Goal: Task Accomplishment & Management: Use online tool/utility

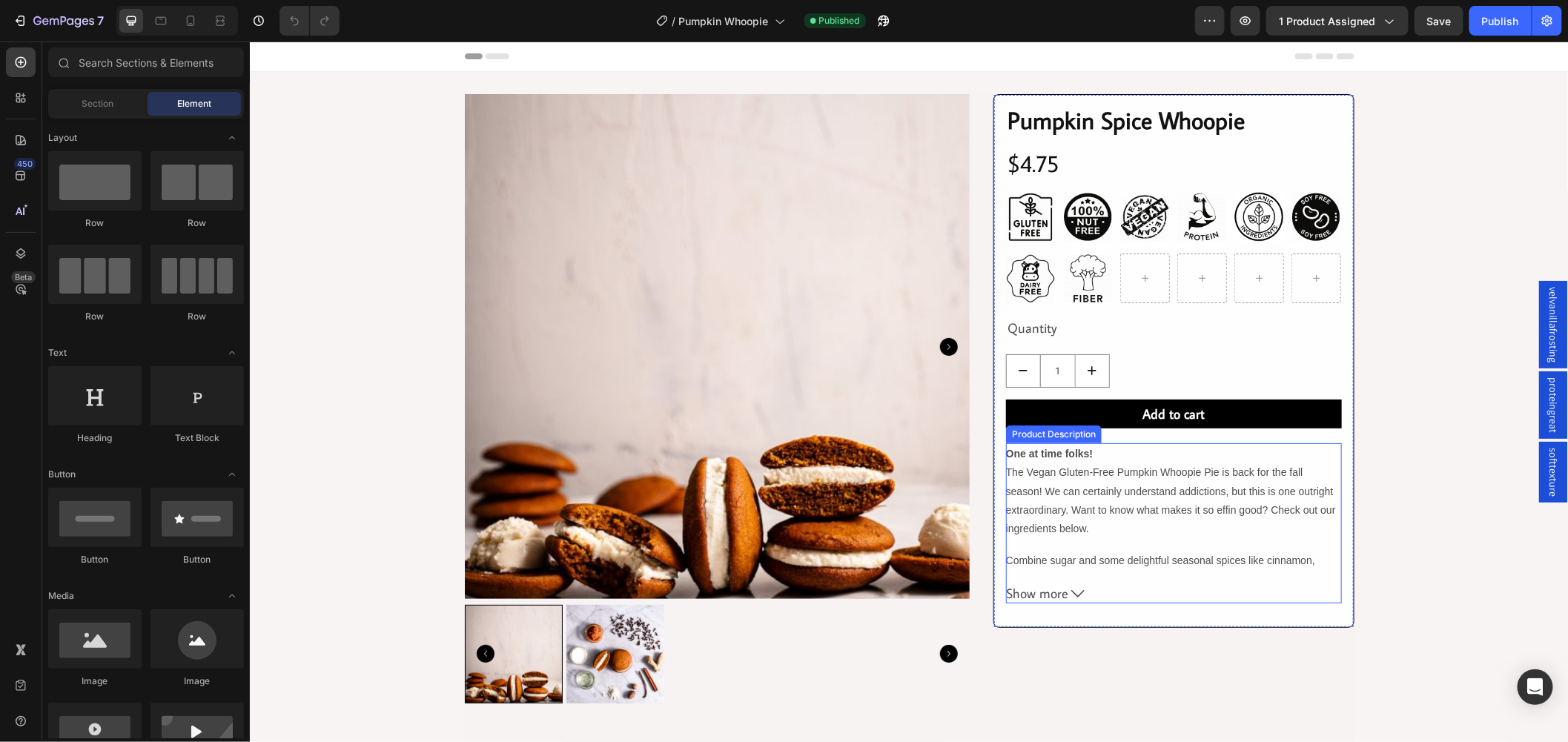
click at [1047, 595] on span "Show more" at bounding box center [1036, 593] width 62 height 17
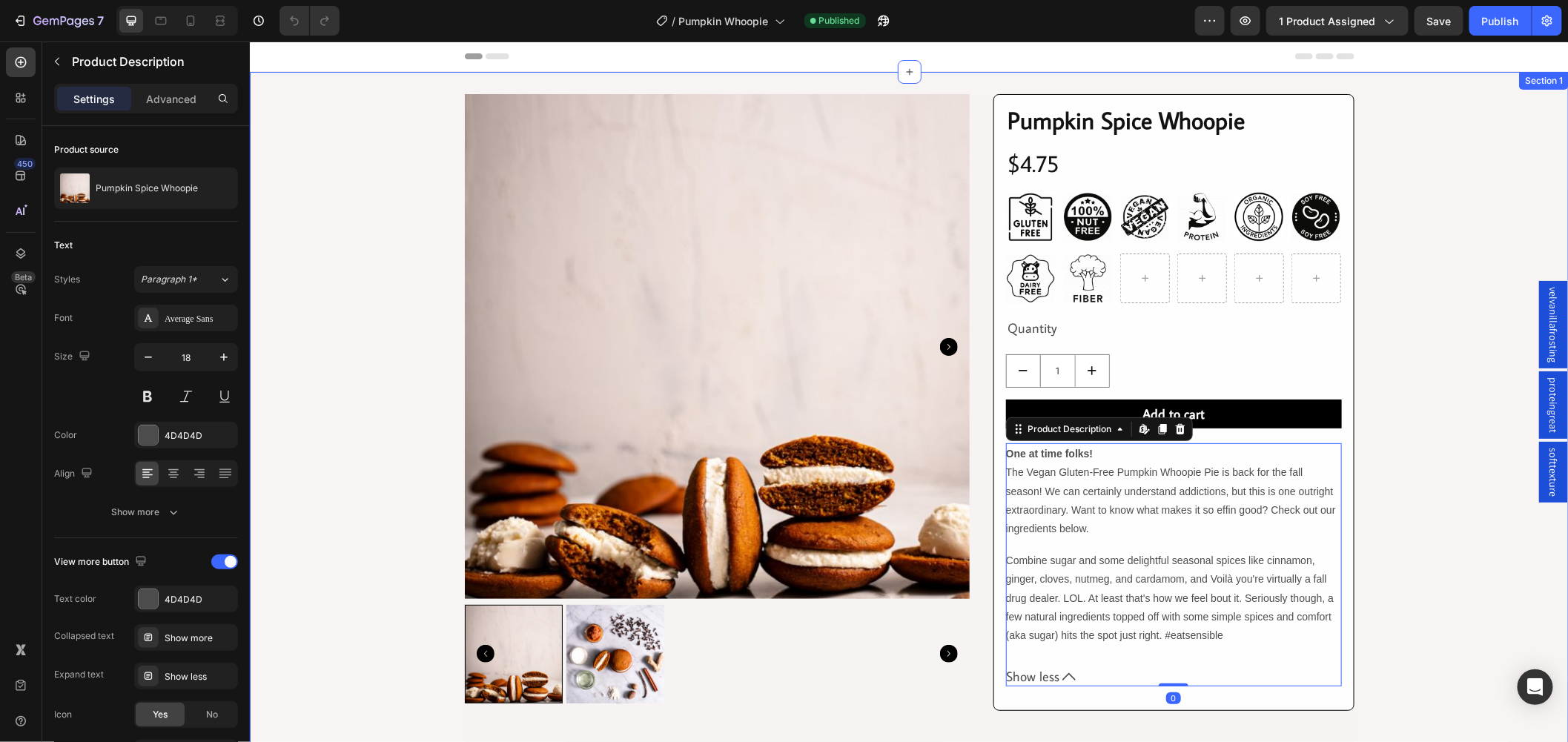
click at [415, 515] on div "Product Images Row Row Pumpkin Spice Whoopie Product Title Row $4.75 Product Pr…" at bounding box center [909, 737] width 1320 height 1287
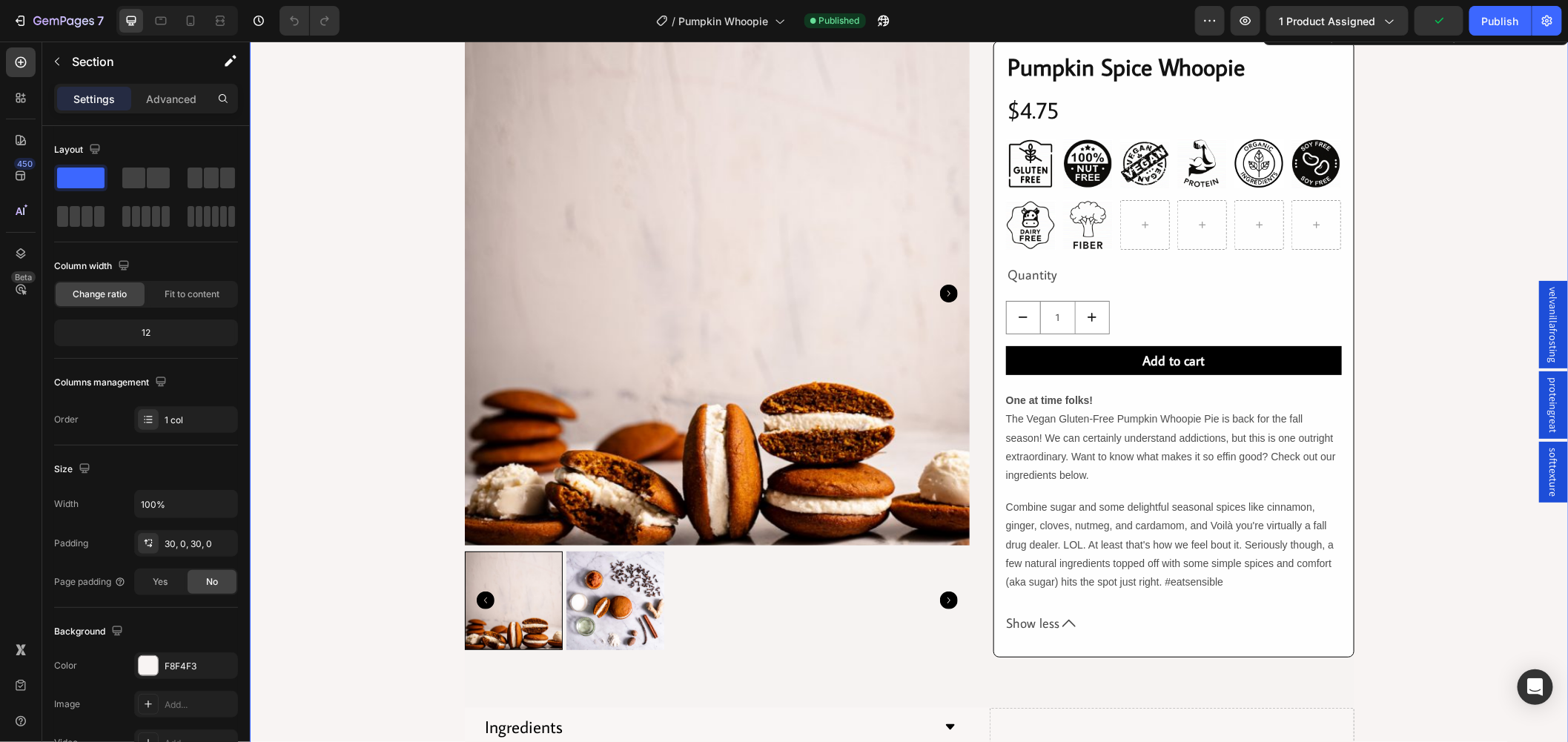
scroll to position [82, 0]
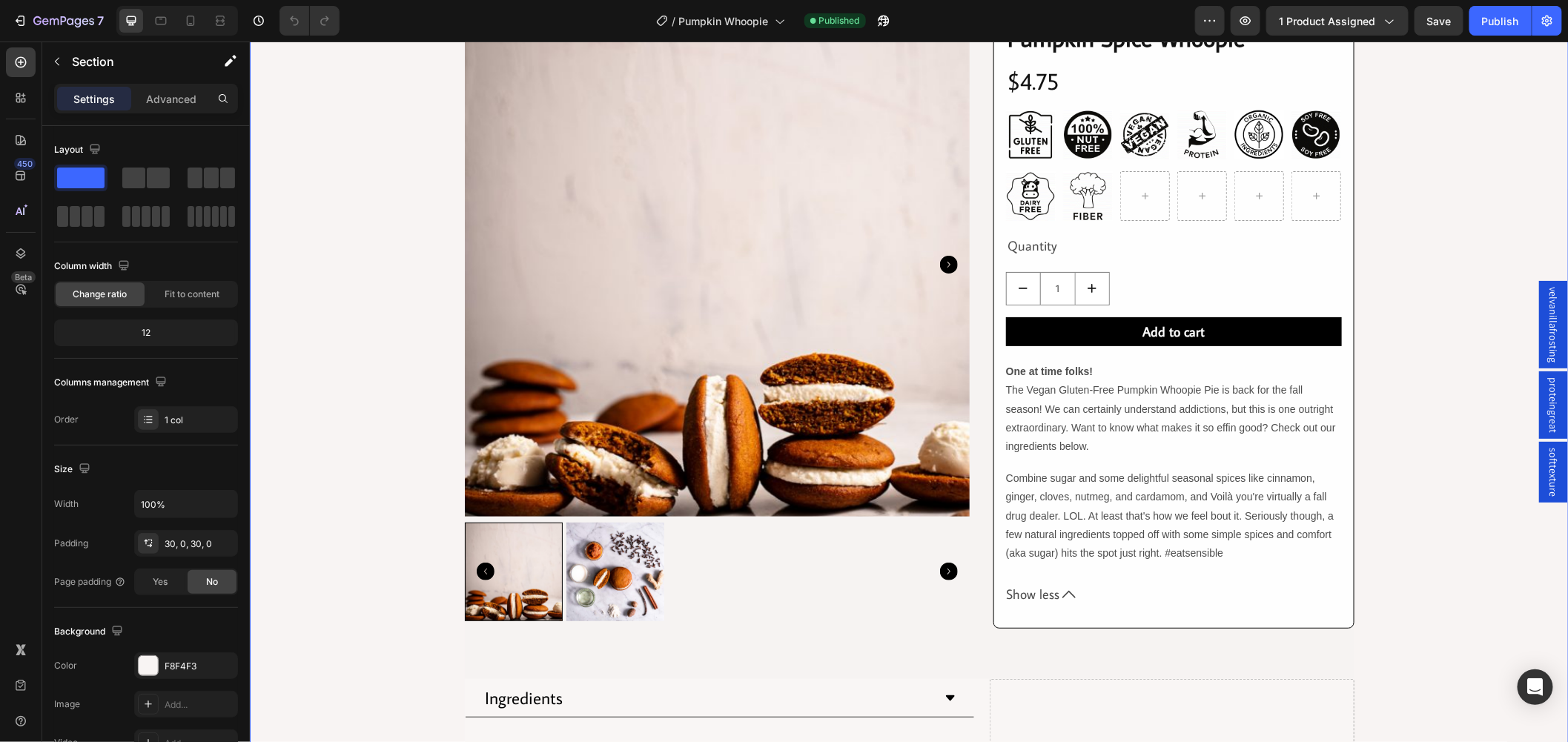
click at [1464, 372] on div "Product Images Row Row Pumpkin Spice Whoopie Product Title Row $4.75 Product Pr…" at bounding box center [909, 654] width 1320 height 1287
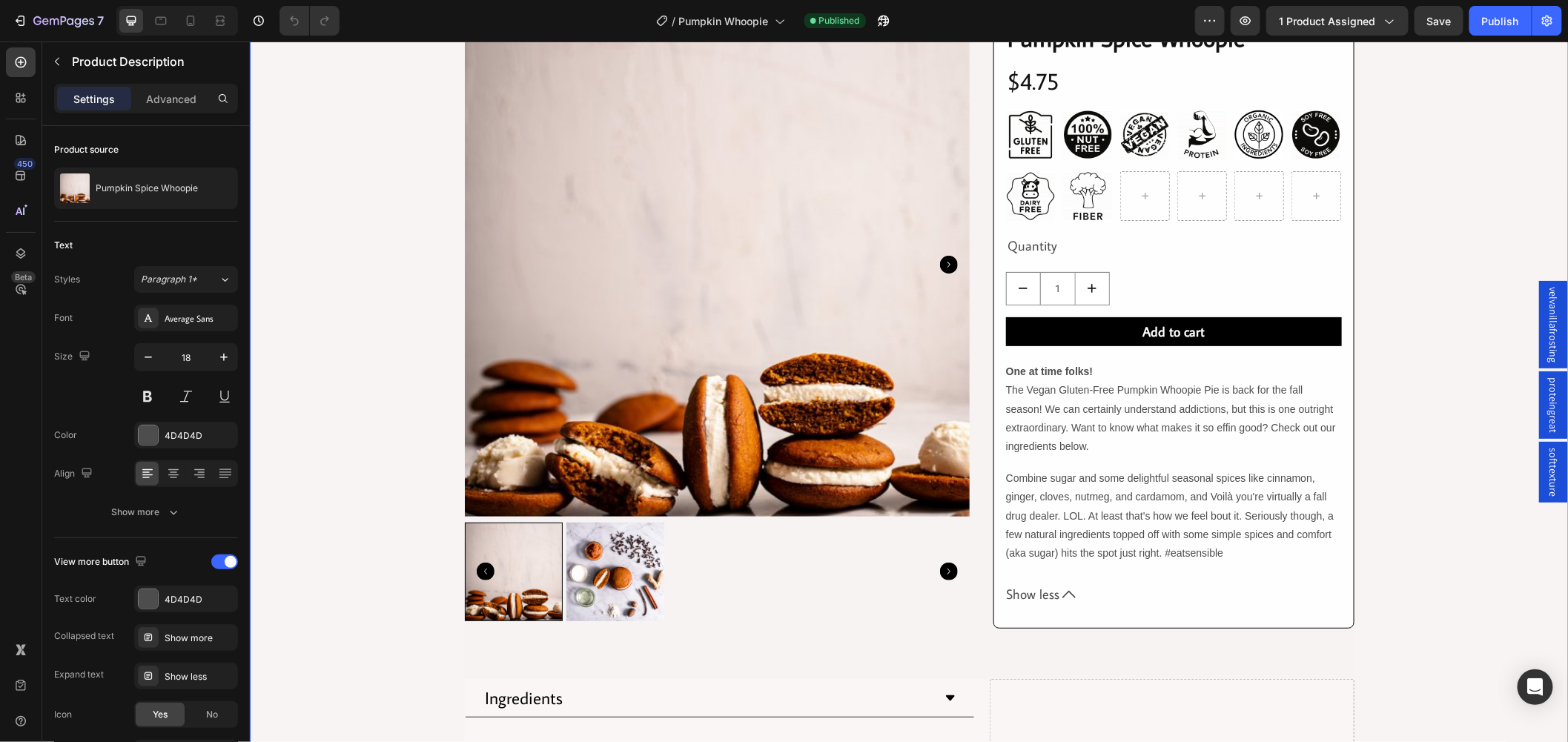
click at [1170, 389] on span "The Vegan Gluten-Free Pumpkin Whoopie Pie is back for the fall season! We can c…" at bounding box center [1170, 417] width 330 height 68
click at [1145, 346] on icon at bounding box center [1146, 346] width 2 height 7
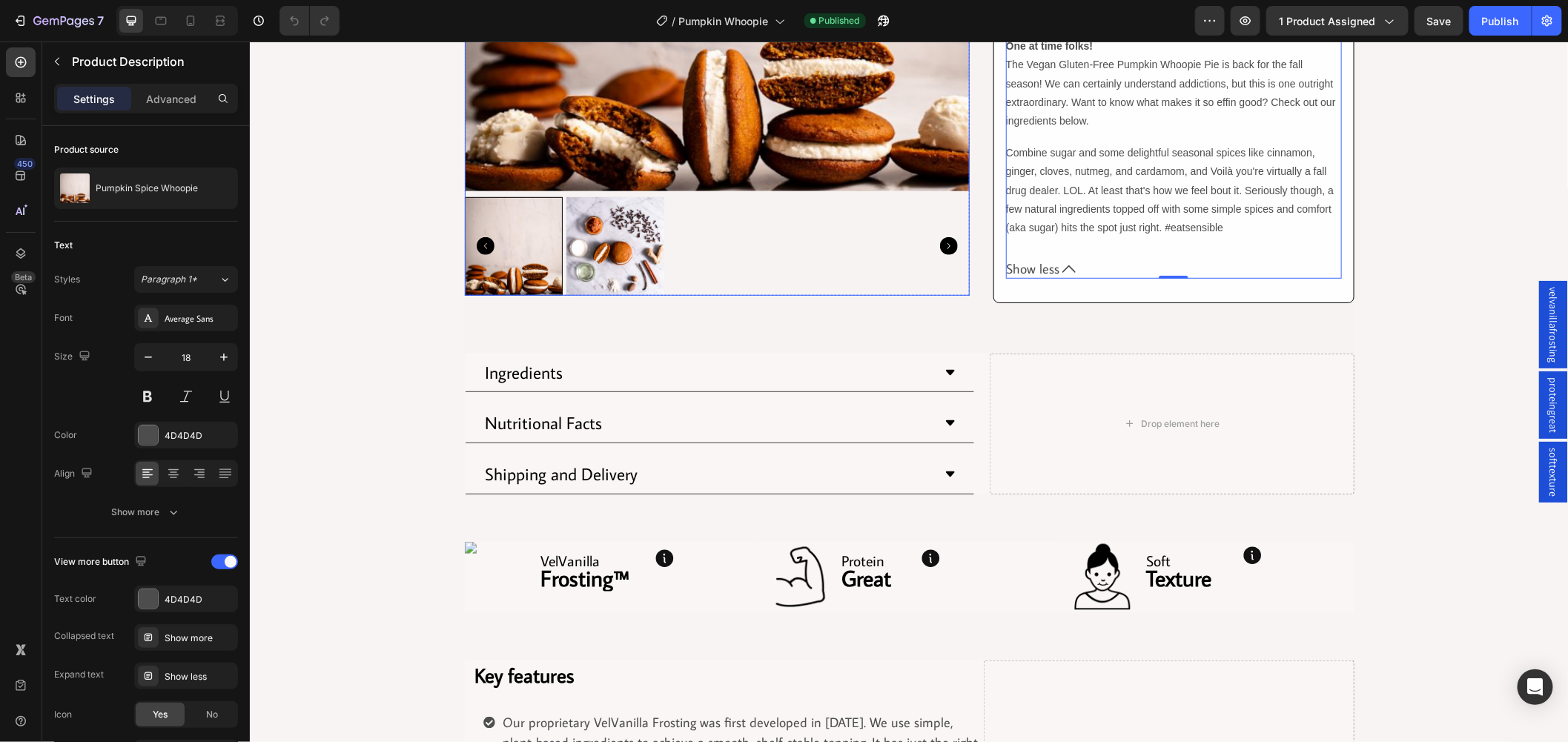
scroll to position [412, 0]
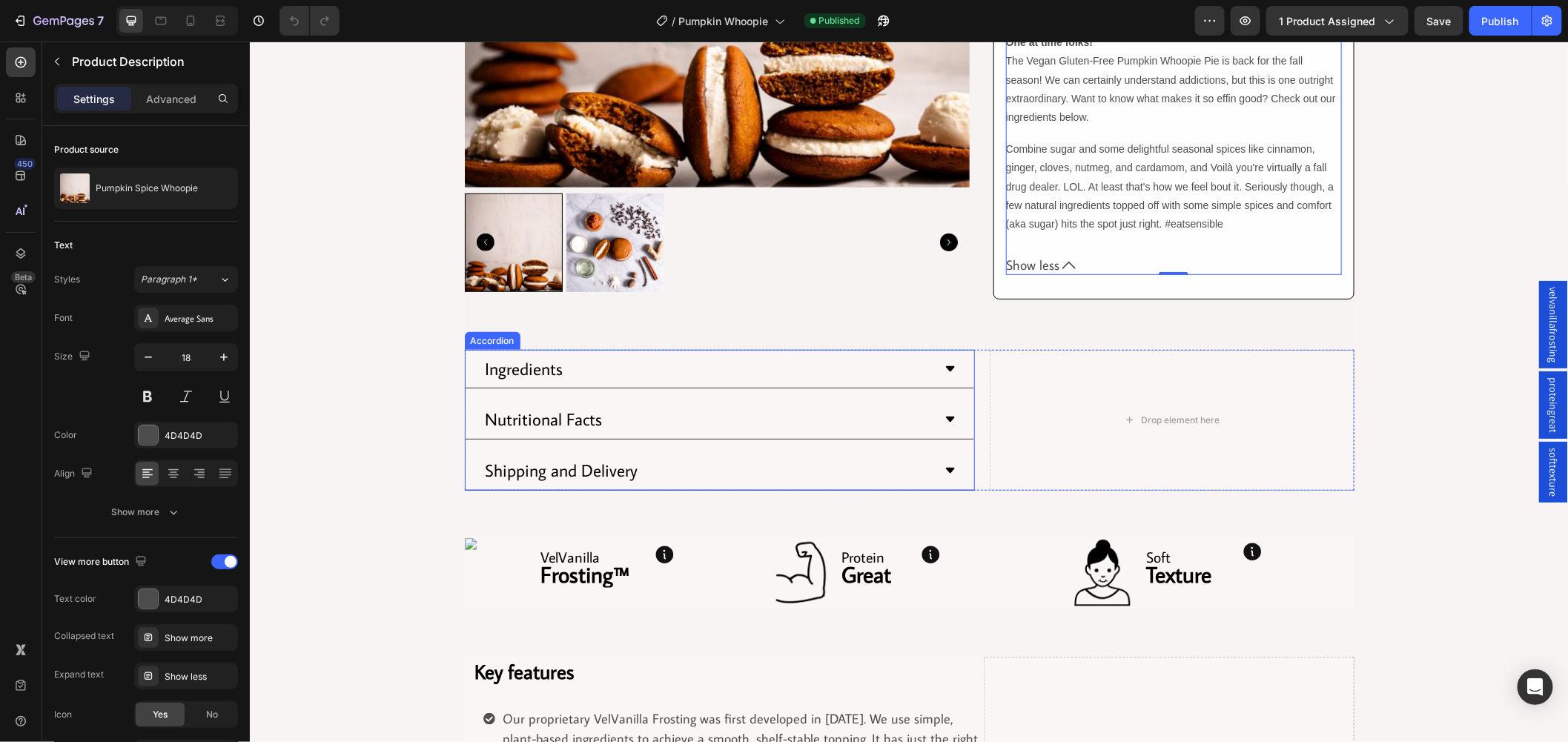
click at [746, 426] on div "Nutritional Facts" at bounding box center [707, 419] width 449 height 26
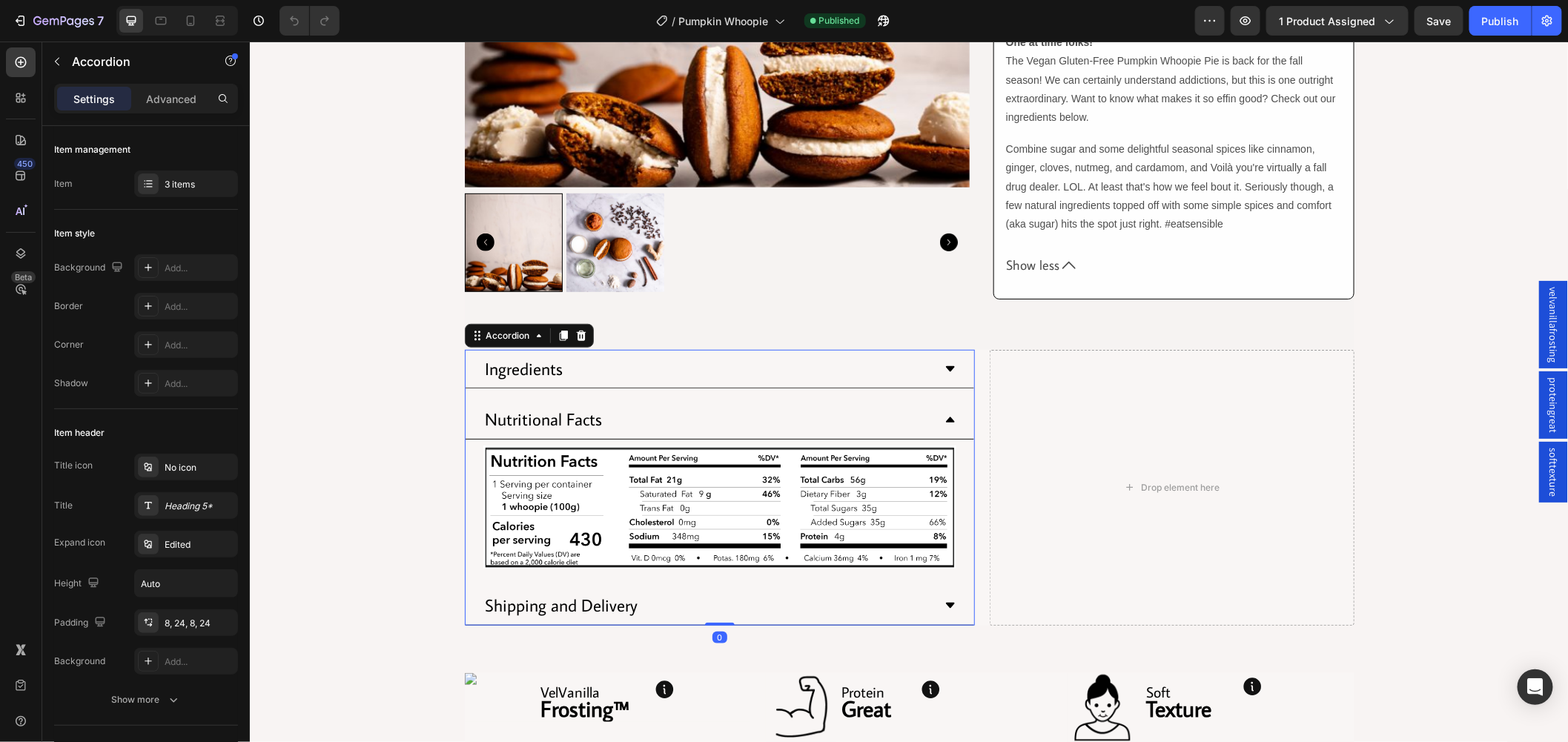
click at [725, 372] on div "Ingredients" at bounding box center [707, 369] width 449 height 26
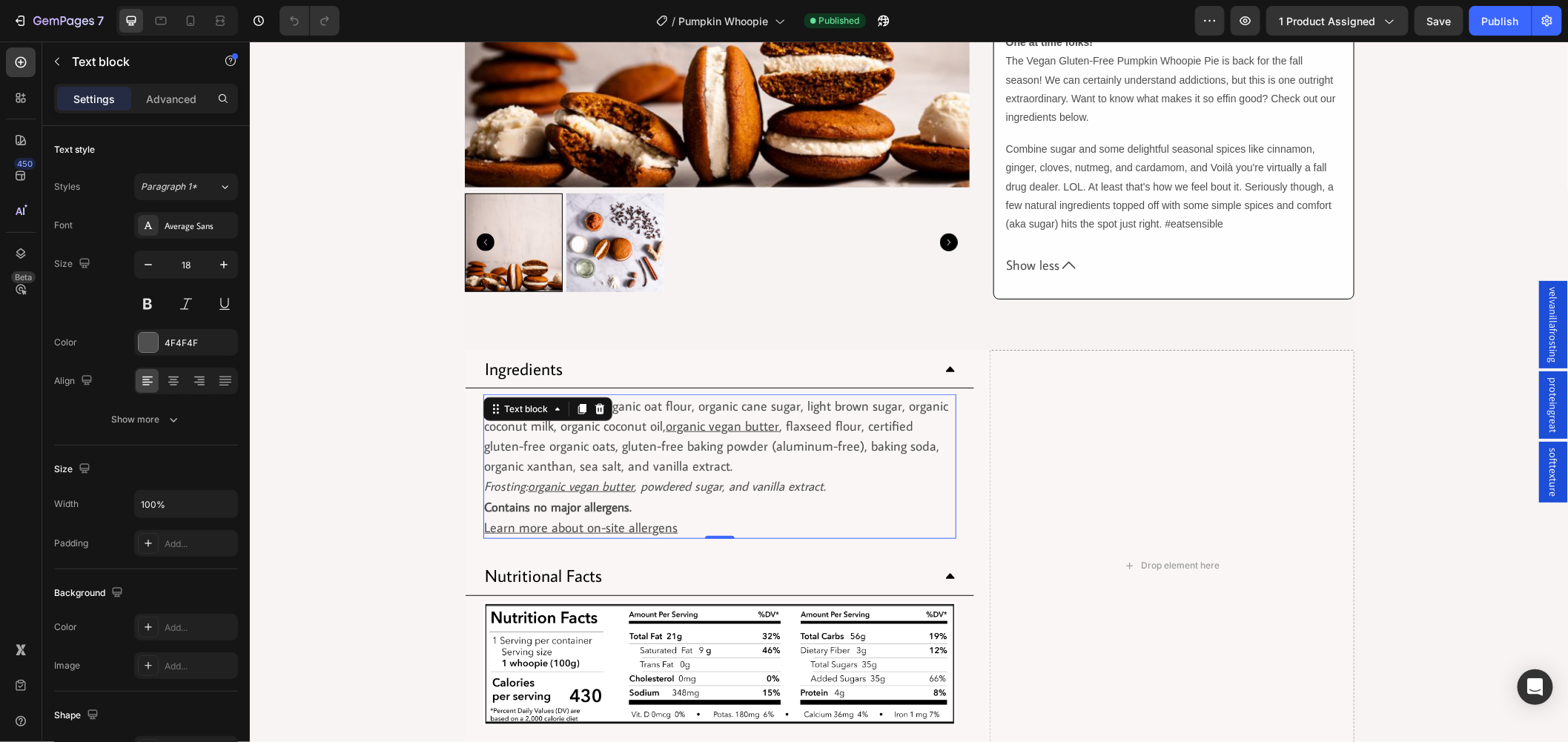
click at [706, 485] on icon ", powdered sugar, and vanilla extract." at bounding box center [730, 486] width 192 height 17
click at [757, 492] on icon ", powdered sugar, and vanilla extract." at bounding box center [730, 486] width 192 height 17
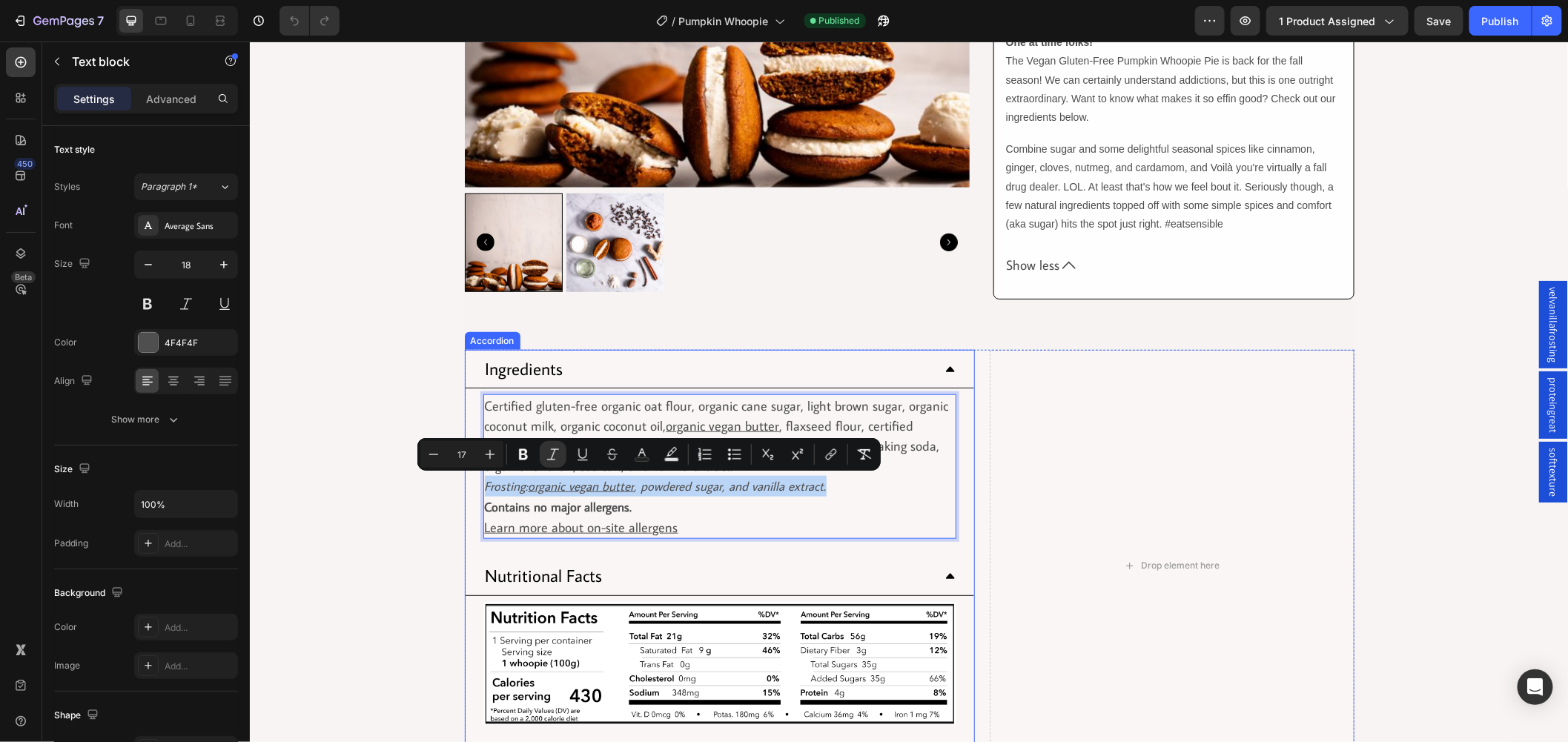
drag, startPoint x: 832, startPoint y: 490, endPoint x: 470, endPoint y: 494, distance: 362.0
click at [470, 494] on div "Certified gluten-free organic oat flour, organic cane sugar, light brown sugar,…" at bounding box center [719, 465] width 509 height 157
click at [548, 455] on icon "Editor contextual toolbar" at bounding box center [553, 455] width 15 height 15
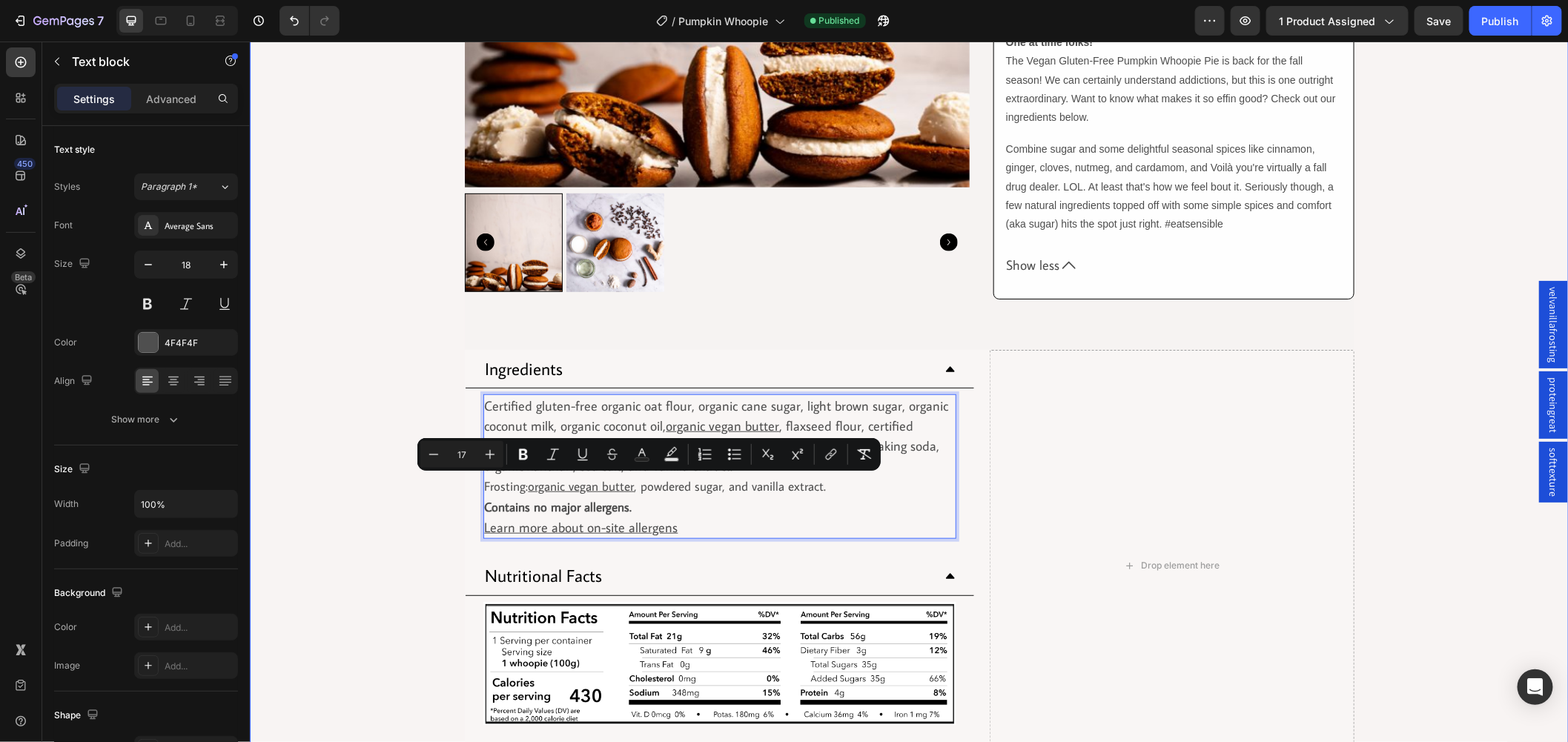
click at [339, 492] on div "Product Images Row Row Pumpkin Spice Whoopie Product Title Row $4.75 Product Pr…" at bounding box center [909, 479] width 1320 height 1593
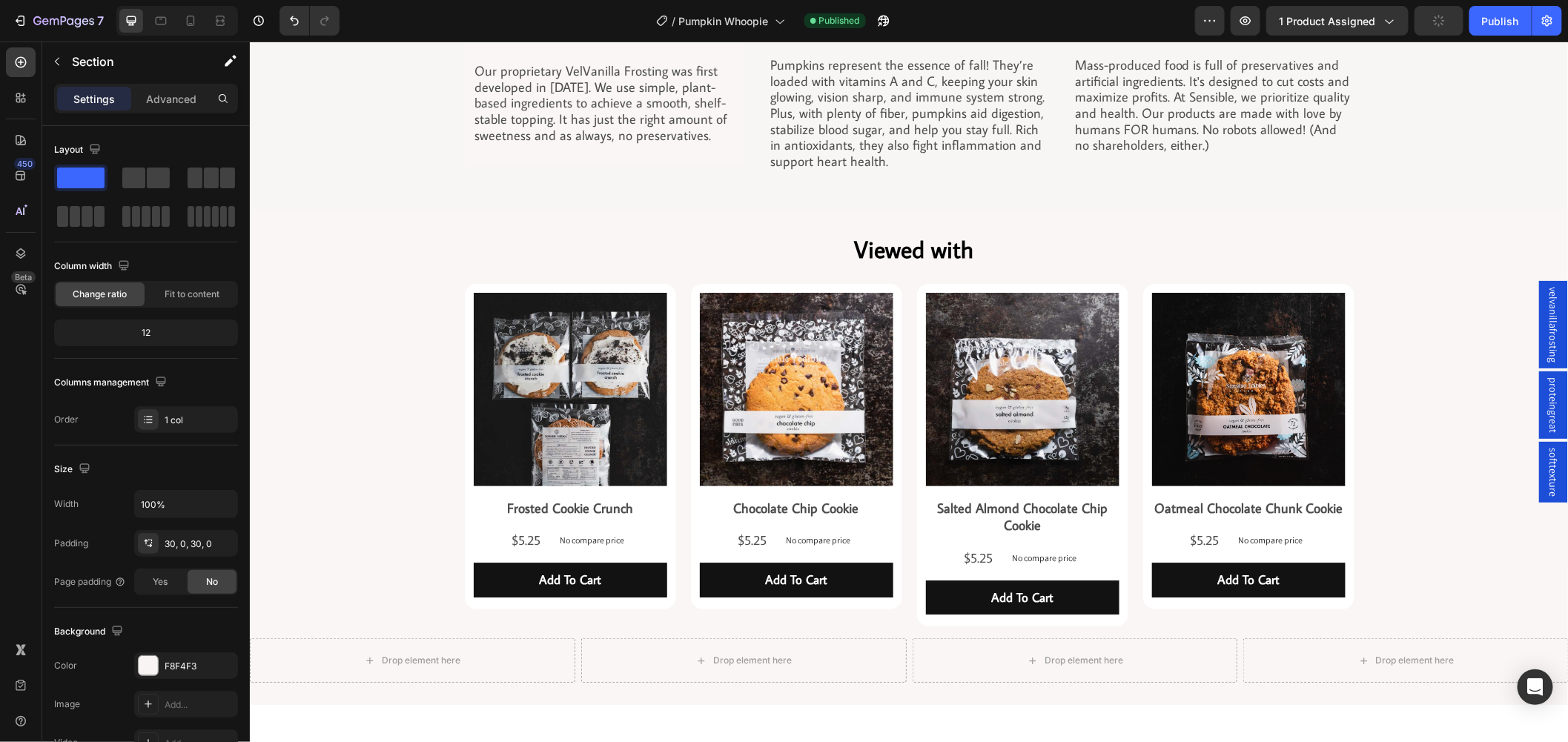
scroll to position [1977, 0]
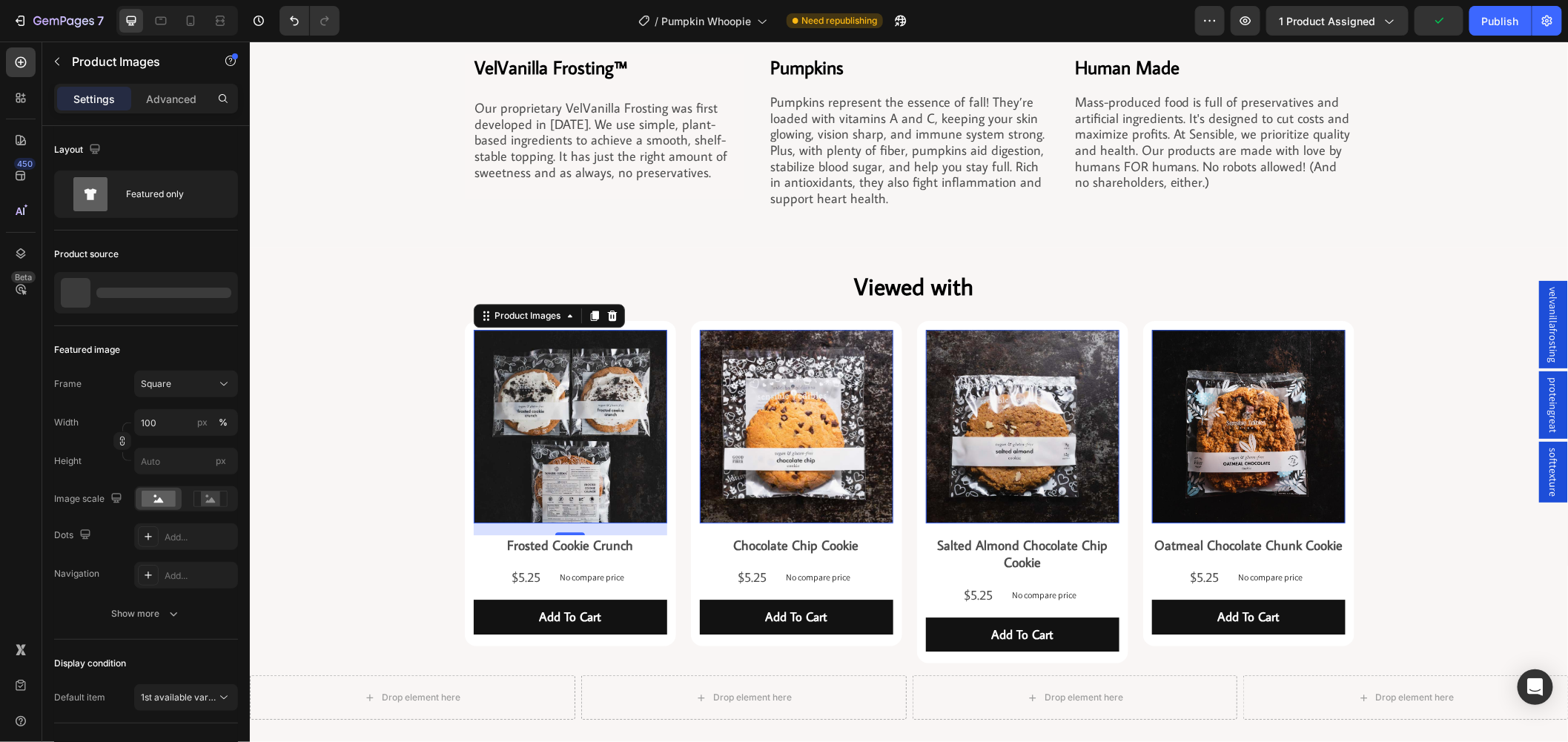
click at [500, 463] on img at bounding box center [570, 426] width 194 height 194
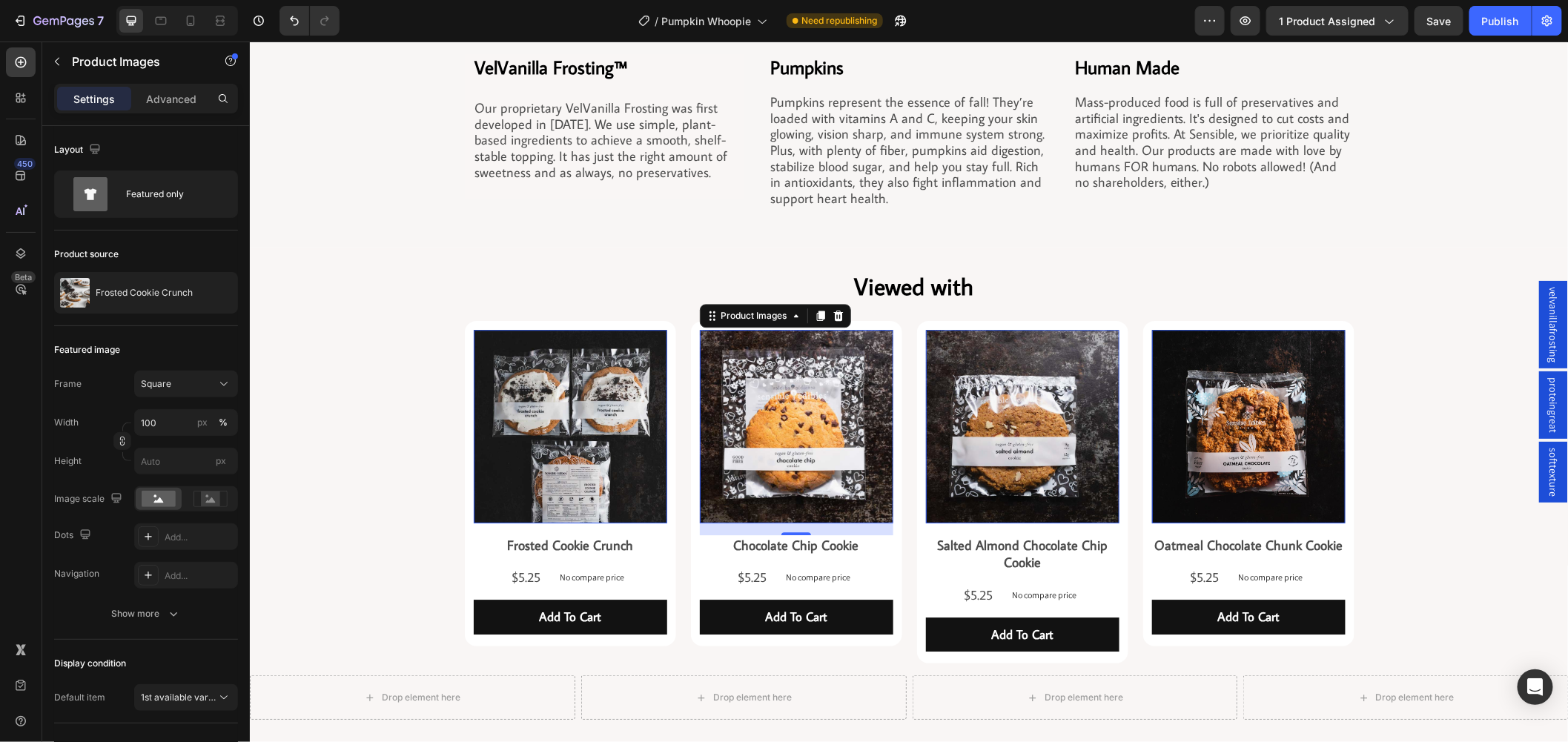
click at [810, 498] on img at bounding box center [796, 426] width 194 height 194
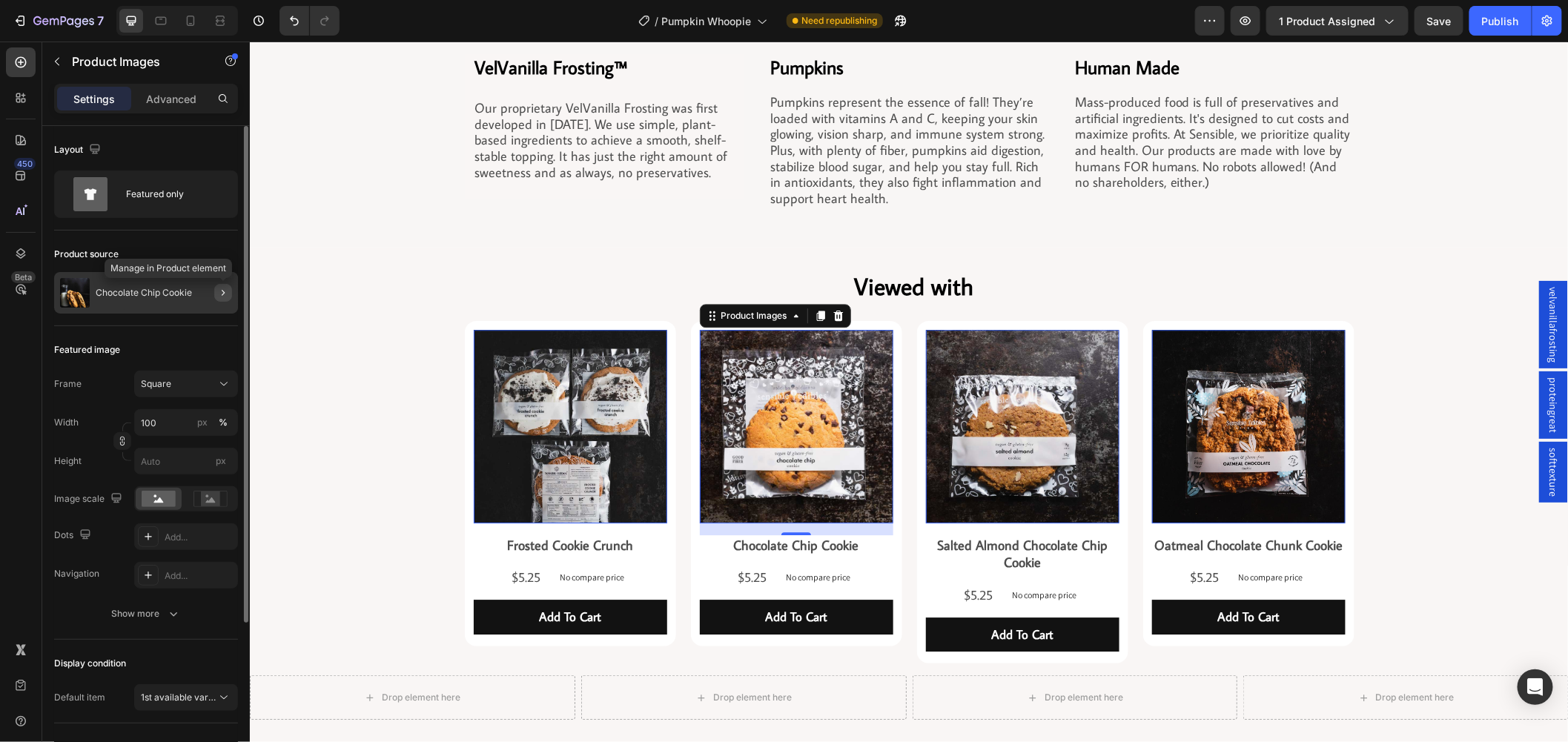
click at [223, 291] on icon "button" at bounding box center [223, 292] width 12 height 12
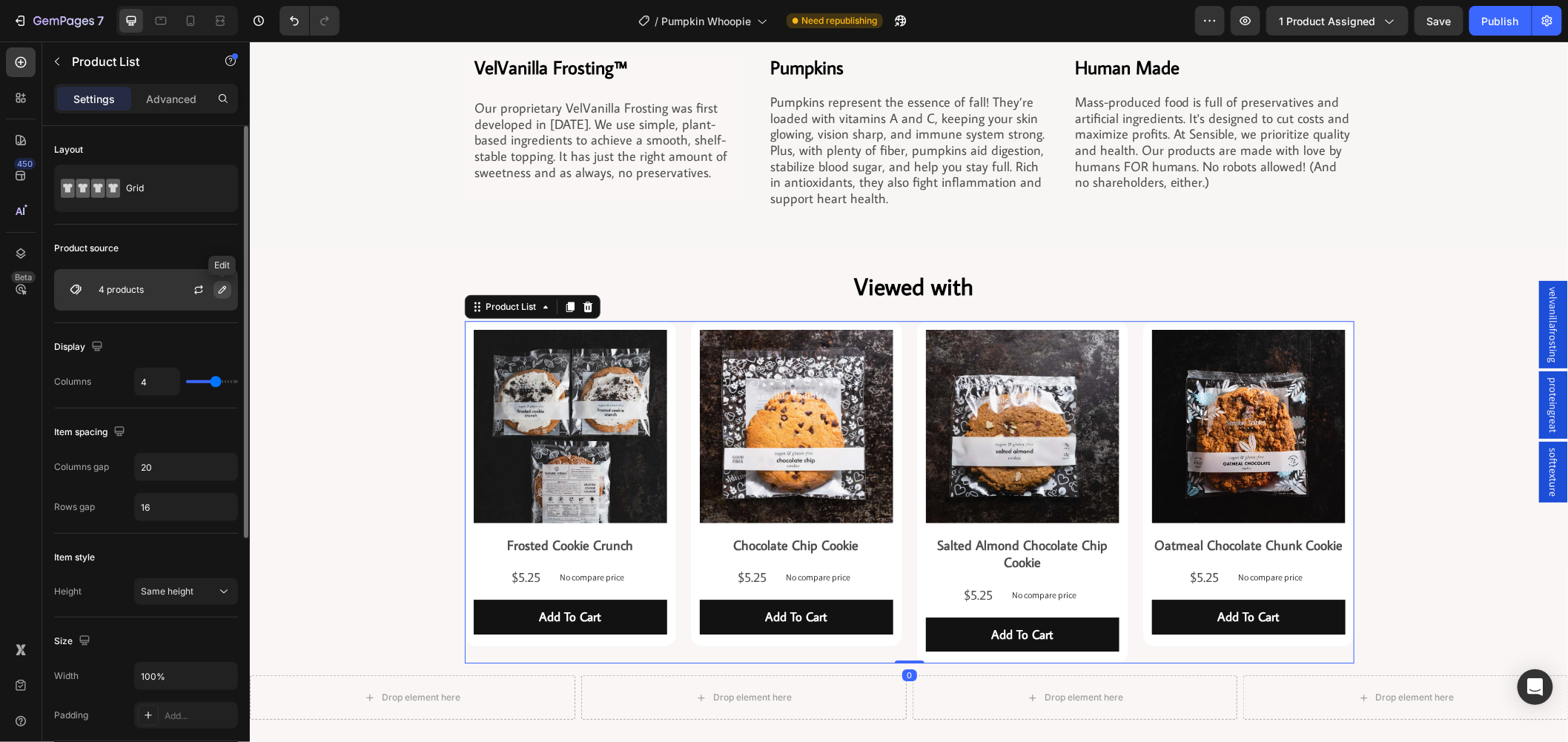
click at [221, 292] on icon "button" at bounding box center [222, 290] width 7 height 7
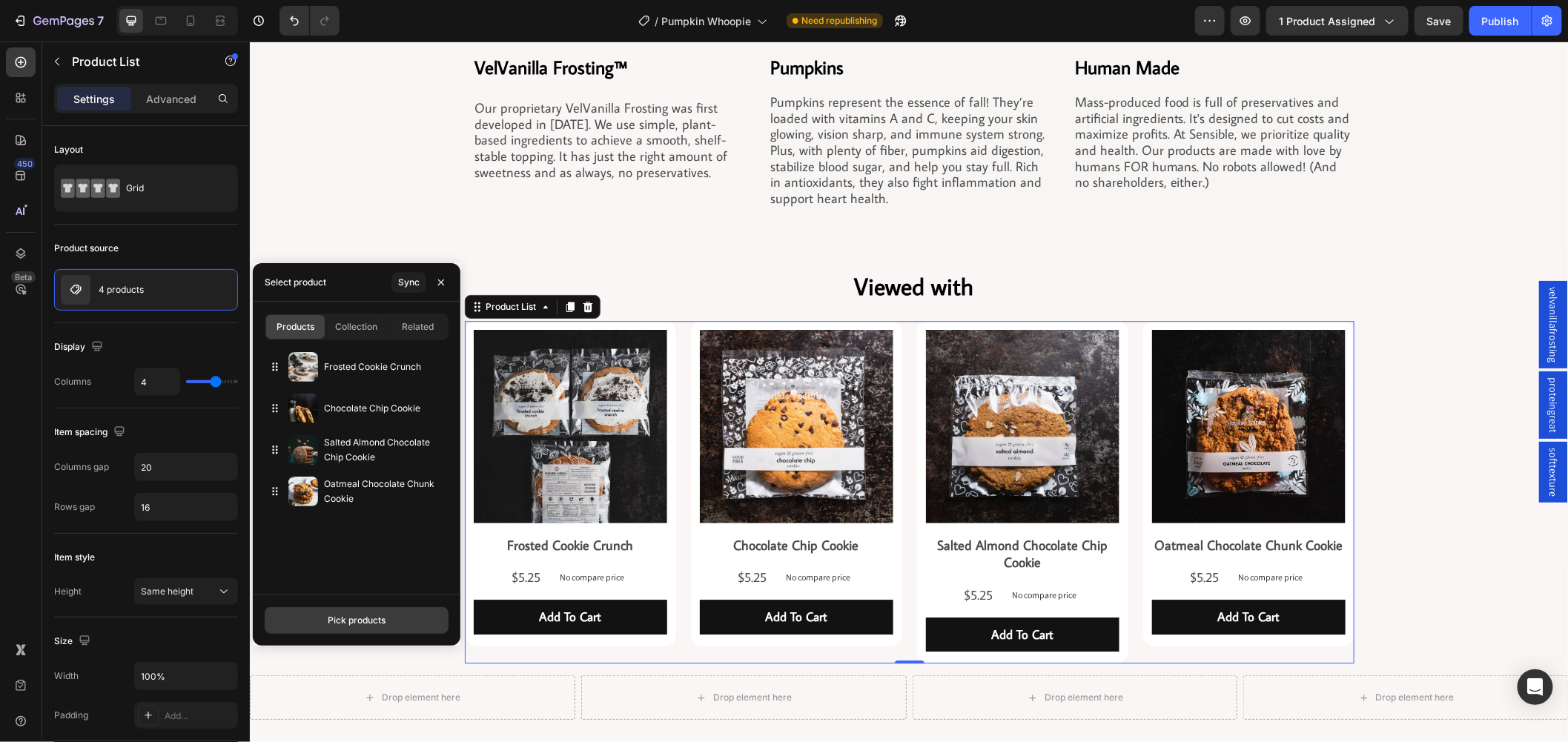
click at [405, 612] on button "Pick products" at bounding box center [357, 620] width 184 height 26
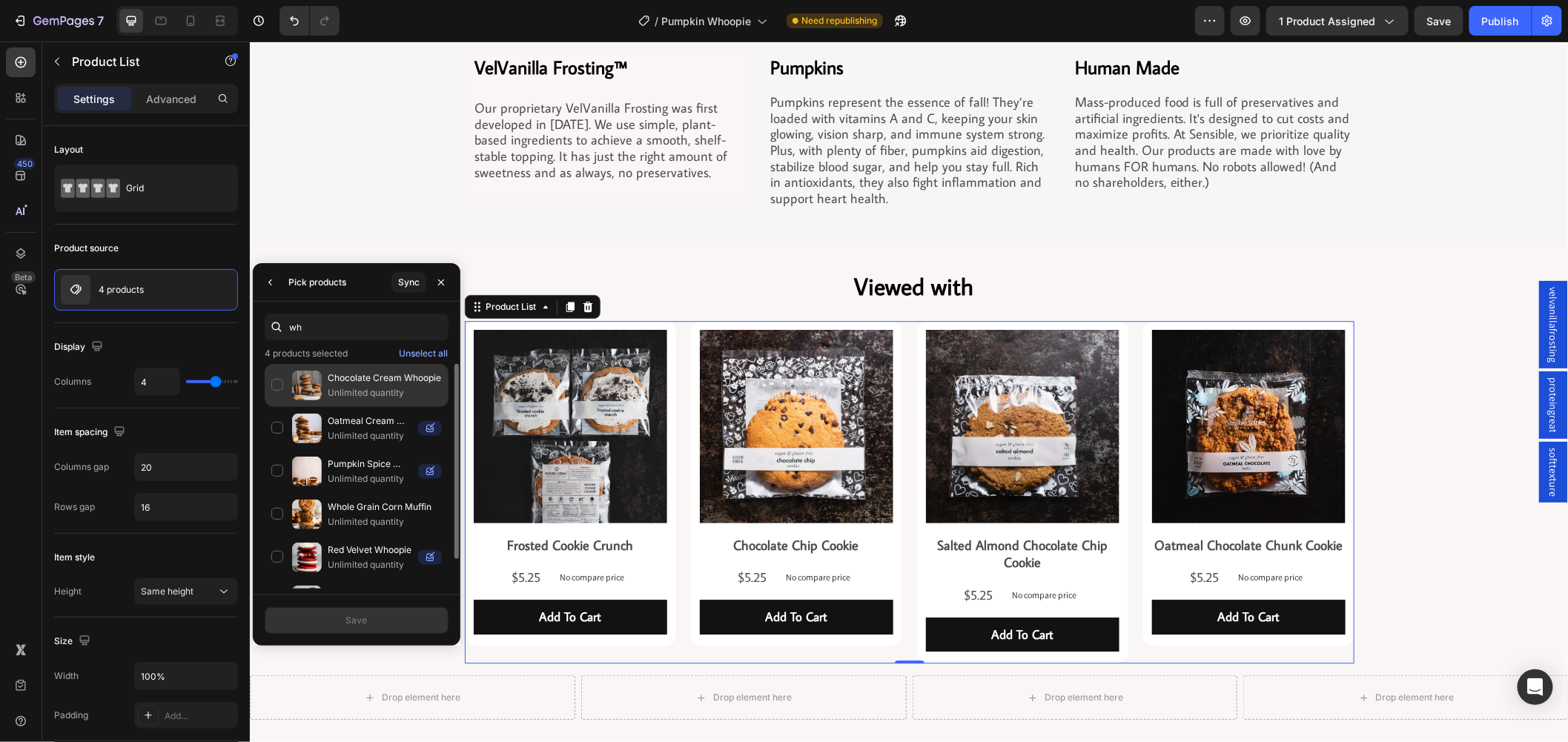
type input "wh"
click at [273, 407] on div "Chocolate Cream Whoopie Unlimited quantity" at bounding box center [357, 428] width 184 height 43
click at [396, 615] on button "Save" at bounding box center [357, 620] width 184 height 26
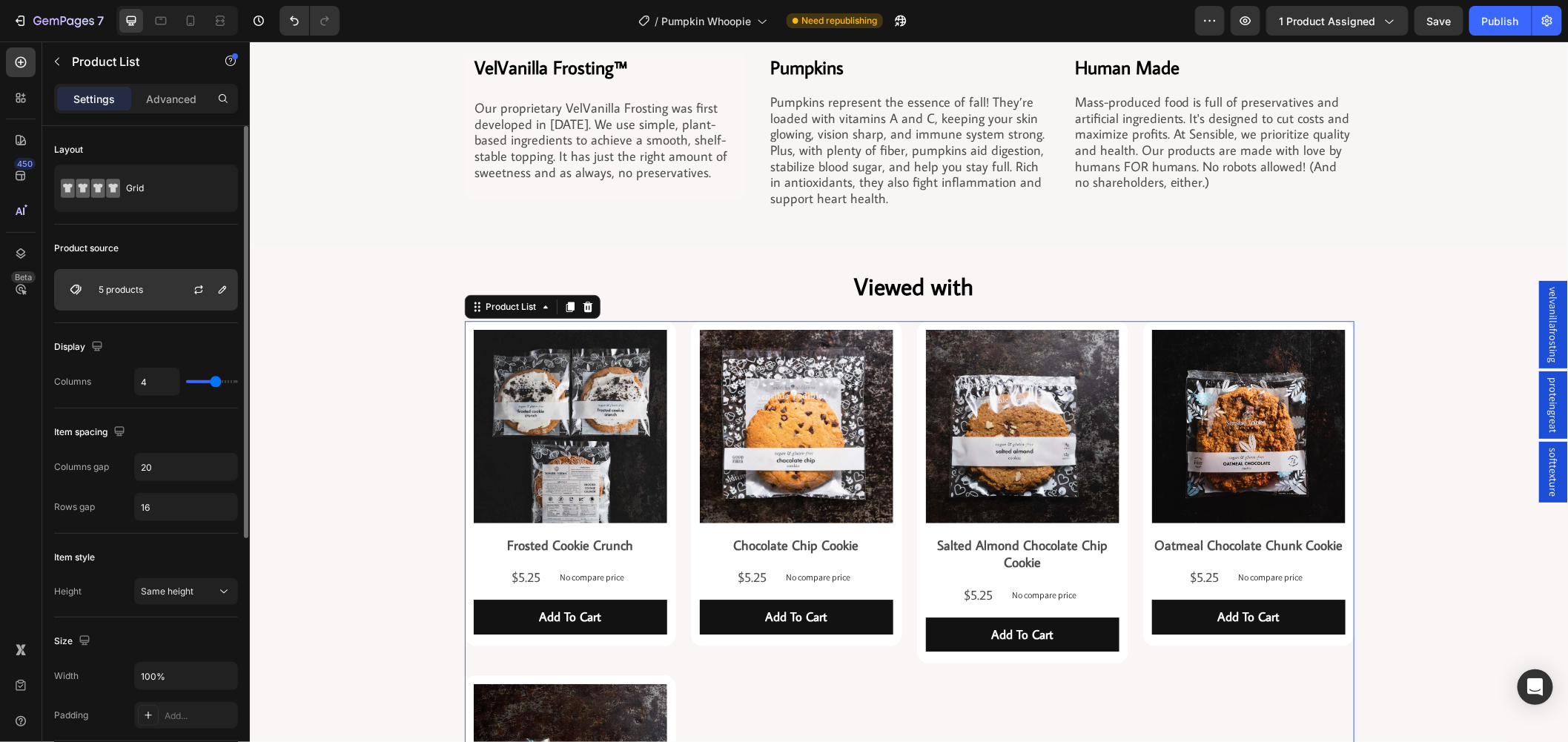
click at [164, 287] on div "5 products" at bounding box center [146, 290] width 184 height 41
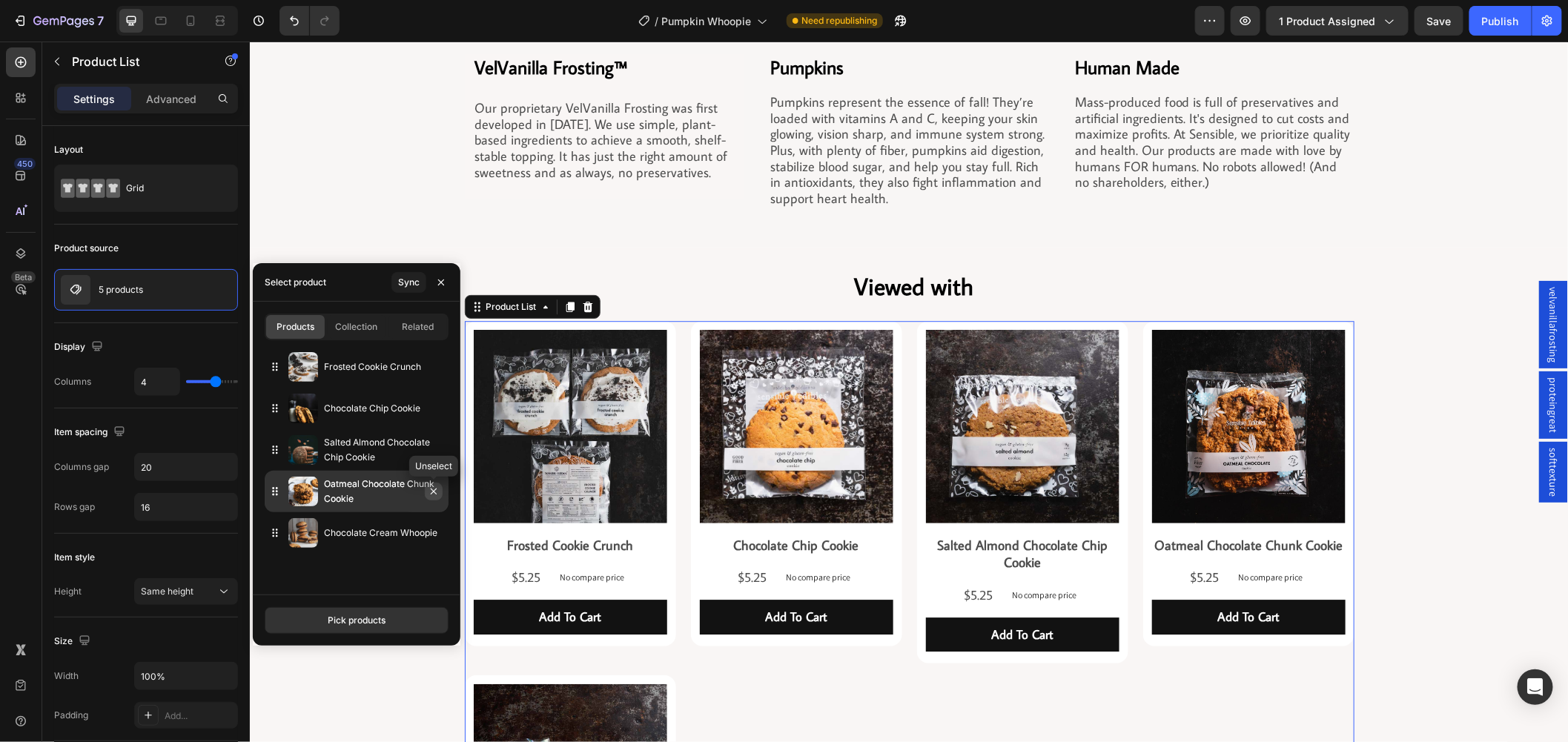
click at [437, 493] on icon "button" at bounding box center [434, 491] width 12 height 12
click at [441, 483] on div at bounding box center [433, 491] width 17 height 17
click at [440, 483] on div at bounding box center [433, 491] width 17 height 17
click at [435, 485] on icon "button" at bounding box center [434, 491] width 12 height 12
click at [435, 486] on icon "button" at bounding box center [434, 491] width 12 height 12
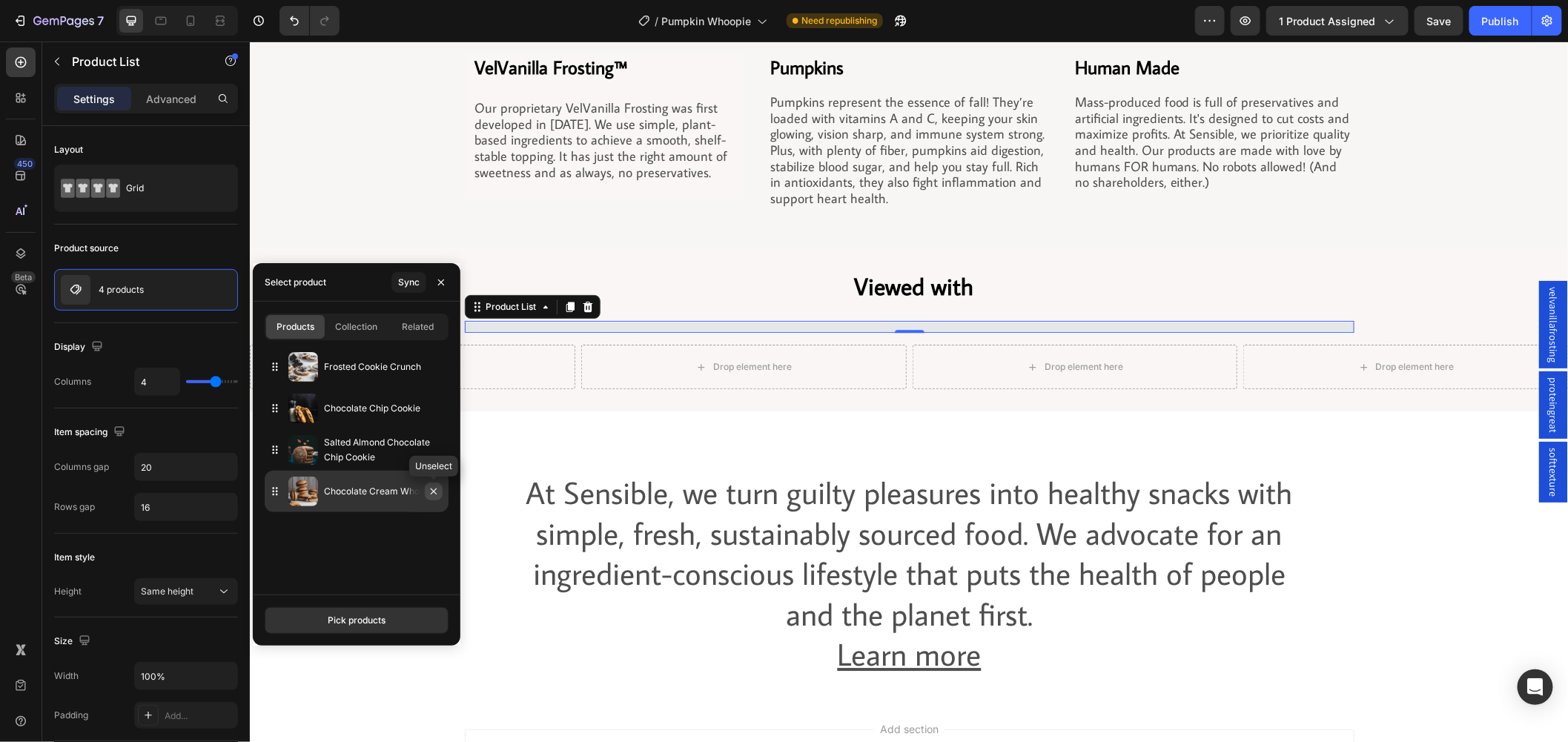
click at [428, 492] on icon "button" at bounding box center [434, 491] width 12 height 12
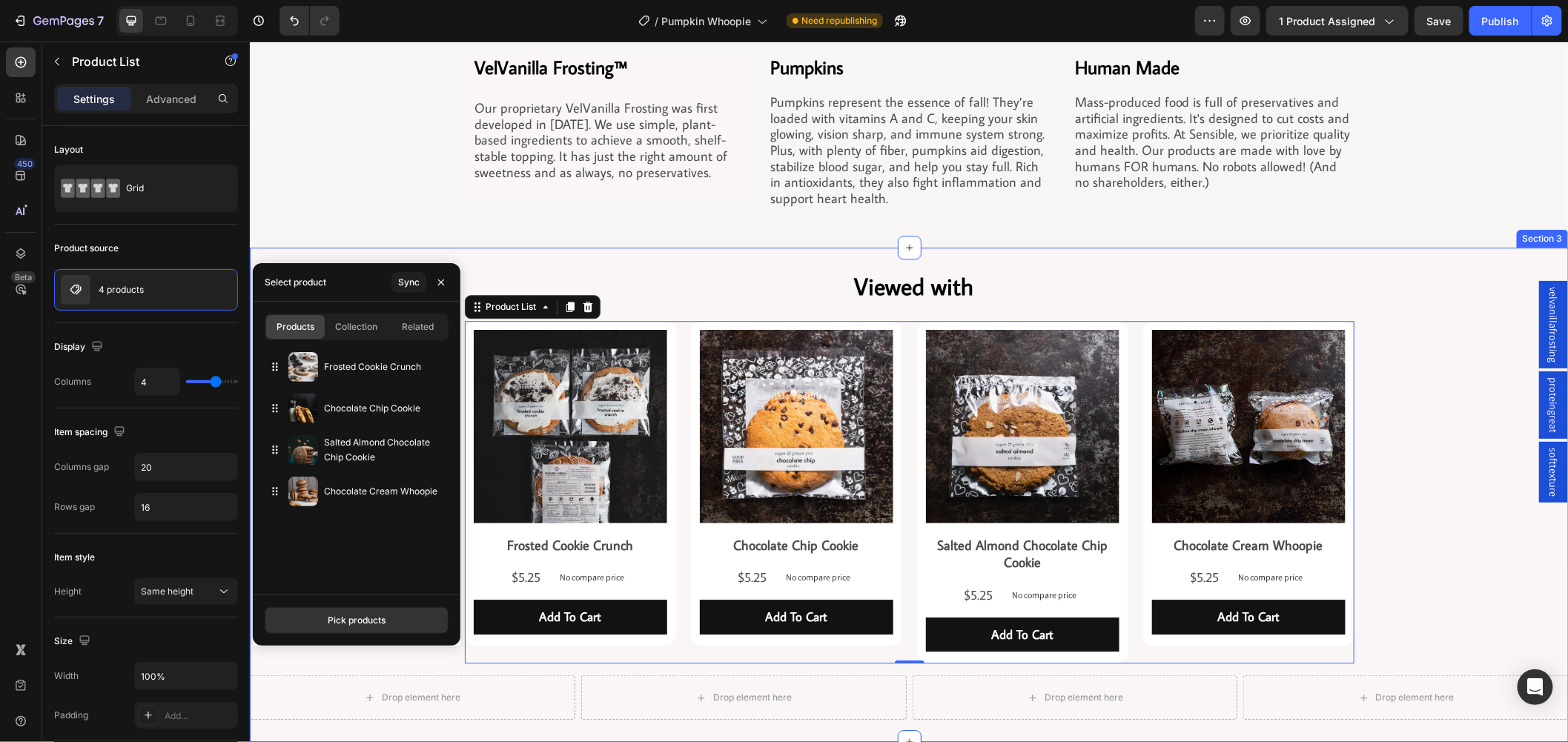
click at [1462, 571] on div "Viewed with Heading Product Images Frosted Cookie Crunch Product Title $5.25 Pr…" at bounding box center [909, 494] width 1320 height 450
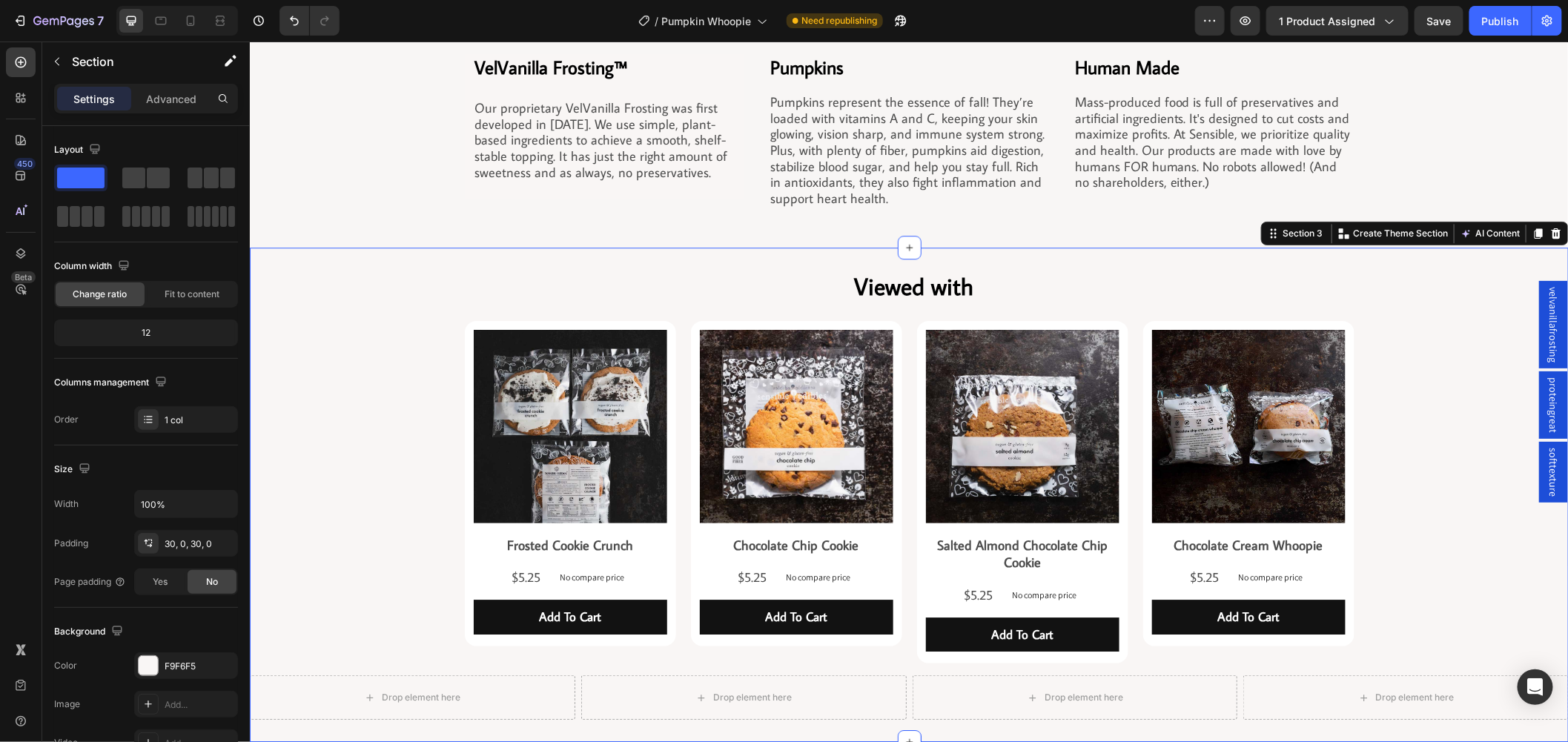
click at [371, 508] on div "Viewed with Heading Product Images Frosted Cookie Crunch Product Title $5.25 Pr…" at bounding box center [909, 494] width 1320 height 450
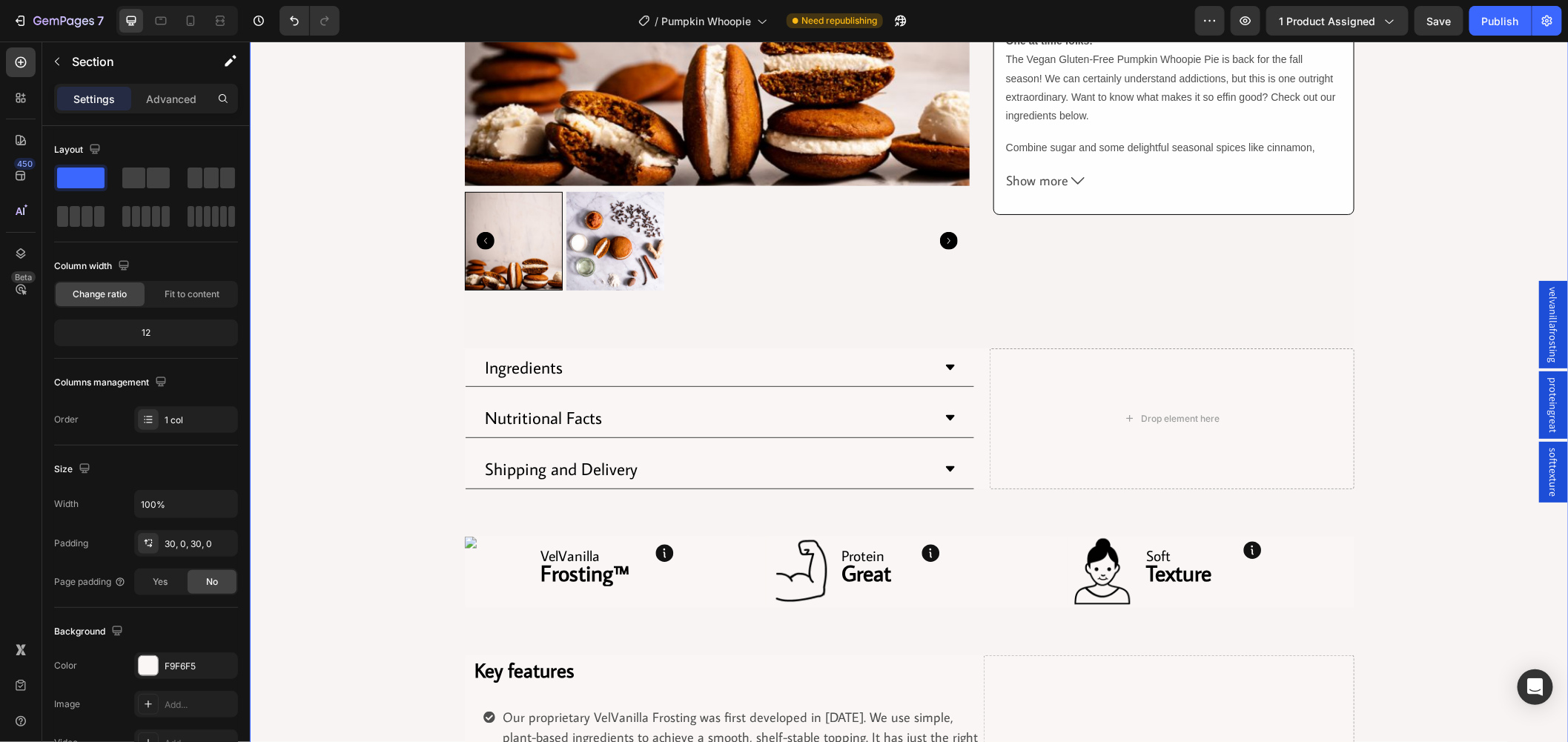
scroll to position [412, 0]
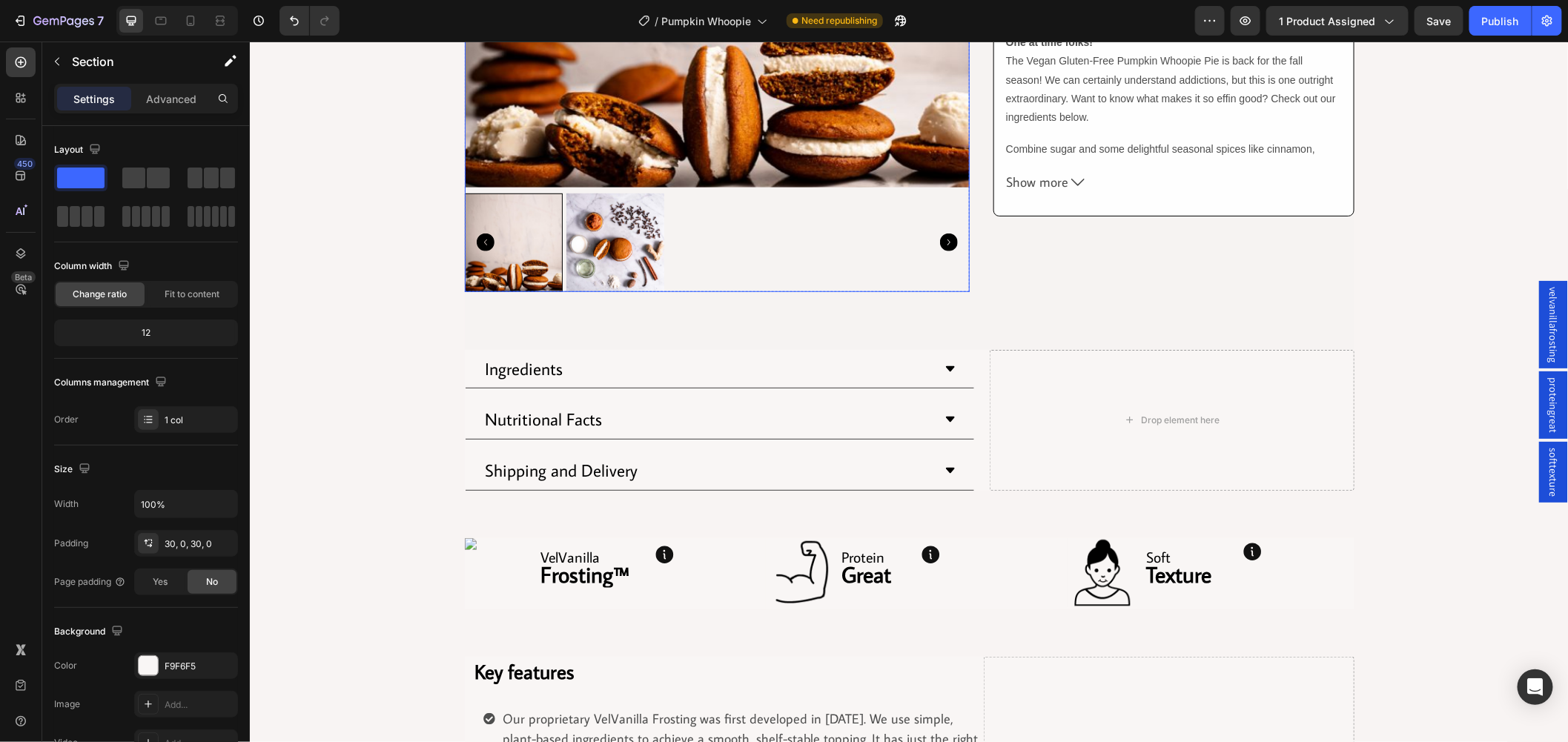
click at [832, 294] on div "Product Images Row" at bounding box center [716, 10] width 505 height 657
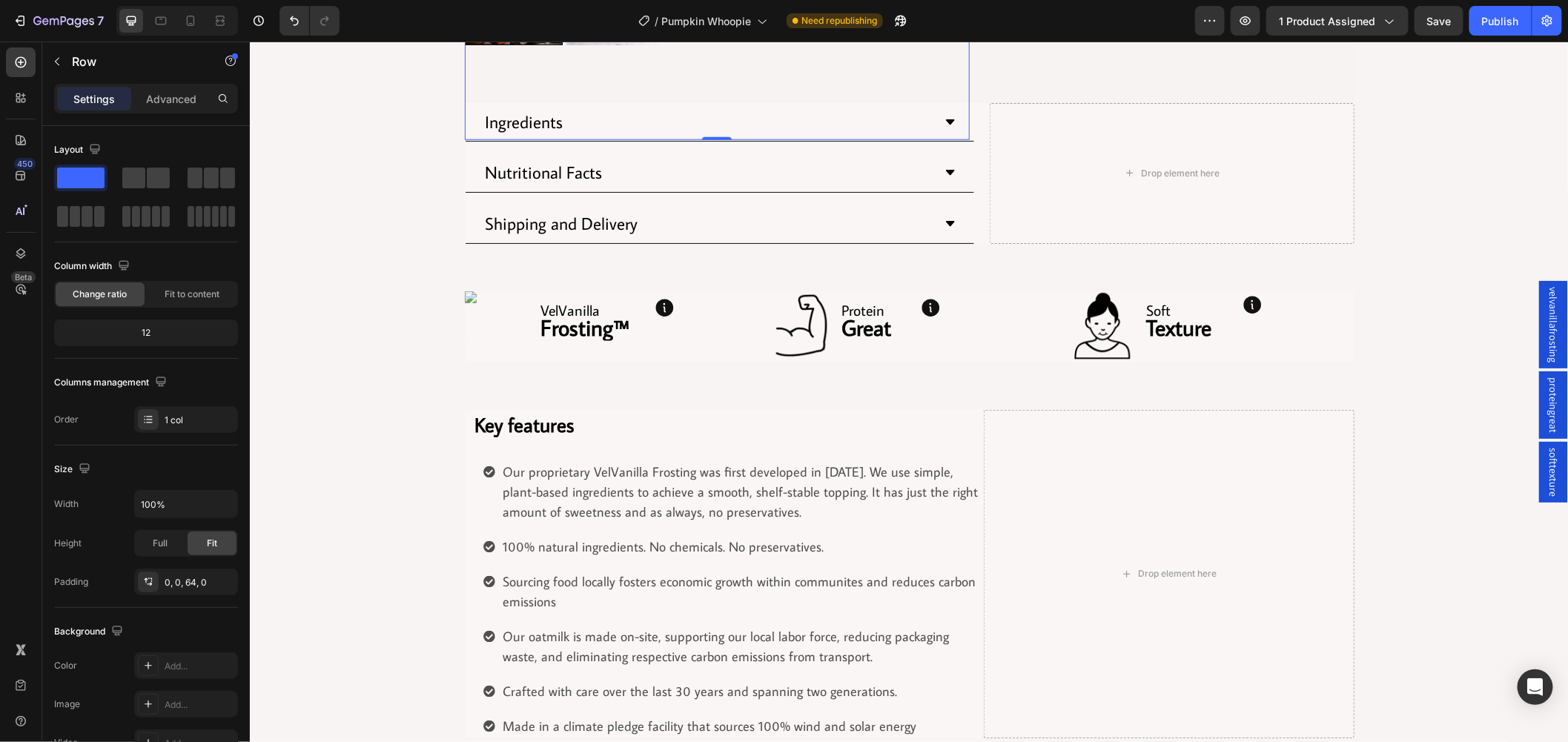
scroll to position [494, 0]
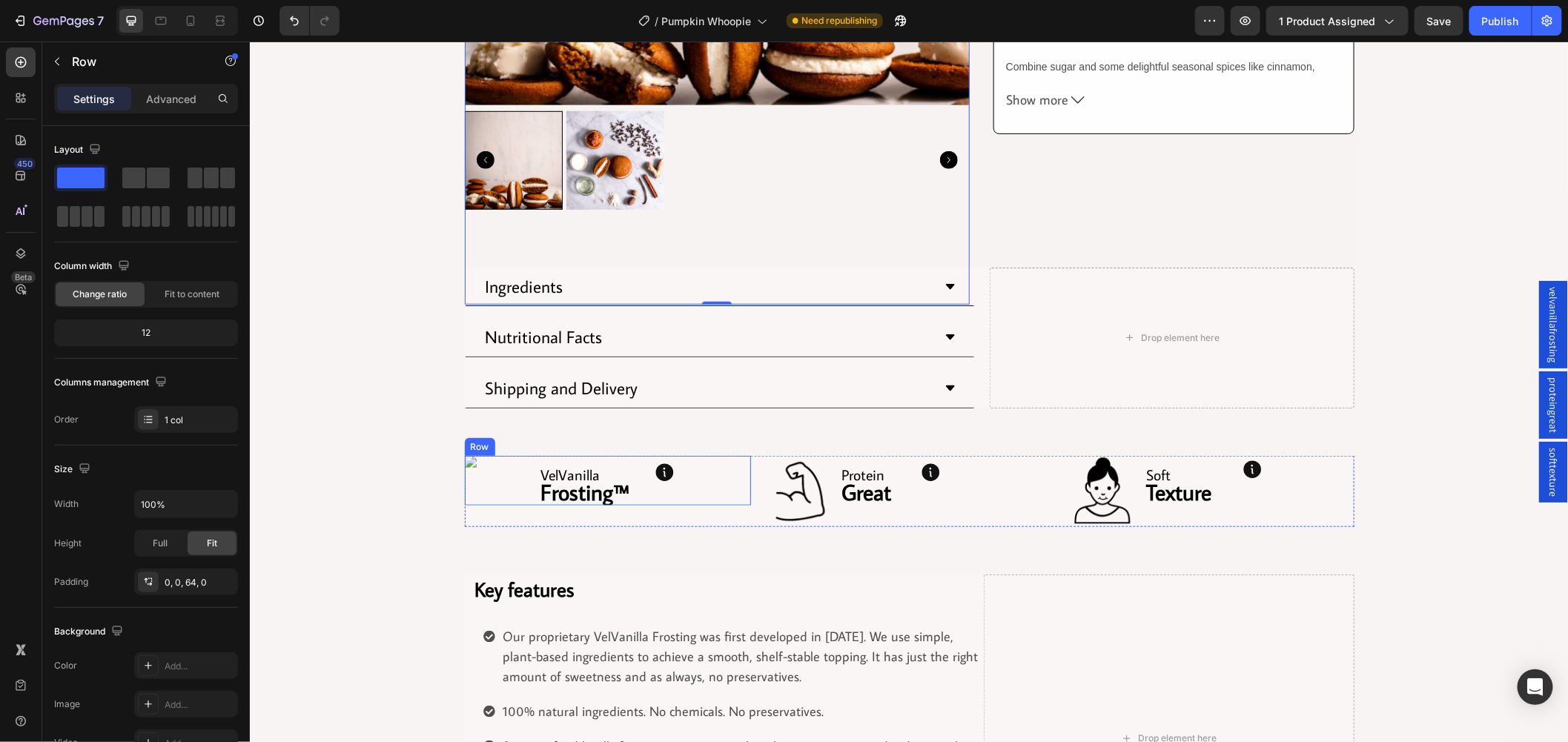
click at [473, 470] on div "Image" at bounding box center [499, 480] width 70 height 50
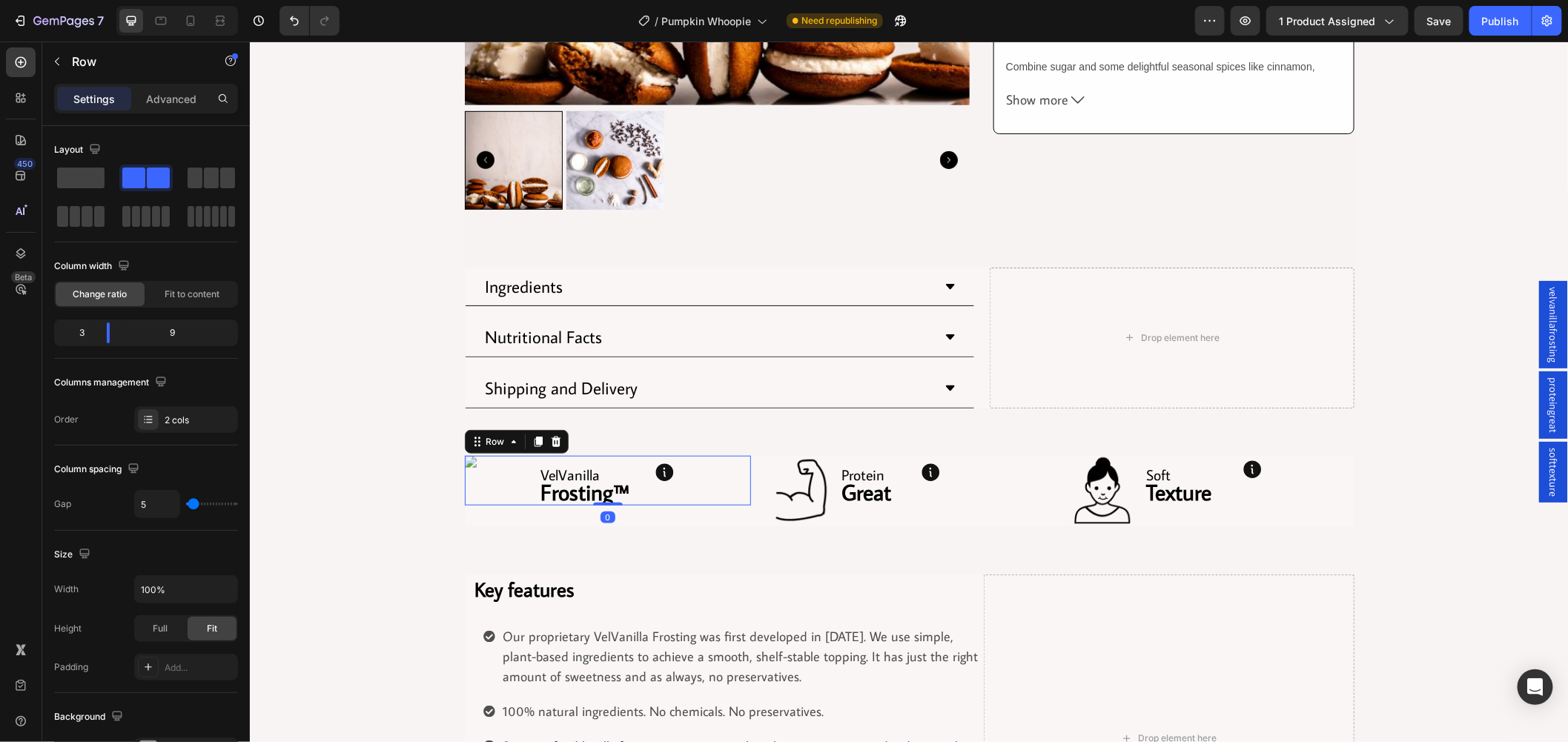
click at [466, 469] on div "Image" at bounding box center [499, 480] width 70 height 50
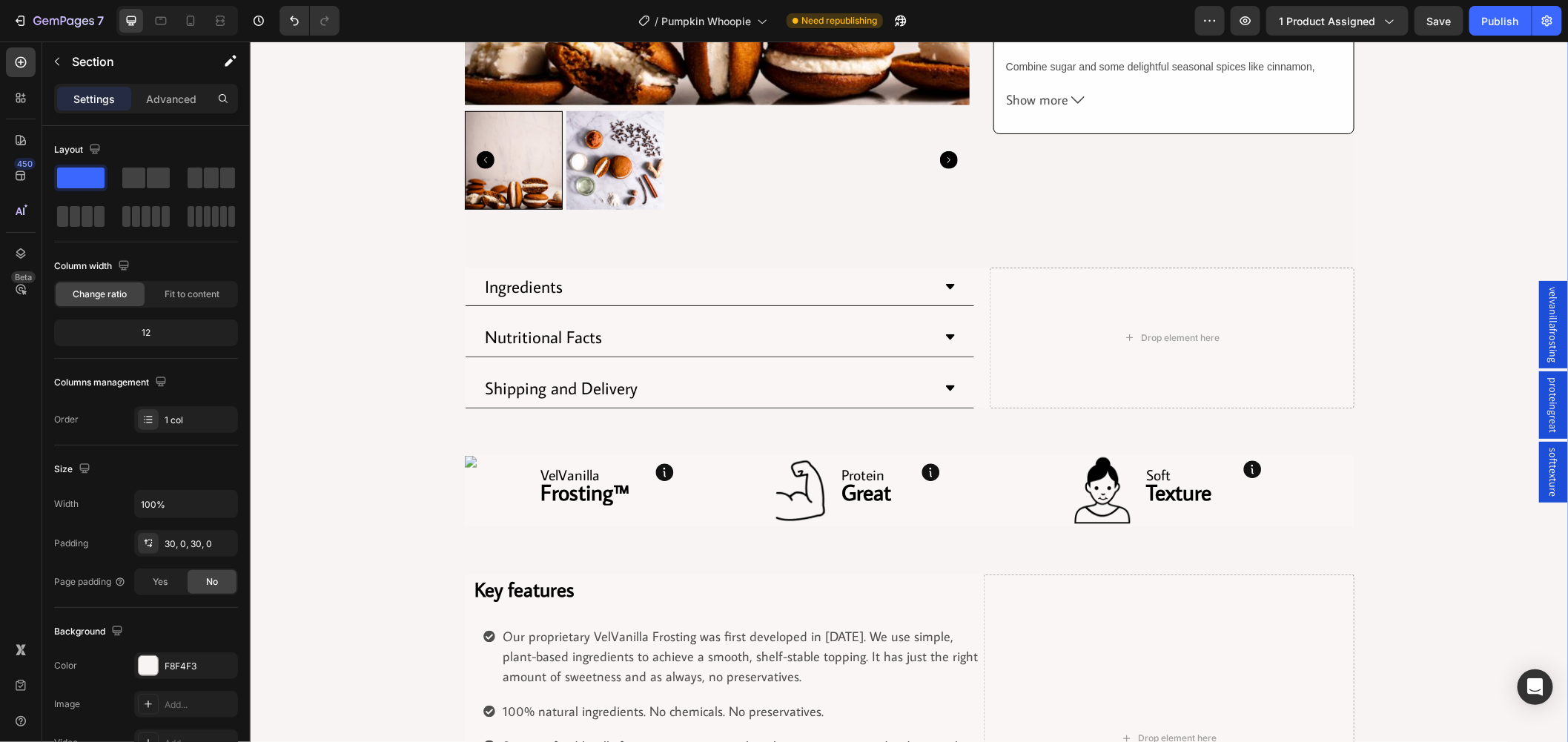
click at [414, 375] on div "Product Images Row Row Pumpkin Spice Whoopie Product Title Row $4.75 Product Pr…" at bounding box center [909, 251] width 1320 height 1303
click at [526, 479] on div "Image" at bounding box center [499, 480] width 70 height 50
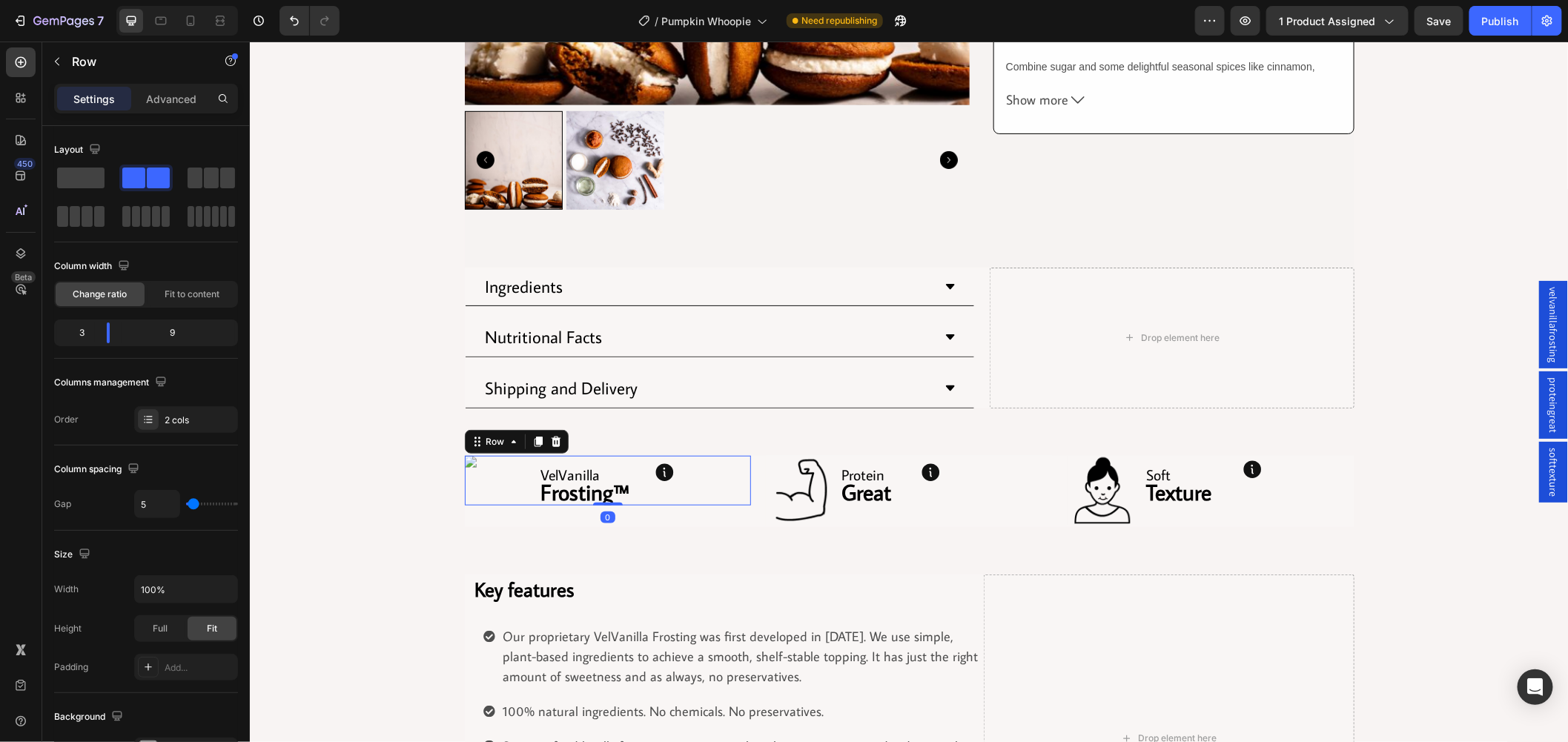
click at [526, 479] on div "Image" at bounding box center [499, 480] width 70 height 50
click at [518, 484] on div "Image" at bounding box center [499, 480] width 70 height 50
click at [517, 484] on div "Image" at bounding box center [499, 480] width 70 height 50
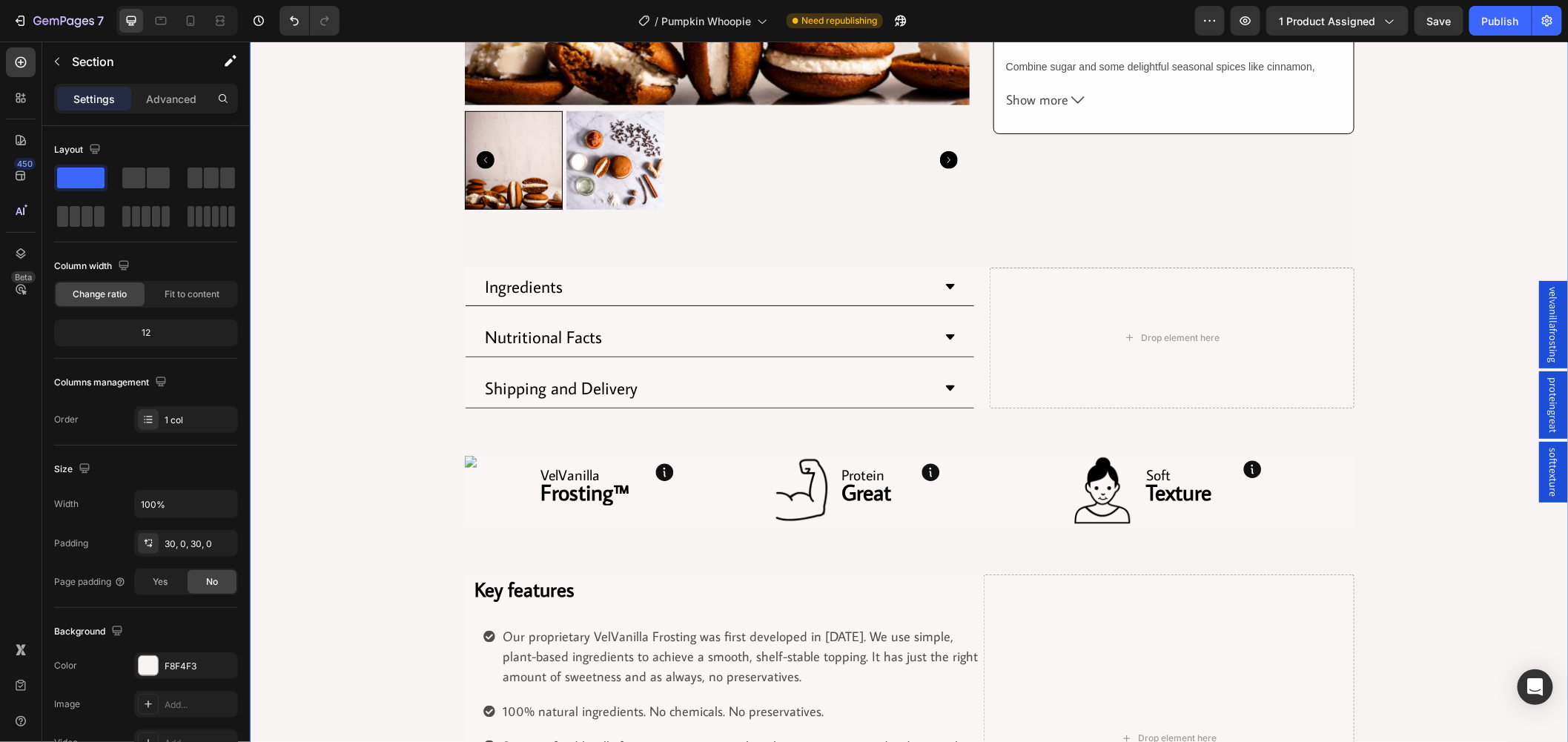
click at [364, 484] on div "Product Images Row Row Pumpkin Spice Whoopie Product Title Row $4.75 Product Pr…" at bounding box center [909, 251] width 1320 height 1303
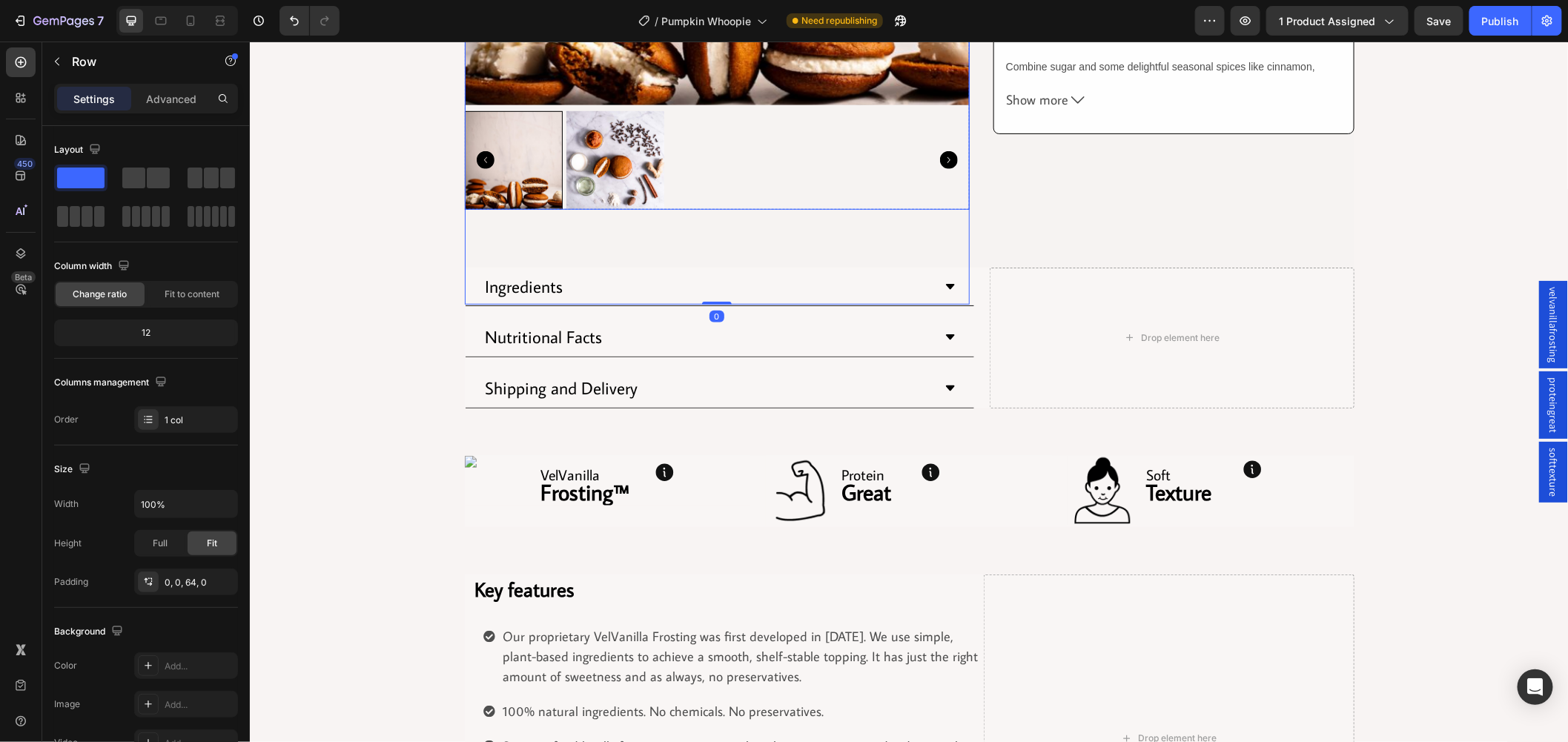
click at [534, 123] on div at bounding box center [513, 159] width 98 height 98
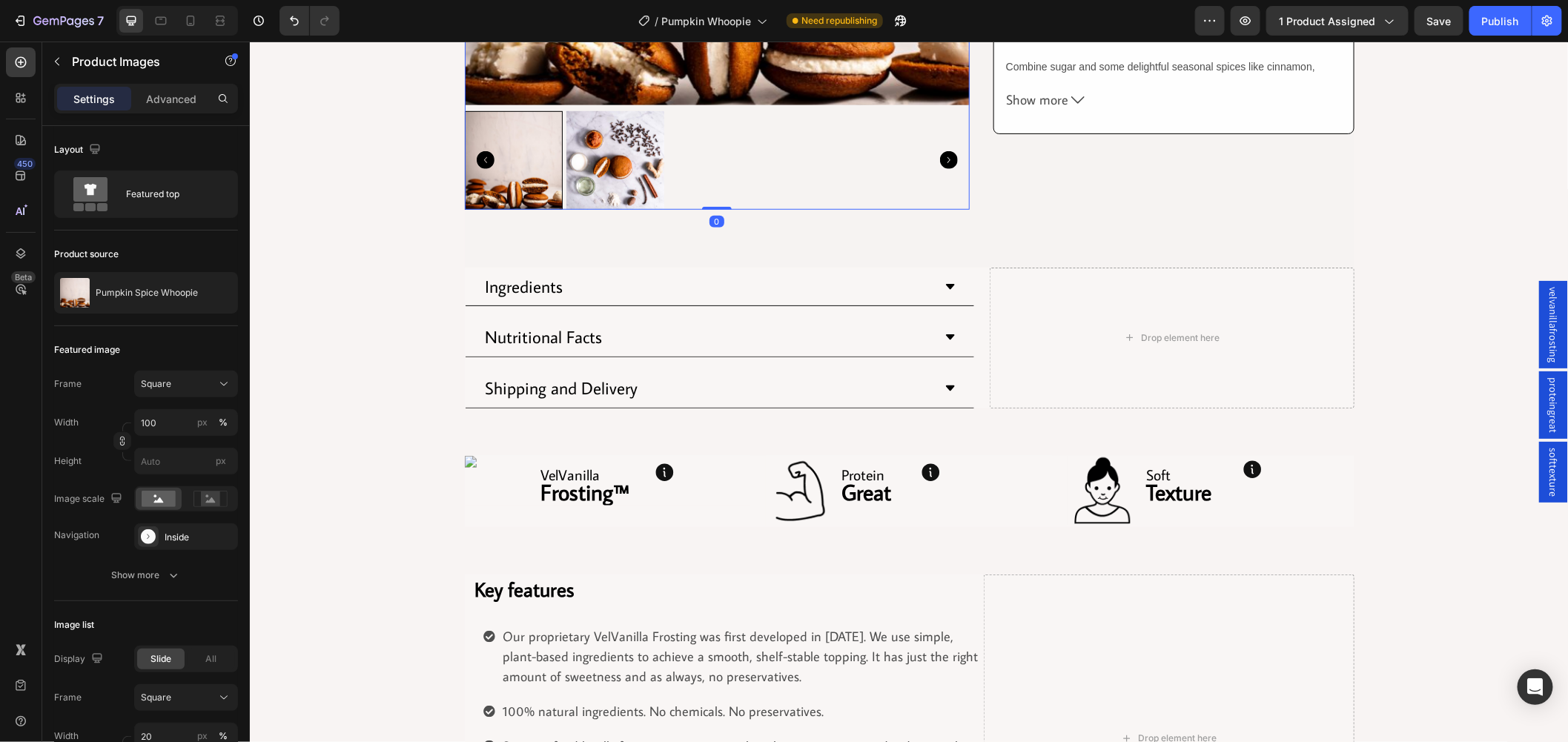
click at [534, 123] on div at bounding box center [513, 159] width 98 height 98
click at [584, 143] on img at bounding box center [615, 159] width 98 height 98
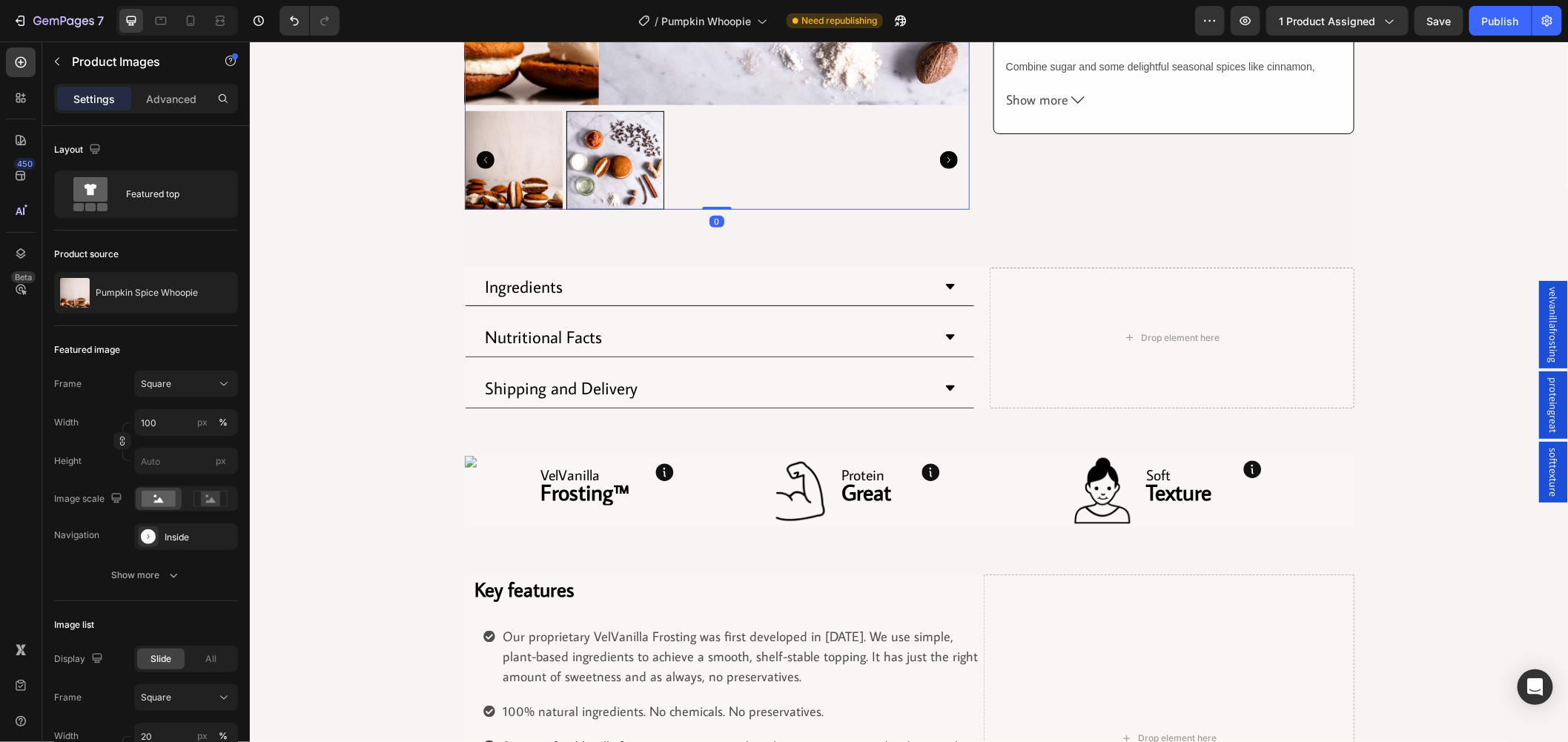
click at [584, 143] on div at bounding box center [716, 159] width 505 height 98
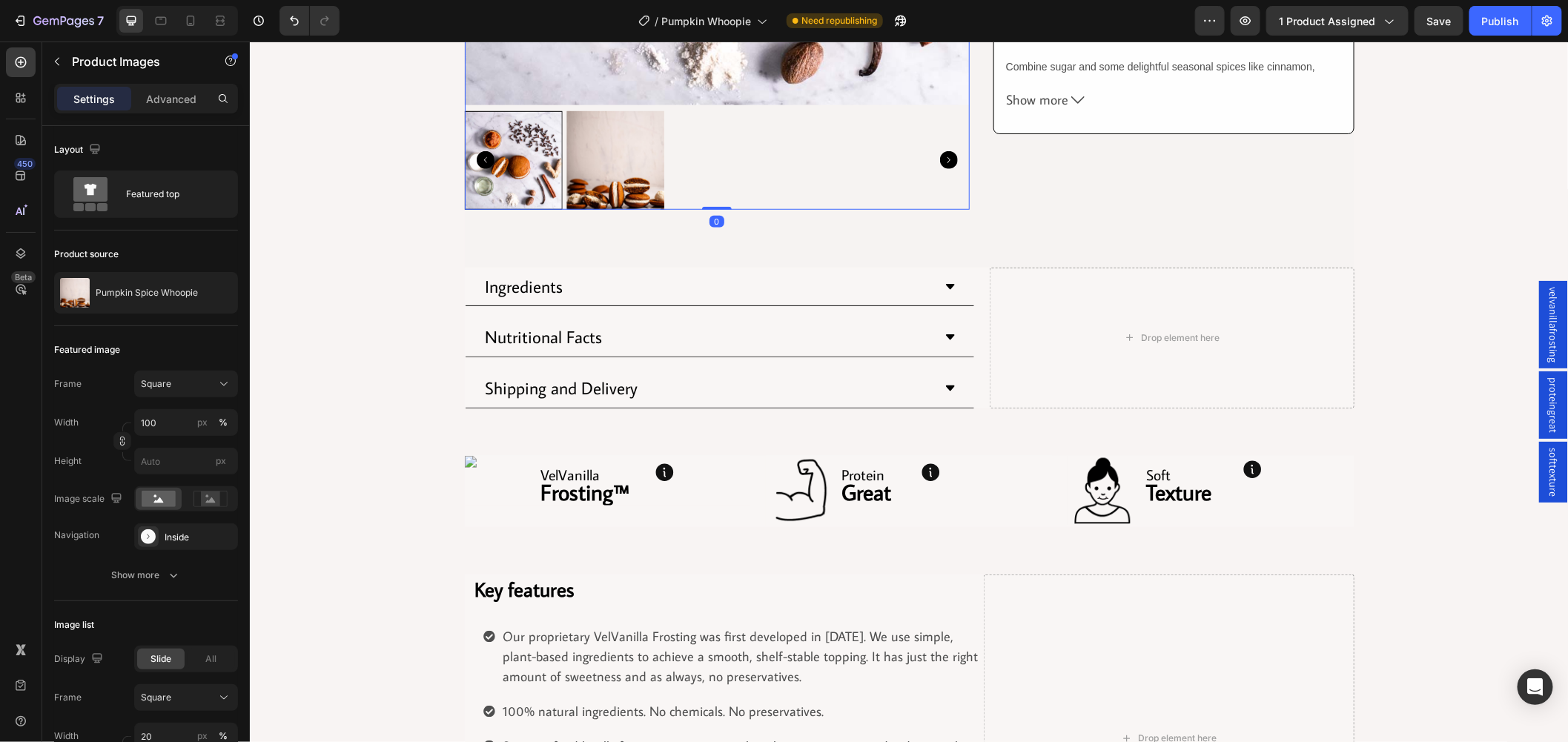
click at [548, 186] on div at bounding box center [513, 159] width 98 height 98
click at [532, 196] on div at bounding box center [513, 159] width 98 height 98
click at [585, 173] on img at bounding box center [615, 159] width 98 height 98
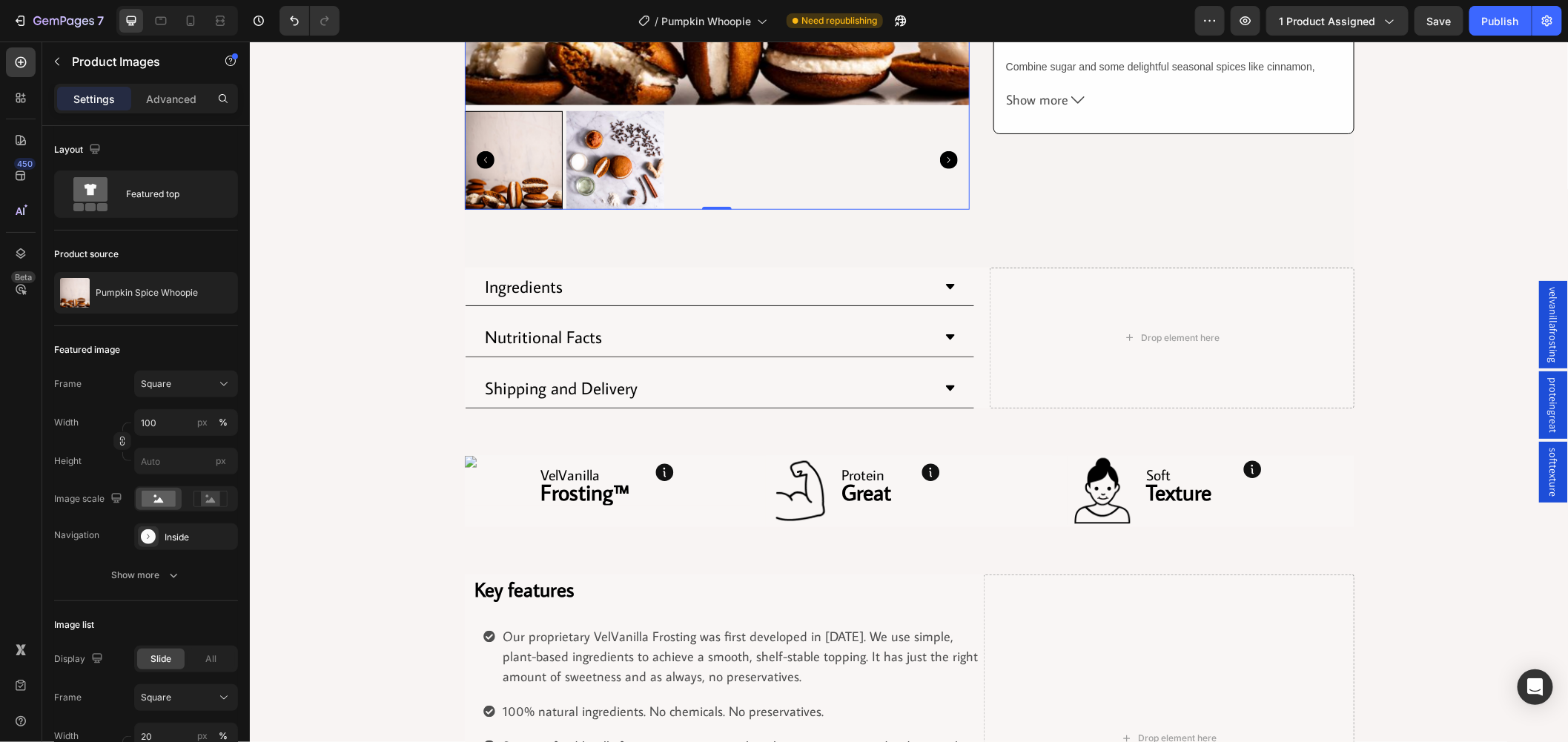
click at [481, 156] on icon "Carousel Back Arrow" at bounding box center [485, 159] width 17 height 17
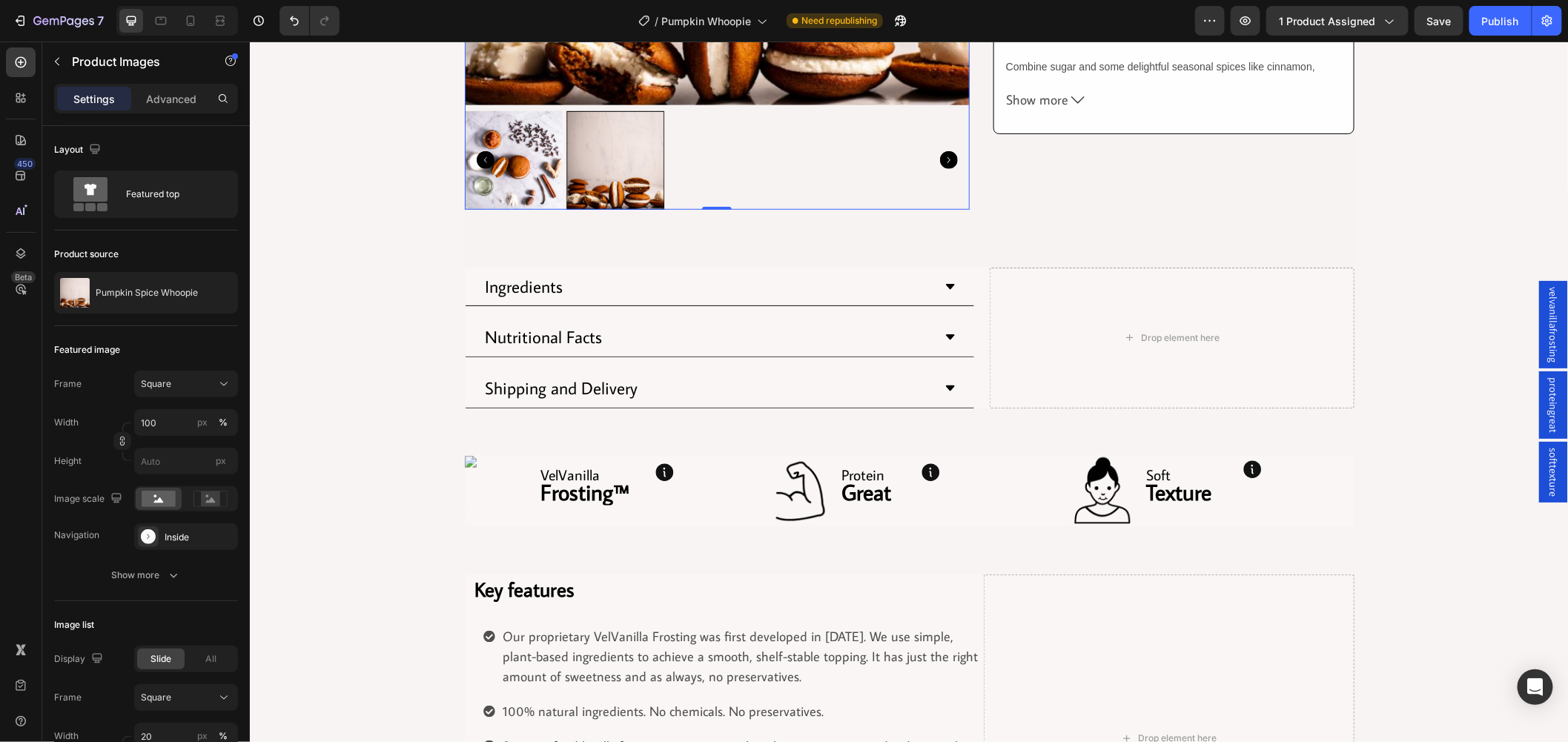
click at [481, 156] on icon "Carousel Back Arrow" at bounding box center [485, 159] width 17 height 17
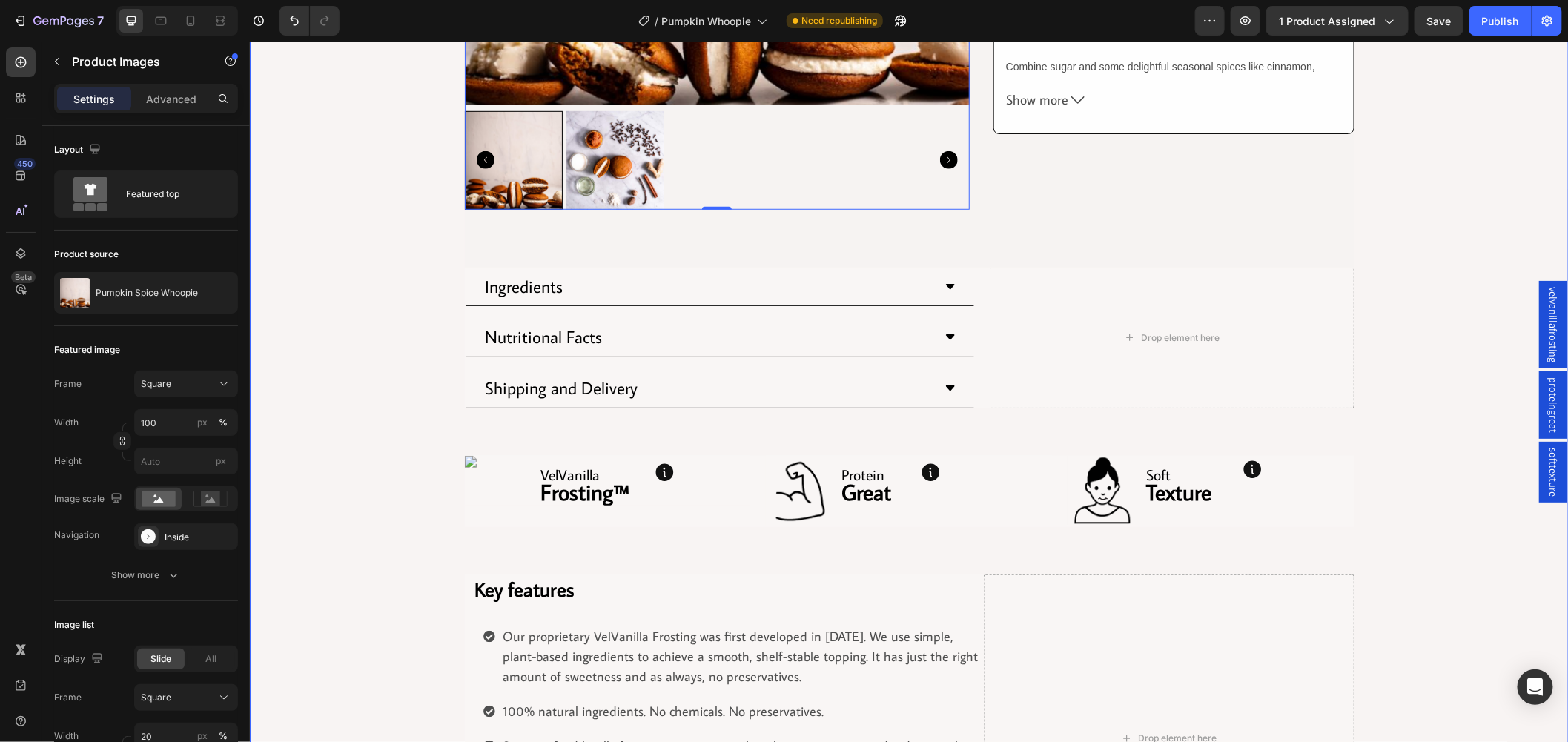
click at [397, 211] on div "Product Images 0 Row Row Pumpkin Spice Whoopie Product Title Row $4.75 Product …" at bounding box center [909, 251] width 1320 height 1303
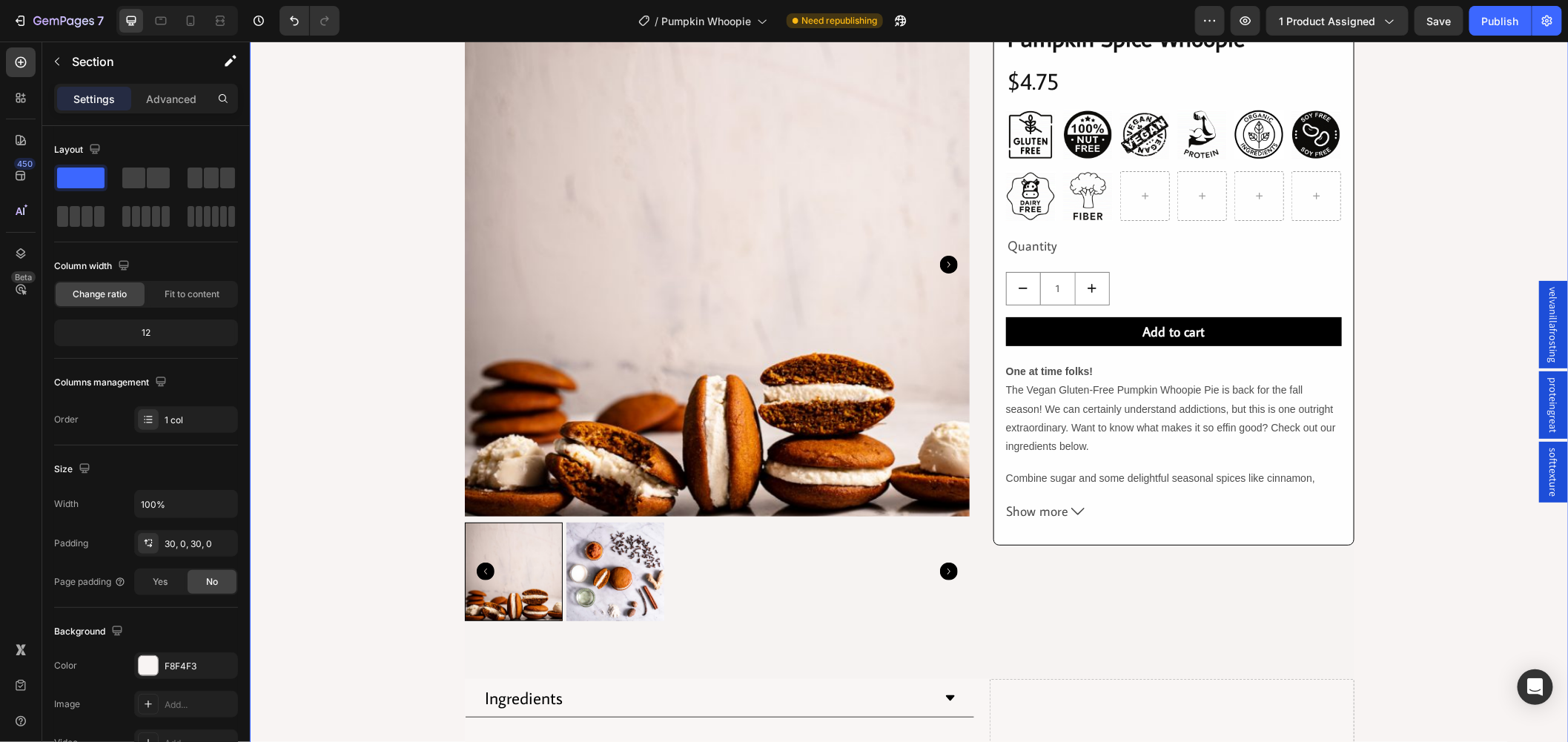
scroll to position [0, 0]
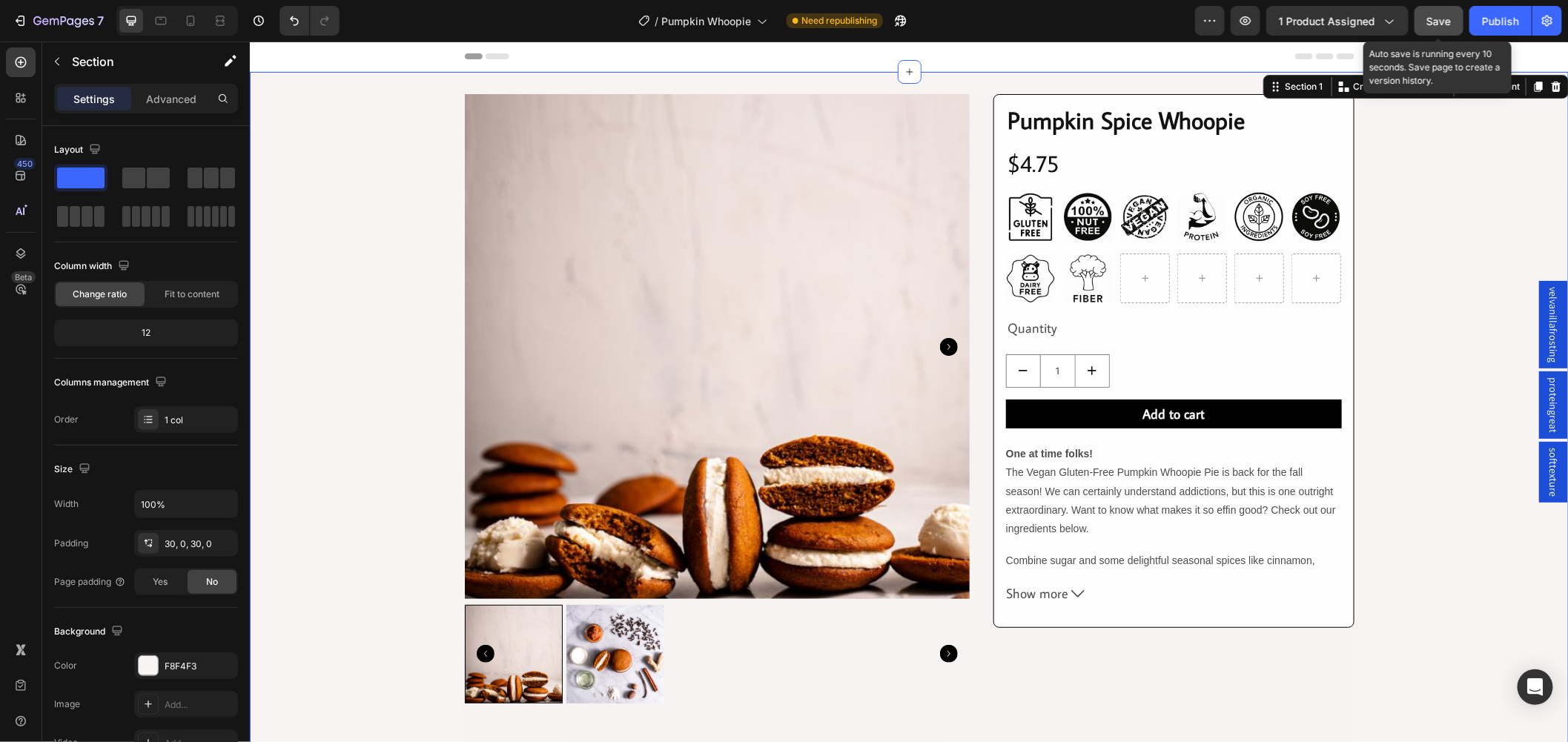
click at [1417, 16] on button "Save" at bounding box center [1439, 21] width 49 height 30
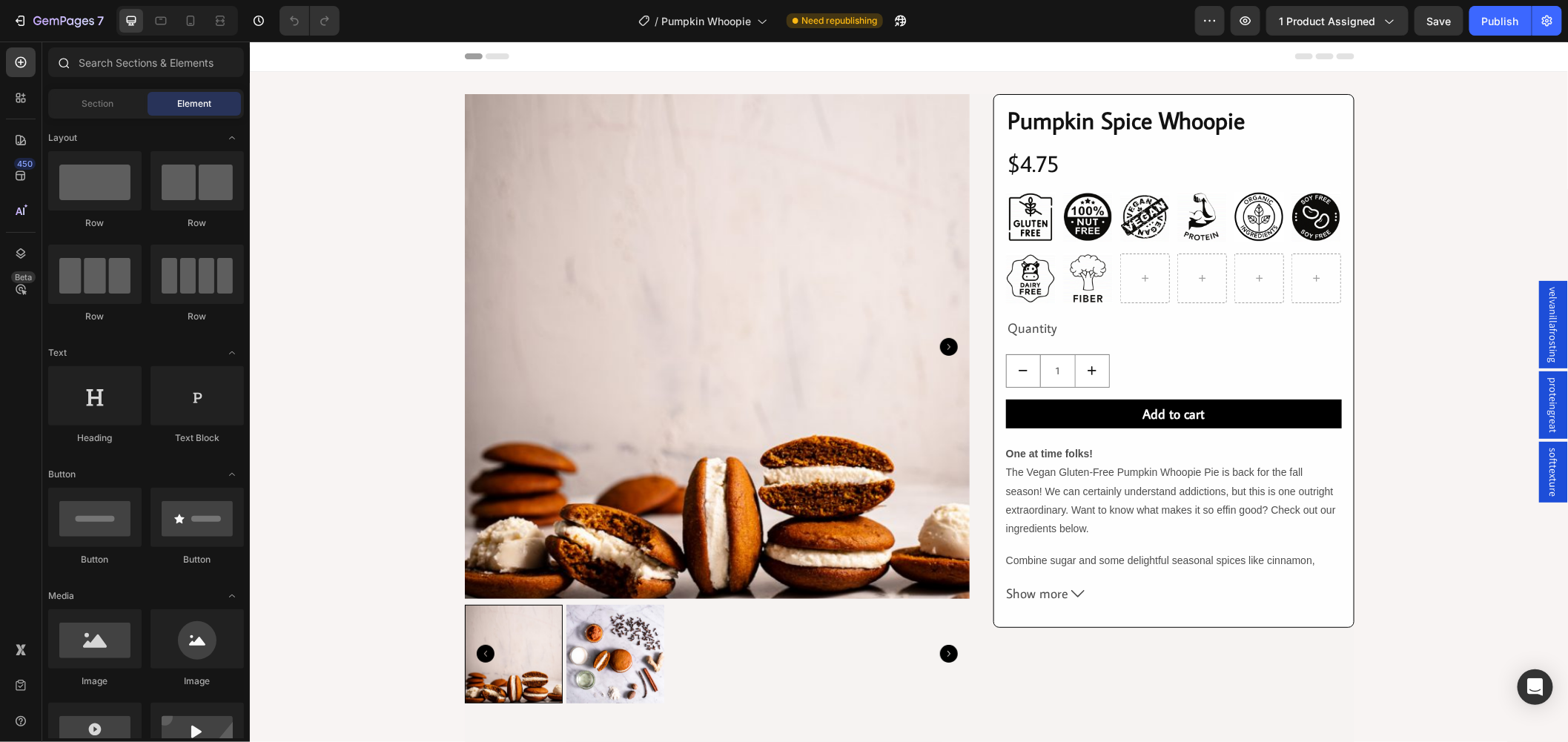
click at [55, 68] on div at bounding box center [63, 62] width 30 height 30
click at [57, 65] on icon at bounding box center [63, 62] width 12 height 12
click at [57, 64] on icon at bounding box center [63, 62] width 12 height 12
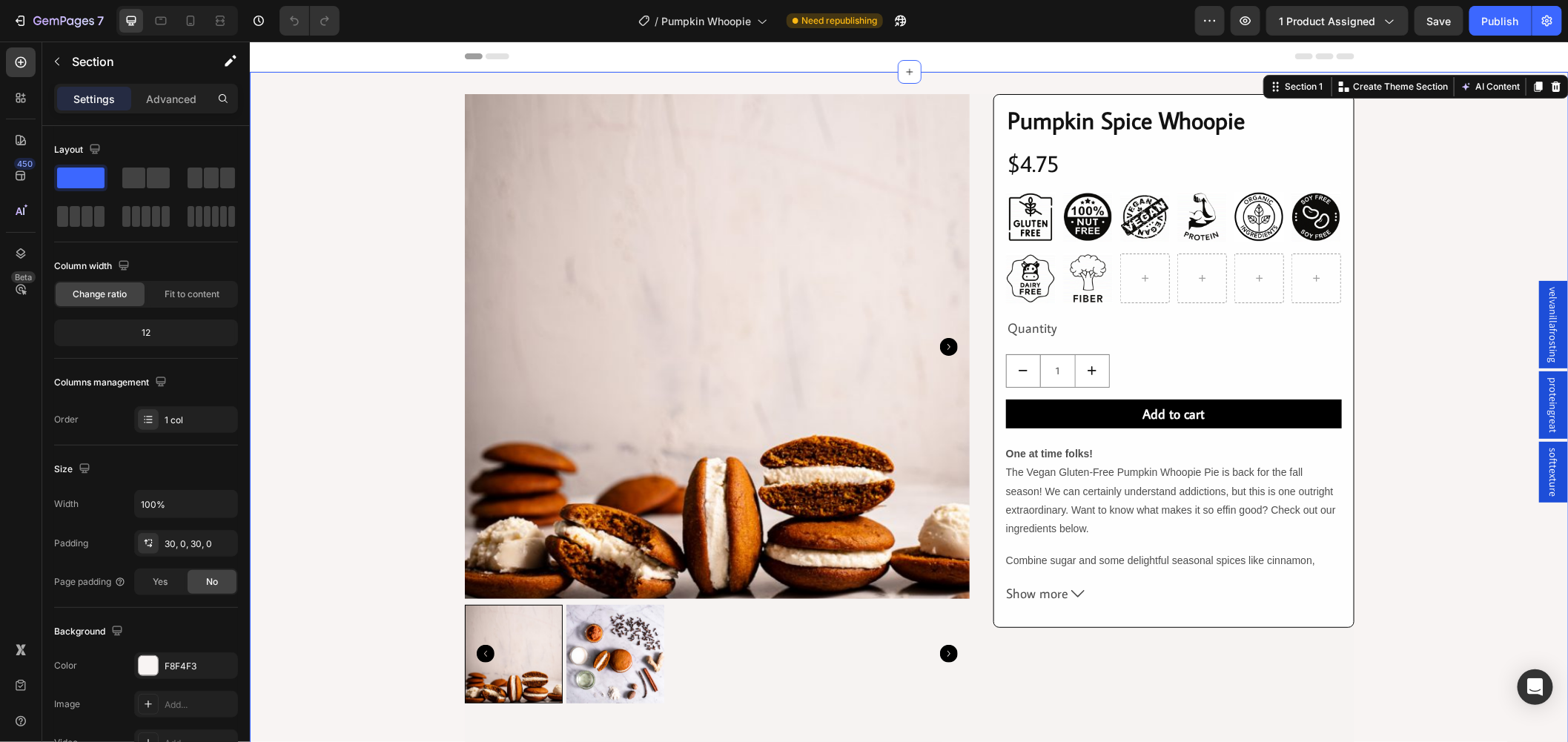
click at [1368, 272] on div "Product Images Row Row Pumpkin Spice Whoopie Product Title Row $4.75 Product Pr…" at bounding box center [909, 737] width 1320 height 1287
click at [1356, 287] on div "Product Images Row Row Pumpkin Spice Whoopie Product Title Row $4.75 Product Pr…" at bounding box center [909, 737] width 1320 height 1287
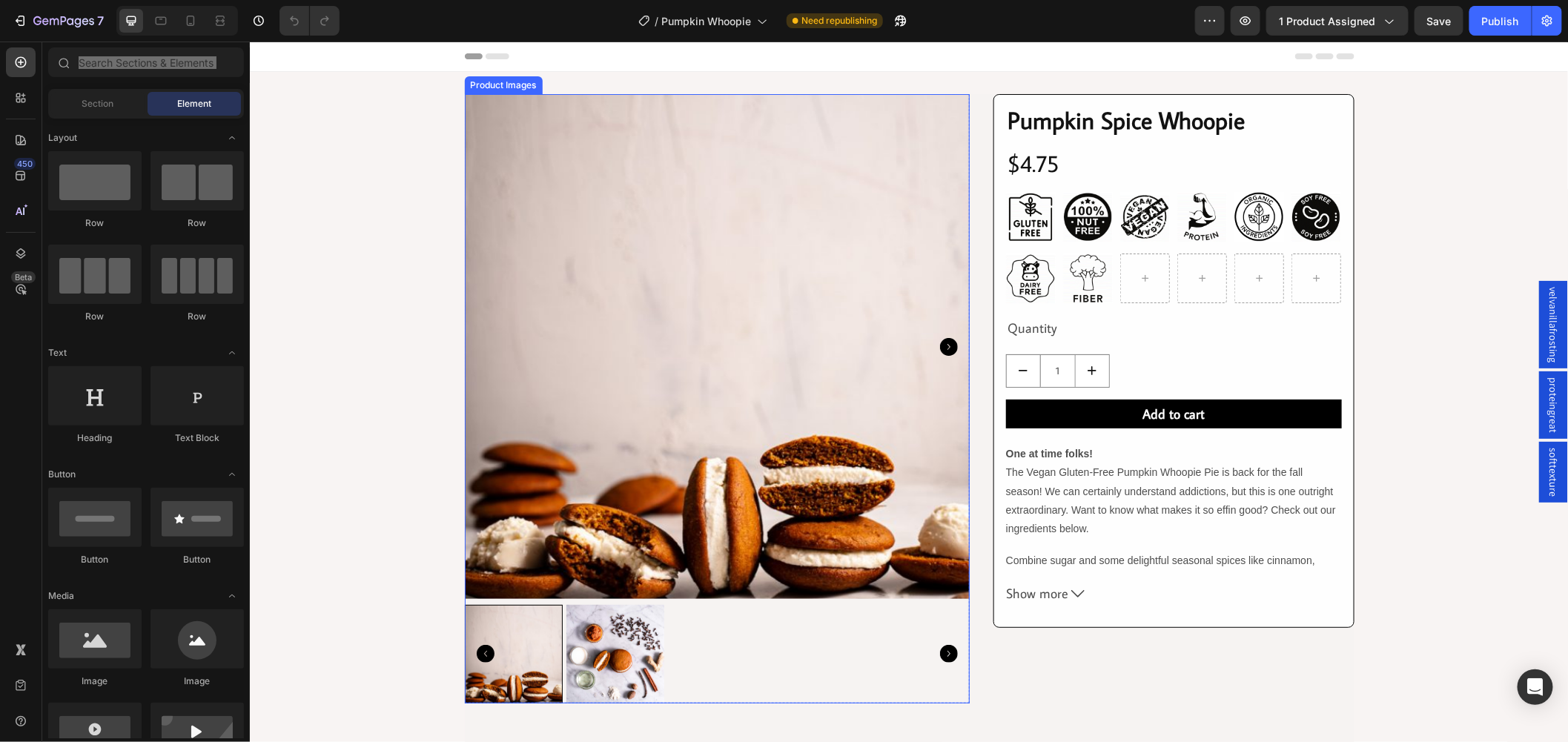
click at [598, 303] on img at bounding box center [716, 346] width 505 height 505
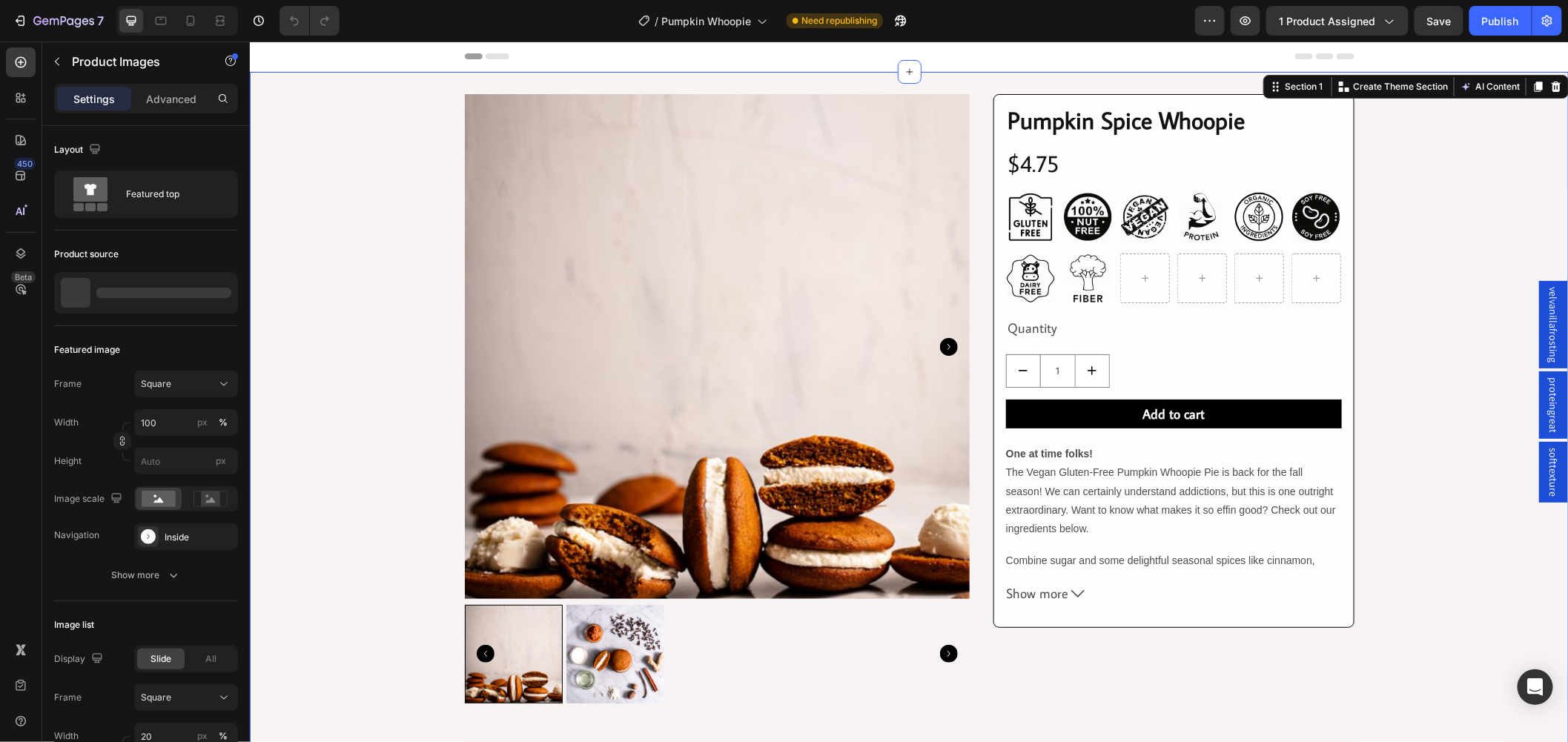
click at [416, 298] on div "Product Images Row Row Pumpkin Spice Whoopie Product Title Row $4.75 Product Pr…" at bounding box center [909, 737] width 1320 height 1287
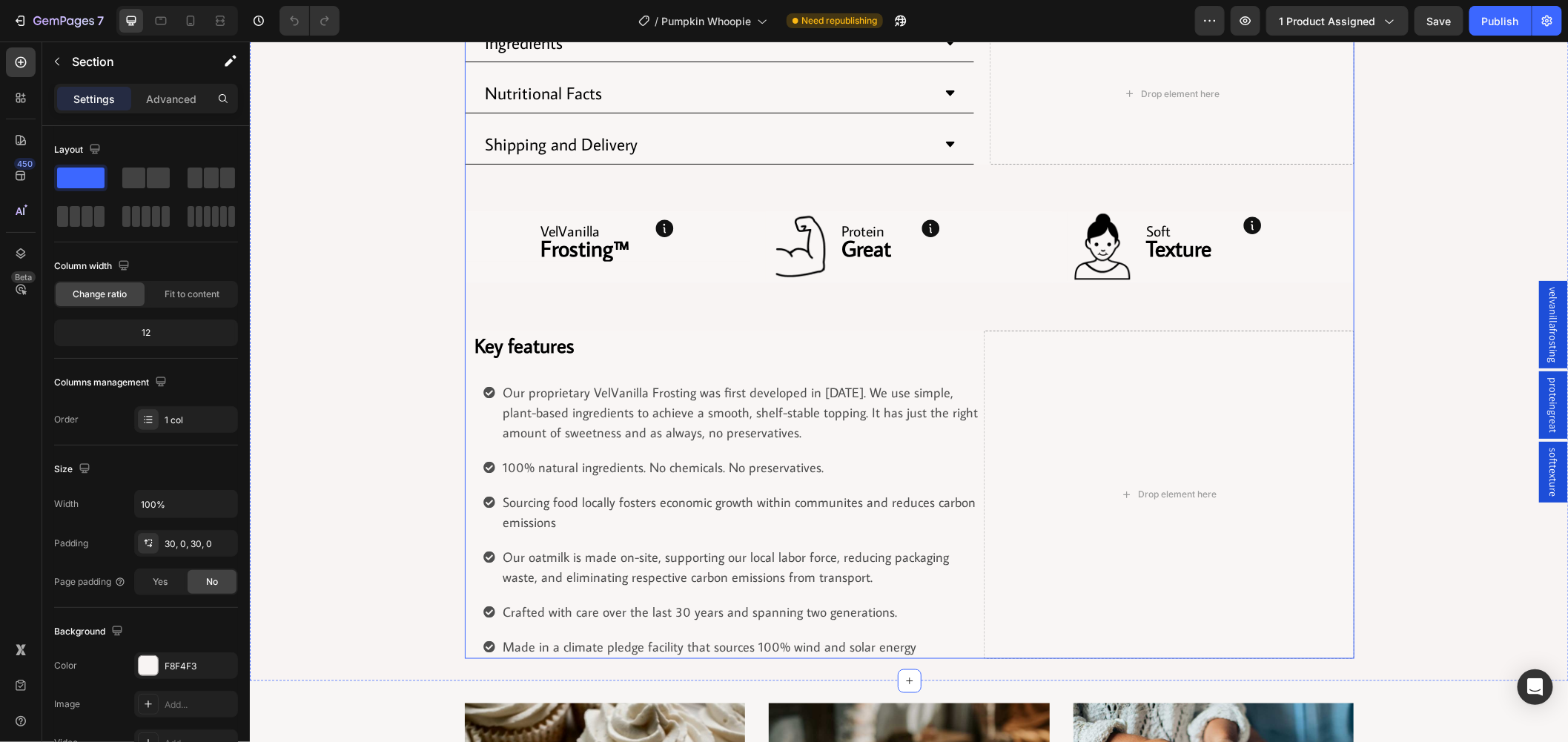
scroll to position [741, 0]
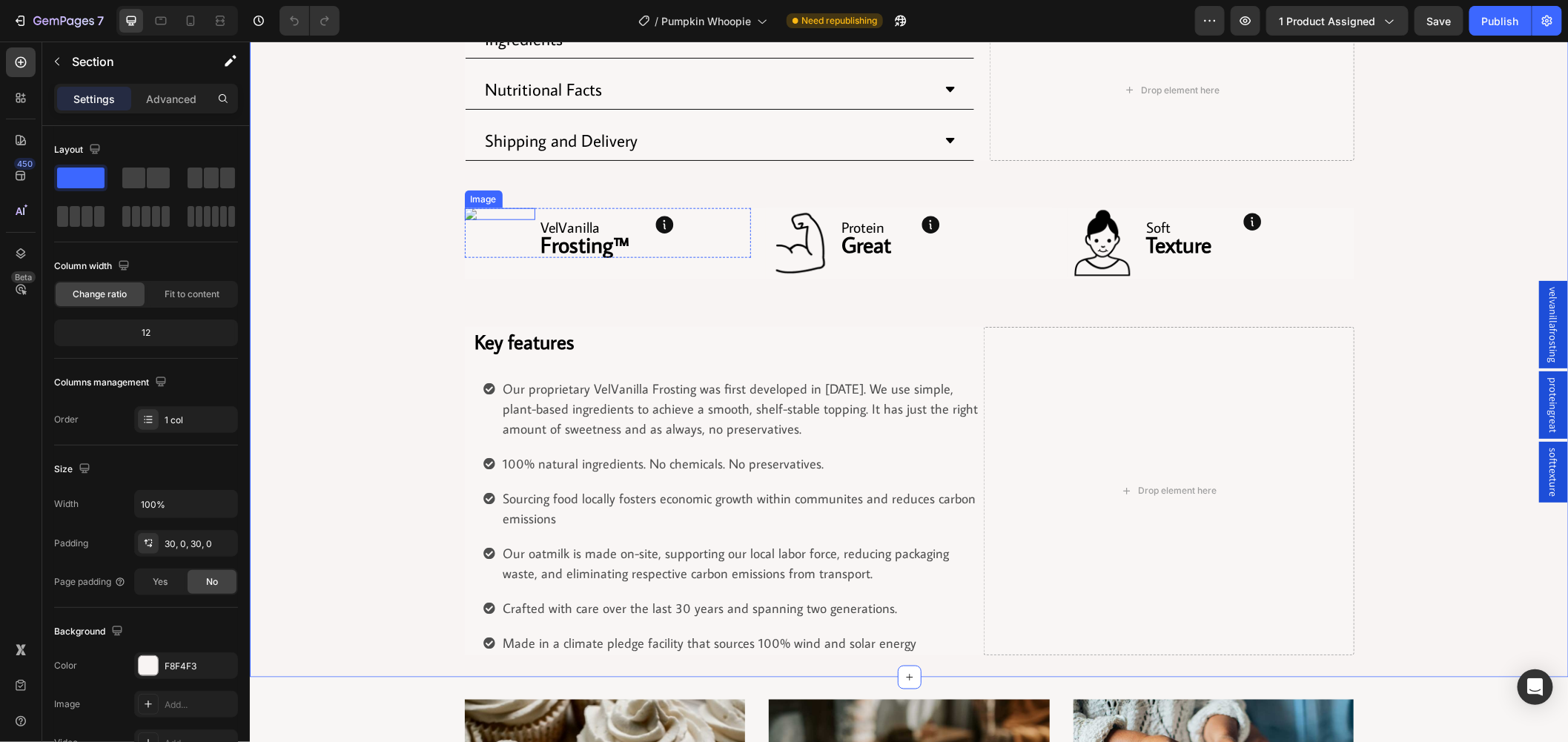
click at [470, 215] on img at bounding box center [499, 214] width 70 height 12
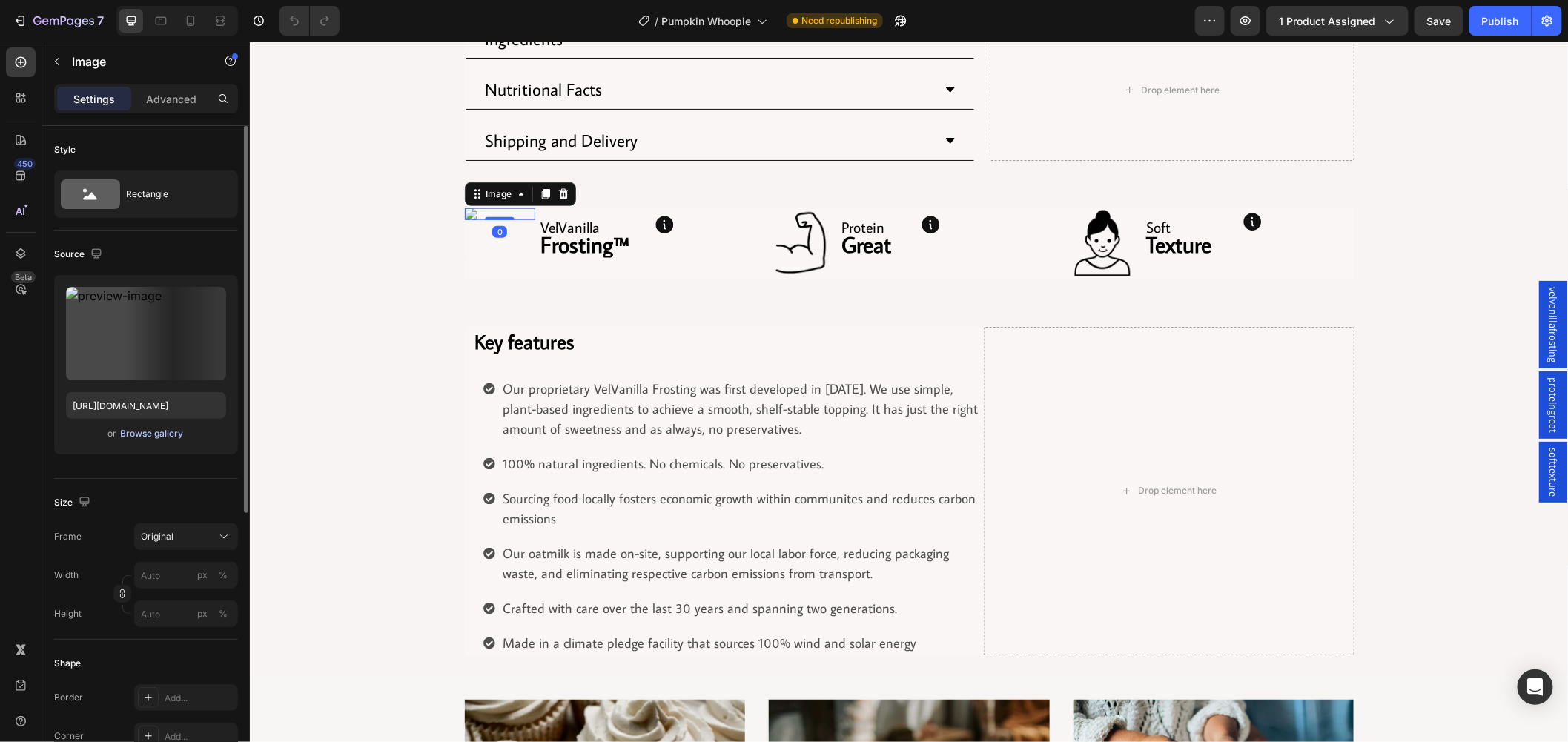
click at [168, 437] on div "Browse gallery" at bounding box center [152, 434] width 63 height 13
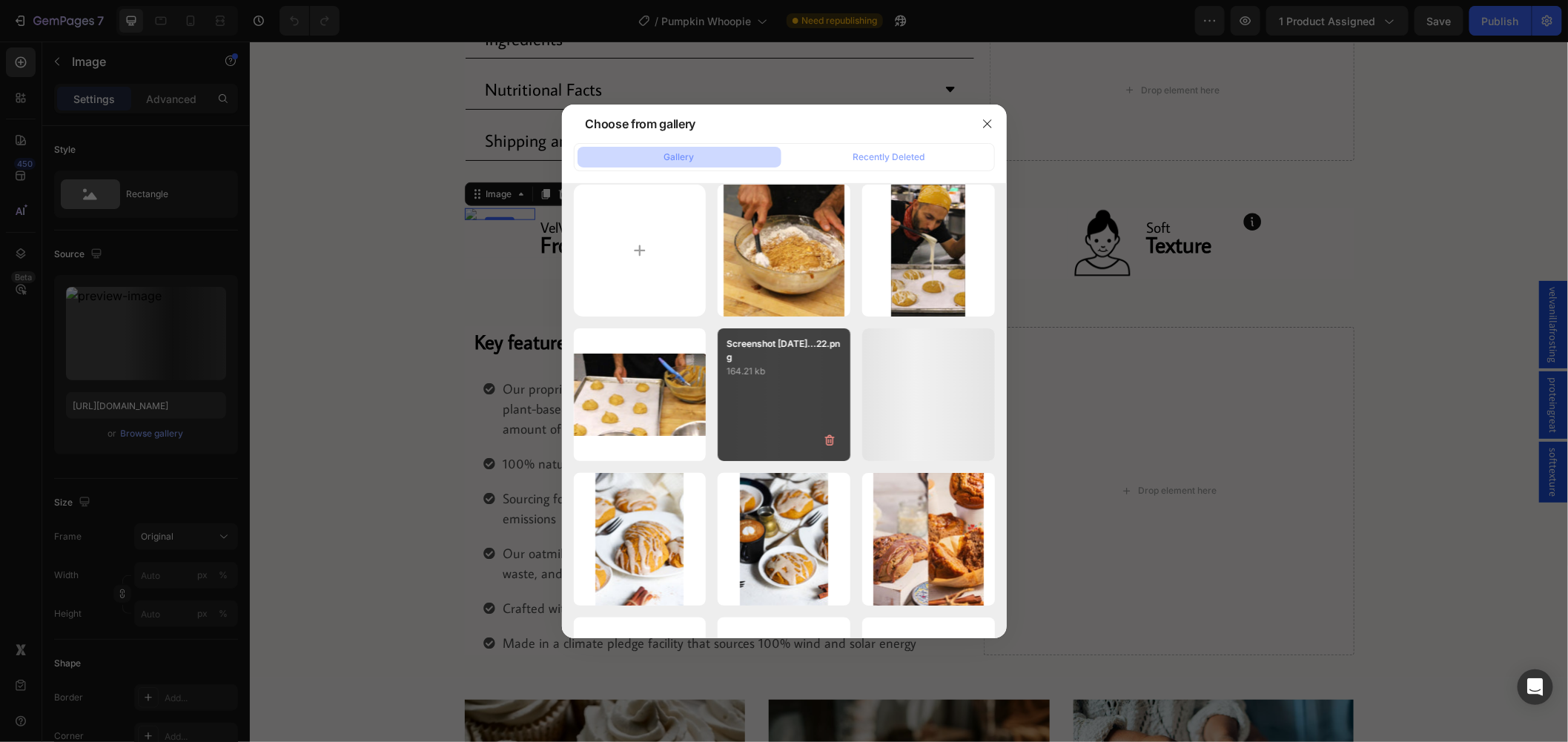
scroll to position [0, 0]
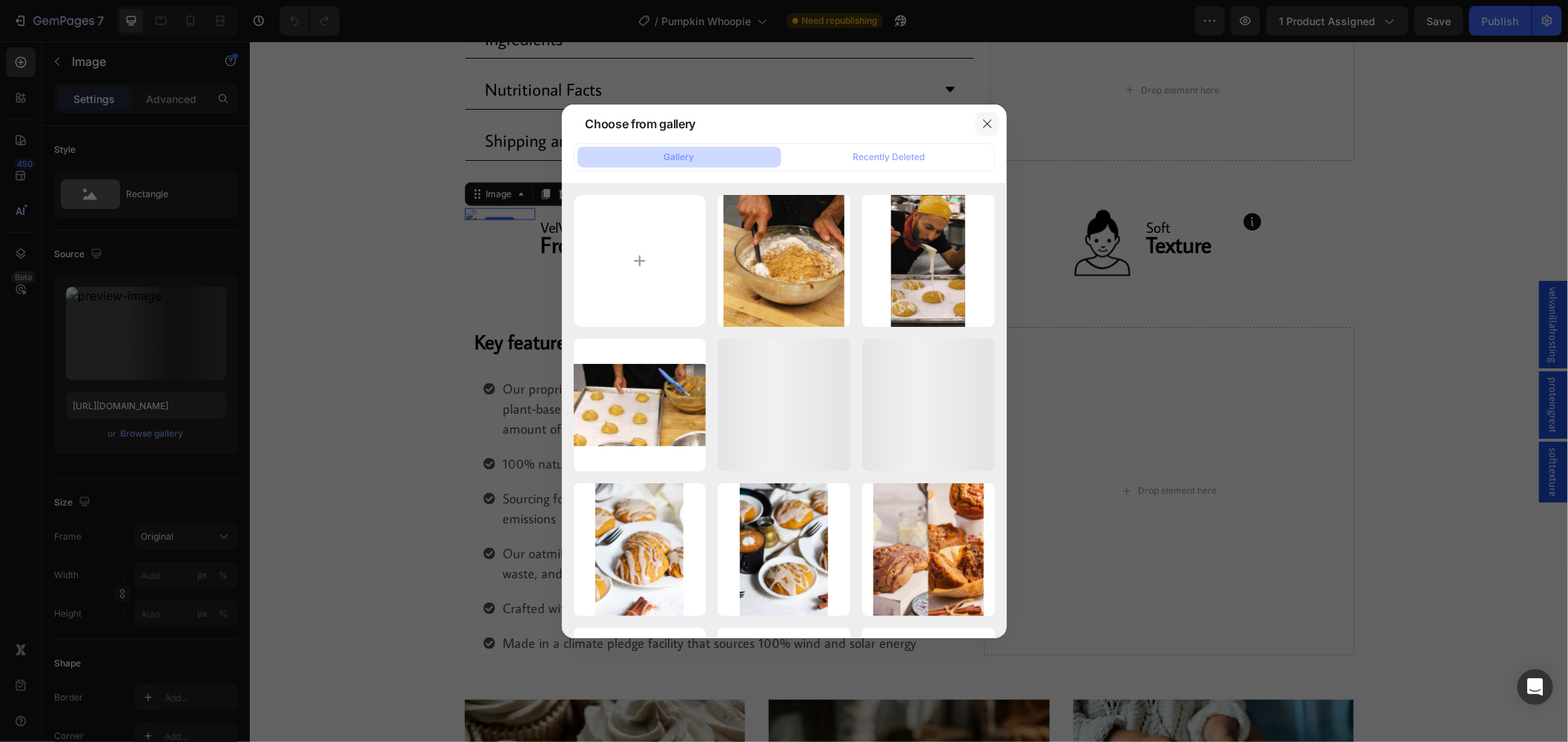
click at [982, 113] on button "button" at bounding box center [987, 123] width 24 height 24
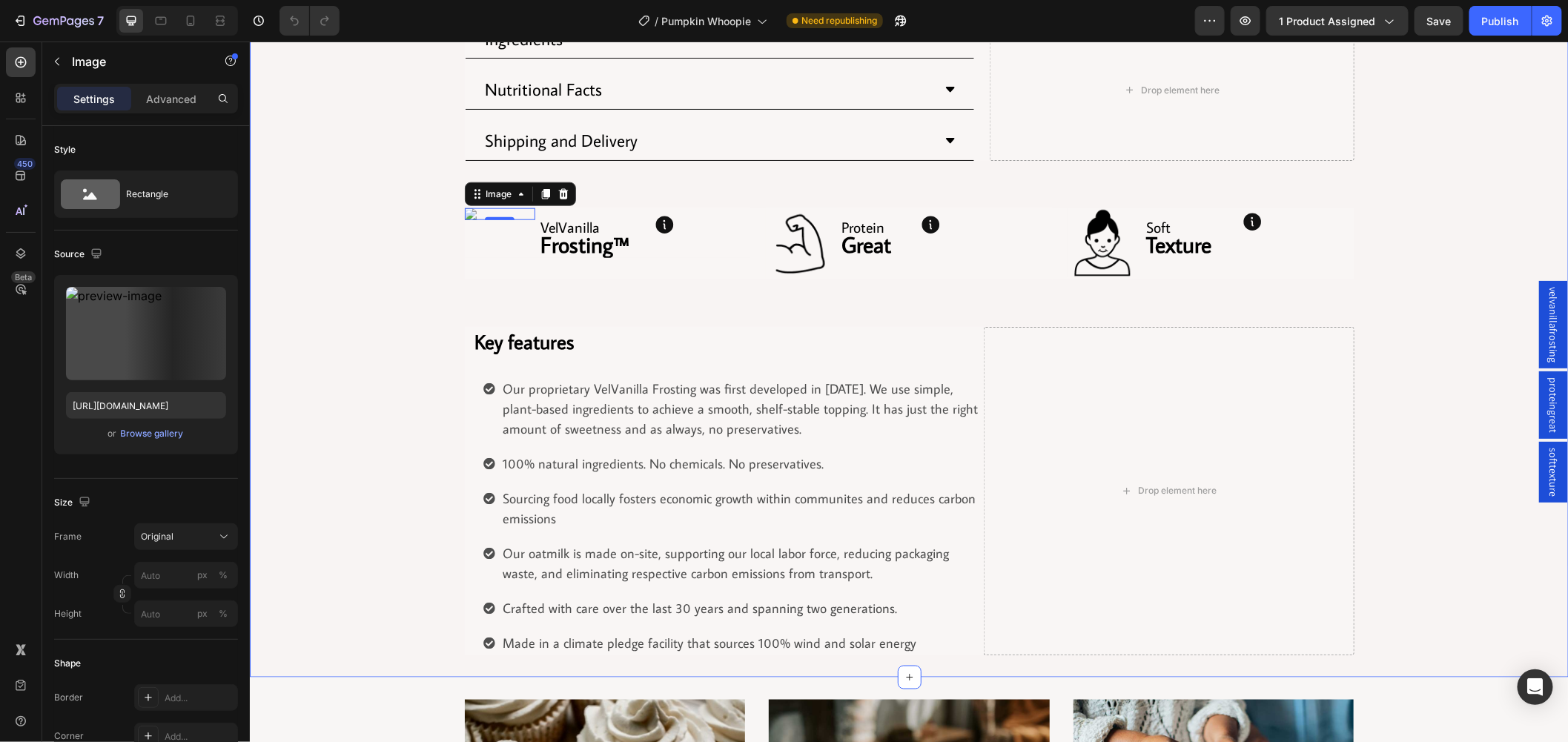
scroll to position [412, 0]
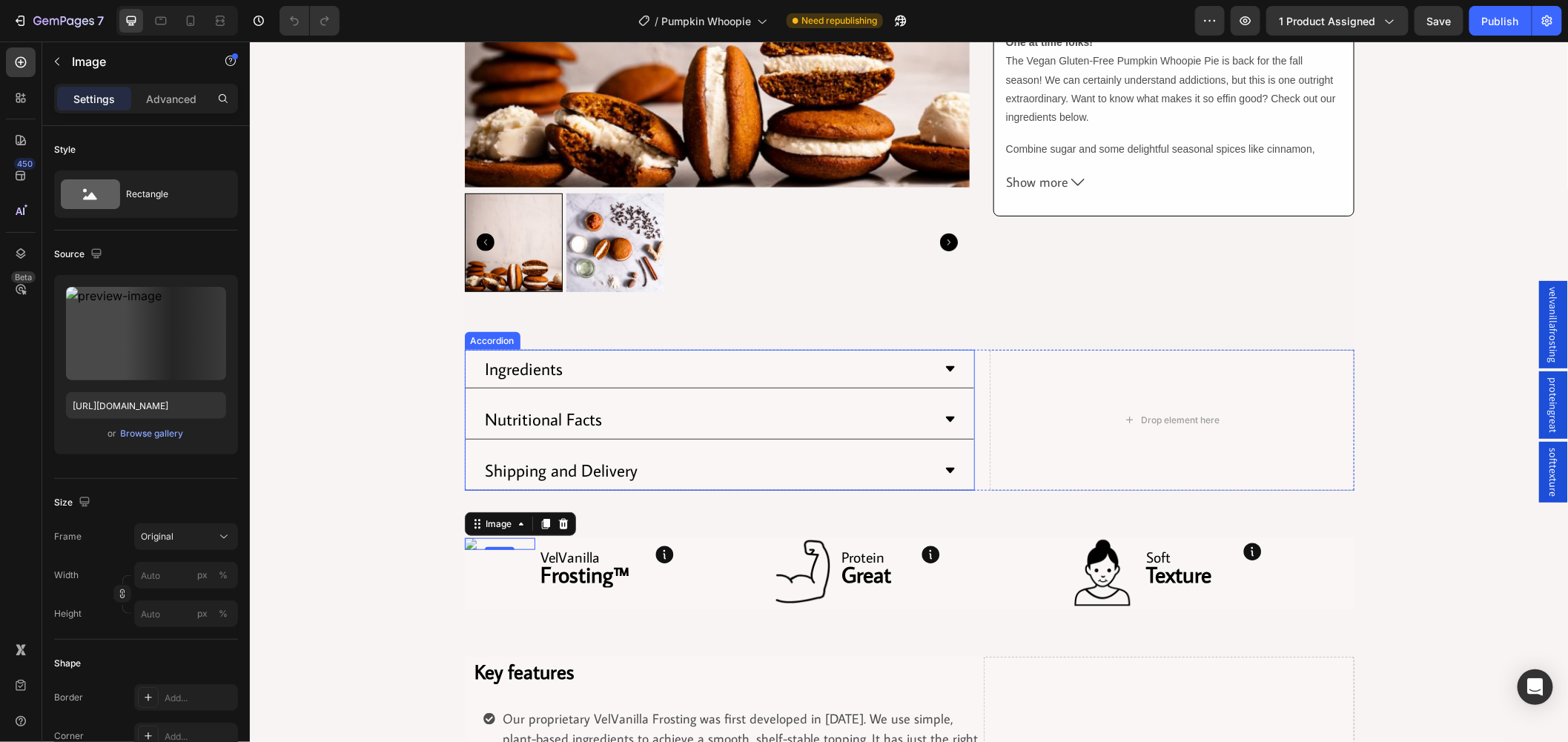
click at [556, 364] on p "Ingredients" at bounding box center [523, 368] width 78 height 22
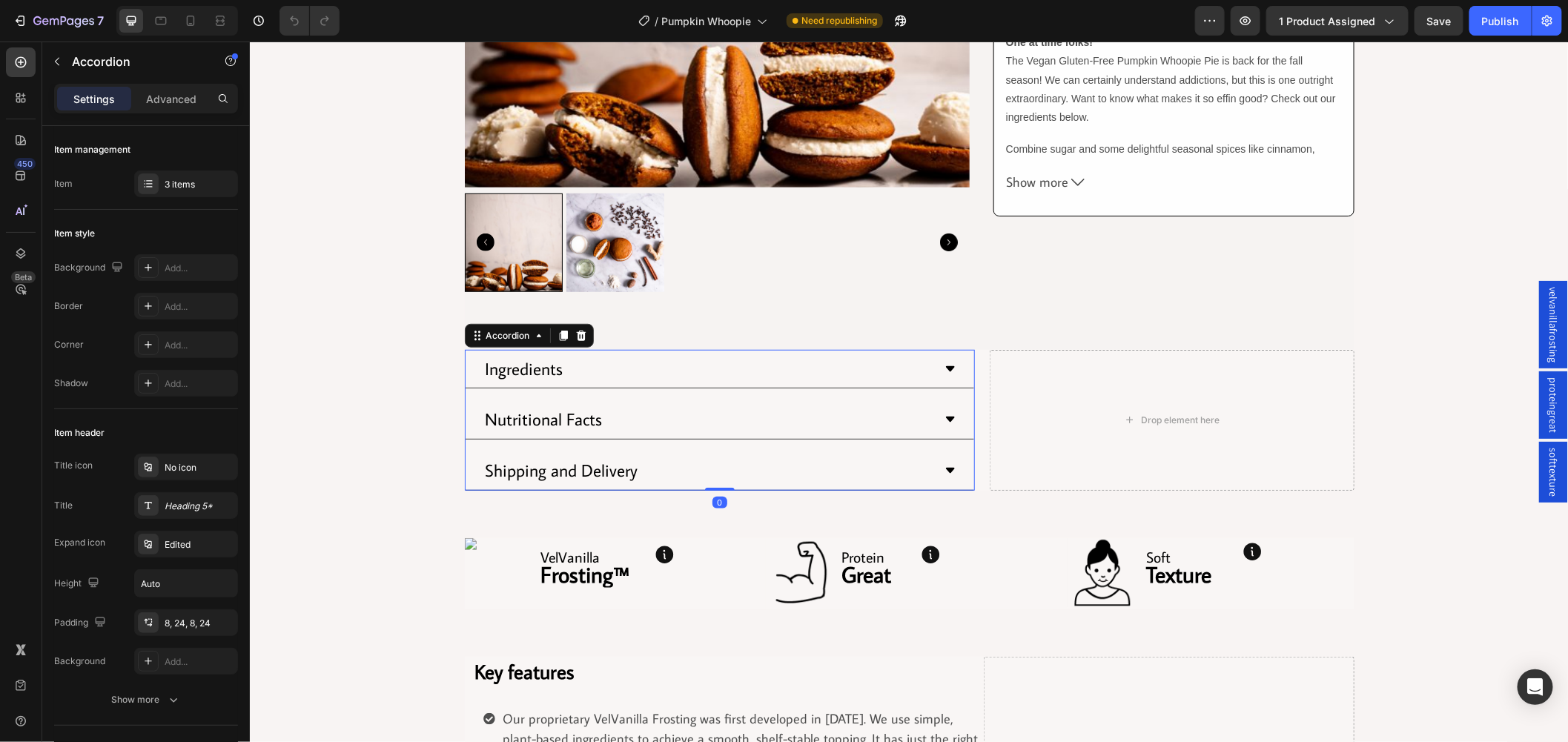
click at [629, 382] on div "Ingredients" at bounding box center [719, 369] width 509 height 39
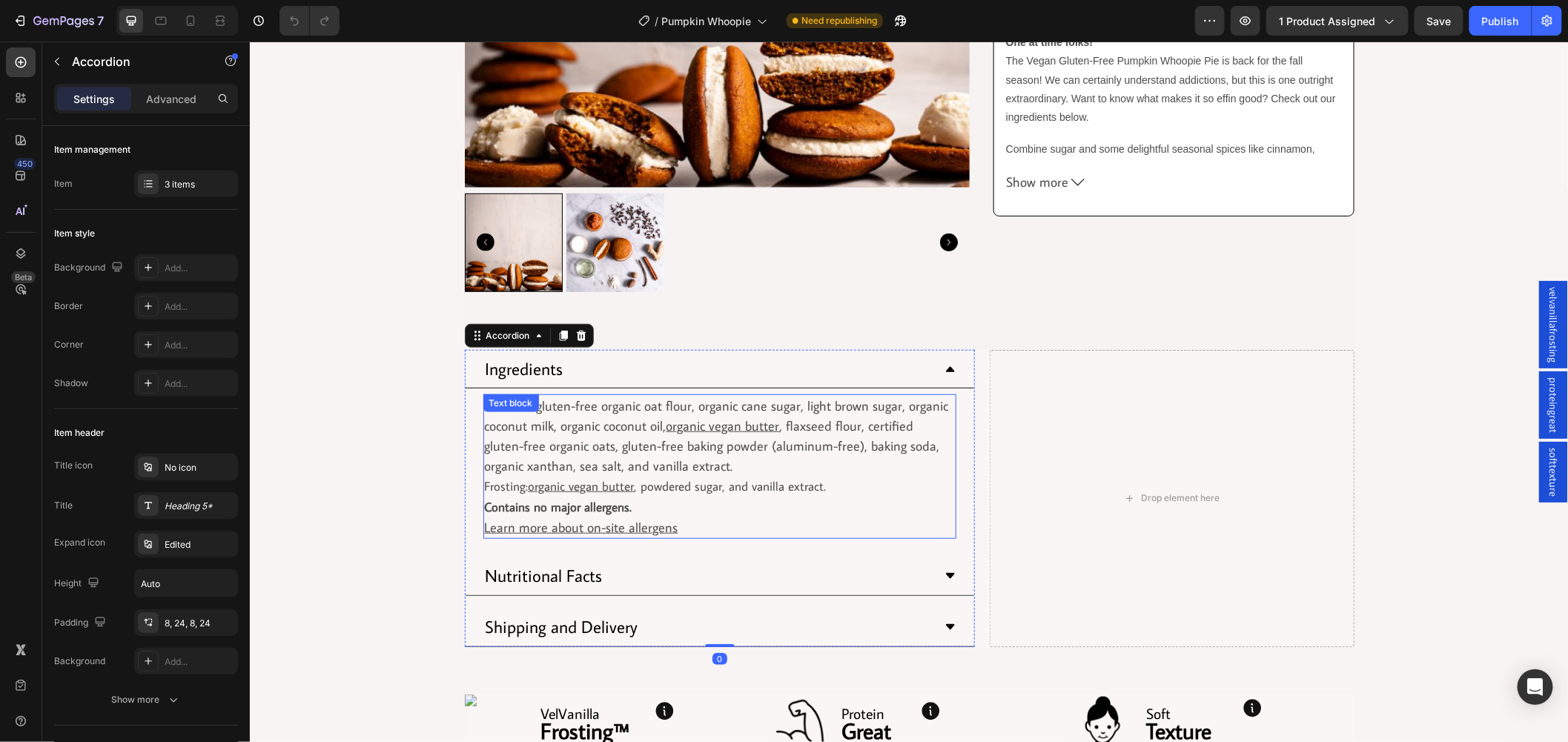
click at [620, 430] on p "Certified gluten-free organic oat flour, organic cane sugar, light brown sugar,…" at bounding box center [720, 446] width 470 height 101
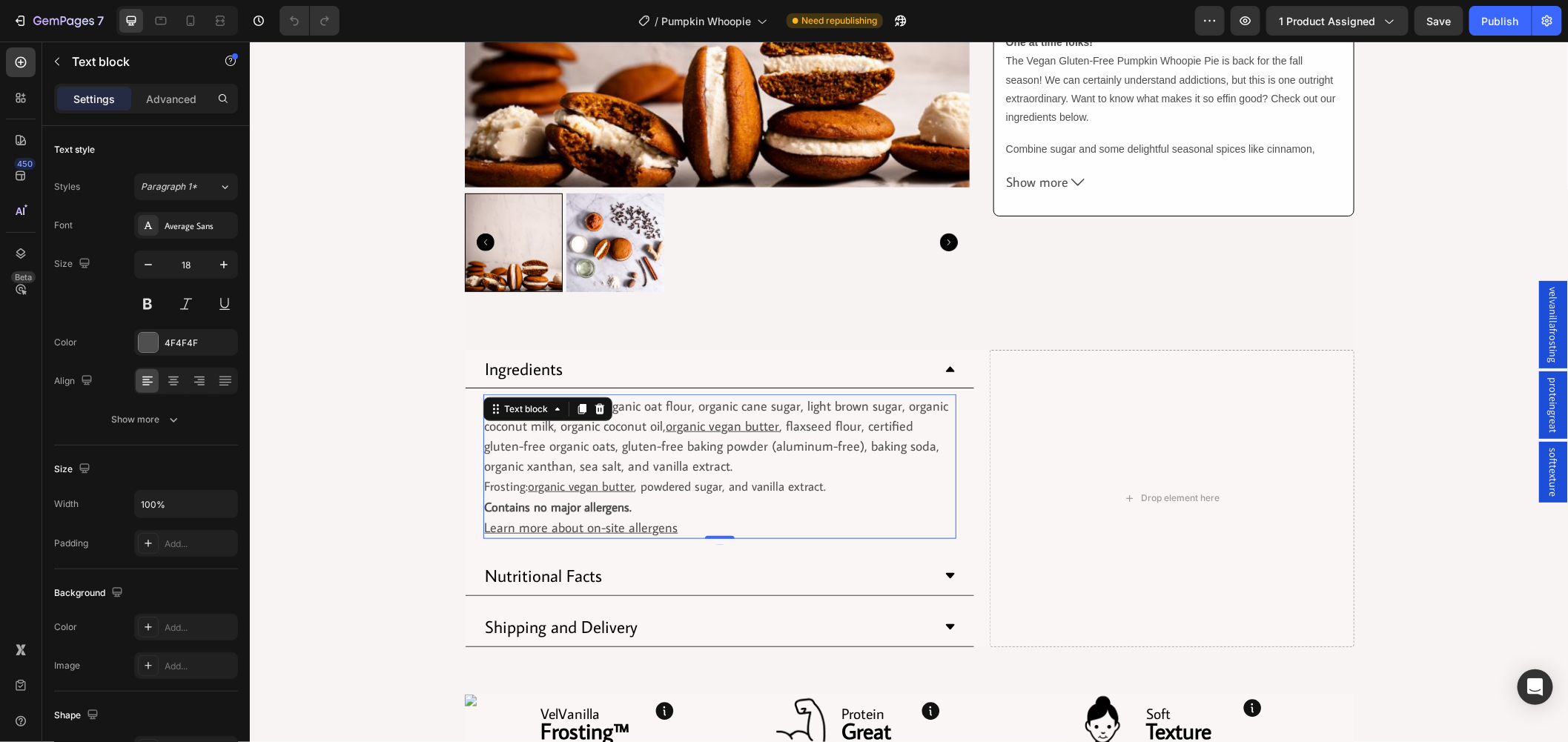
click at [620, 430] on p "Certified gluten-free organic oat flour, organic cane sugar, light brown sugar,…" at bounding box center [720, 446] width 470 height 101
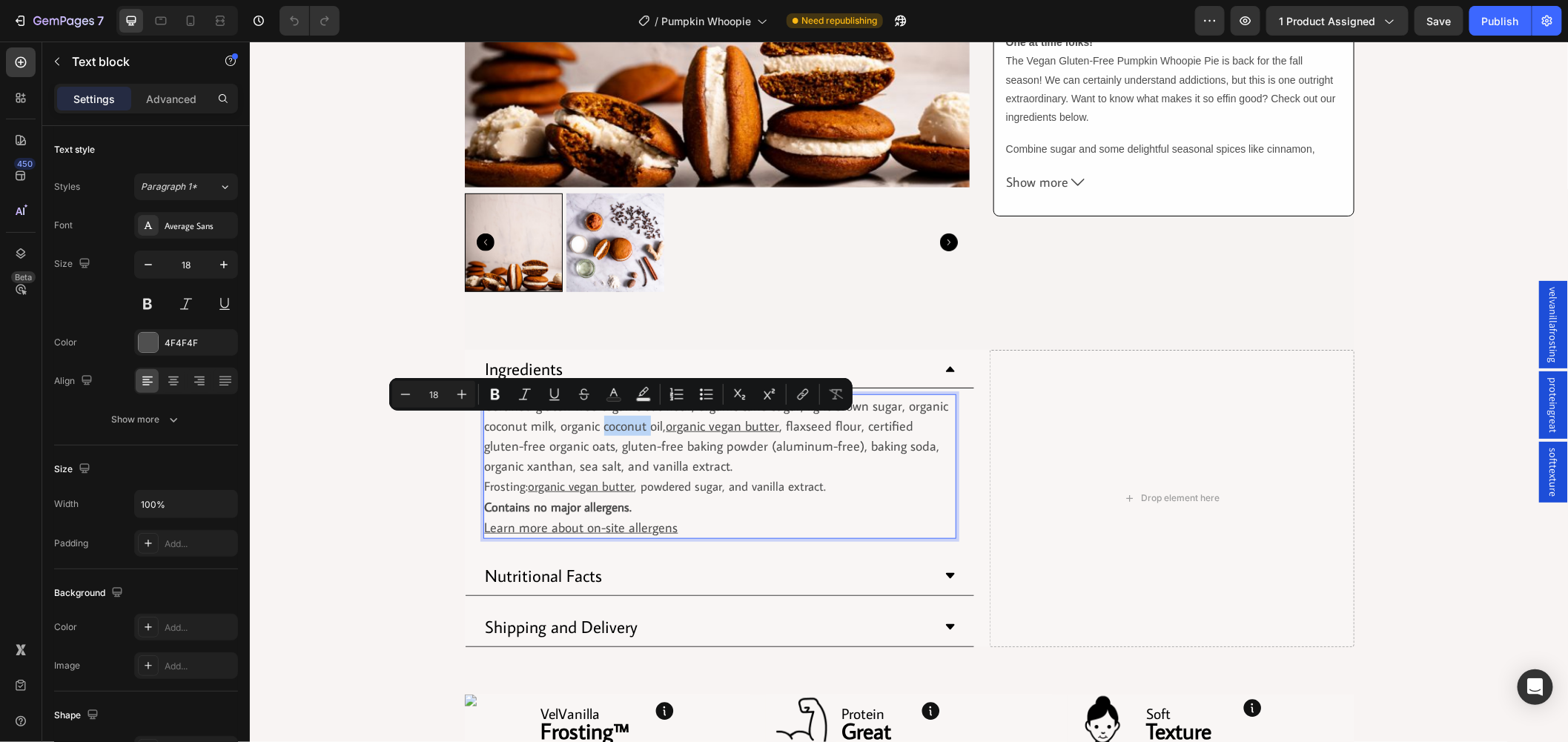
click at [639, 427] on p "Certified gluten-free organic oat flour, organic cane sugar, light brown sugar,…" at bounding box center [720, 446] width 470 height 101
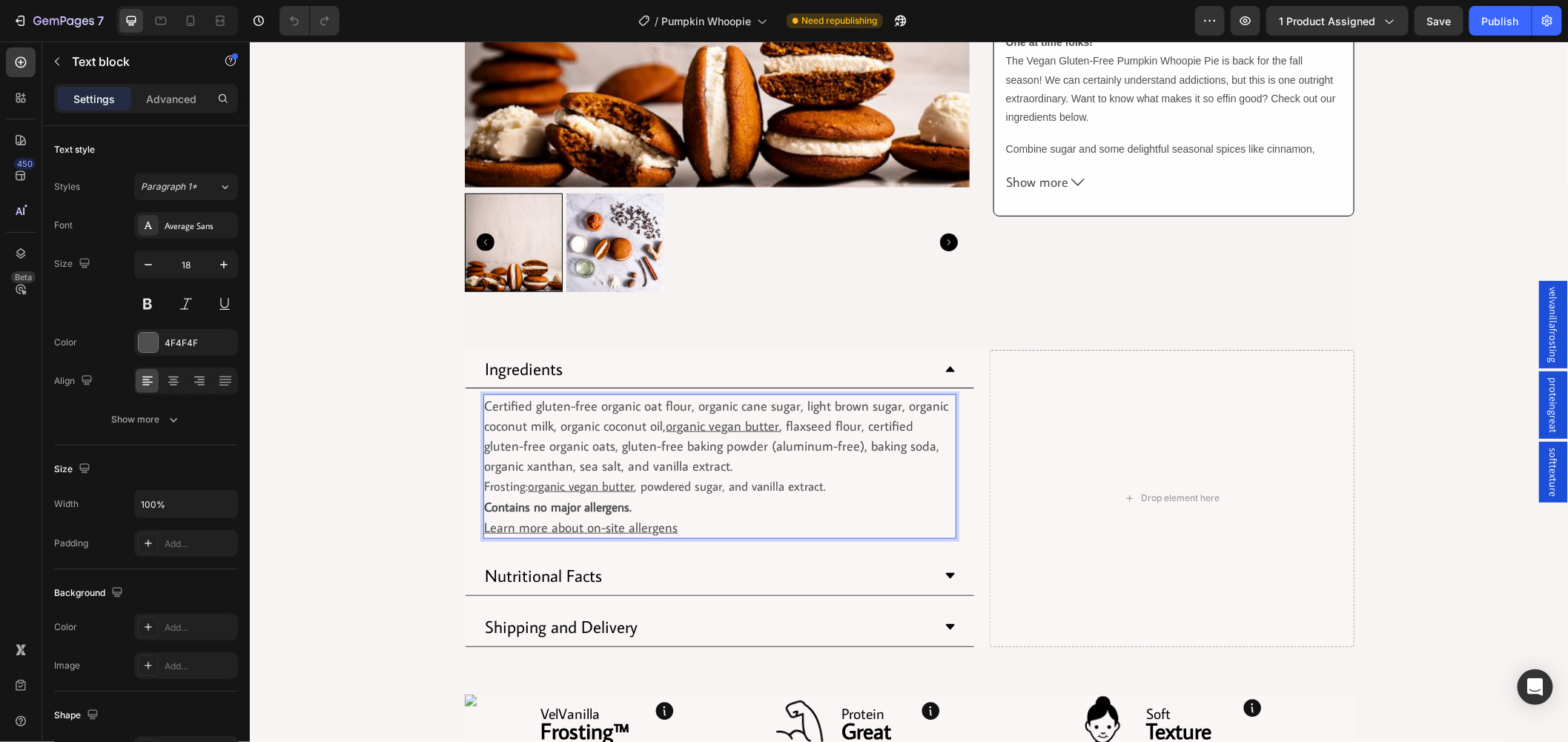
click at [560, 440] on p "Certified gluten-free organic oat flour, organic cane sugar, light brown sugar,…" at bounding box center [720, 446] width 470 height 101
click at [485, 405] on p "Certified gluten-free organic oat flour, organic cane sugar, light brown sugar,…" at bounding box center [720, 446] width 470 height 101
click at [573, 406] on p "Pumpkin puree, Certified gluten-free organic oat flour, organic cane sugar, lig…" at bounding box center [720, 446] width 470 height 101
click at [772, 400] on p "Pumpkin puree, certified gluten-free organic oat flour, organic cane sugar, lig…" at bounding box center [720, 446] width 470 height 101
click at [772, 401] on p "Pumpkin puree, certified gluten-free organic oat flour,organic organic cane sug…" at bounding box center [720, 446] width 470 height 101
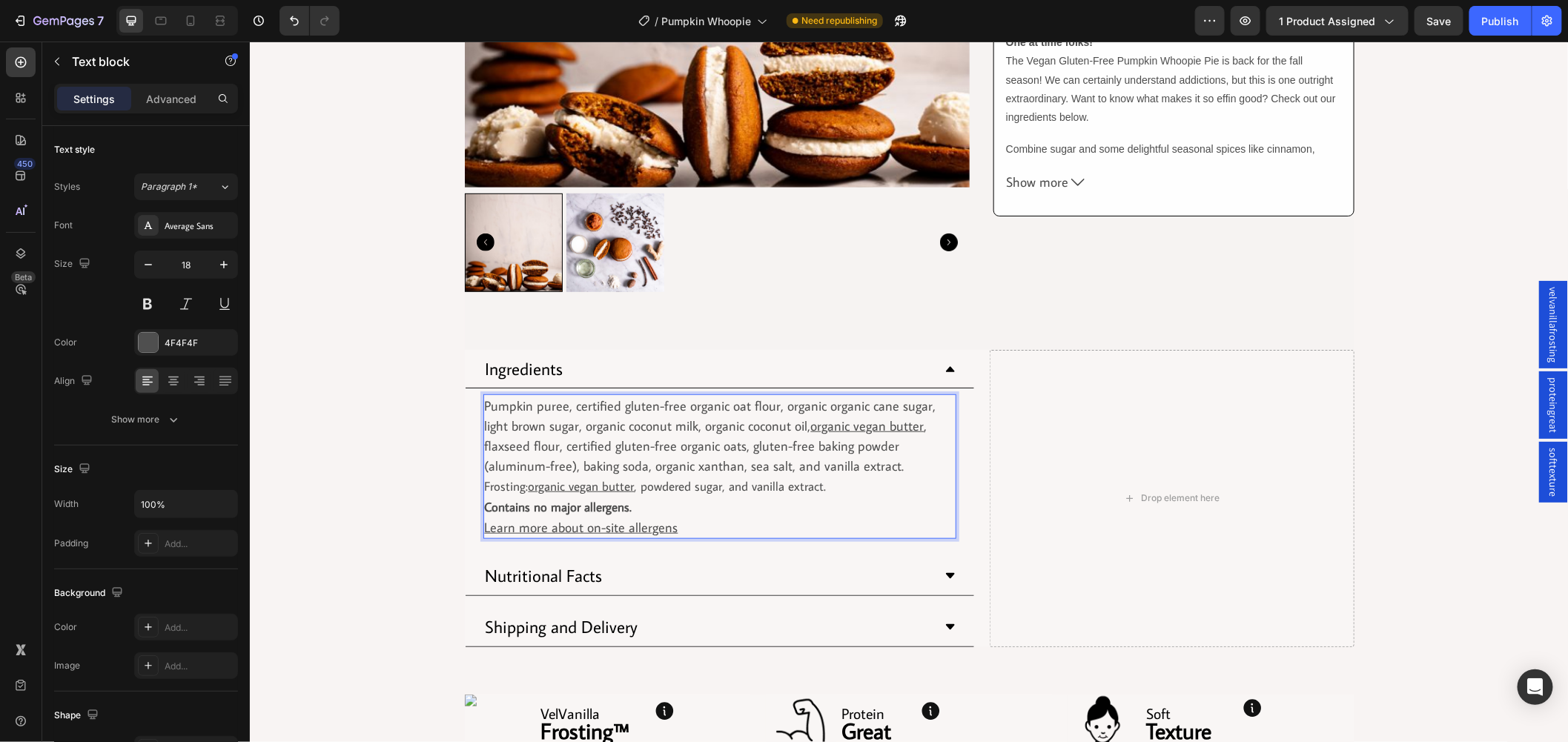
click at [816, 406] on p "Pumpkin puree, certified gluten-free organic oat flour, organic organic cane su…" at bounding box center [720, 446] width 470 height 101
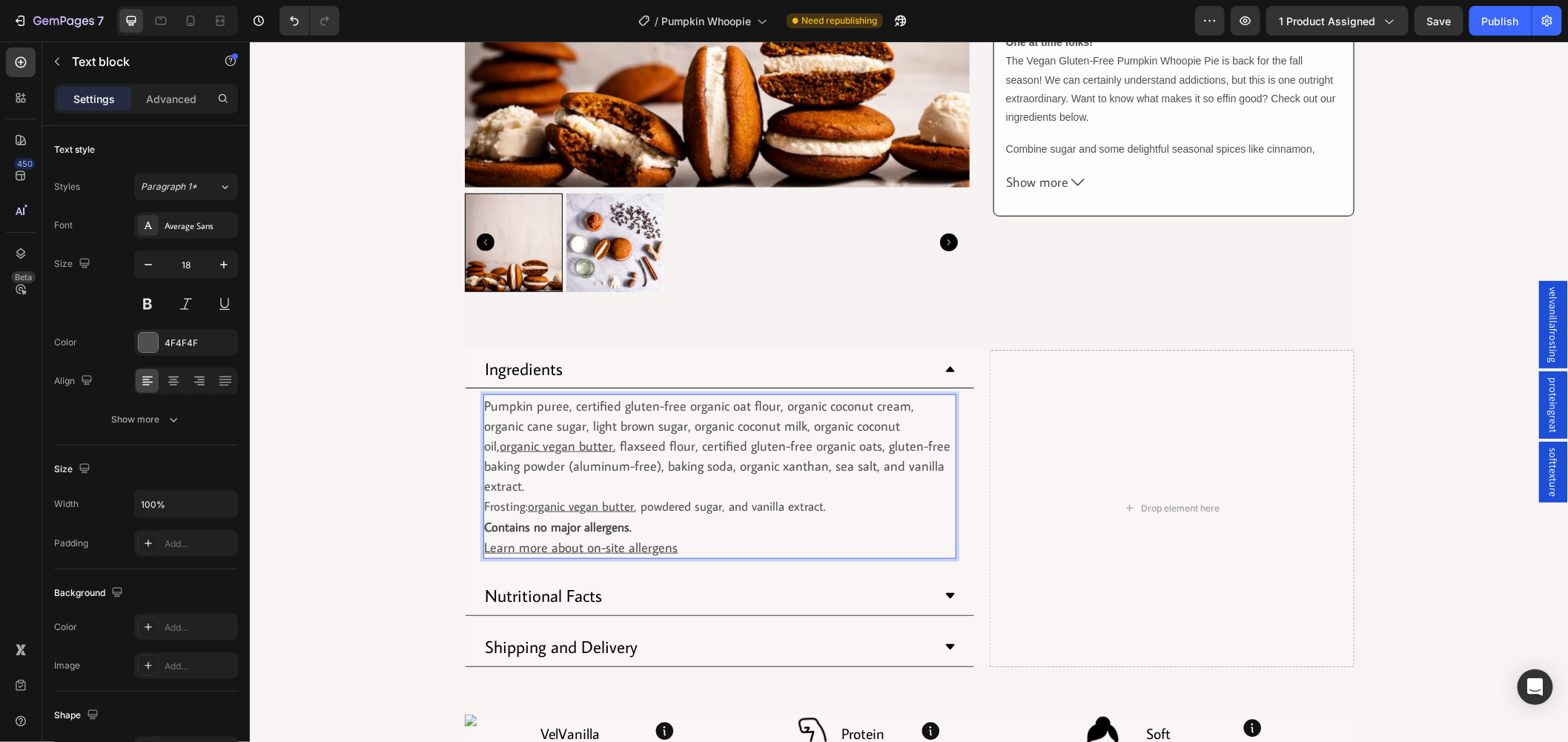
click at [560, 426] on p "Pumpkin puree, certified gluten-free organic oat flour, organic coconut cream, …" at bounding box center [720, 455] width 470 height 121
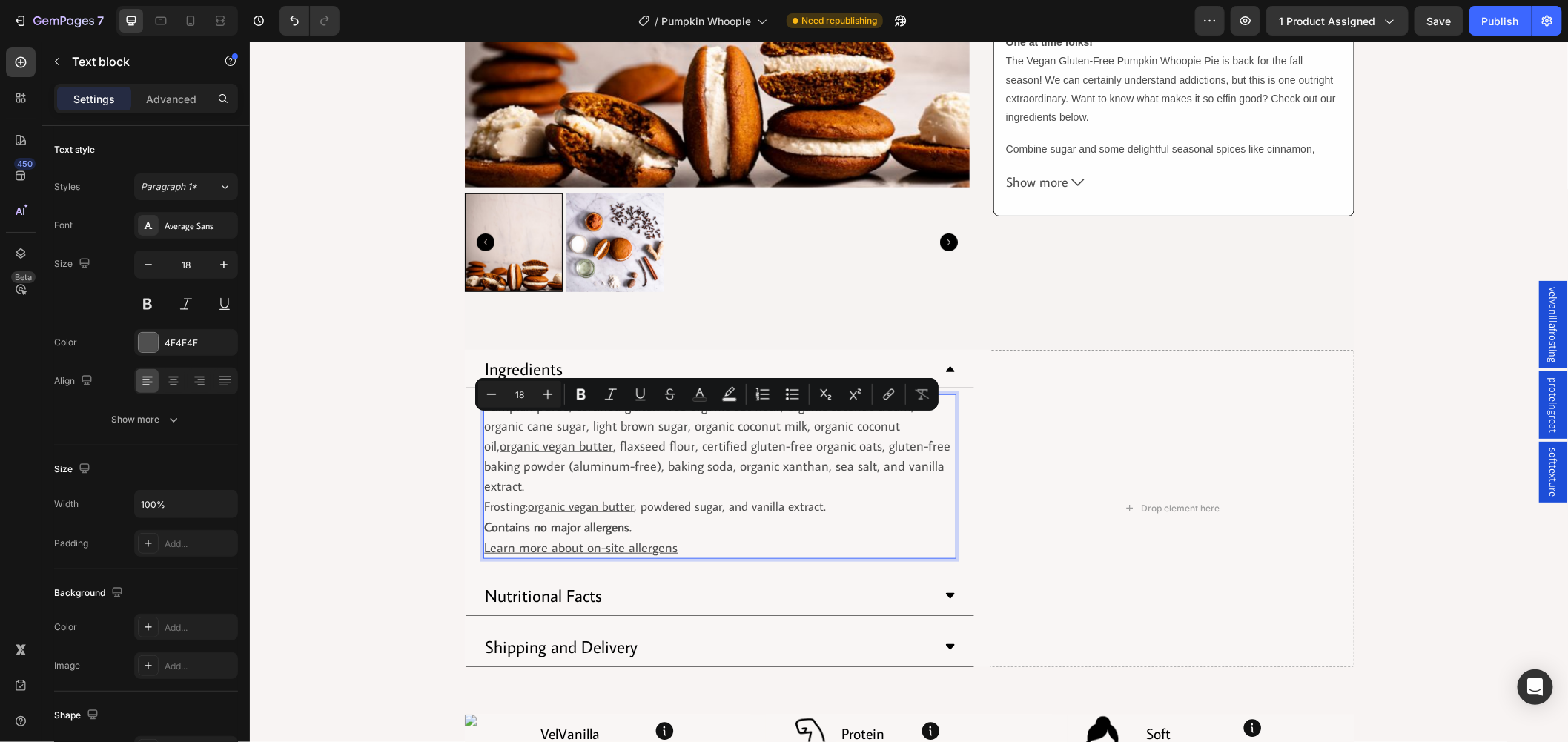
drag, startPoint x: 542, startPoint y: 423, endPoint x: 870, endPoint y: 430, distance: 328.1
click at [870, 430] on p "Pumpkin puree, certified gluten-free organic oat flour, organic coconut cream, …" at bounding box center [720, 455] width 470 height 121
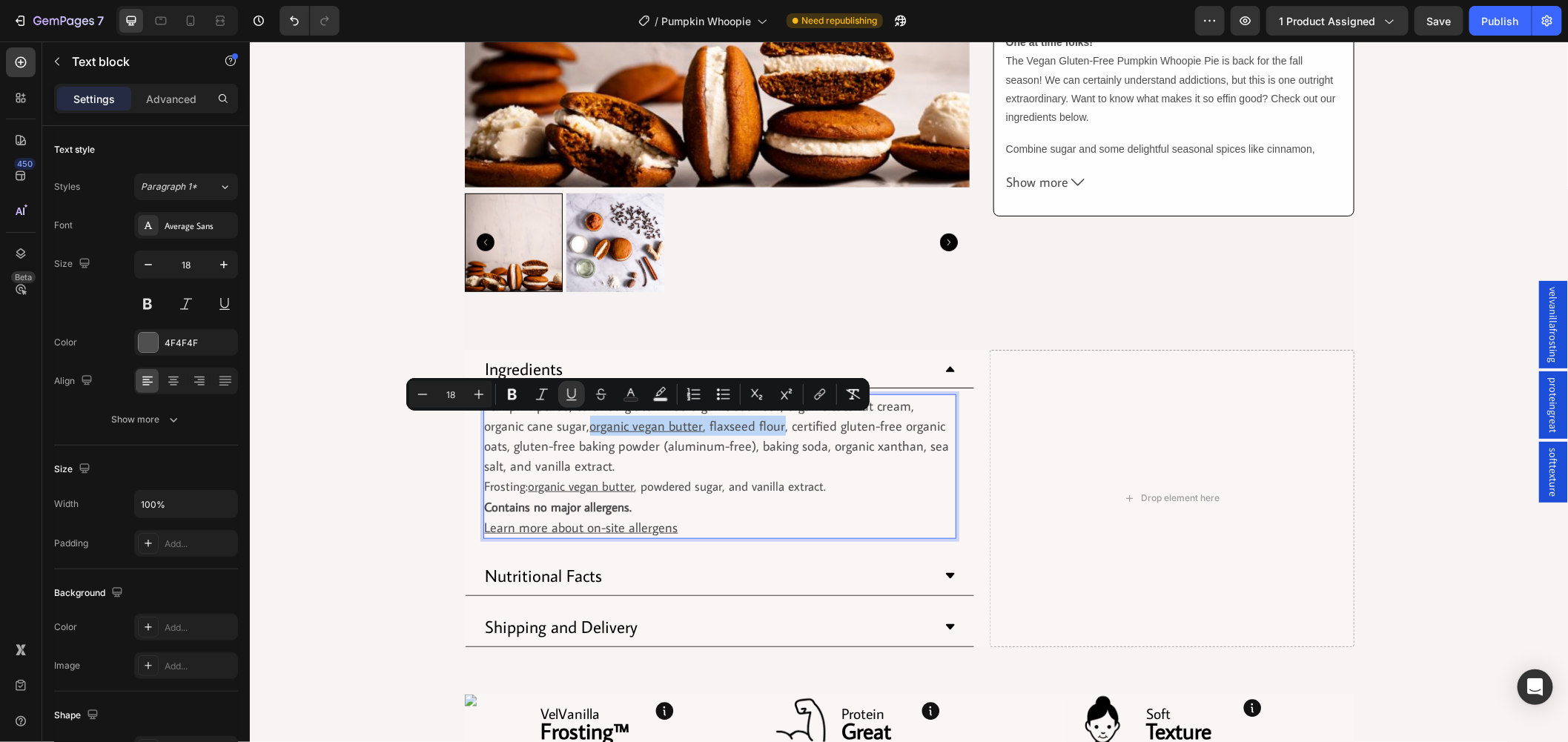
drag, startPoint x: 544, startPoint y: 426, endPoint x: 732, endPoint y: 430, distance: 188.0
click at [732, 430] on p "Pumpkin puree, certified gluten-free organic oat flour, organic coconut cream, …" at bounding box center [720, 446] width 470 height 101
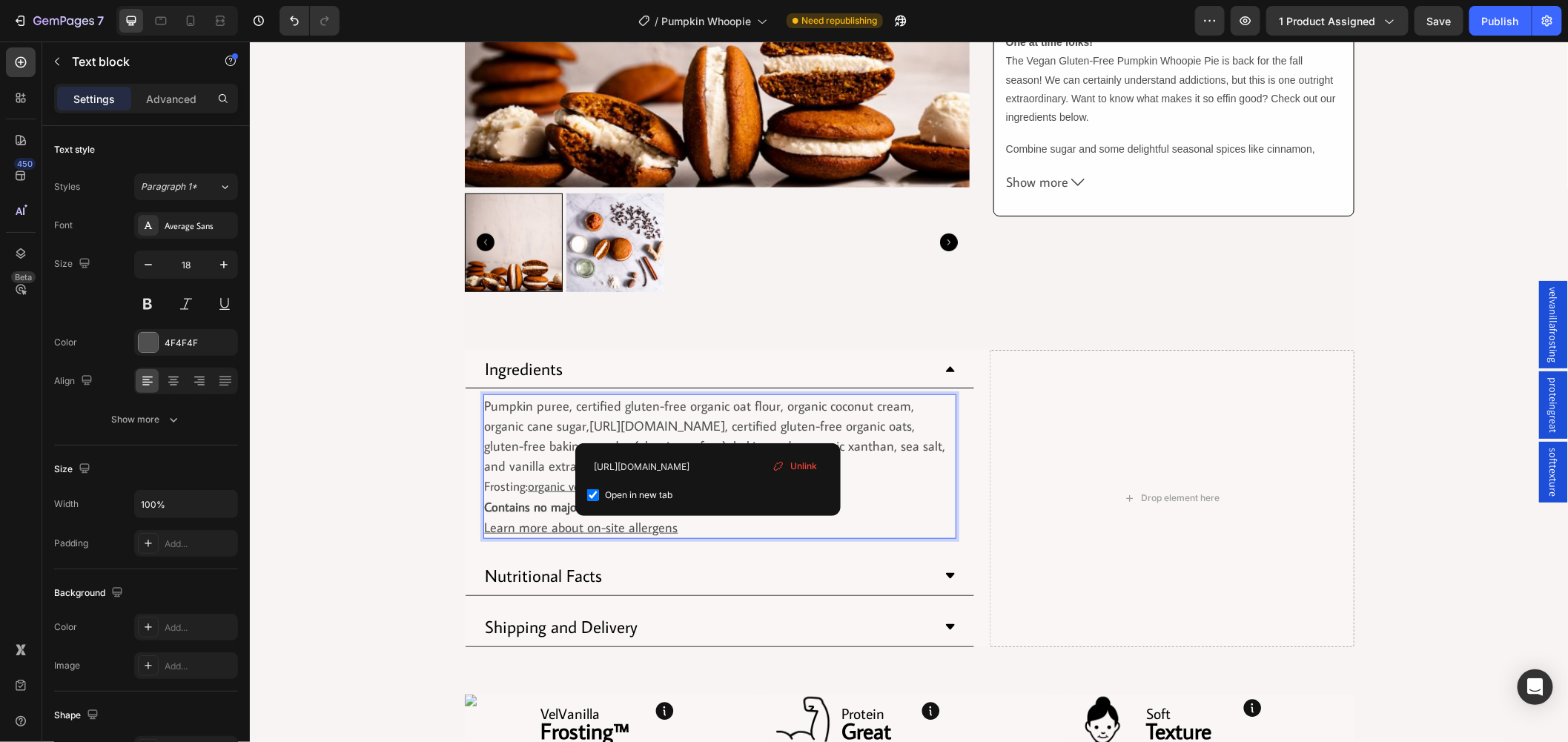
click at [708, 435] on p "Pumpkin puree, certified gluten-free organic oat flour, organic coconut cream, …" at bounding box center [720, 446] width 470 height 101
drag, startPoint x: 807, startPoint y: 475, endPoint x: 557, endPoint y: 431, distance: 253.8
click at [807, 473] on div "Unlink" at bounding box center [795, 465] width 56 height 19
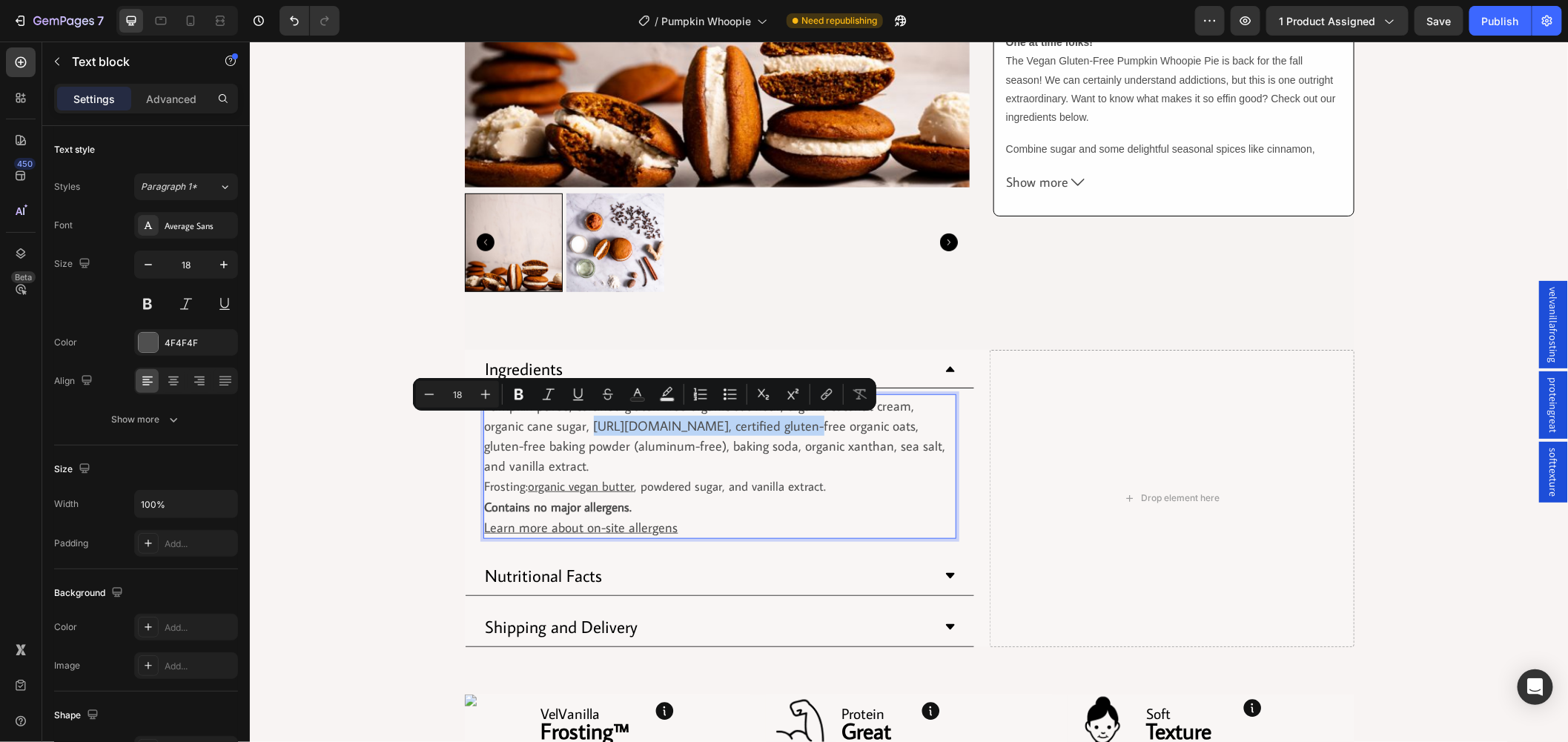
drag, startPoint x: 747, startPoint y: 425, endPoint x: 543, endPoint y: 425, distance: 204.0
click at [543, 425] on p "Pumpkin puree, certified gluten-free organic oat flour, organic coconut cream, …" at bounding box center [720, 446] width 470 height 101
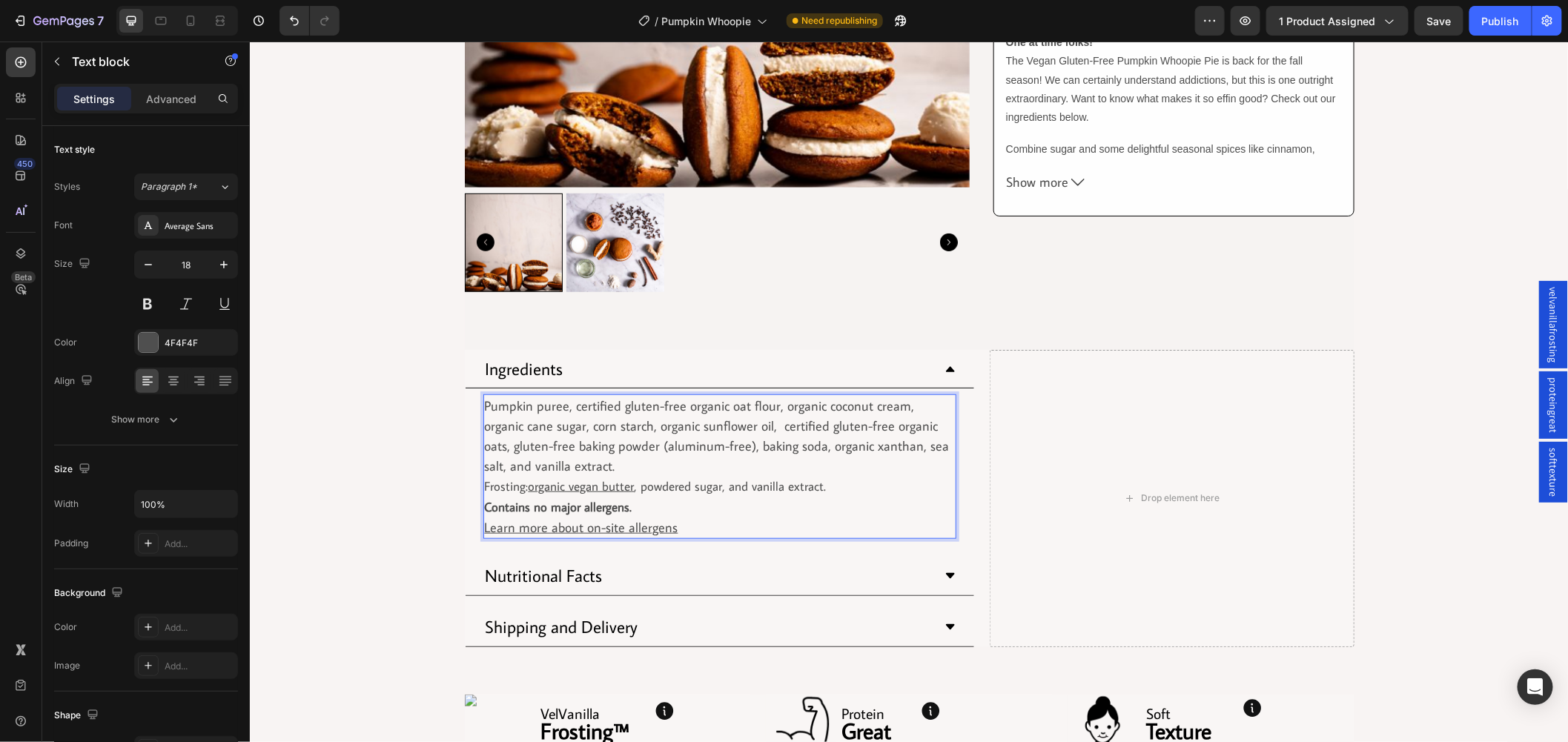
click at [755, 421] on p "Pumpkin puree, certified gluten-free organic oat flour, organic coconut cream, …" at bounding box center [720, 446] width 470 height 101
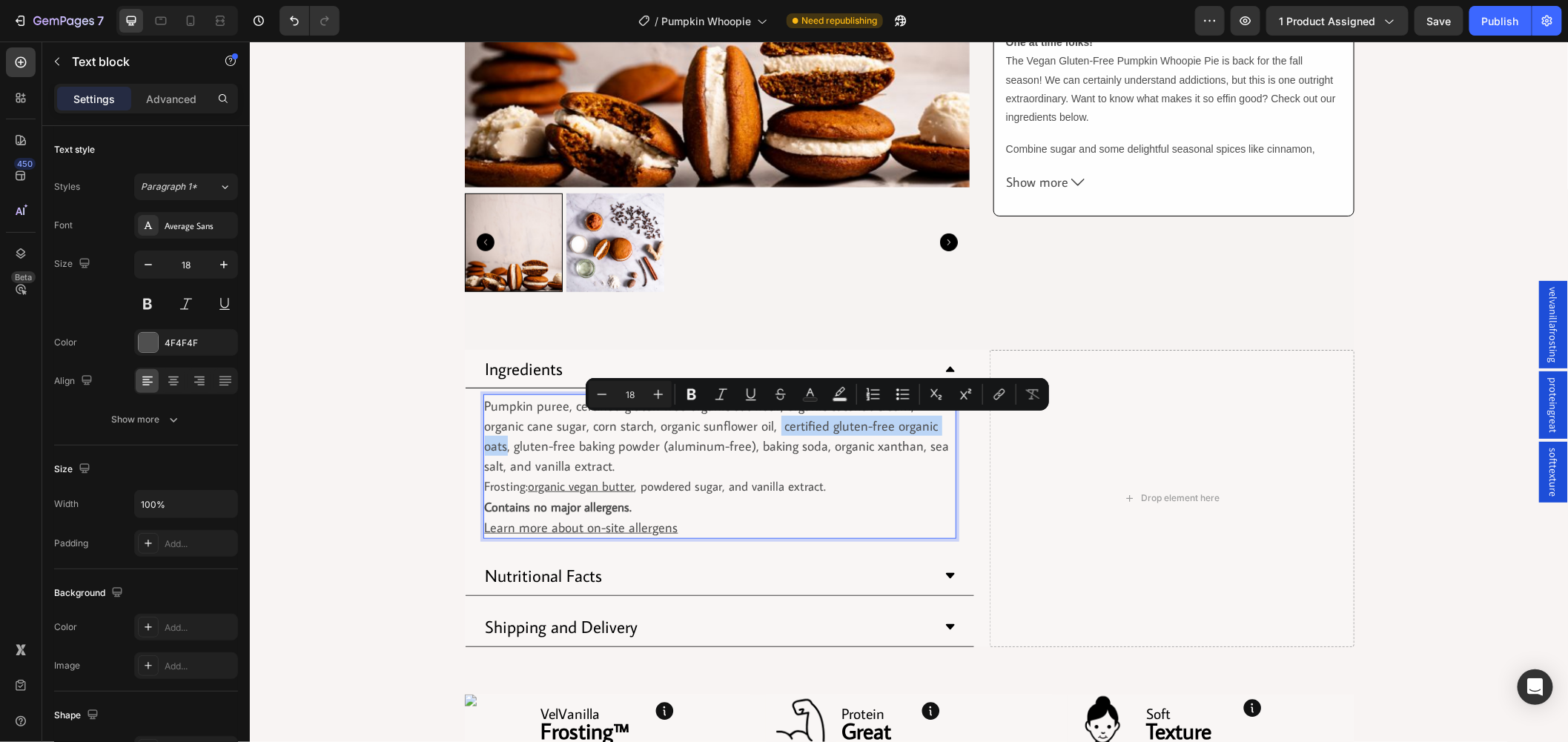
drag, startPoint x: 728, startPoint y: 426, endPoint x: 906, endPoint y: 431, distance: 178.1
click at [906, 431] on p "Pumpkin puree, certified gluten-free organic oat flour, organic coconut cream, …" at bounding box center [720, 446] width 470 height 101
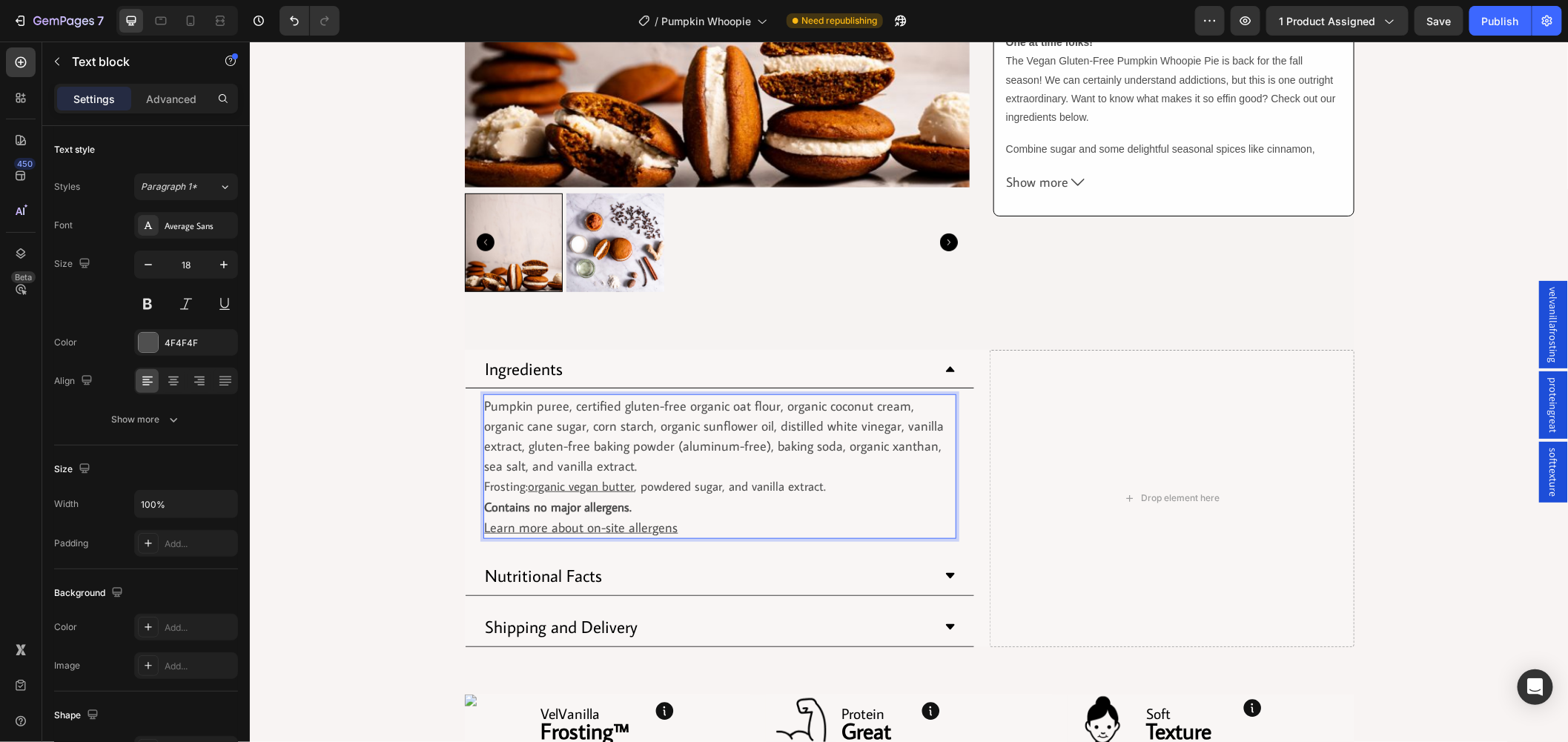
click at [934, 425] on p "Pumpkin puree, certified gluten-free organic oat flour, organic coconut cream, …" at bounding box center [720, 446] width 470 height 101
click at [485, 446] on p "Pumpkin puree, certified gluten-free organic oat flour, organic coconut cream, …" at bounding box center [720, 446] width 470 height 101
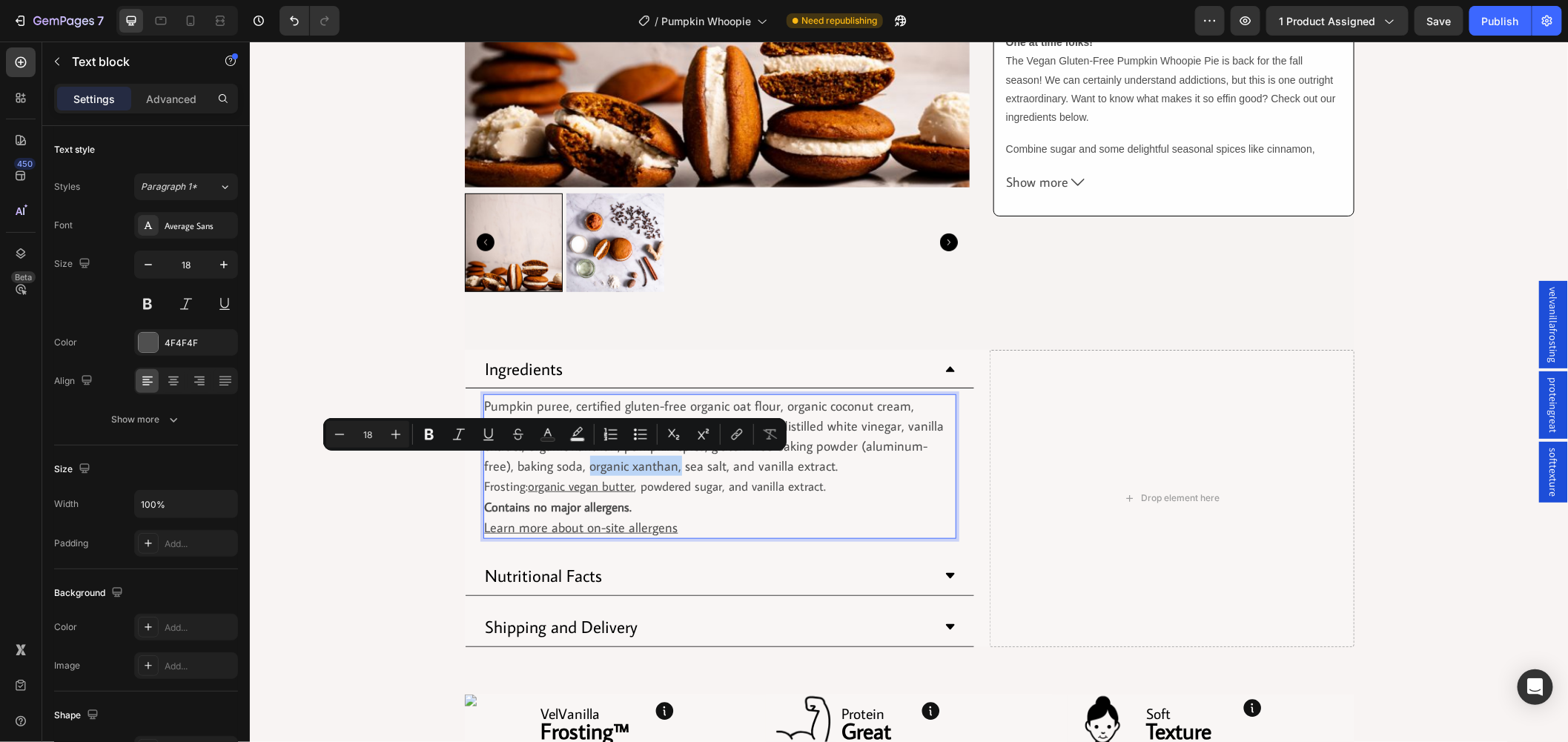
drag, startPoint x: 601, startPoint y: 464, endPoint x: 509, endPoint y: 469, distance: 92.1
click at [509, 469] on p "Pumpkin puree, certified gluten-free organic oat flour, organic coconut cream, …" at bounding box center [720, 446] width 470 height 101
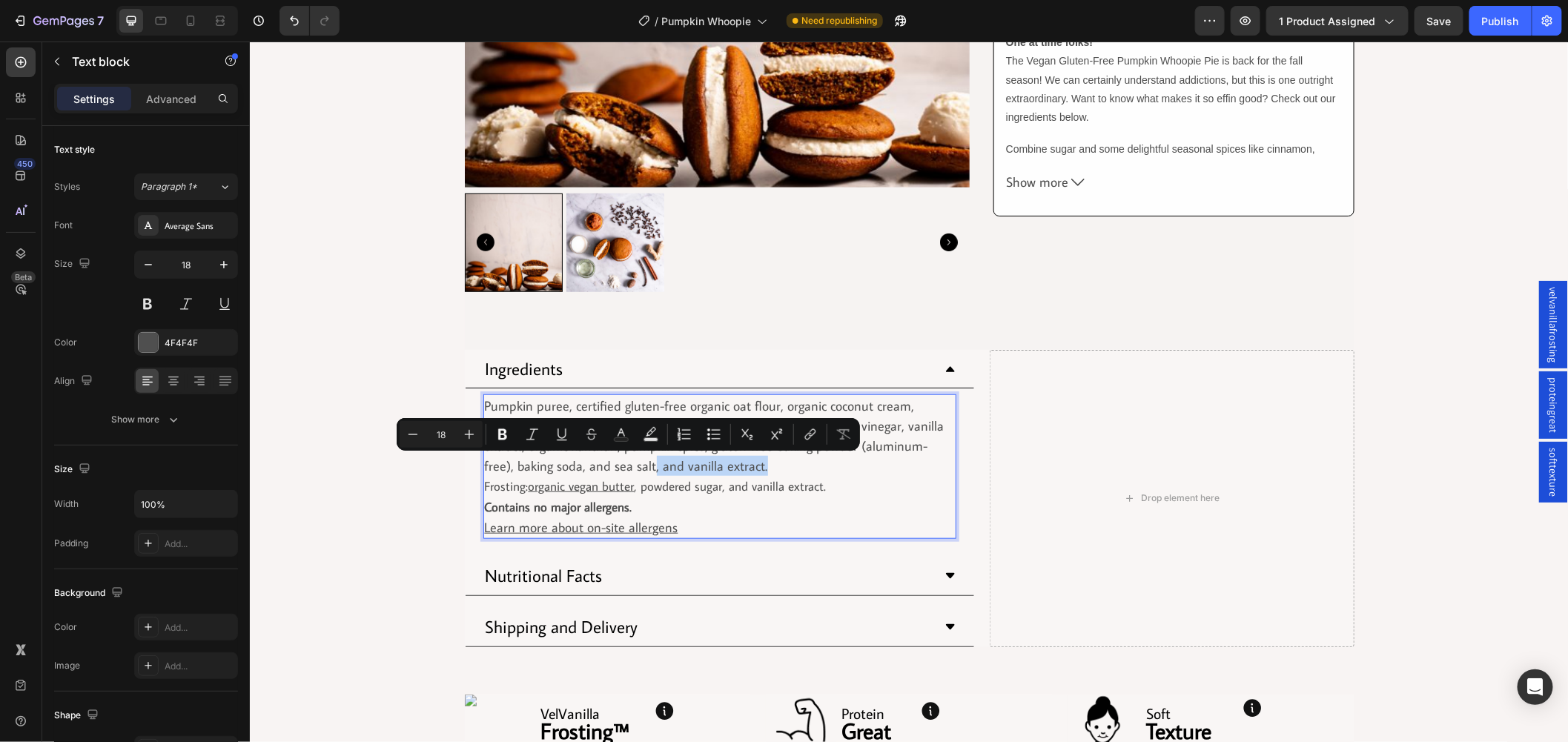
drag, startPoint x: 688, startPoint y: 464, endPoint x: 573, endPoint y: 475, distance: 115.5
click at [573, 475] on p "Pumpkin puree, certified gluten-free organic oat flour, organic coconut cream, …" at bounding box center [720, 446] width 470 height 101
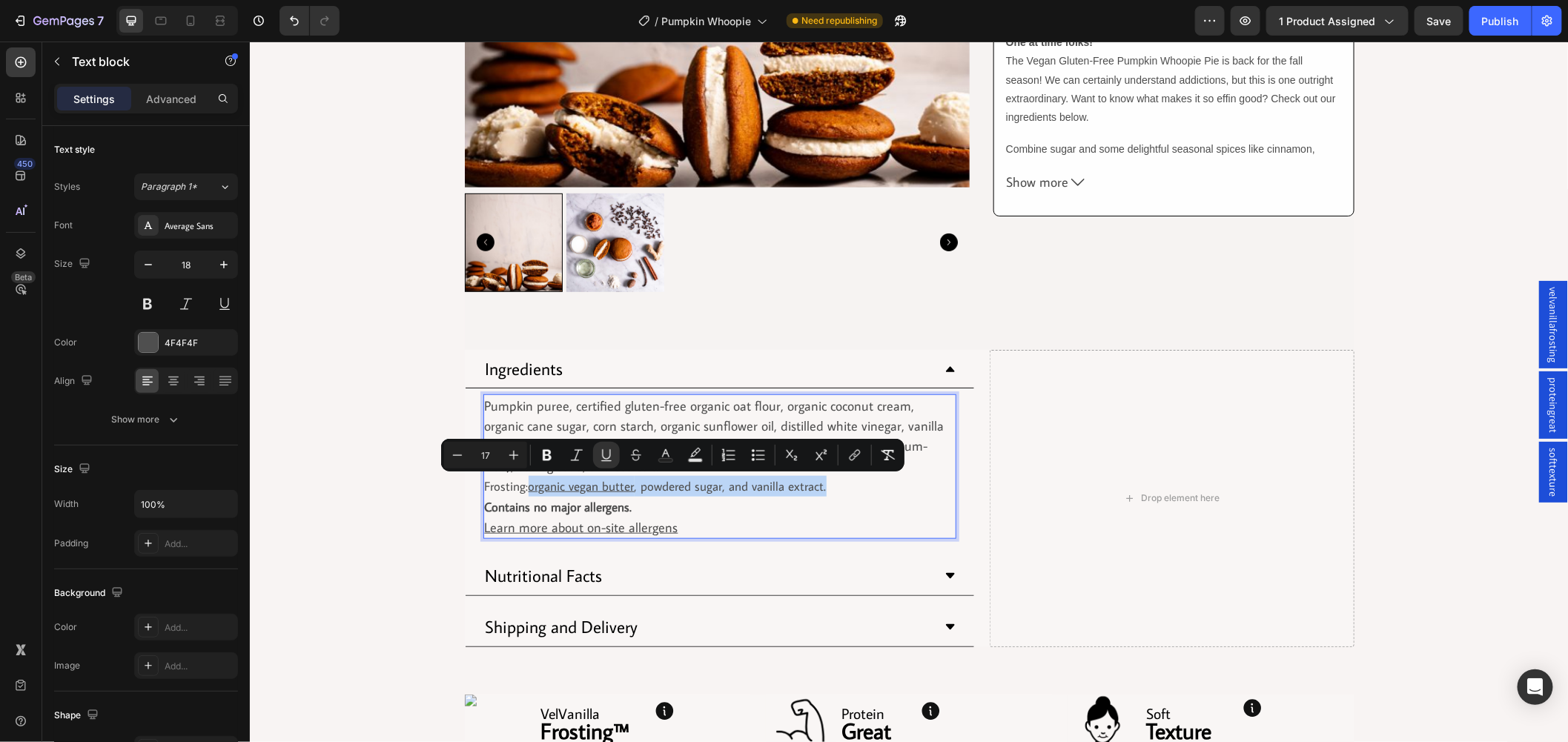
drag, startPoint x: 821, startPoint y: 485, endPoint x: 524, endPoint y: 489, distance: 297.0
click at [524, 489] on p "Pumpkin puree, certified gluten-free organic oat flour, organic coconut cream, …" at bounding box center [720, 446] width 470 height 101
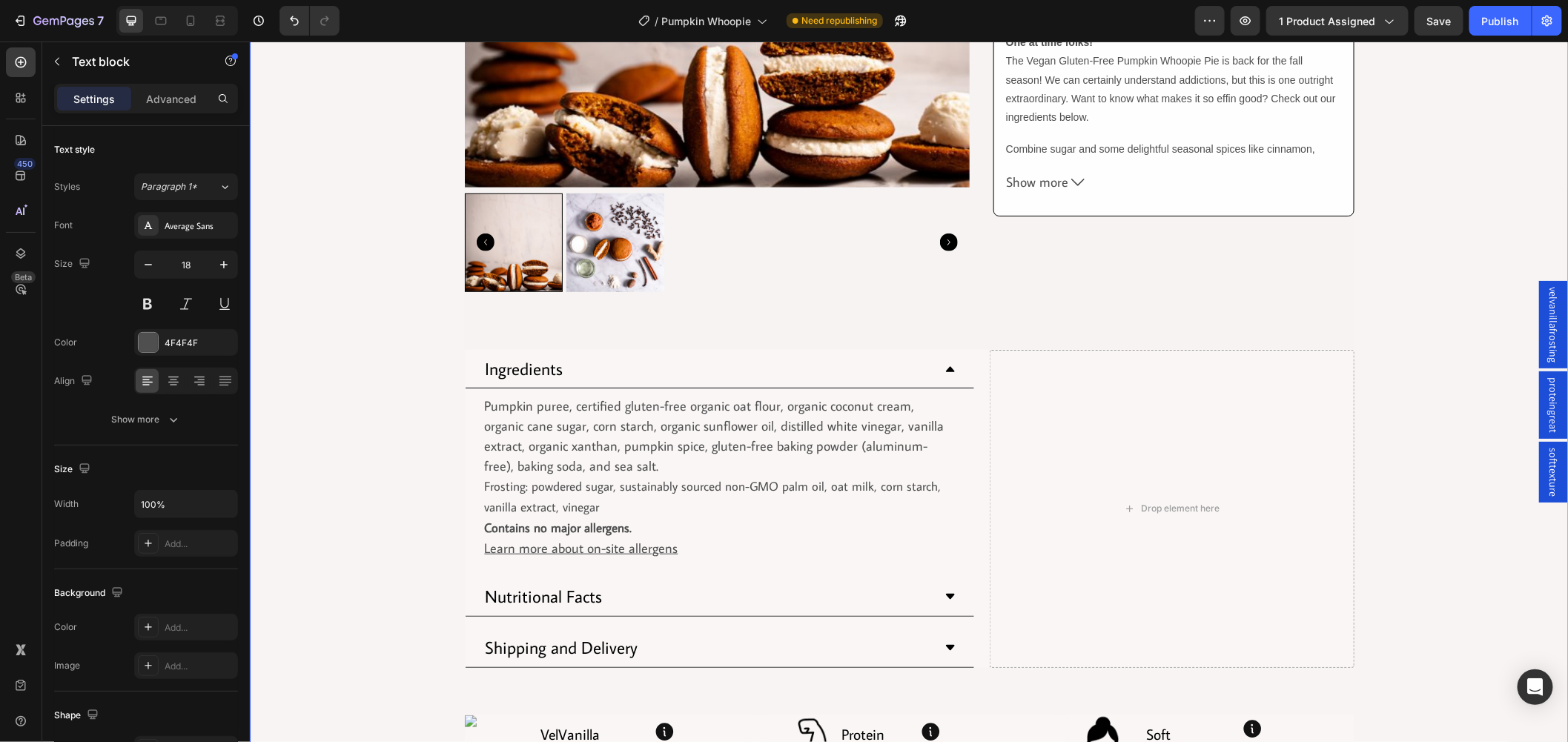
click at [421, 493] on div "Product Images Row Row Pumpkin Spice Whoopie Product Title Row $4.75 Product Pr…" at bounding box center [909, 422] width 1320 height 1480
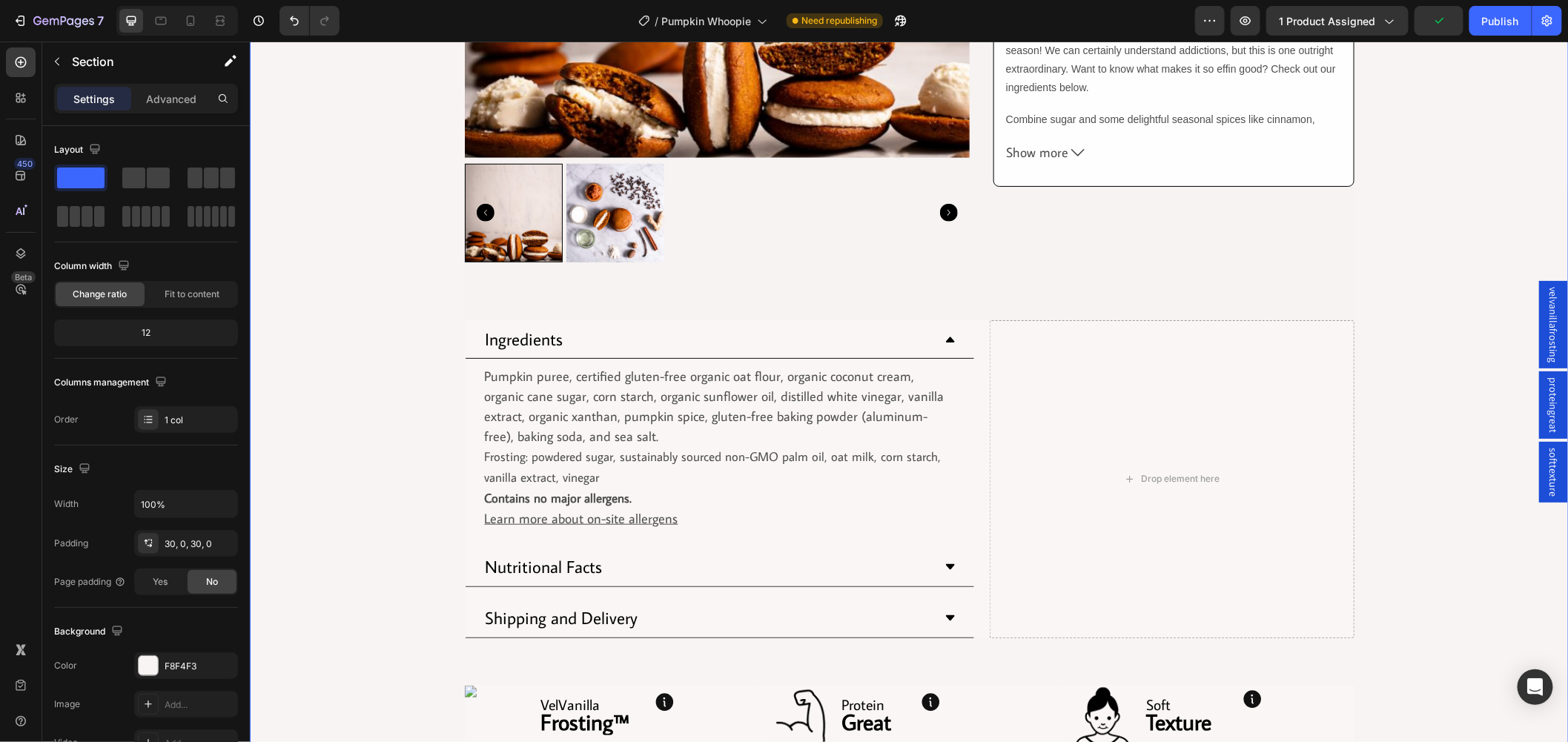
scroll to position [165, 0]
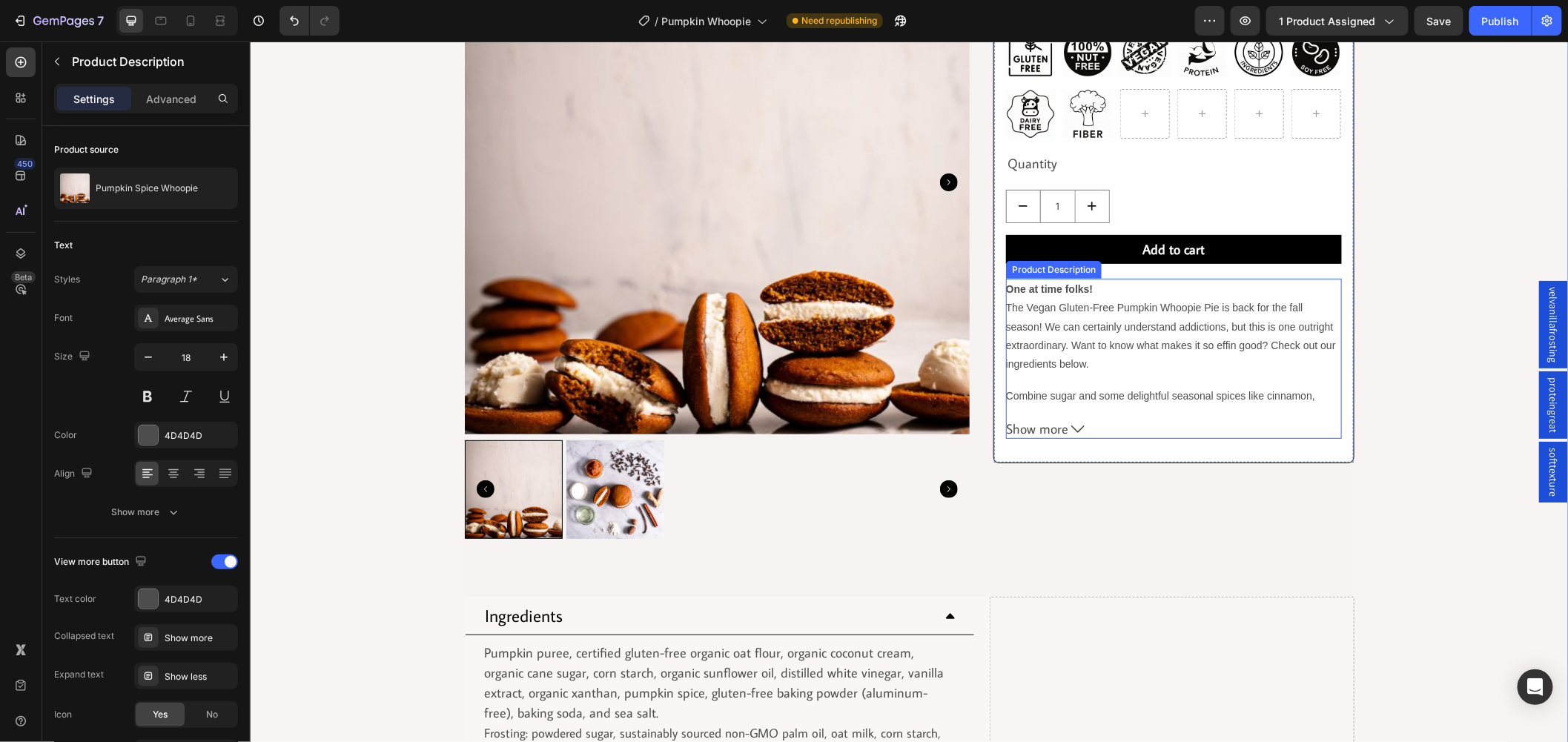
click at [1025, 421] on span "Show more" at bounding box center [1036, 429] width 62 height 17
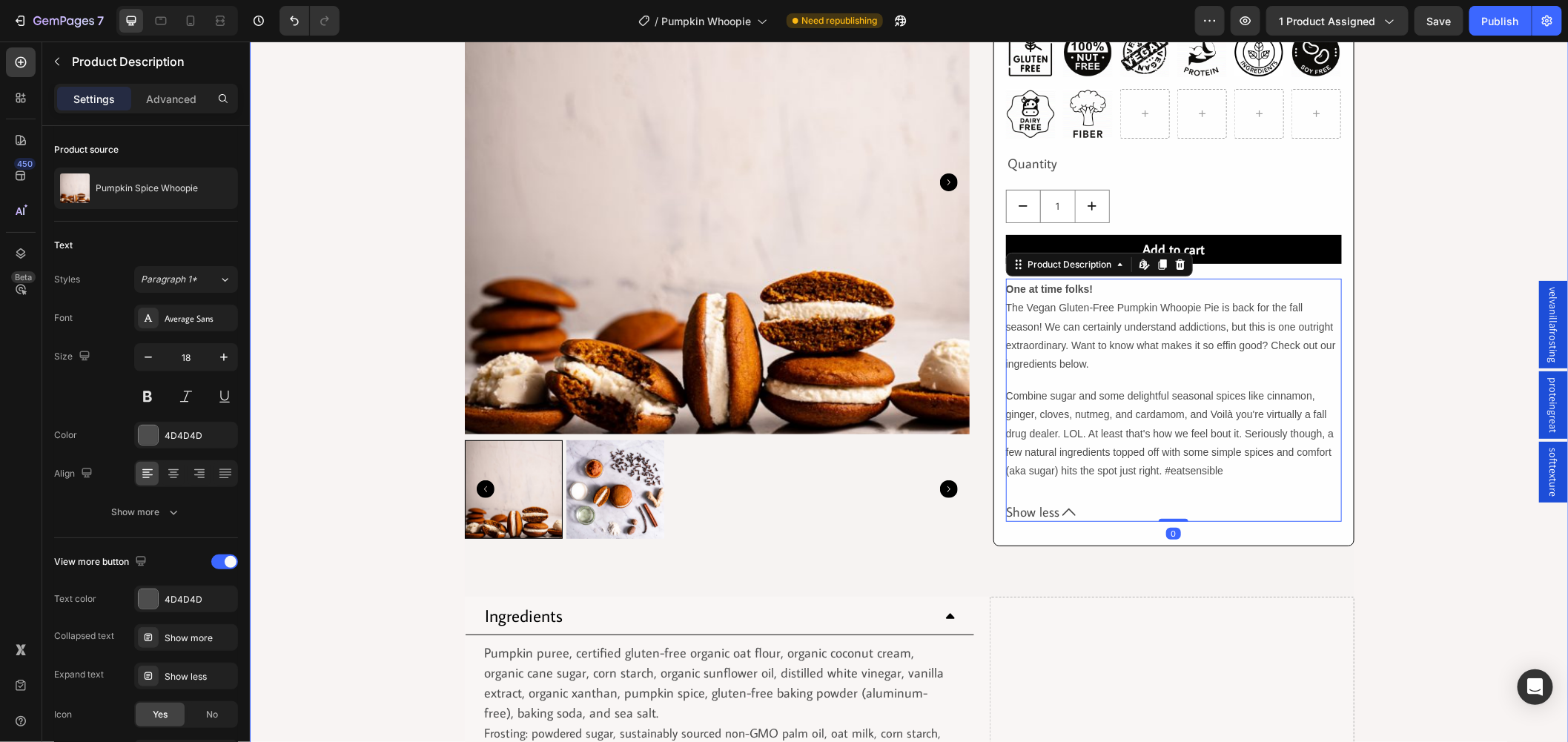
click at [328, 544] on div "Product Images Row Row Pumpkin Spice Whoopie Product Title Row $4.75 Product Pr…" at bounding box center [909, 668] width 1320 height 1480
click at [1158, 438] on span "Combine sugar and some delightful seasonal spices like cinnamon, ginger, cloves…" at bounding box center [1170, 432] width 328 height 87
click at [1144, 449] on p "Combine sugar and some delightful seasonal spices like cinnamon, ginger, cloves…" at bounding box center [1174, 431] width 336 height 94
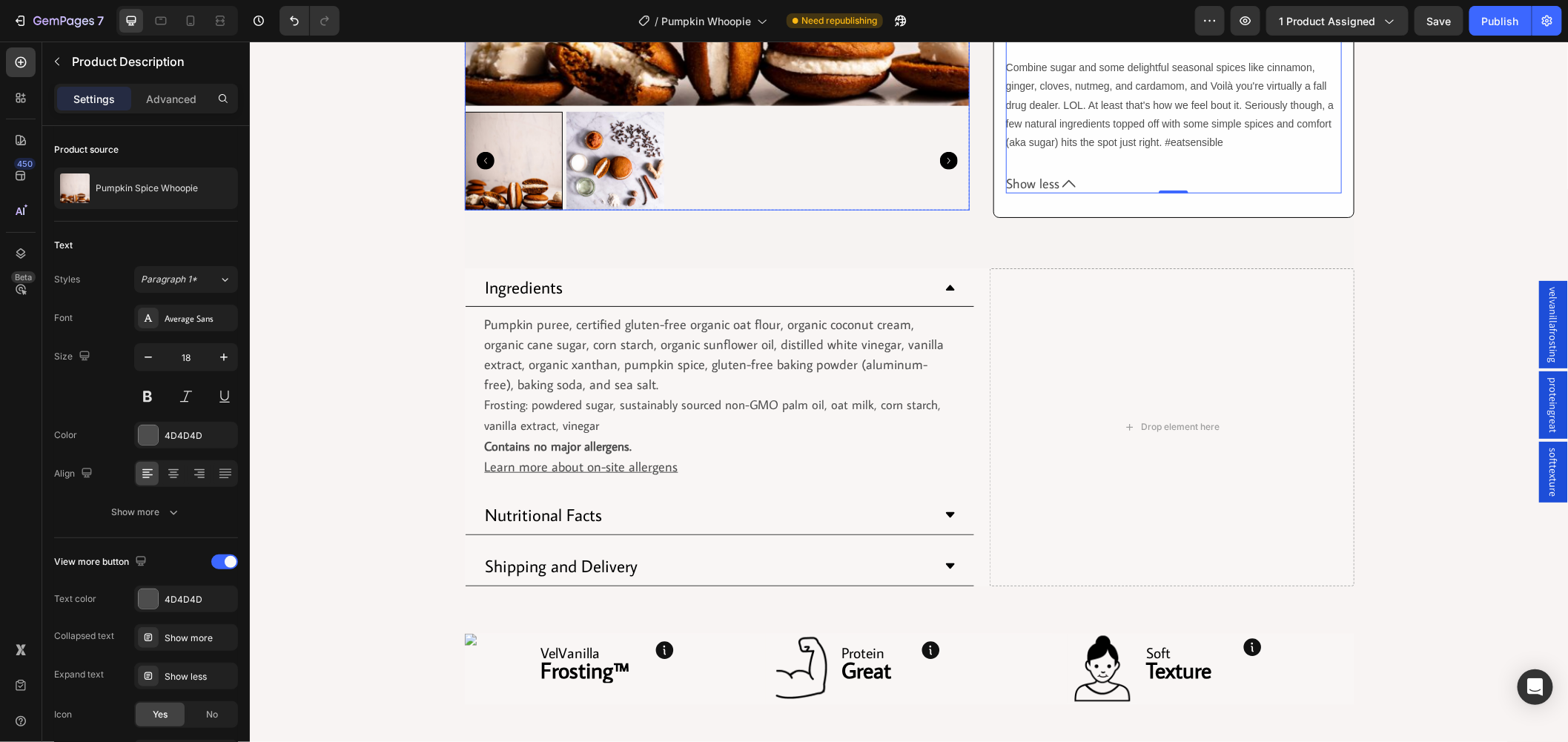
scroll to position [494, 0]
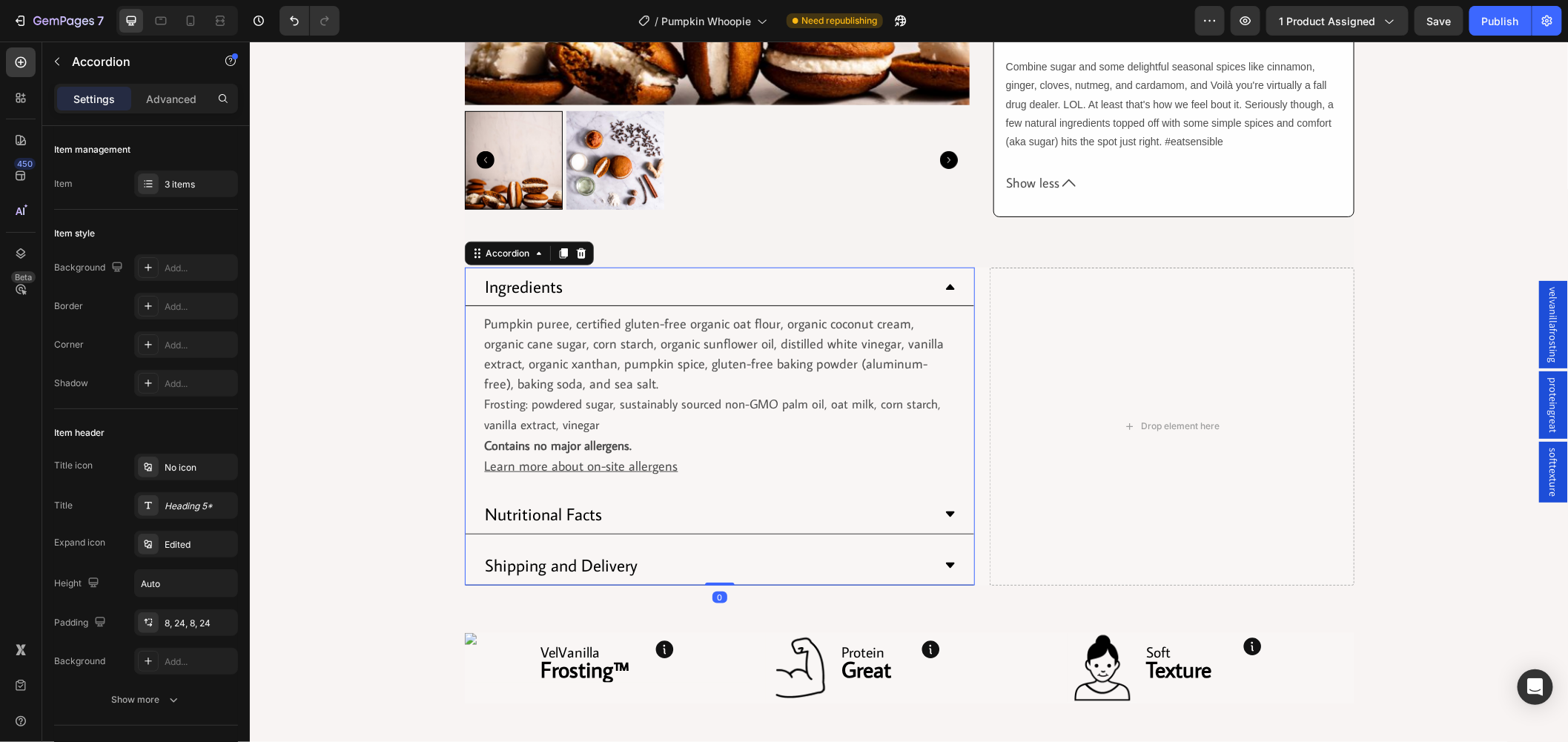
click at [954, 279] on div "Ingredients" at bounding box center [719, 286] width 509 height 39
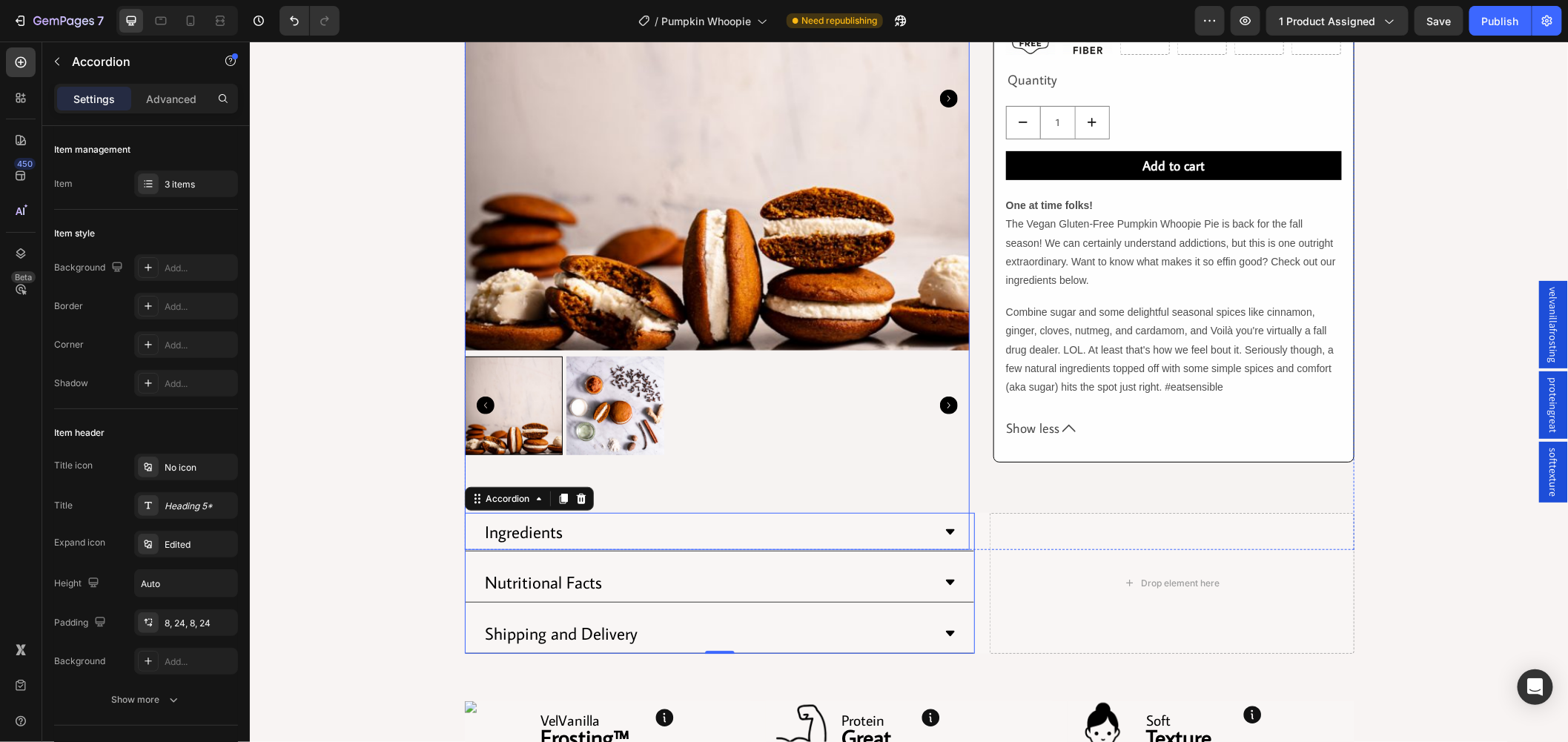
scroll to position [247, 0]
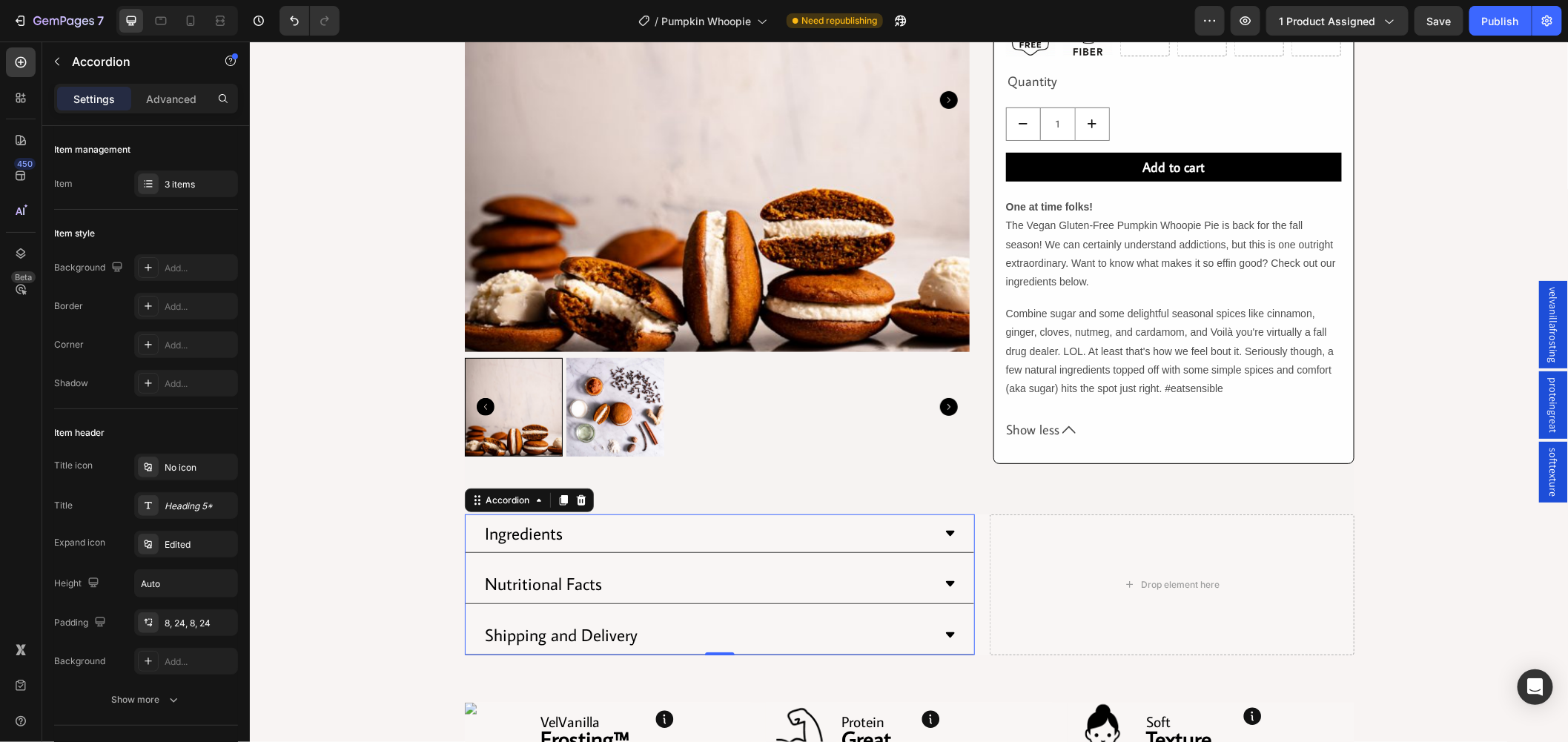
click at [611, 595] on div "Nutritional Facts" at bounding box center [707, 583] width 449 height 26
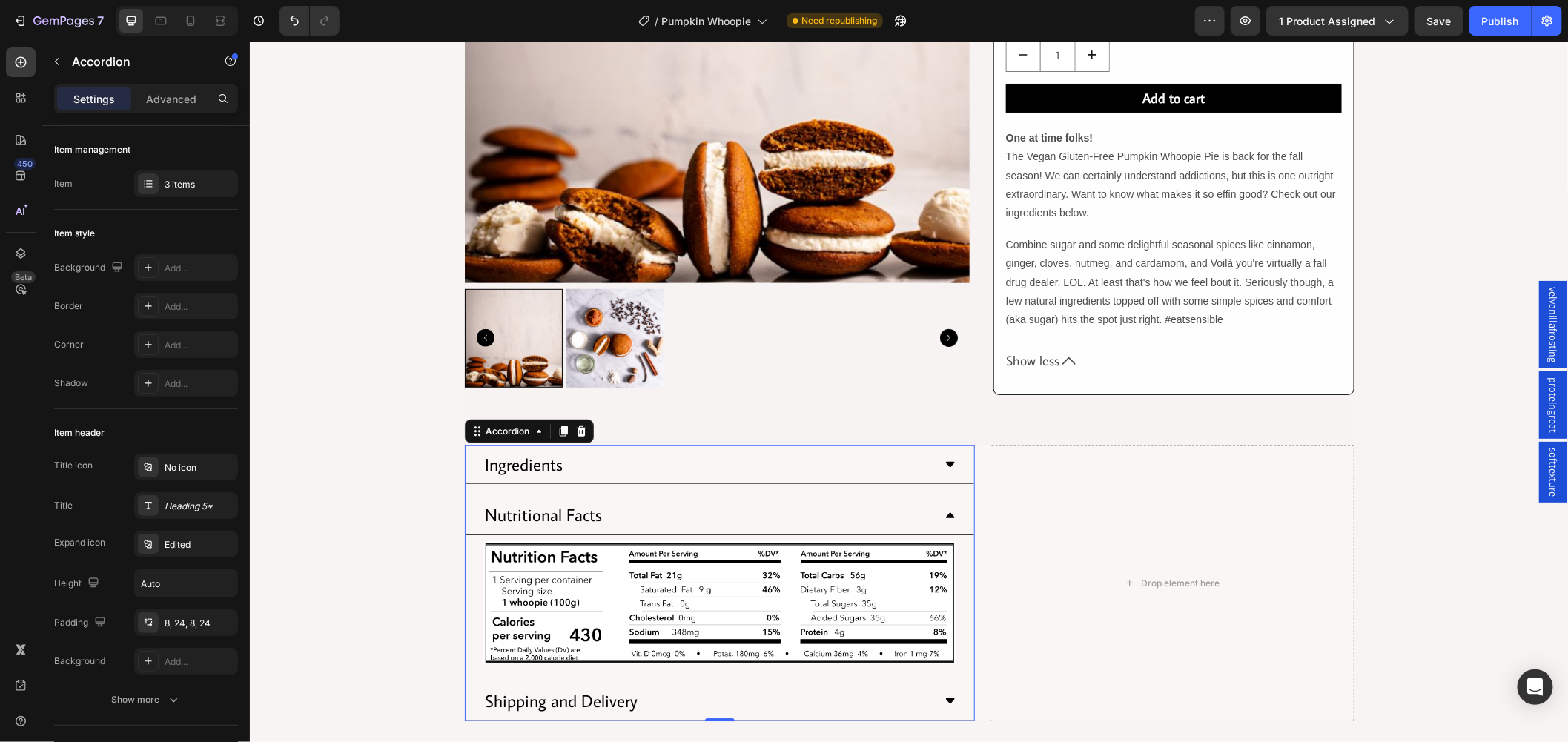
scroll to position [412, 0]
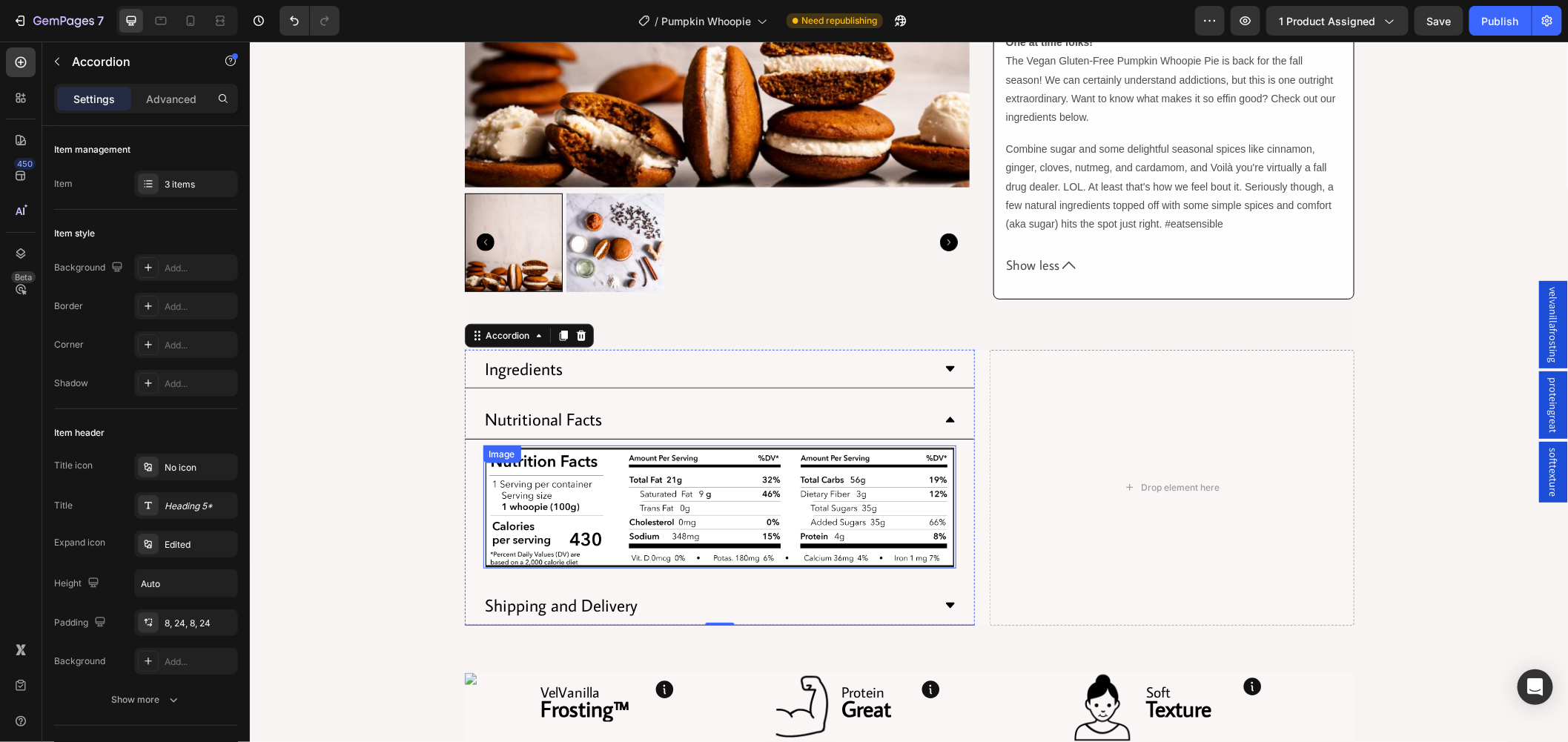
click at [597, 523] on img at bounding box center [719, 506] width 473 height 123
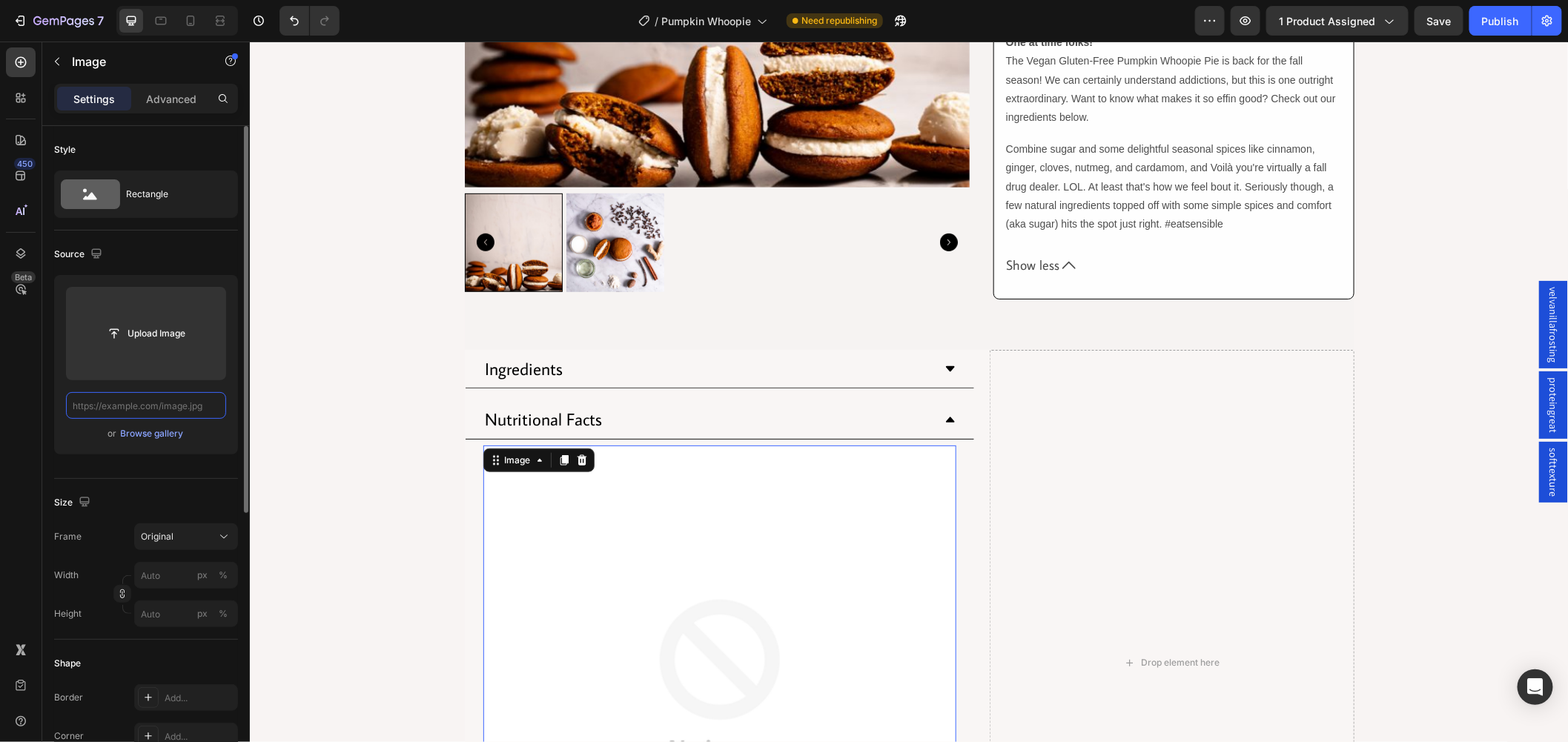
scroll to position [0, 0]
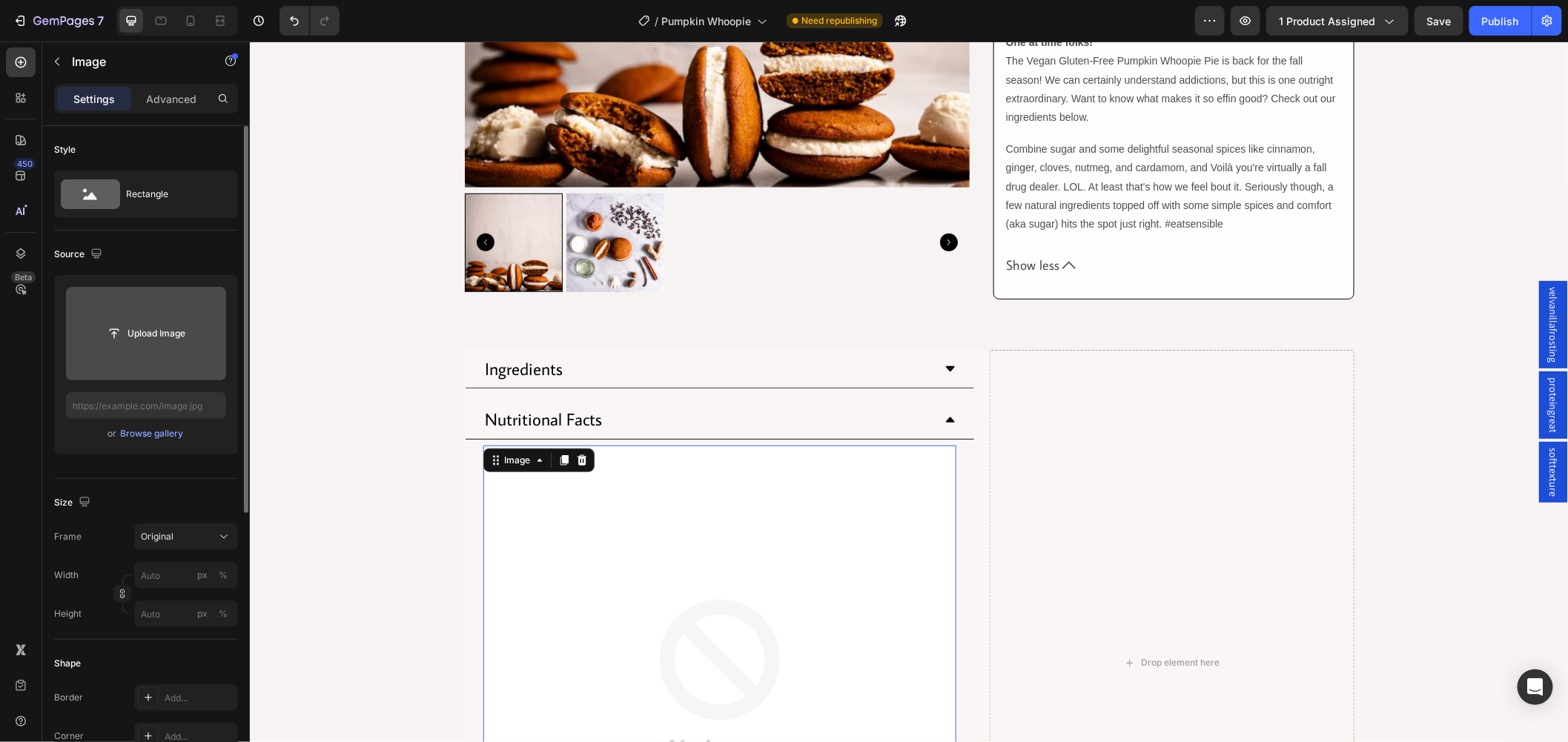
click at [168, 343] on input "file" at bounding box center [147, 334] width 103 height 25
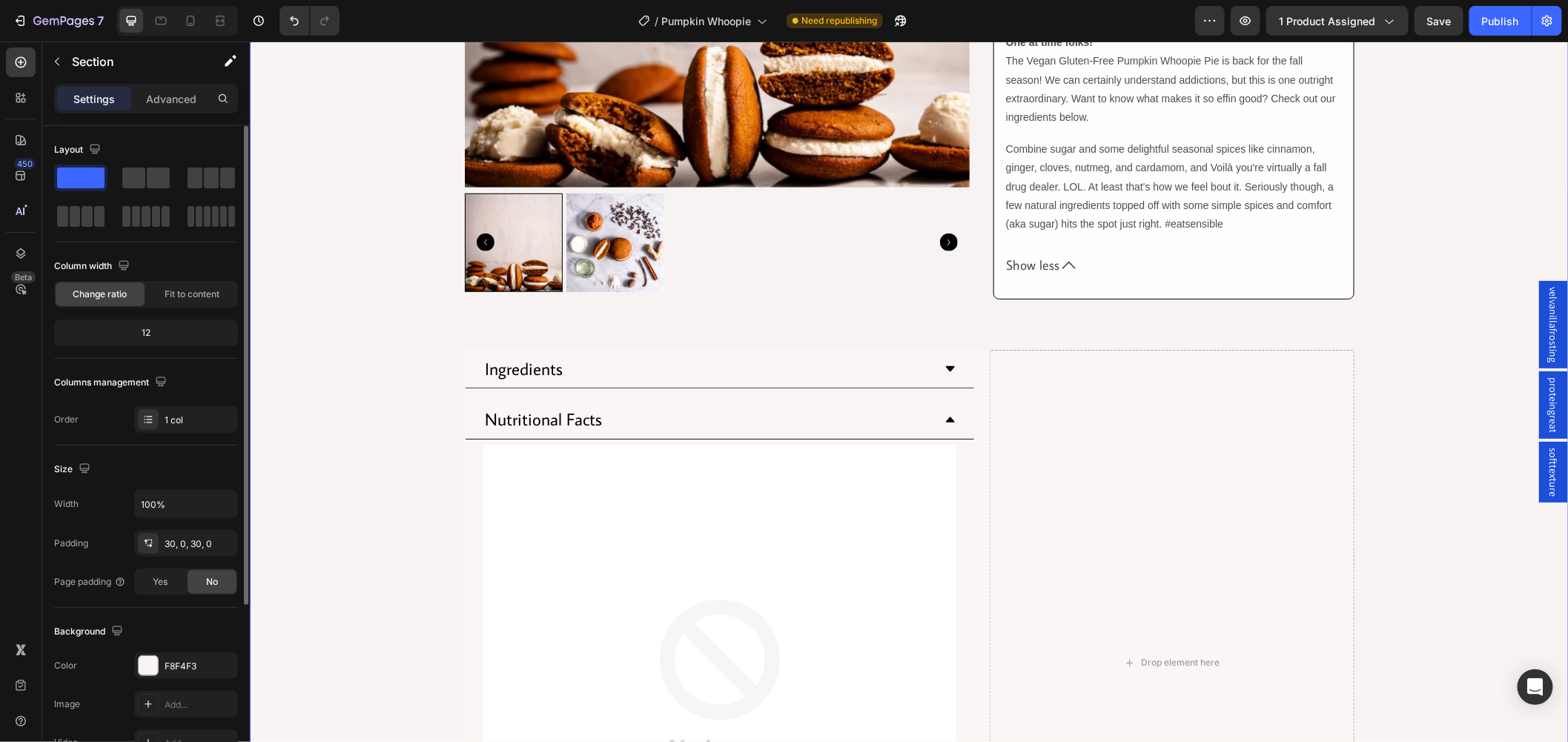
click at [327, 499] on div "Product Images Row Row Pumpkin Spice Whoopie Product Title Row $4.75 Product Pr…" at bounding box center [909, 576] width 1320 height 1787
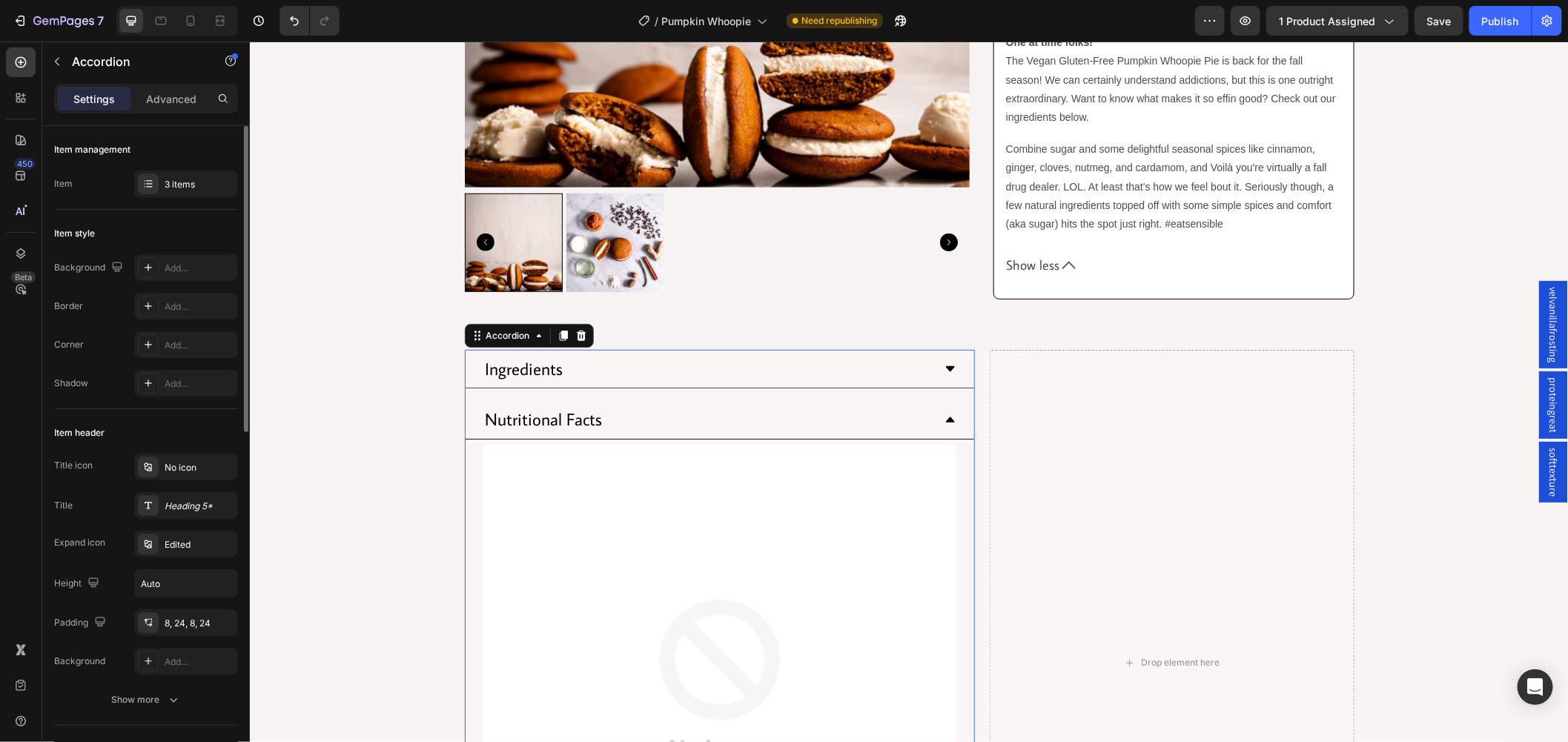
drag, startPoint x: 633, startPoint y: 419, endPoint x: 626, endPoint y: 437, distance: 19.3
click at [634, 419] on div "Nutritional Facts" at bounding box center [707, 419] width 449 height 26
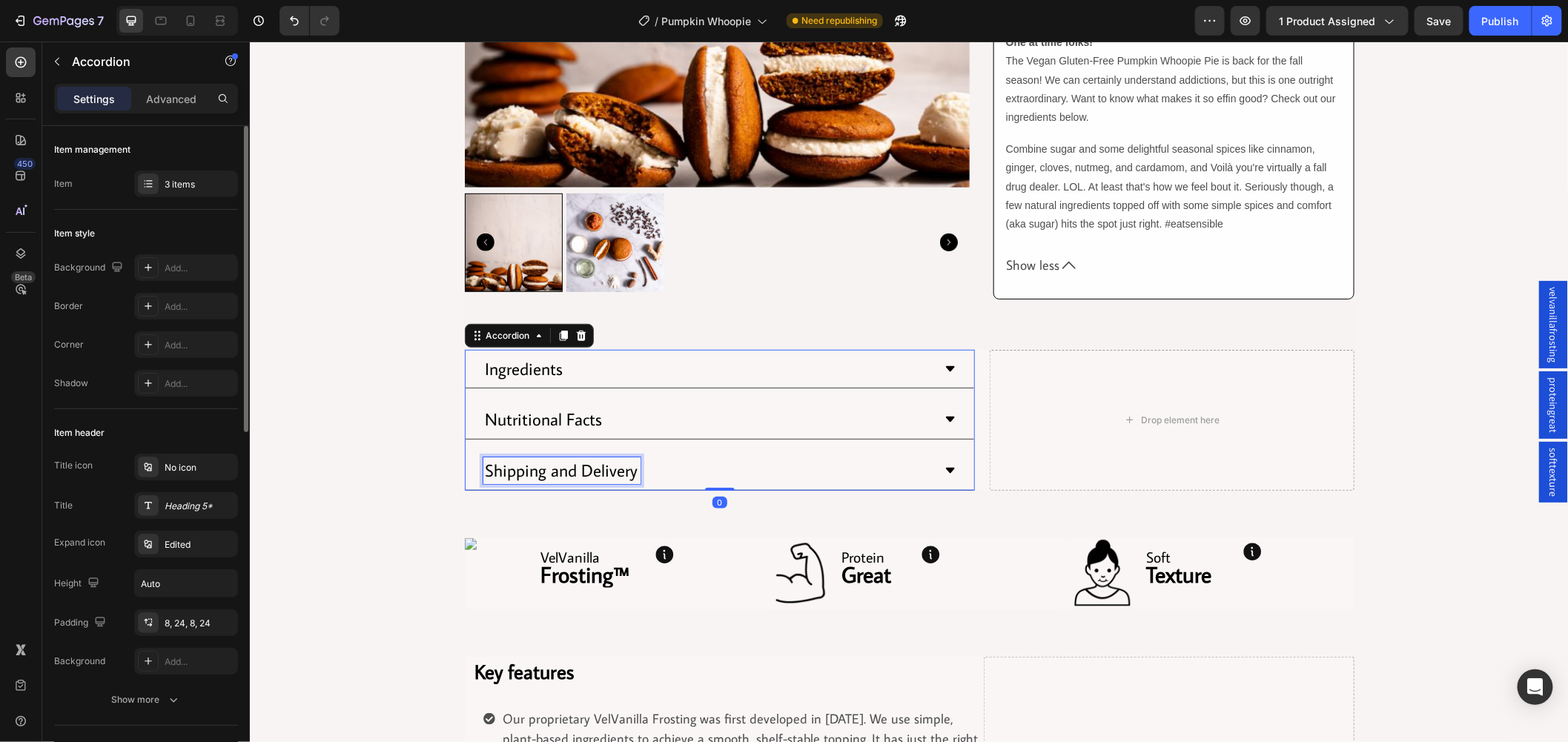
click at [626, 481] on p "Shipping and Delivery" at bounding box center [561, 470] width 152 height 22
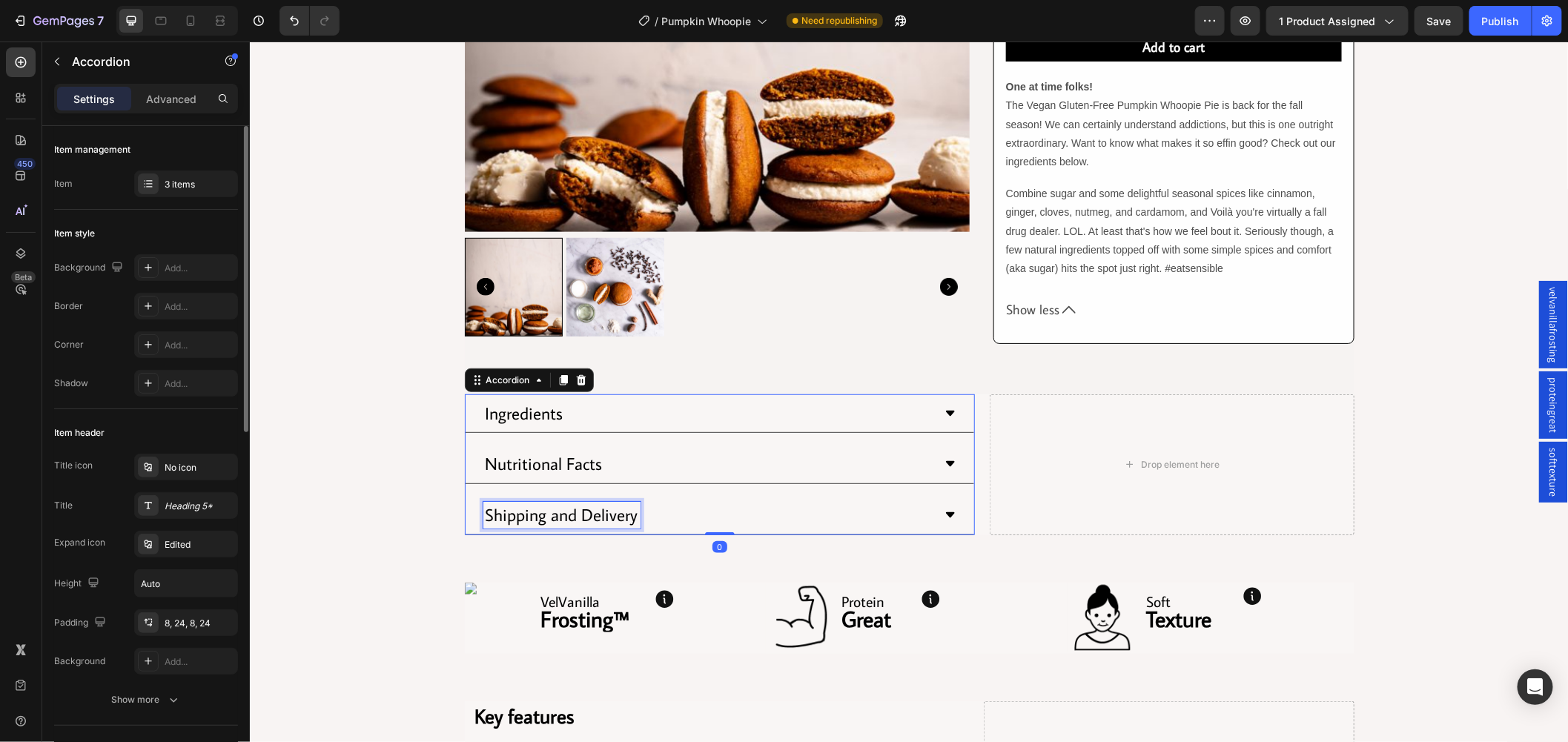
scroll to position [364, 0]
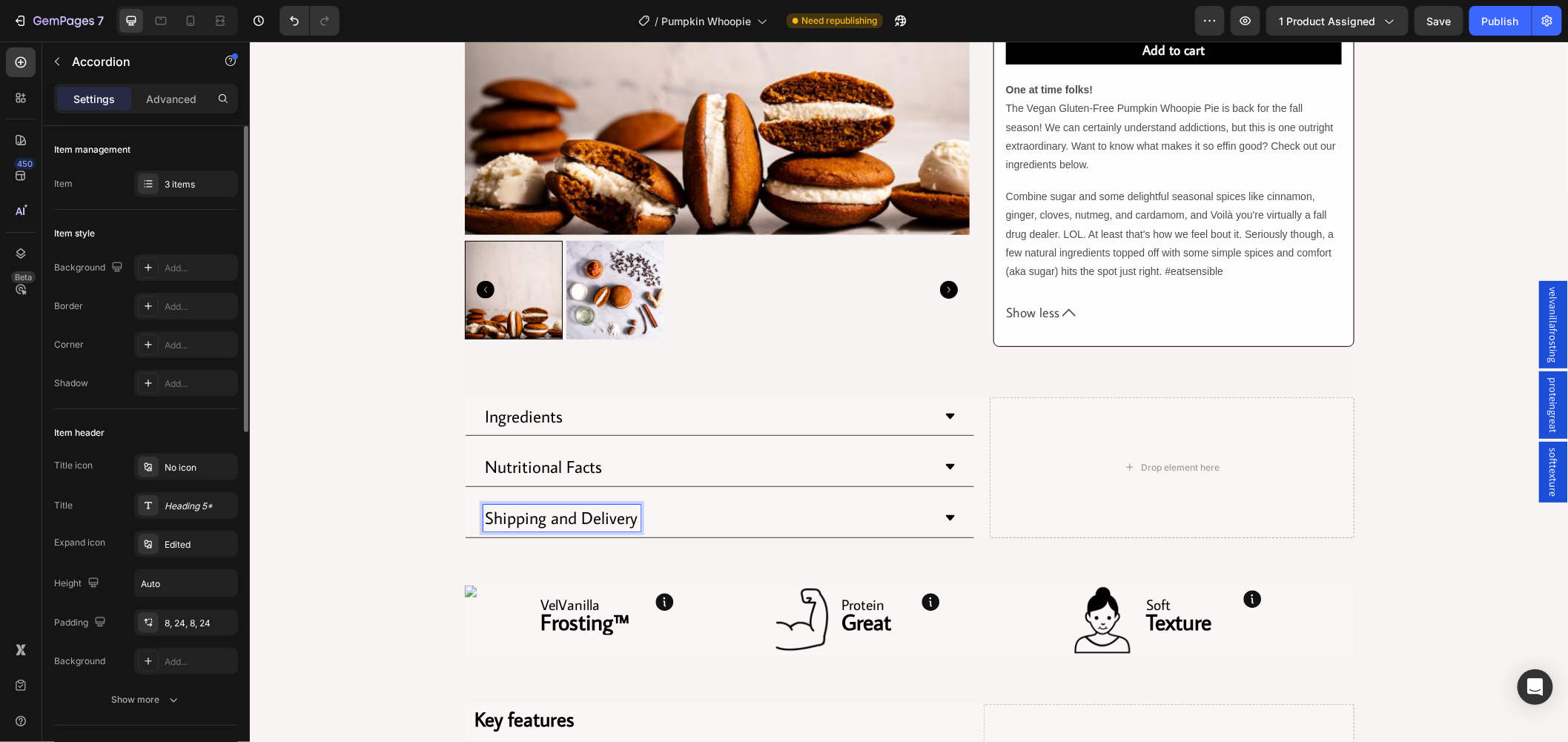
click at [581, 462] on p "Nutritional Facts" at bounding box center [543, 466] width 117 height 22
click at [640, 462] on div "Nutritional Facts" at bounding box center [707, 466] width 449 height 26
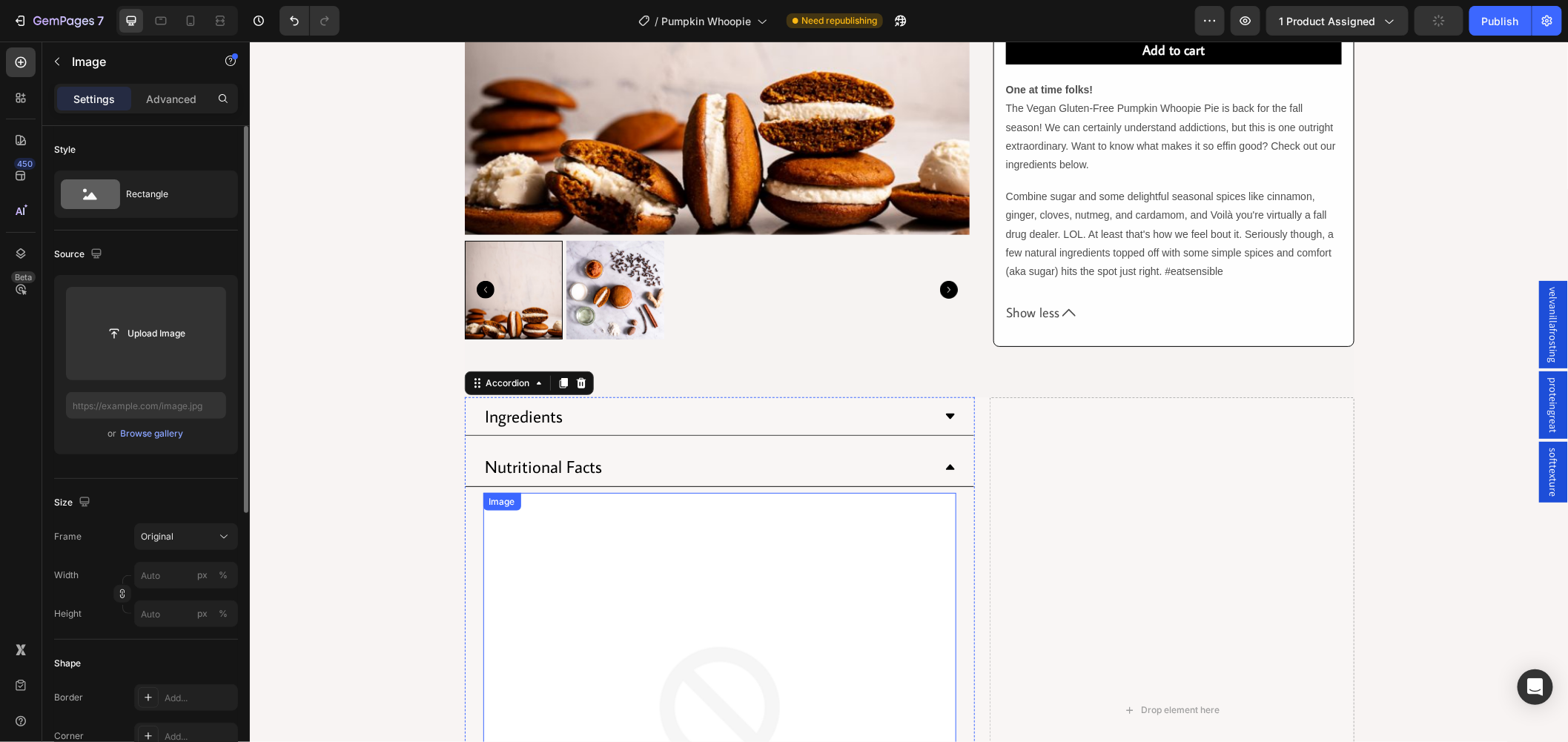
click at [648, 528] on img at bounding box center [719, 728] width 473 height 473
click at [539, 514] on div "Image" at bounding box center [517, 507] width 61 height 17
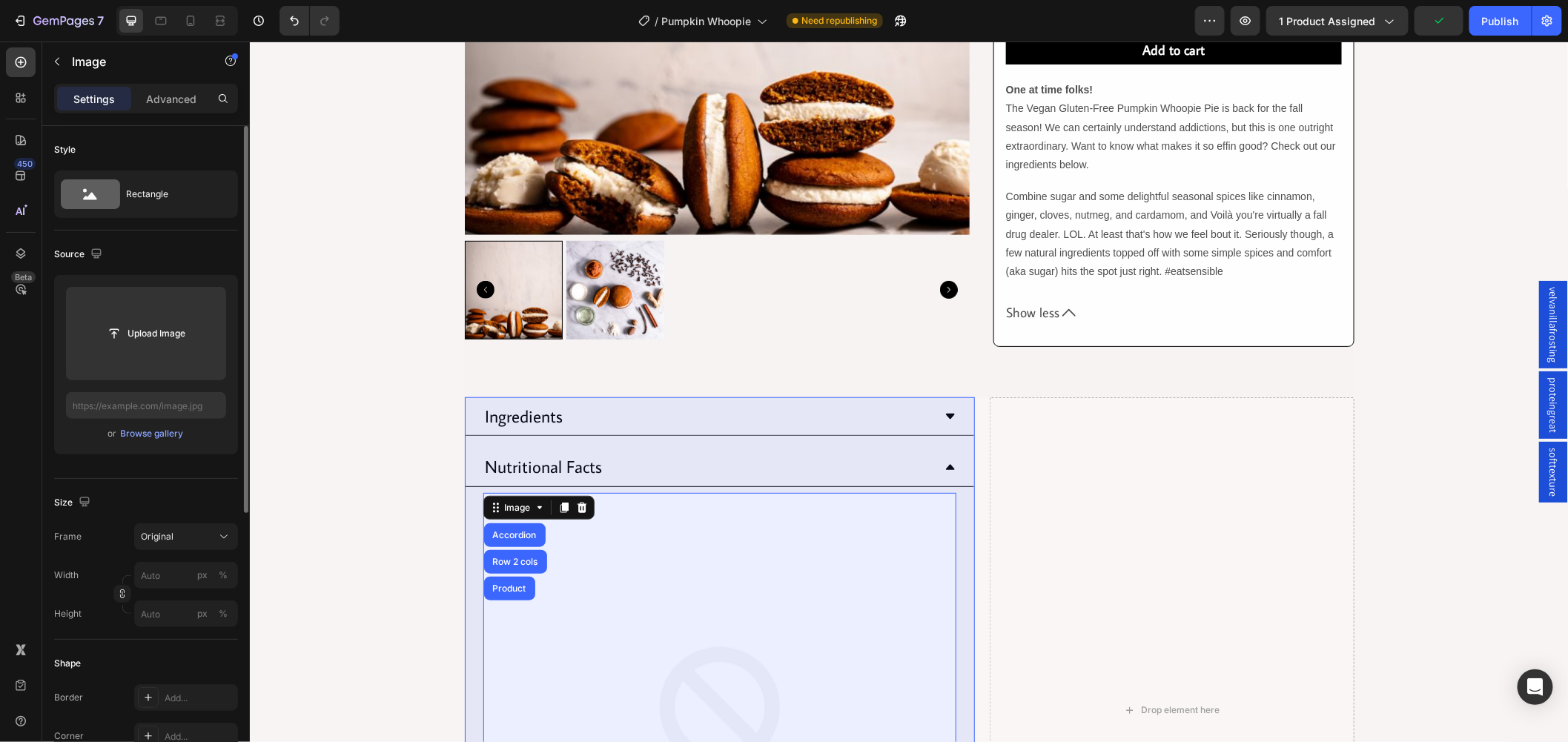
click at [662, 586] on img at bounding box center [719, 728] width 473 height 473
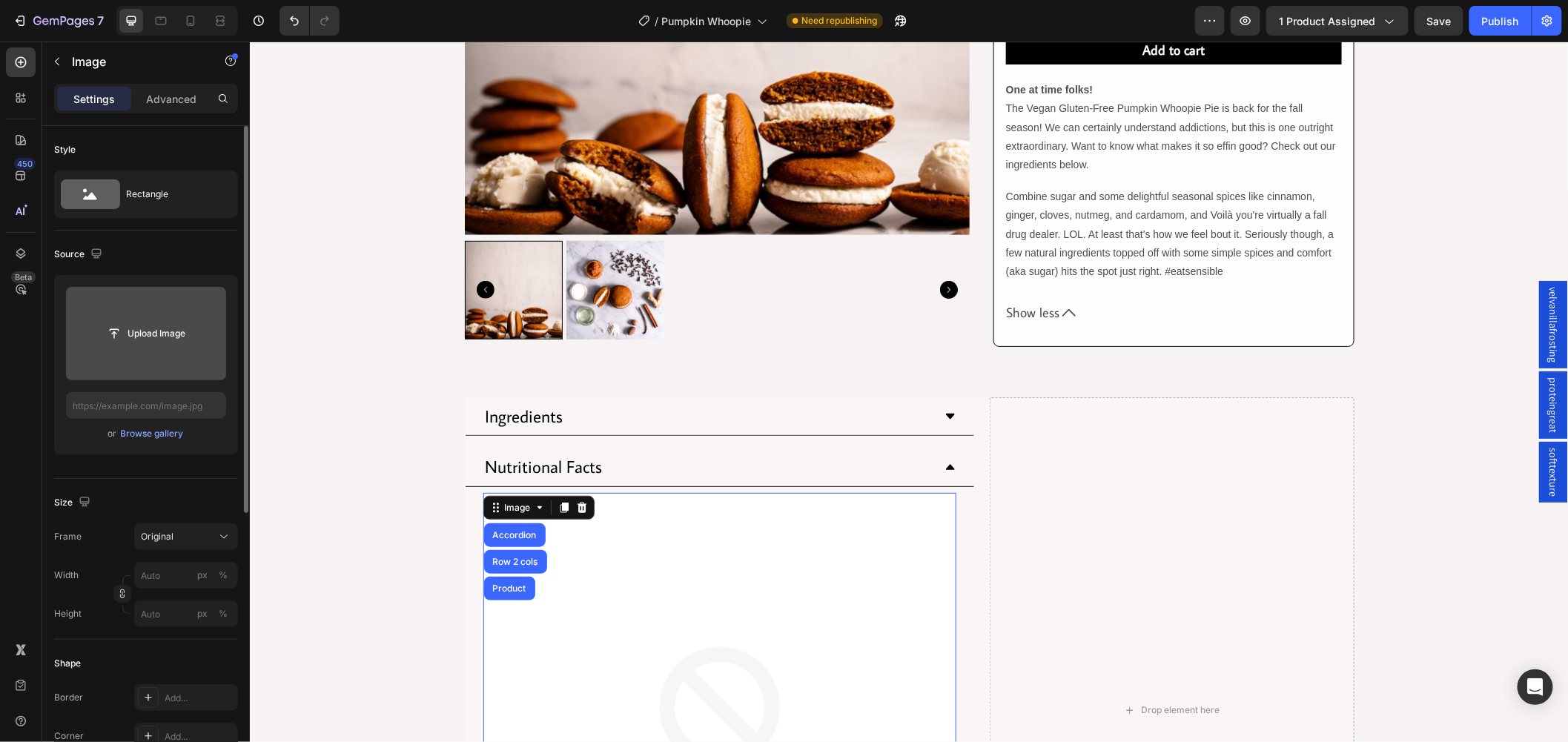
click at [143, 316] on input "file" at bounding box center [146, 333] width 160 height 94
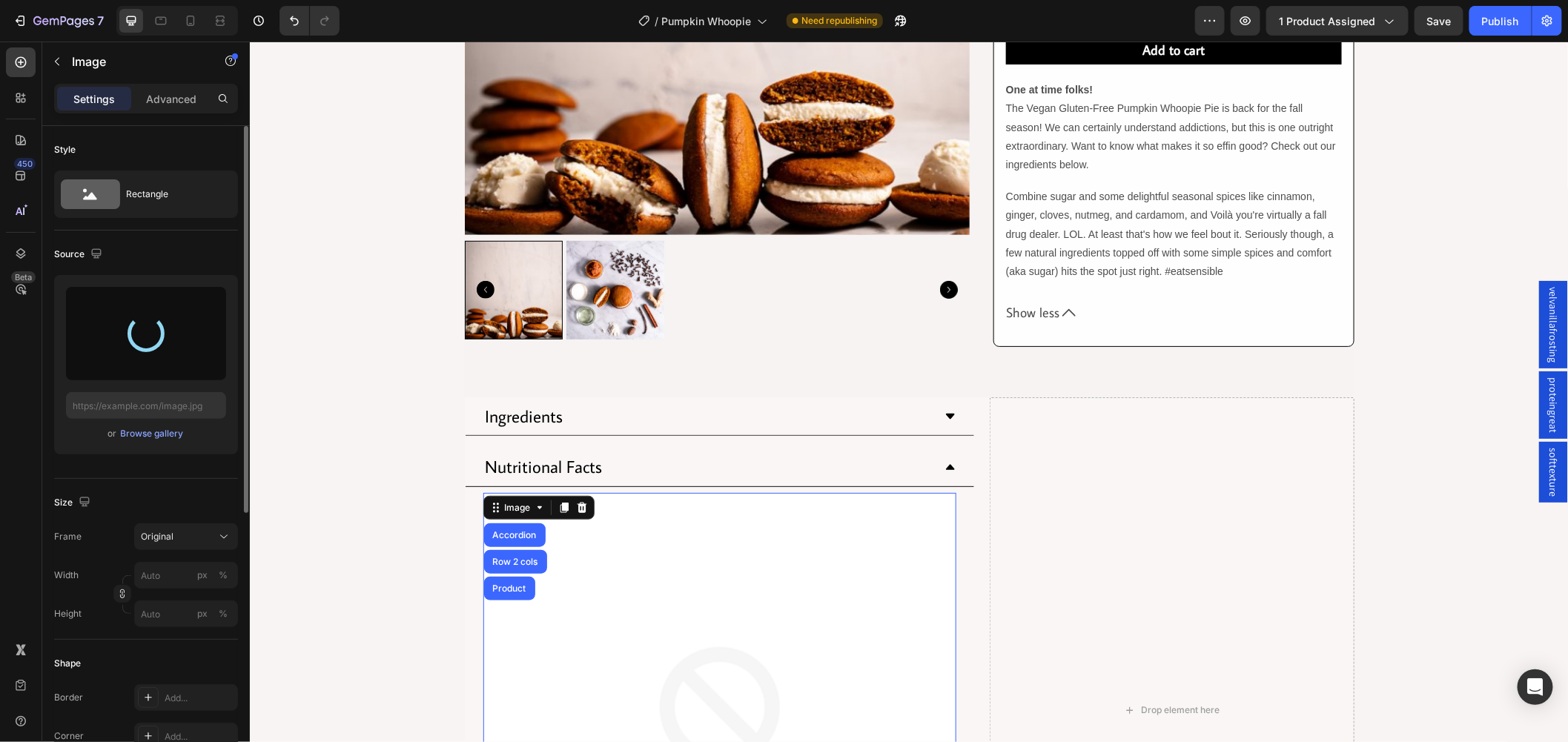
type input "https://cdn.shopify.com/s/files/1/0743/7382/4786/files/gempages_507326247945110…"
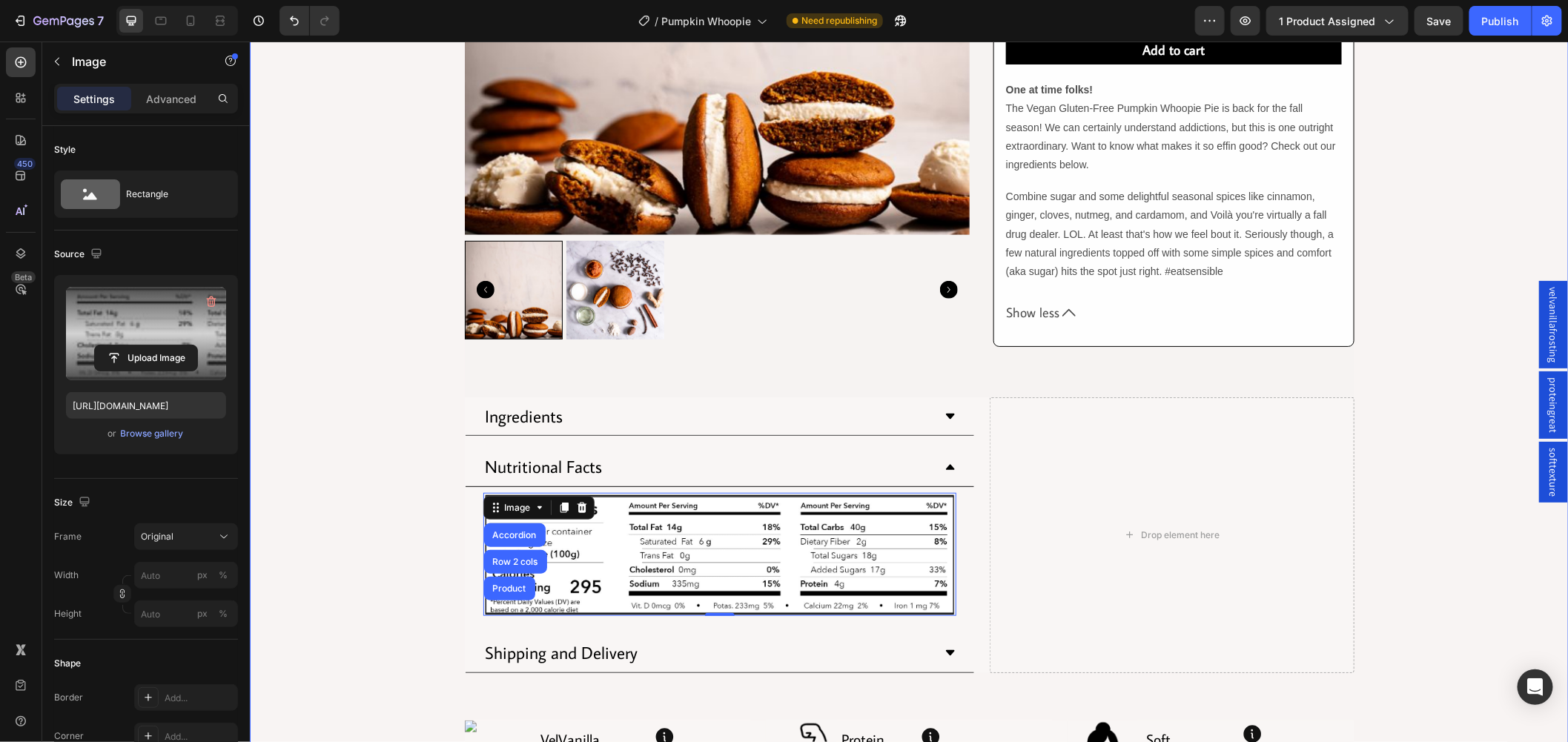
click at [326, 532] on div "Product Images Row Row Pumpkin Spice Whoopie Product Title Row $4.75 Product Pr…" at bounding box center [909, 447] width 1320 height 1437
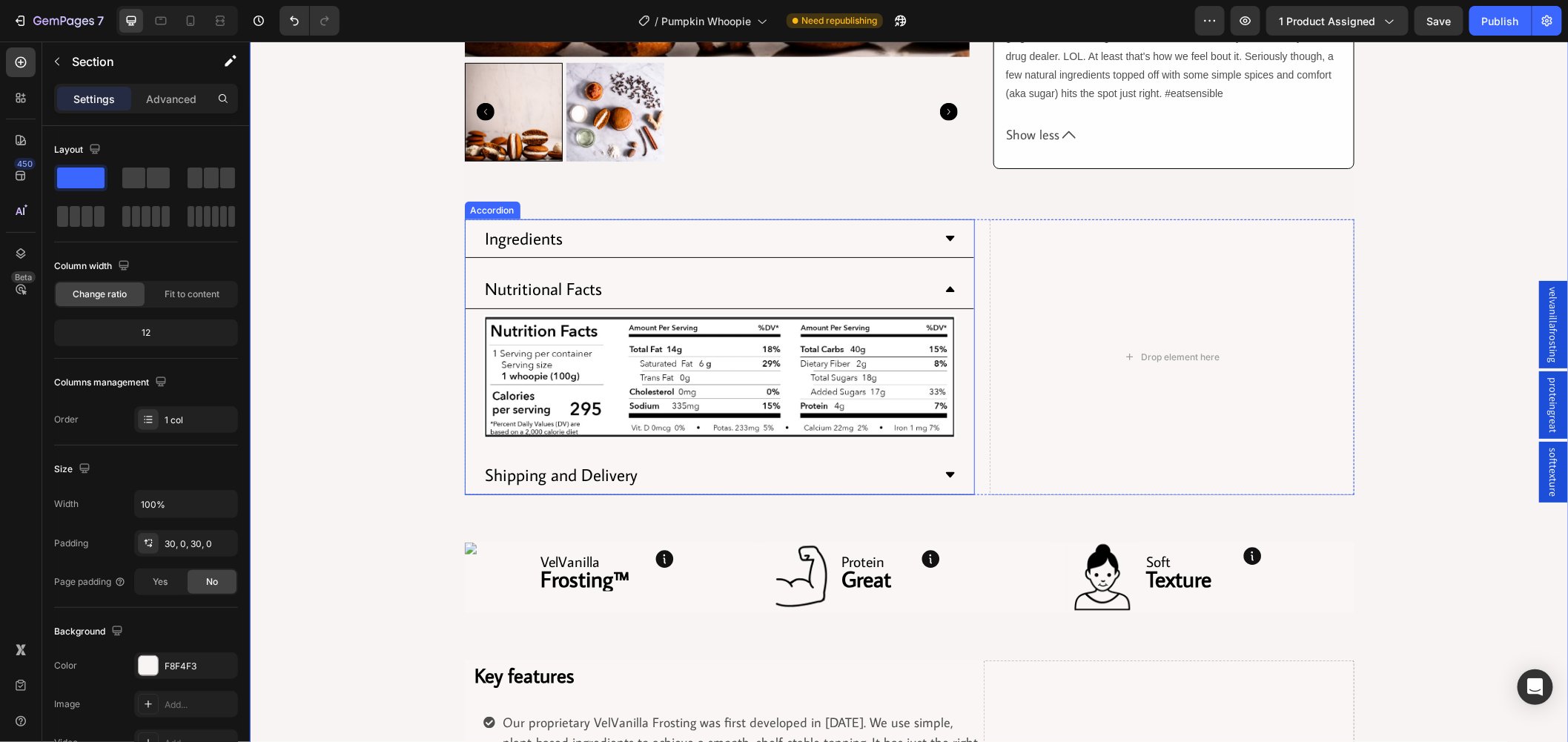
scroll to position [858, 0]
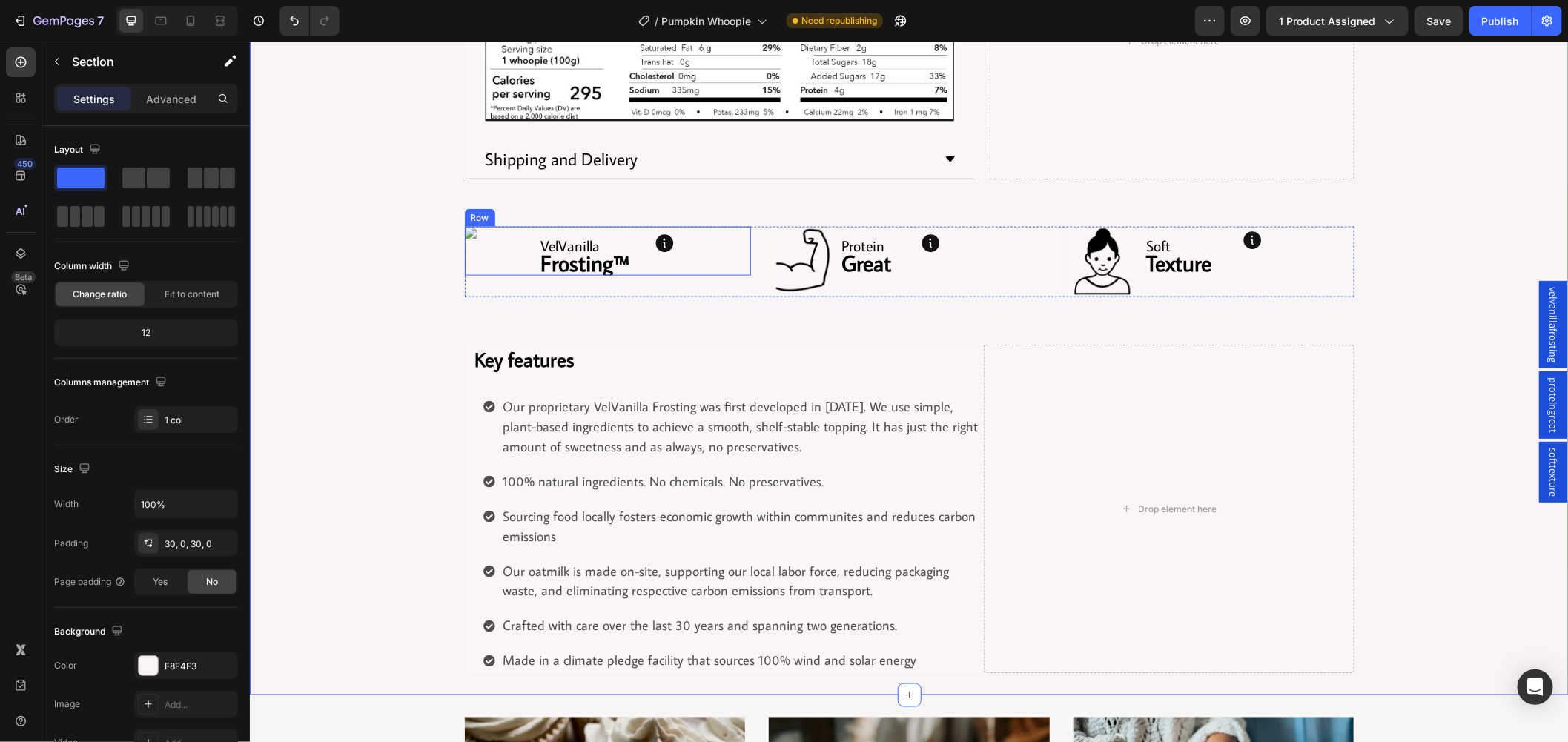
click at [469, 244] on div "Image" at bounding box center [499, 251] width 70 height 50
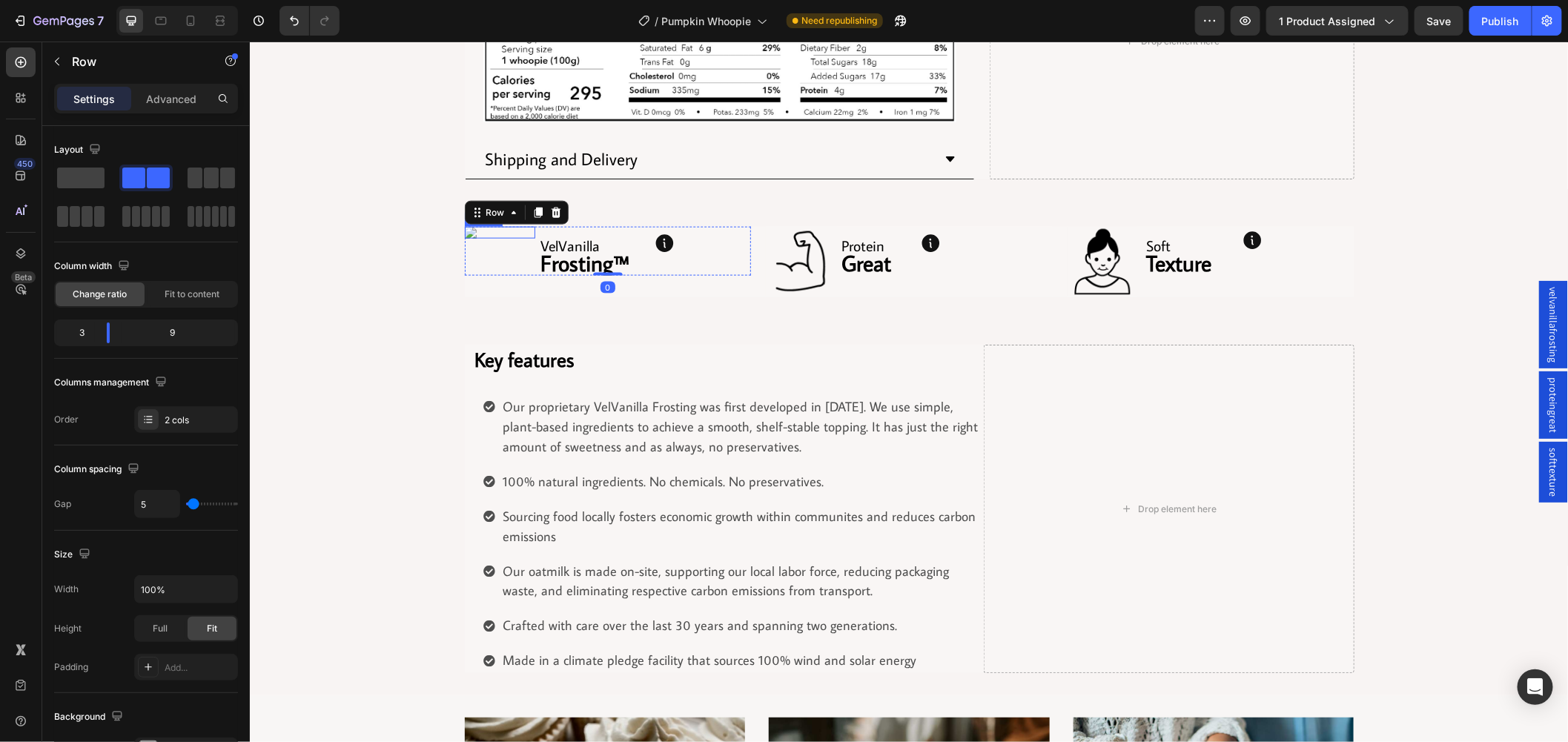
click at [464, 229] on img at bounding box center [499, 232] width 70 height 12
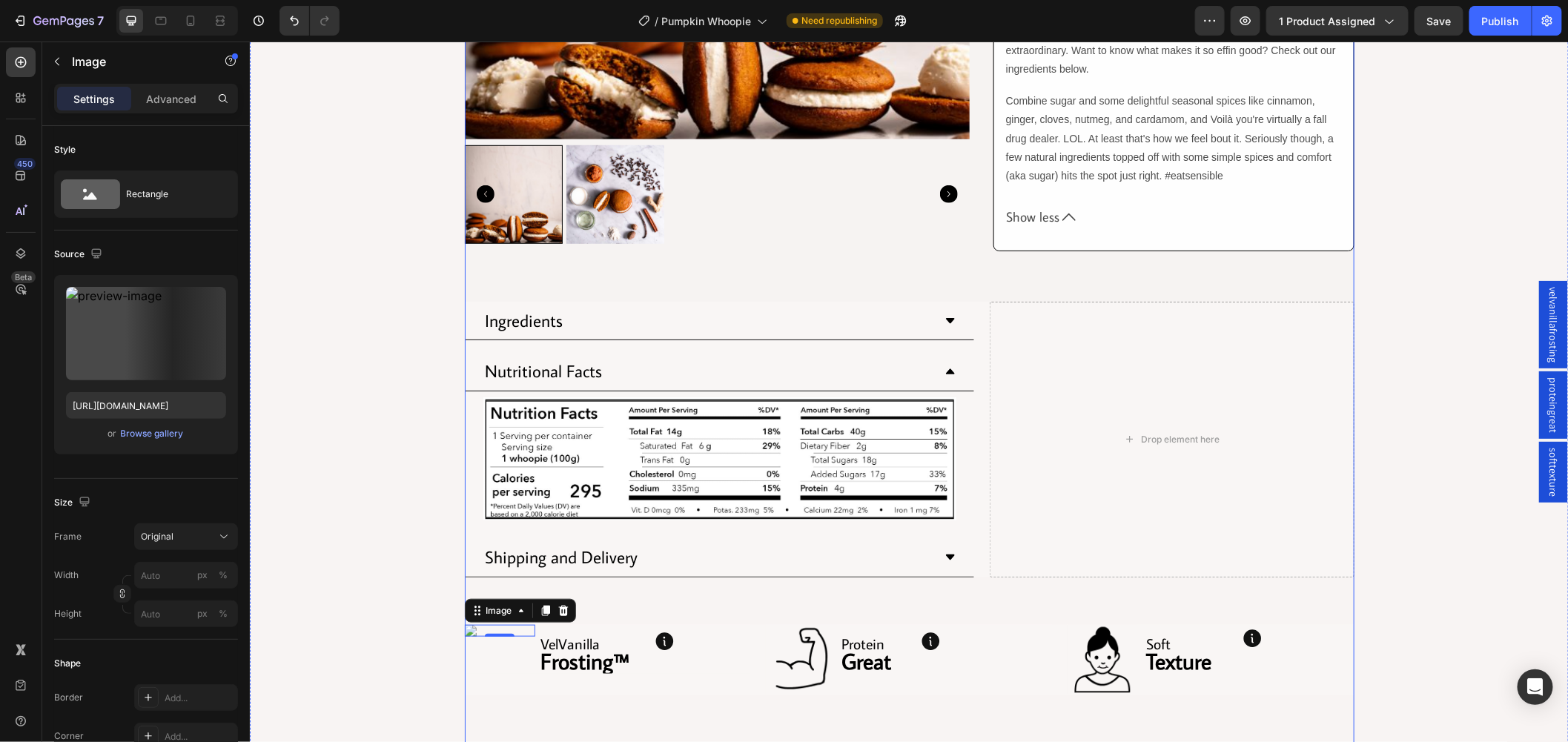
scroll to position [364, 0]
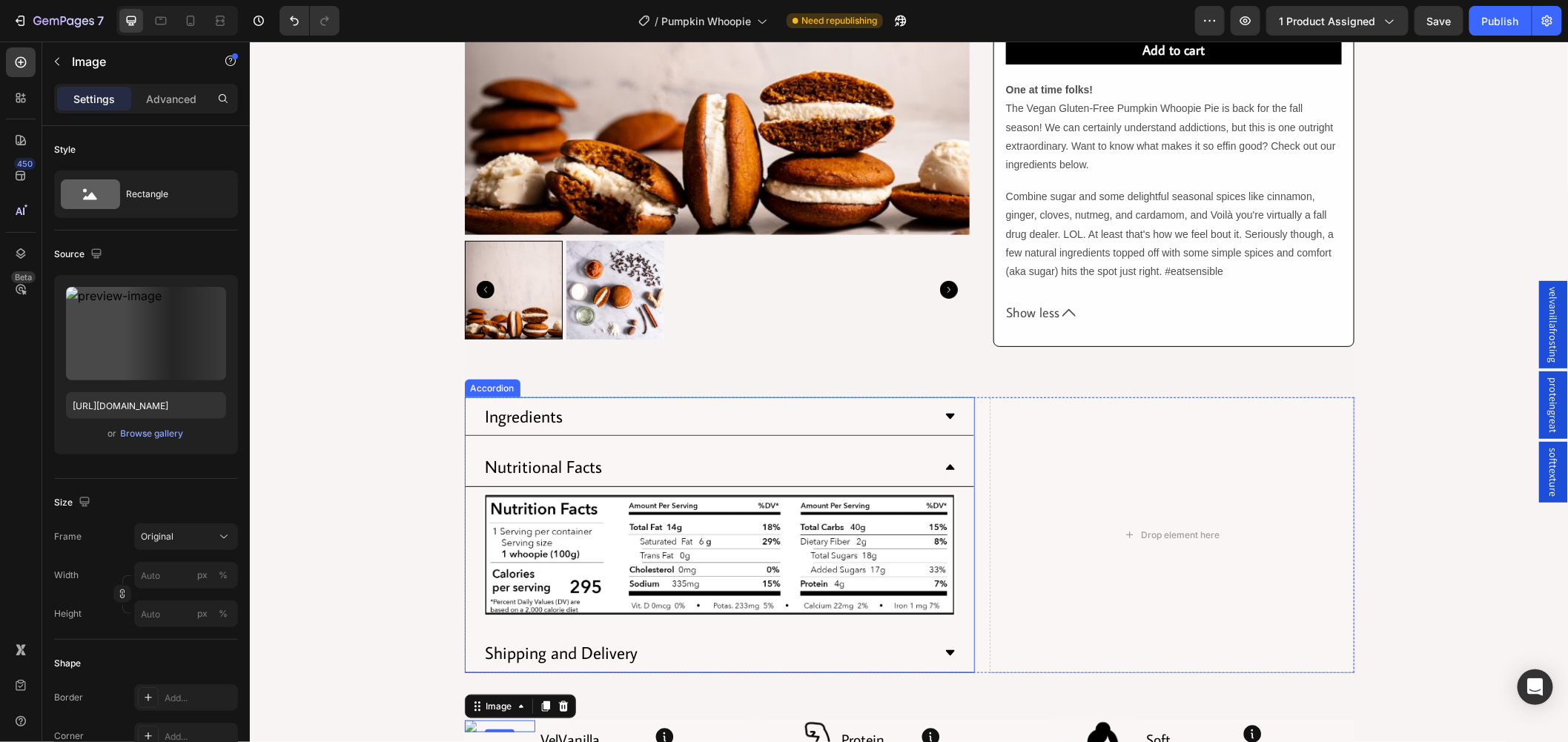
click at [830, 411] on div "Ingredients" at bounding box center [707, 416] width 449 height 26
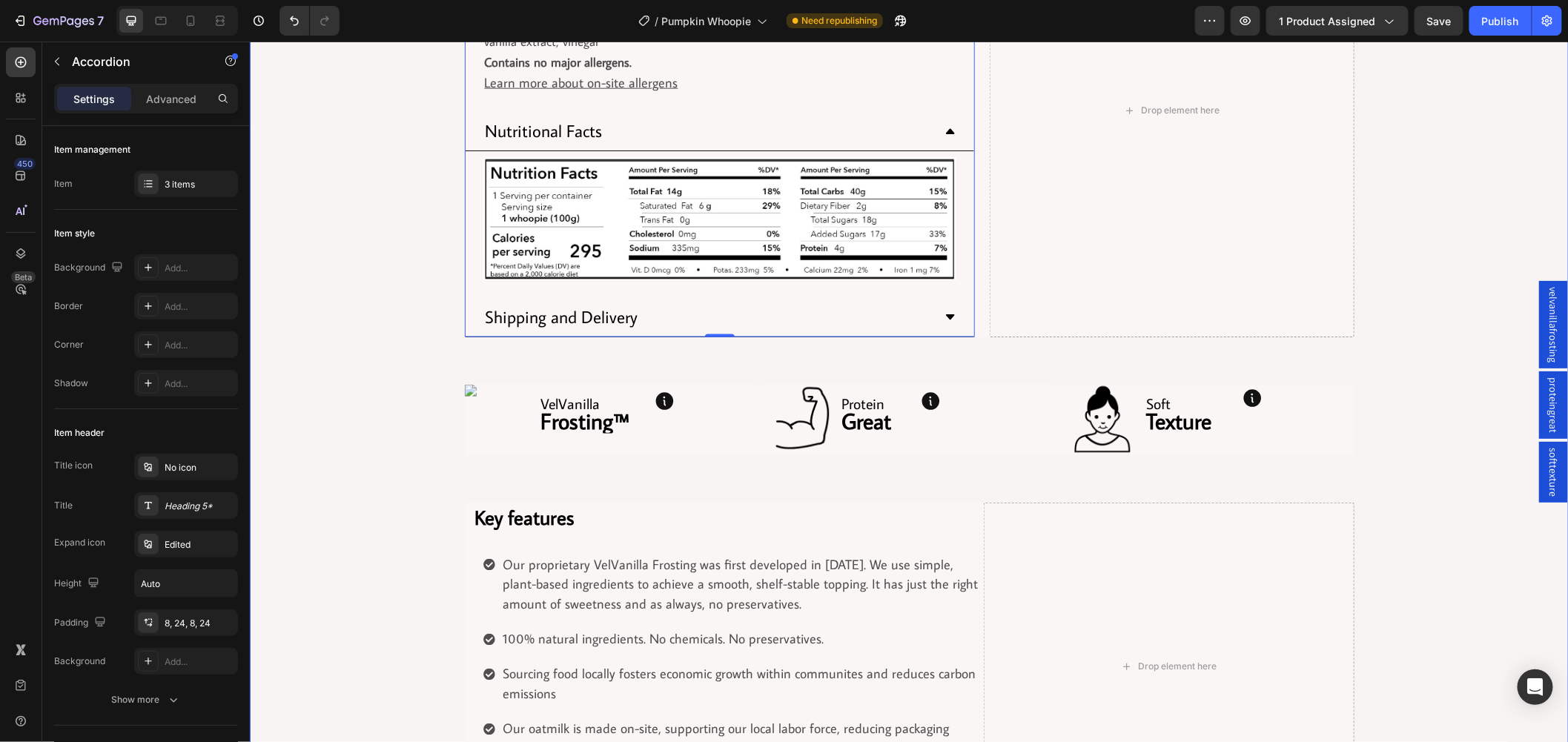
scroll to position [906, 0]
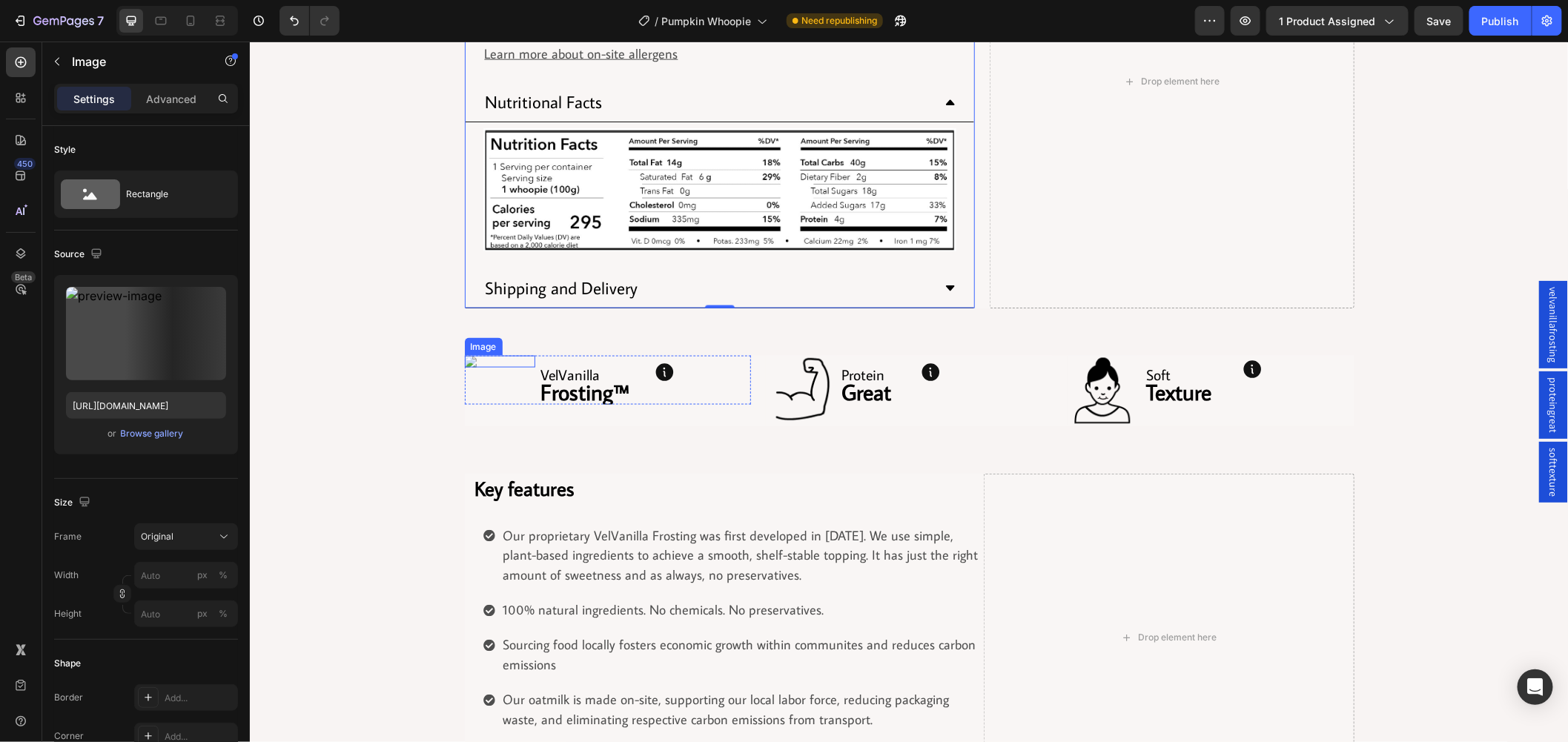
click at [464, 357] on img at bounding box center [499, 361] width 70 height 12
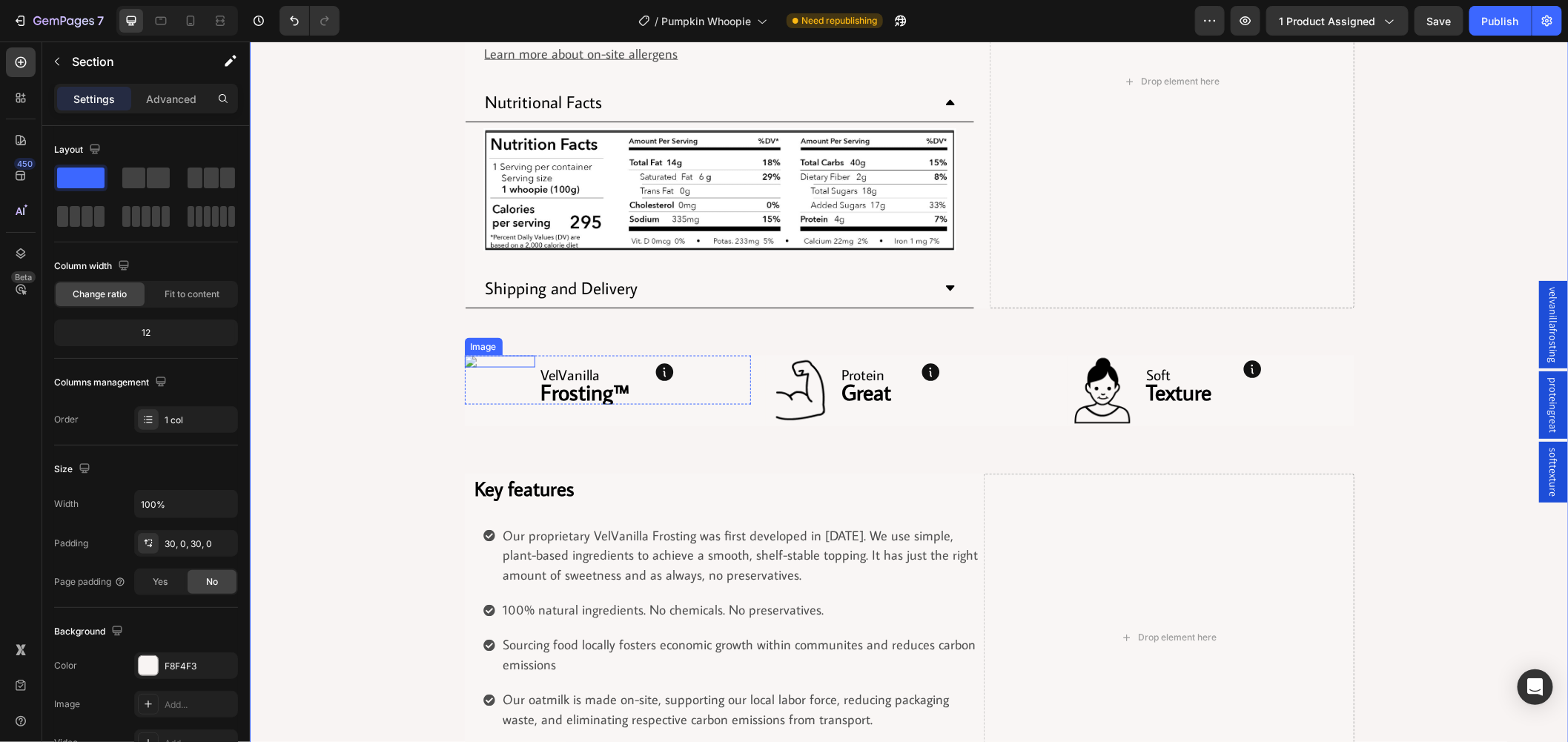
click at [464, 360] on img at bounding box center [499, 361] width 70 height 12
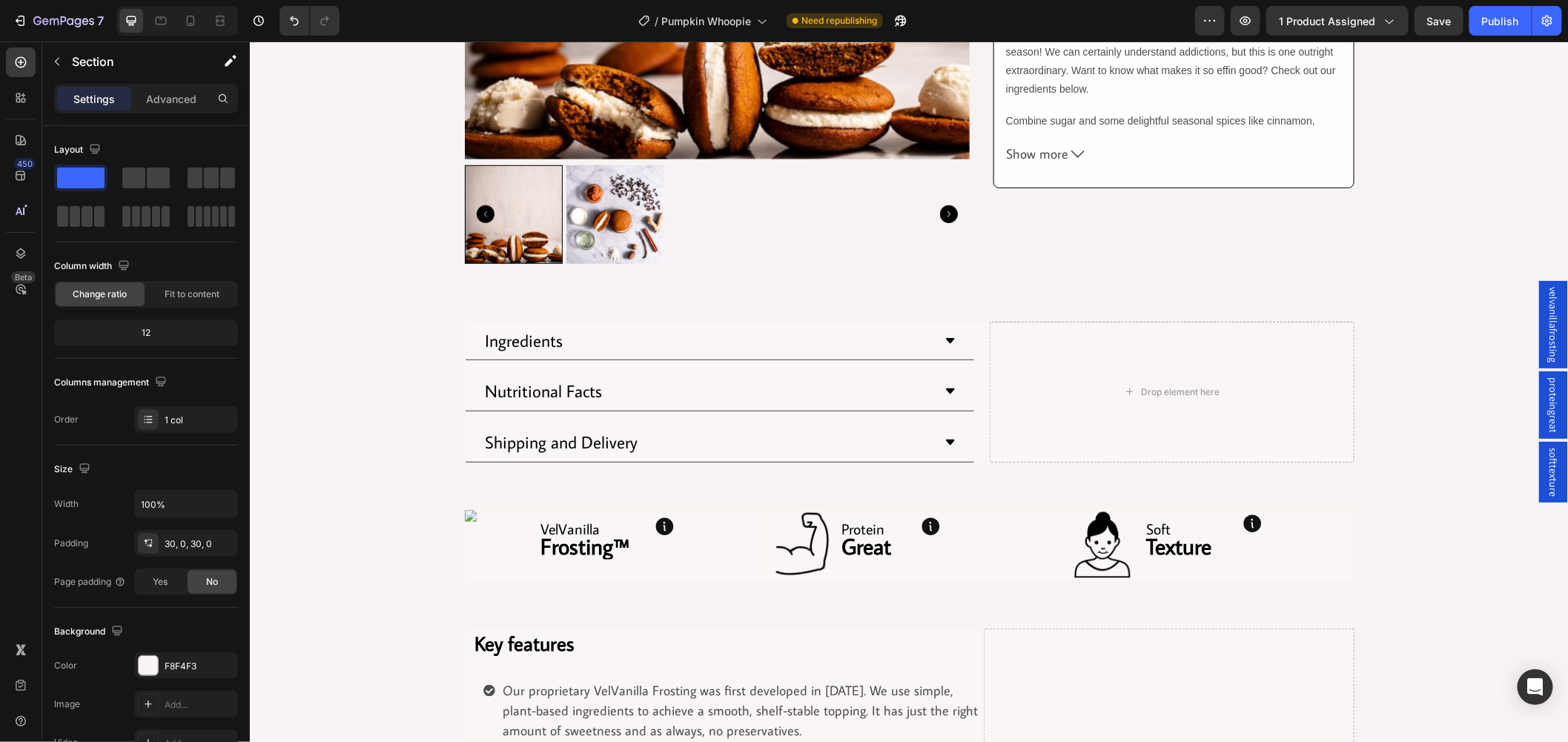
scroll to position [741, 0]
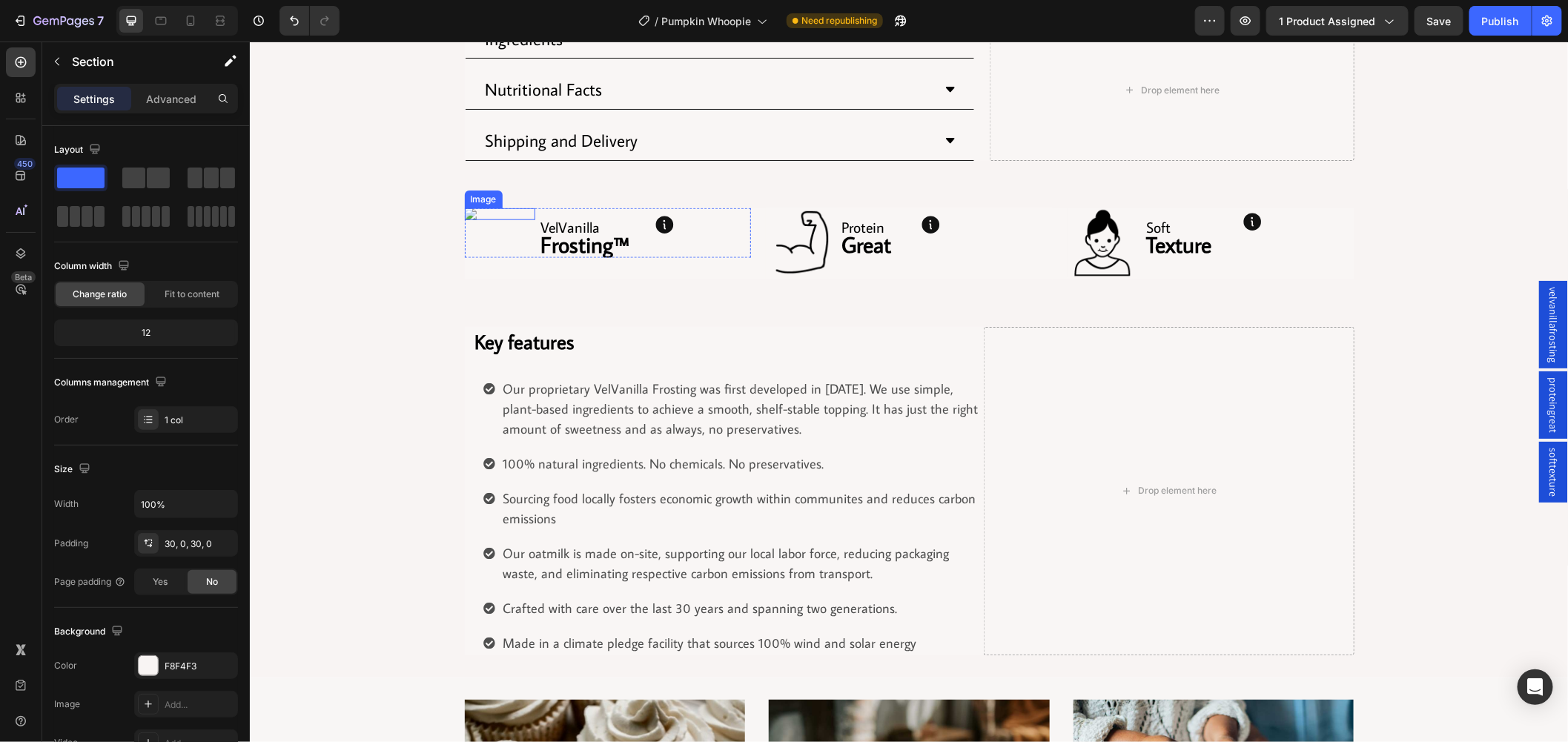
click at [464, 210] on img at bounding box center [499, 214] width 70 height 12
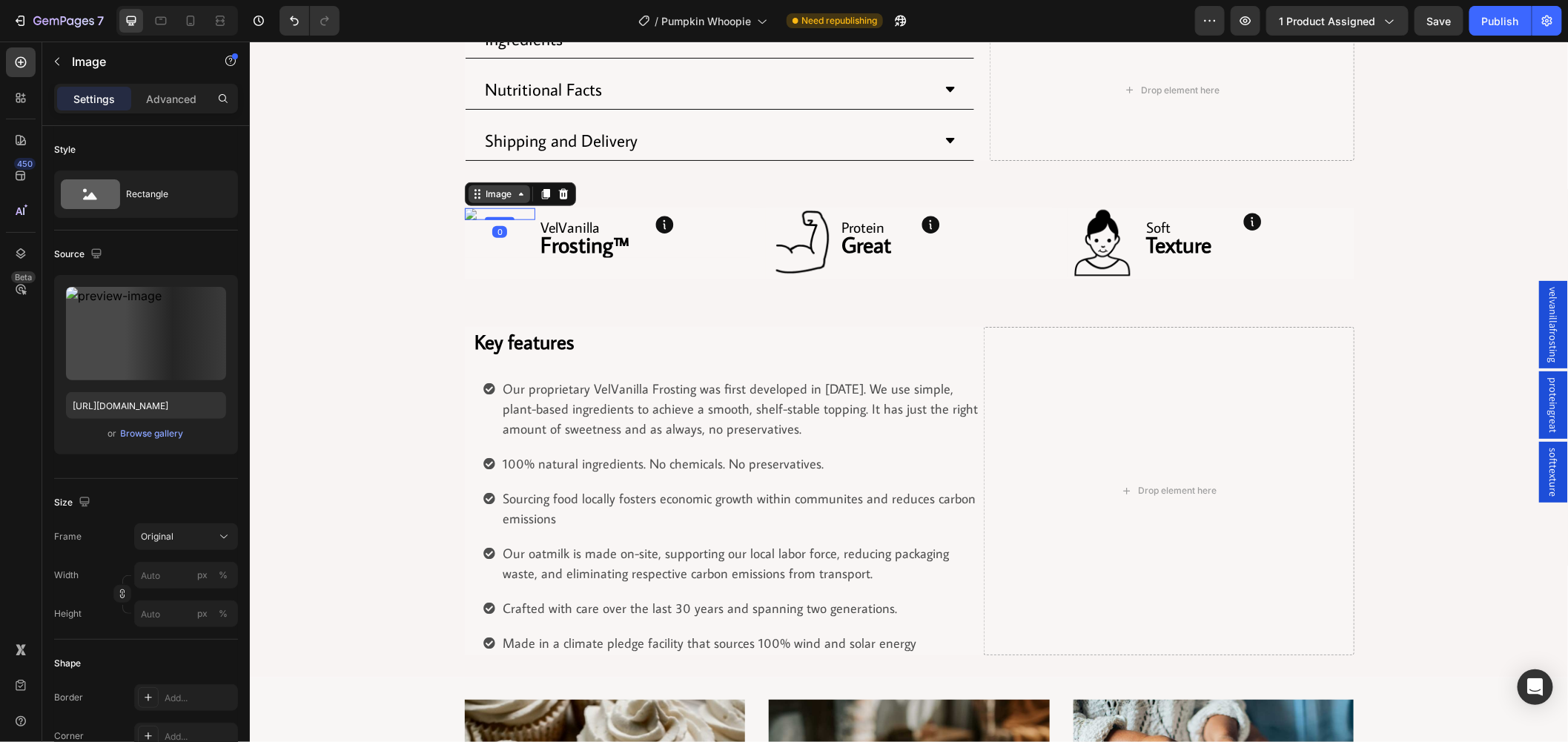
click at [519, 195] on icon at bounding box center [520, 194] width 4 height 3
click at [514, 196] on icon at bounding box center [520, 193] width 12 height 12
click at [221, 343] on label at bounding box center [146, 333] width 160 height 94
click at [197, 345] on input "file" at bounding box center [147, 358] width 103 height 25
drag, startPoint x: 195, startPoint y: 402, endPoint x: 209, endPoint y: 407, distance: 14.9
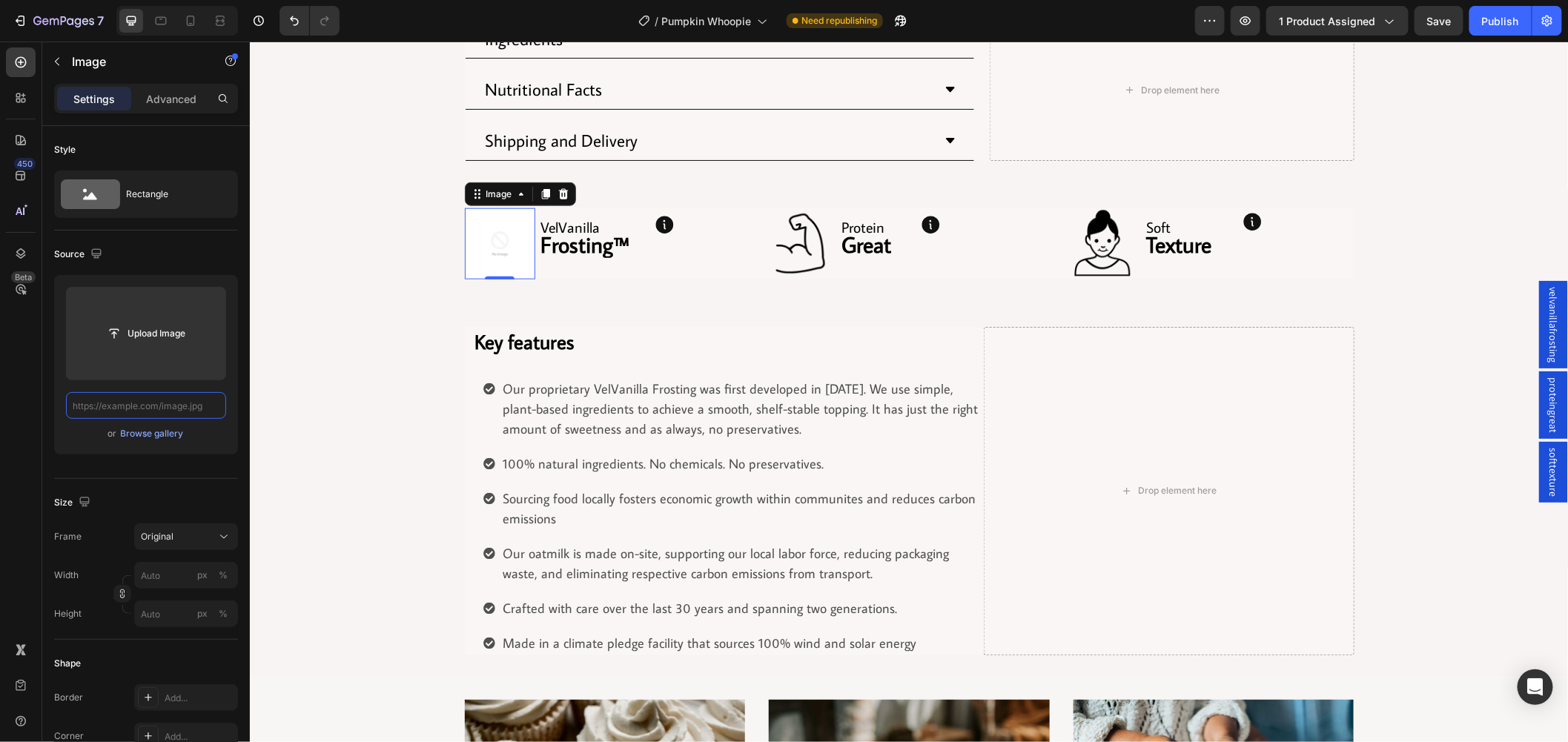
scroll to position [0, 0]
paste input "https://cdn.shopify.com/s/files/1/0743/7382/4786/files/gempages_507326247945110…"
type input "https://cdn.shopify.com/s/files/1/0743/7382/4786/files/gempages_507326247945110…"
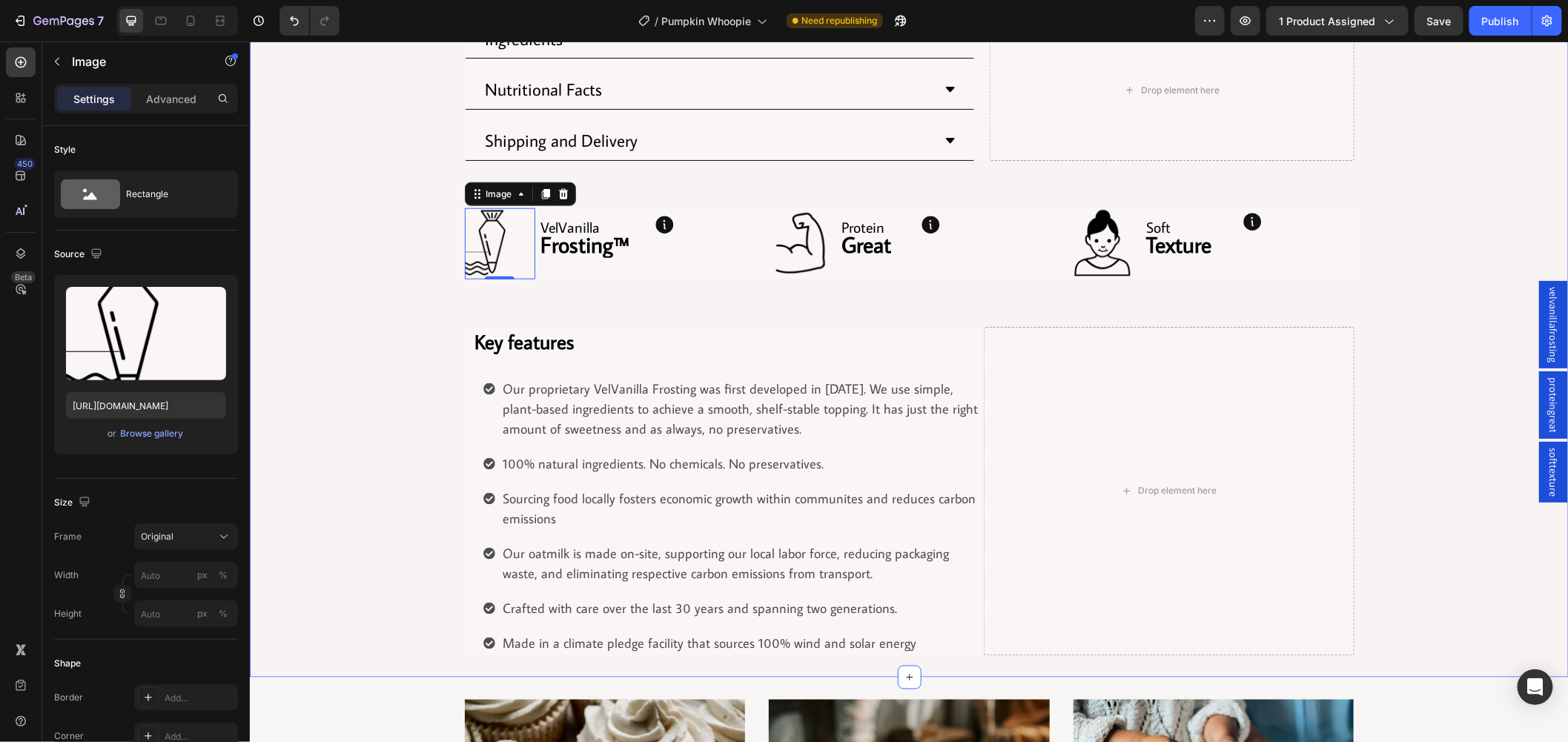
click at [316, 249] on div "Product Images Row Row Pumpkin Spice Whoopie Product Title Row $4.75 Product Pr…" at bounding box center [909, 3] width 1320 height 1303
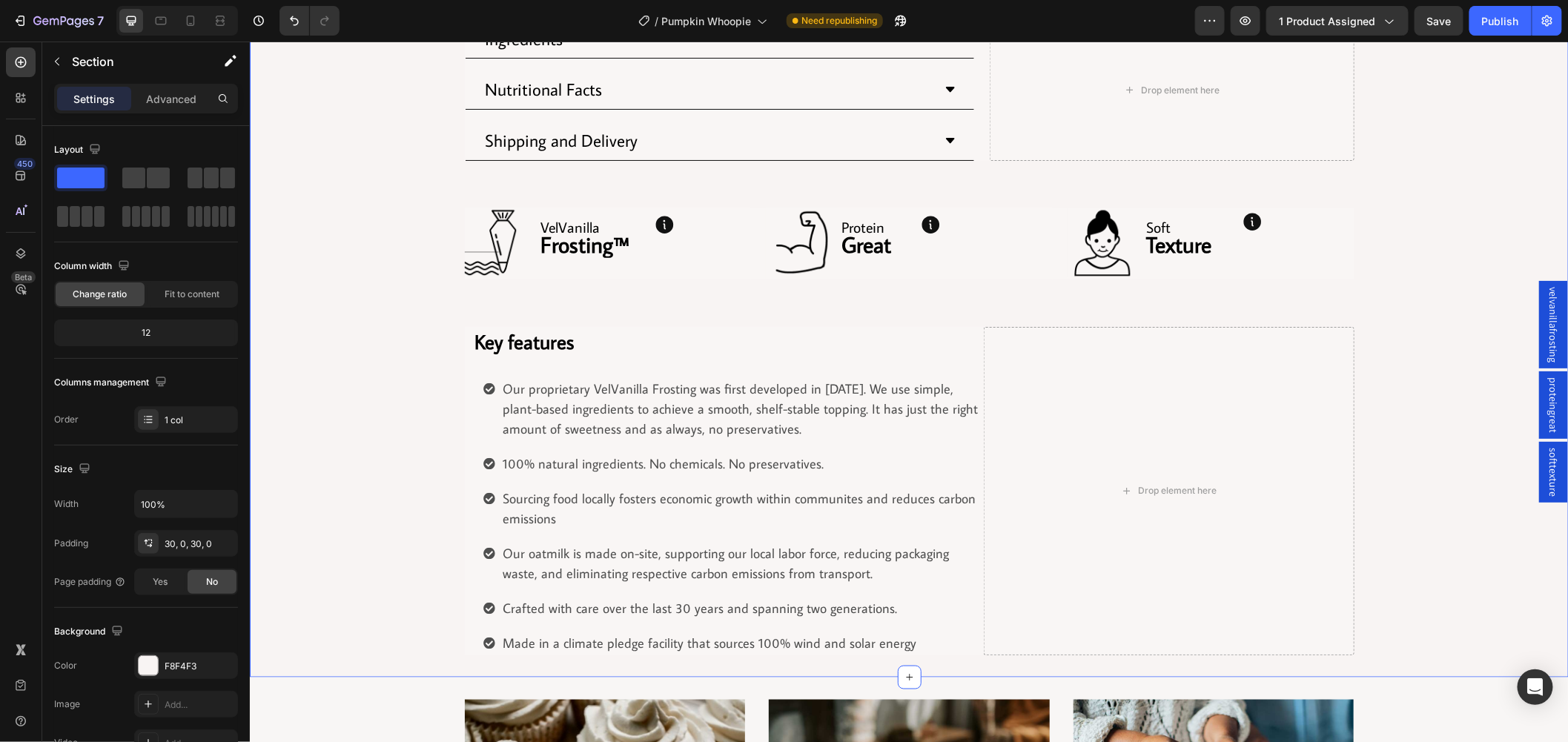
click at [1546, 322] on span "velvanillafrosting" at bounding box center [1554, 324] width 15 height 75
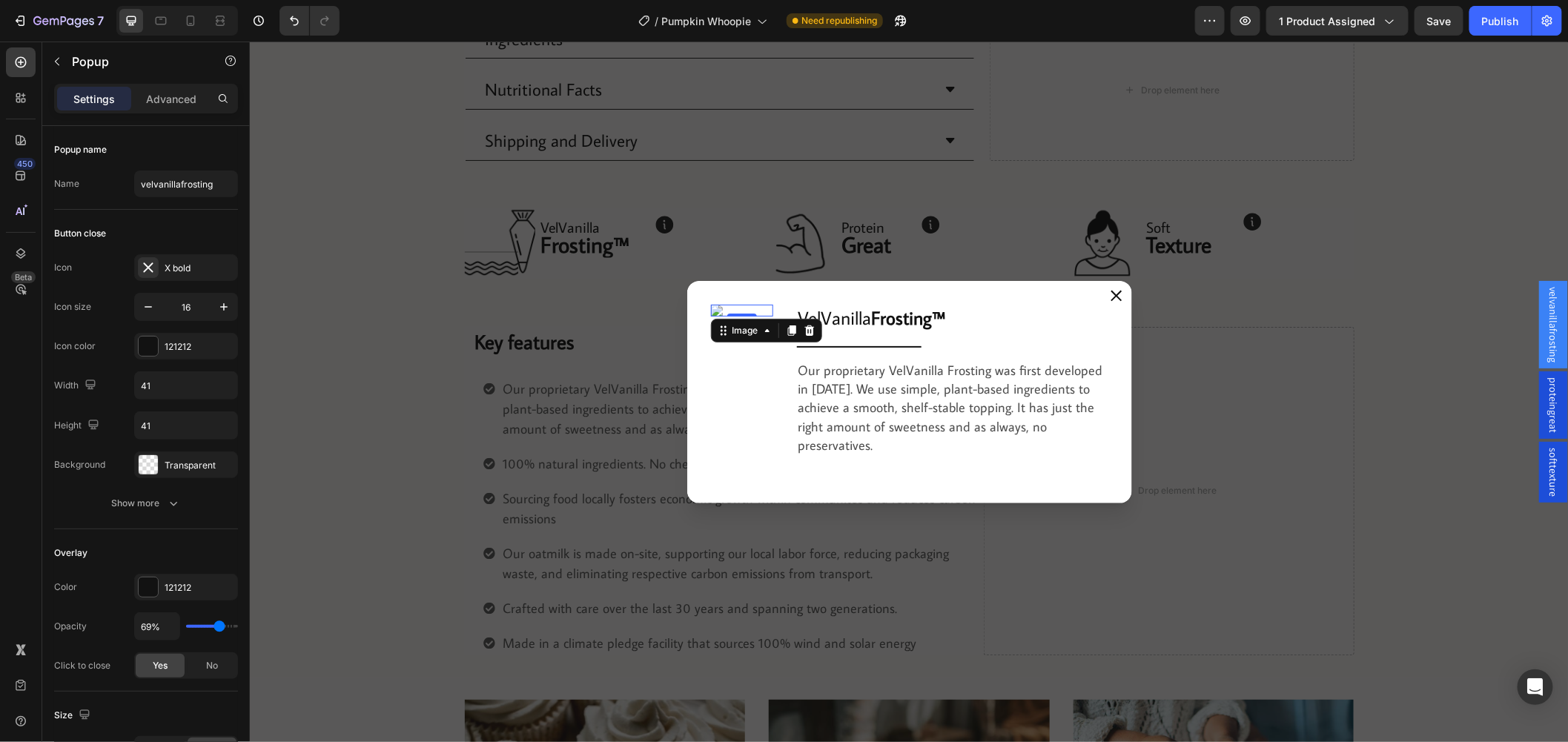
click at [711, 309] on img "Dialog body" at bounding box center [741, 310] width 62 height 12
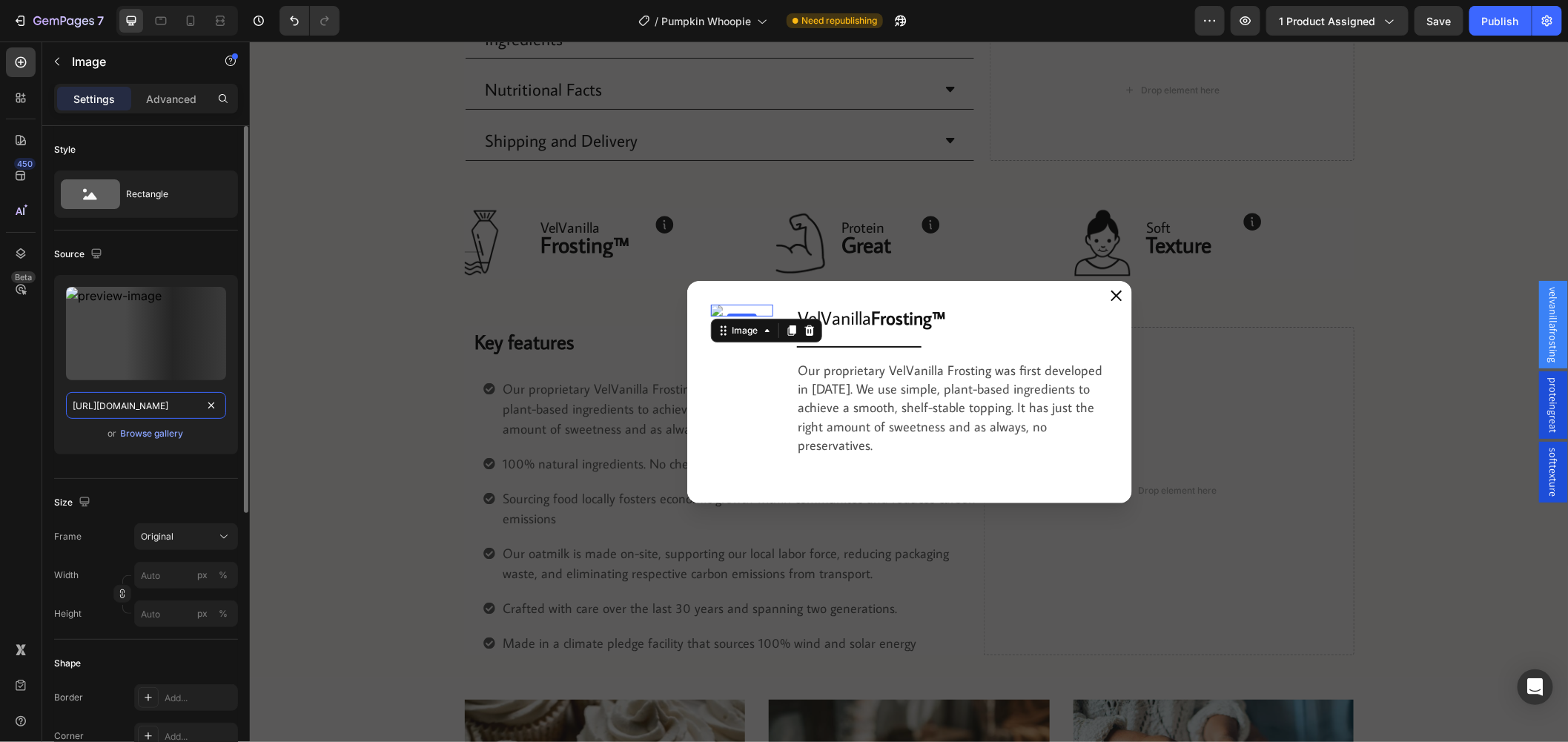
drag, startPoint x: 223, startPoint y: 396, endPoint x: 215, endPoint y: 396, distance: 8.0
click at [223, 395] on input "https://cdn.shopify.com/s/files/1/0743/7382/4786/files/gempages_507326247945110…" at bounding box center [146, 406] width 160 height 26
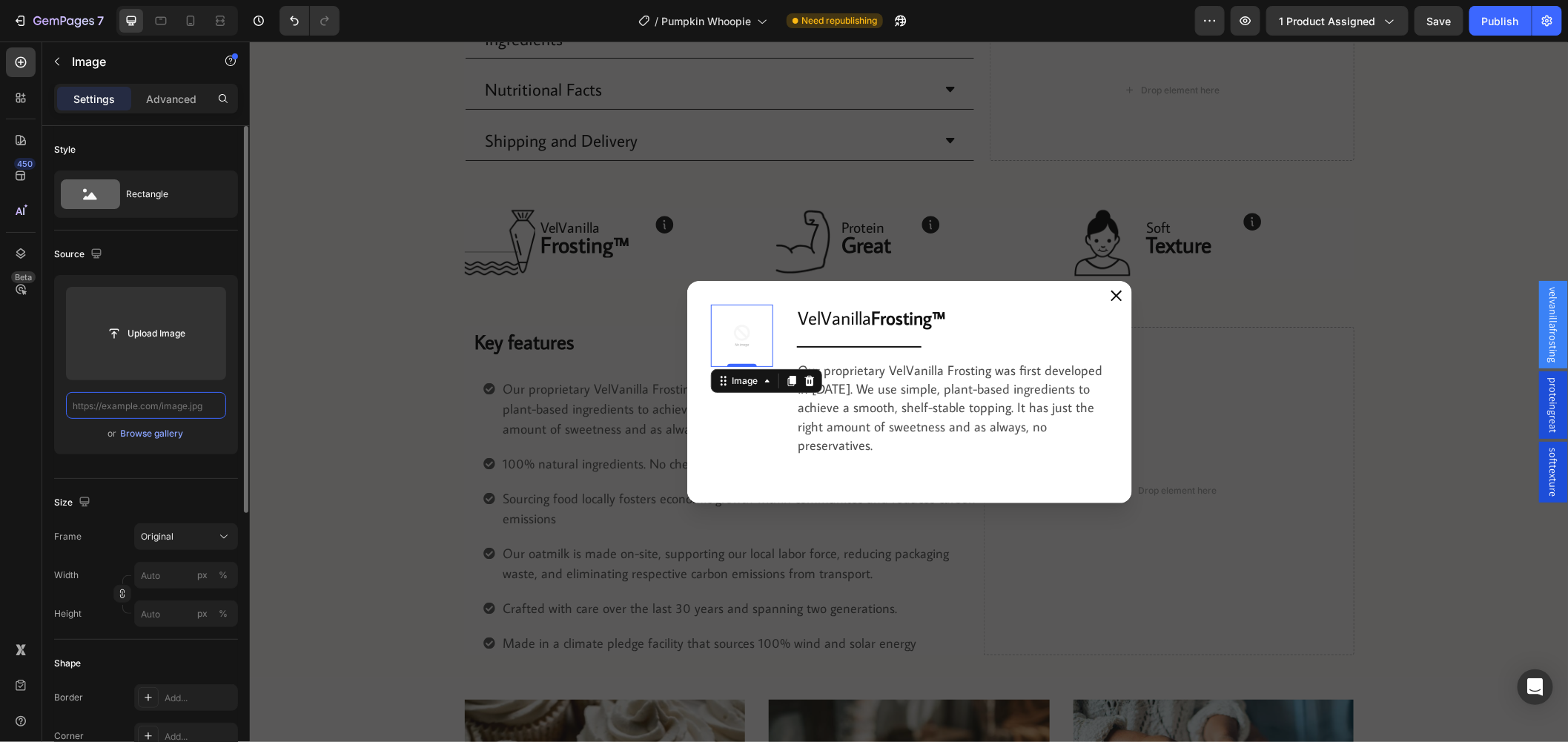
paste input "https://cdn.shopify.com/s/files/1/0743/7382/4786/files/gempages_507326247945110…"
type input "https://cdn.shopify.com/s/files/1/0743/7382/4786/files/gempages_507326247945110…"
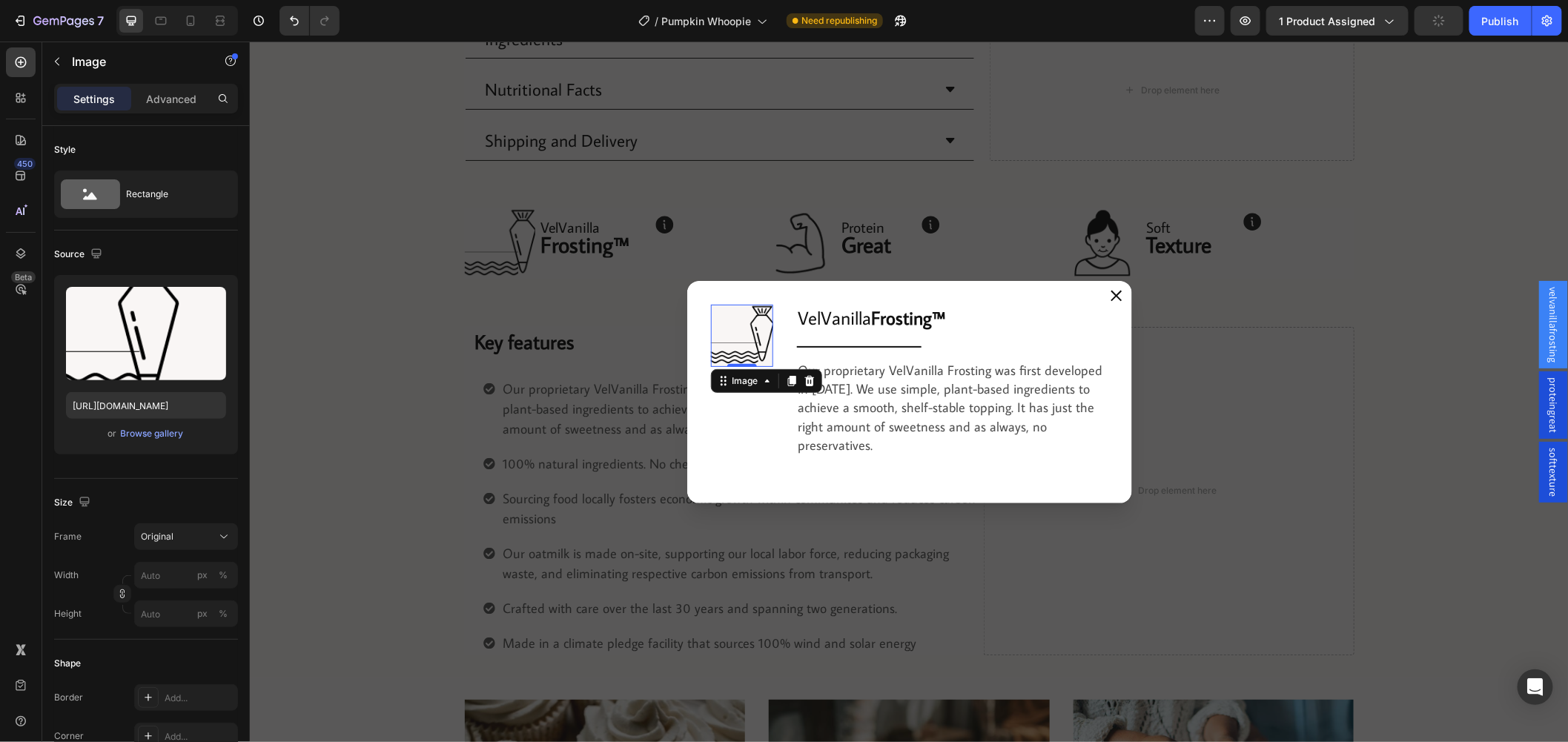
scroll to position [0, 0]
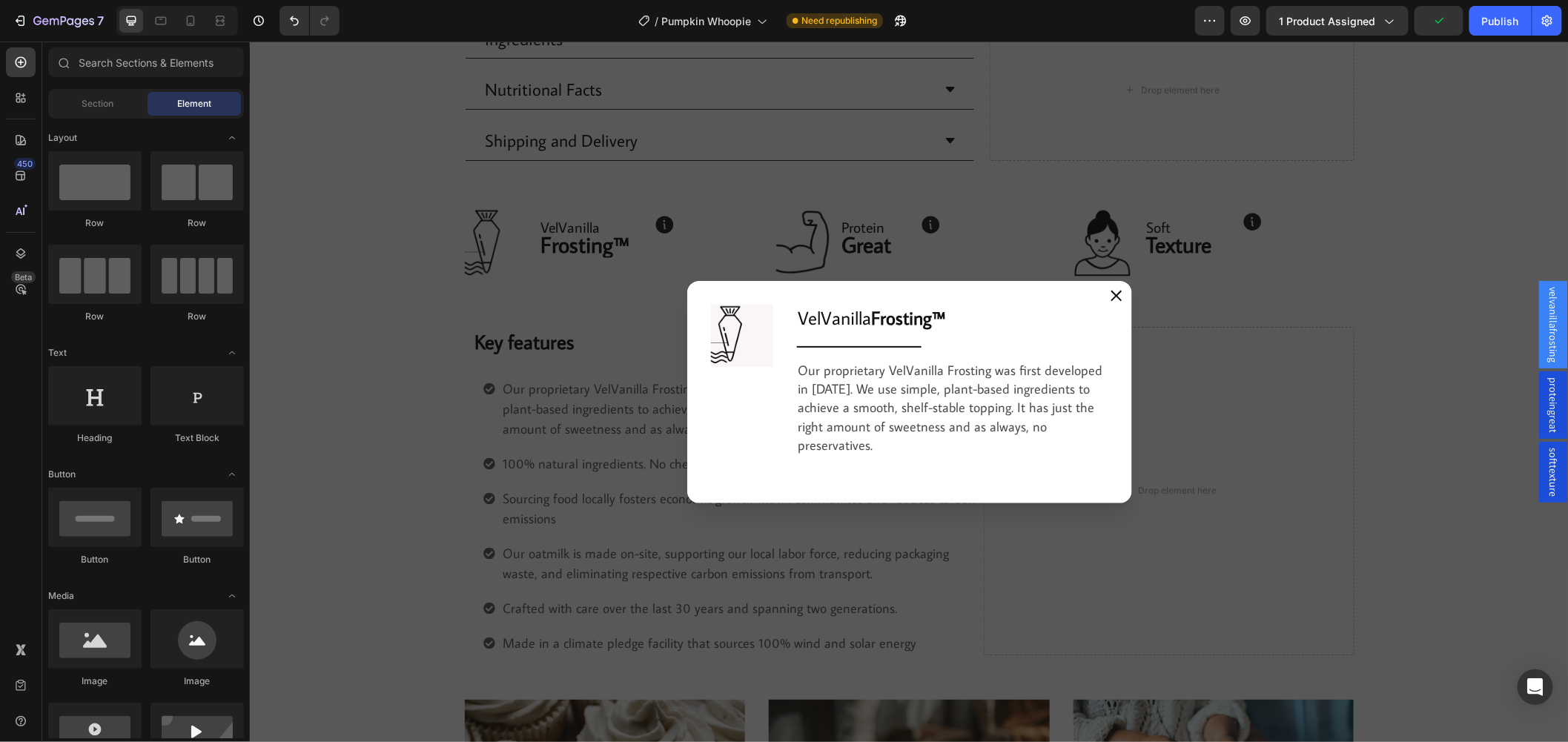
click at [315, 322] on div "Backdrop" at bounding box center [909, 391] width 1320 height 701
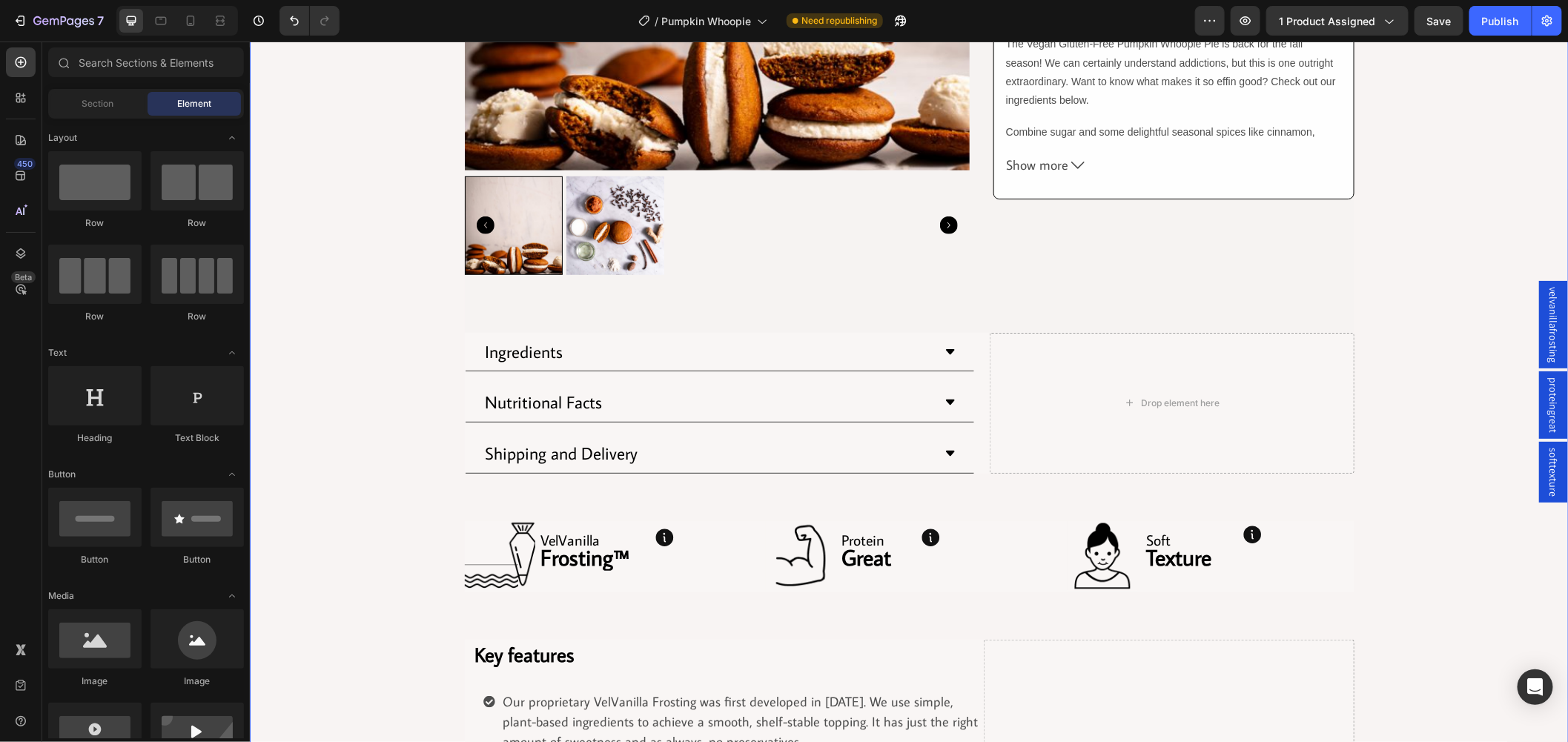
scroll to position [412, 0]
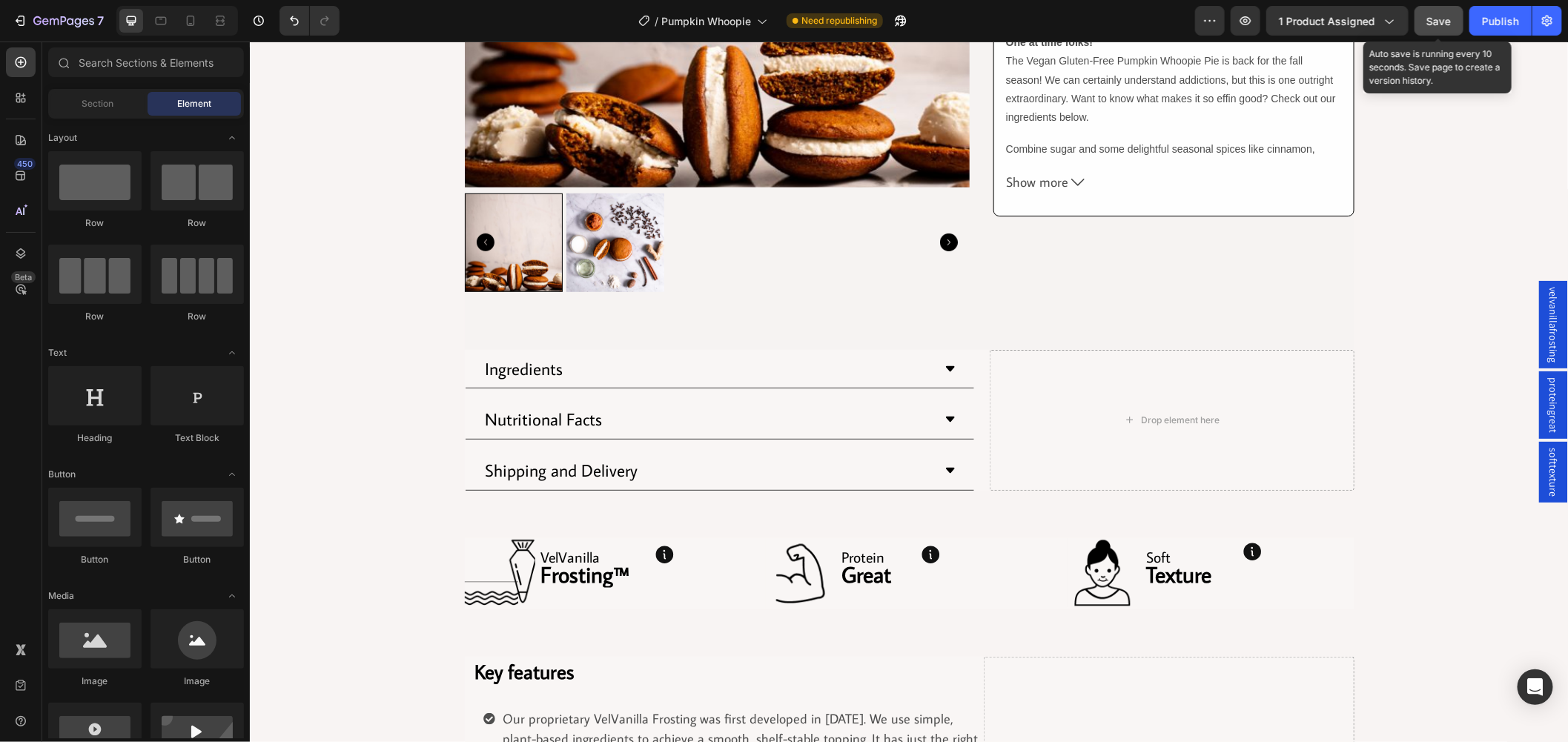
click at [1440, 19] on span "Save" at bounding box center [1440, 21] width 25 height 12
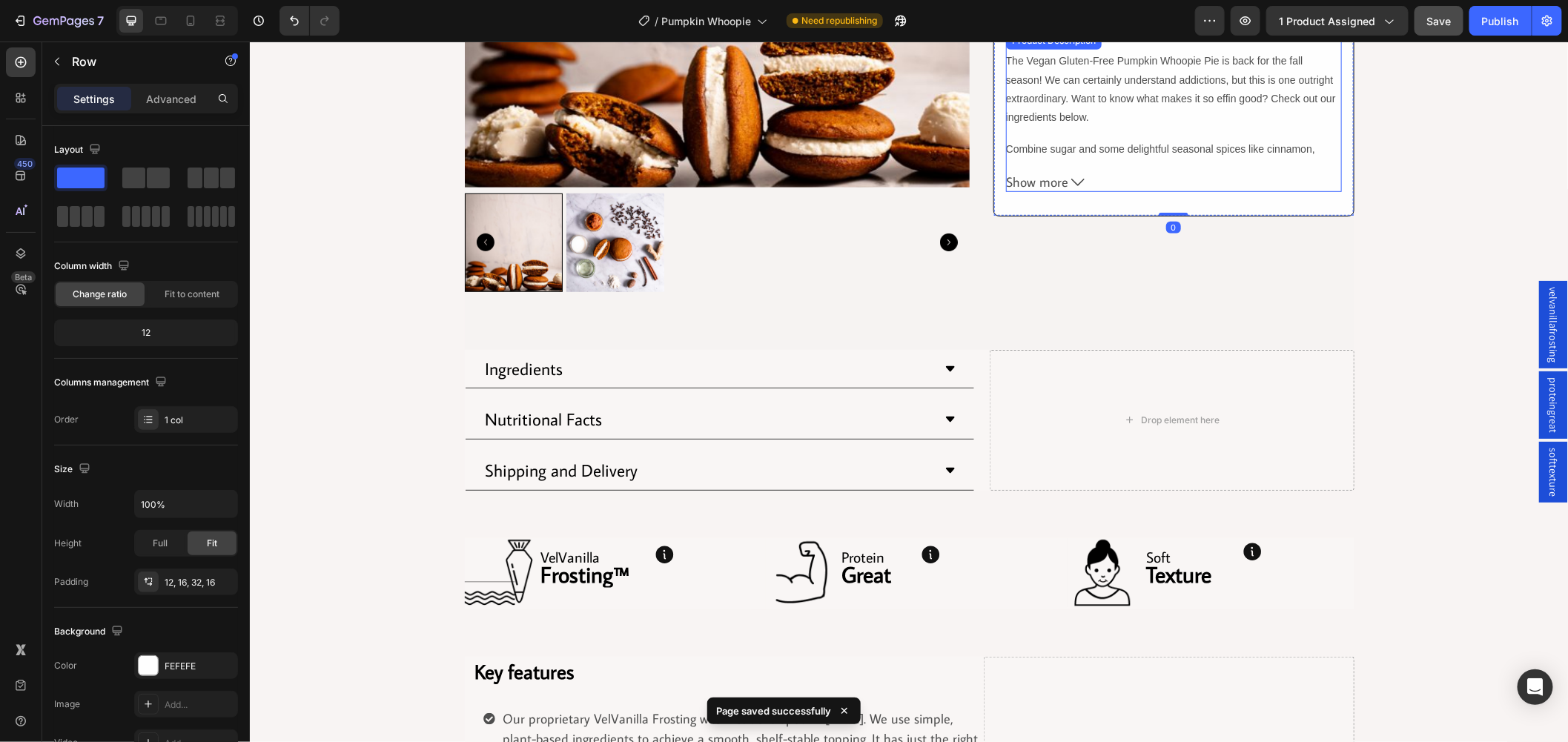
click at [1031, 186] on span "Show more" at bounding box center [1036, 181] width 62 height 17
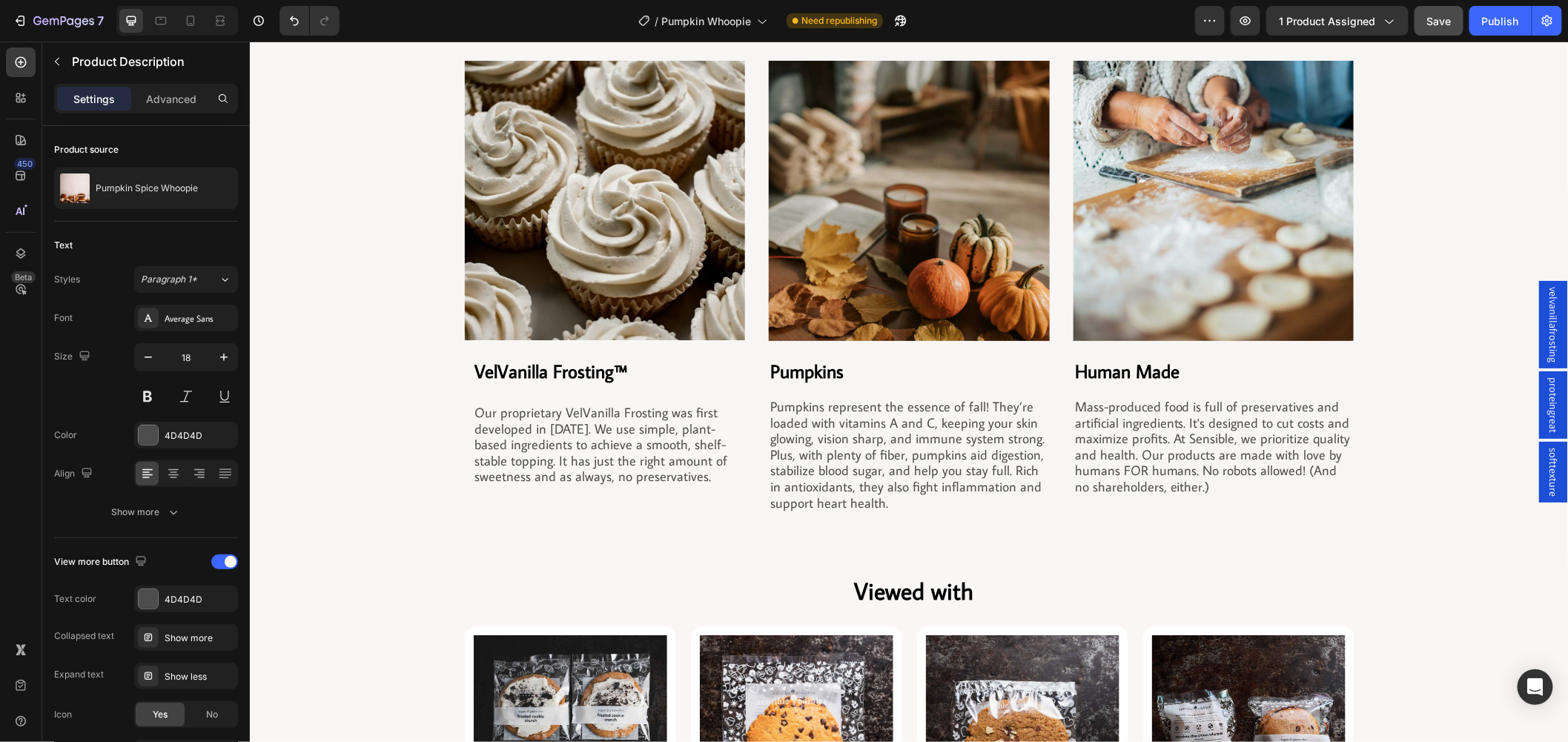
scroll to position [1400, 0]
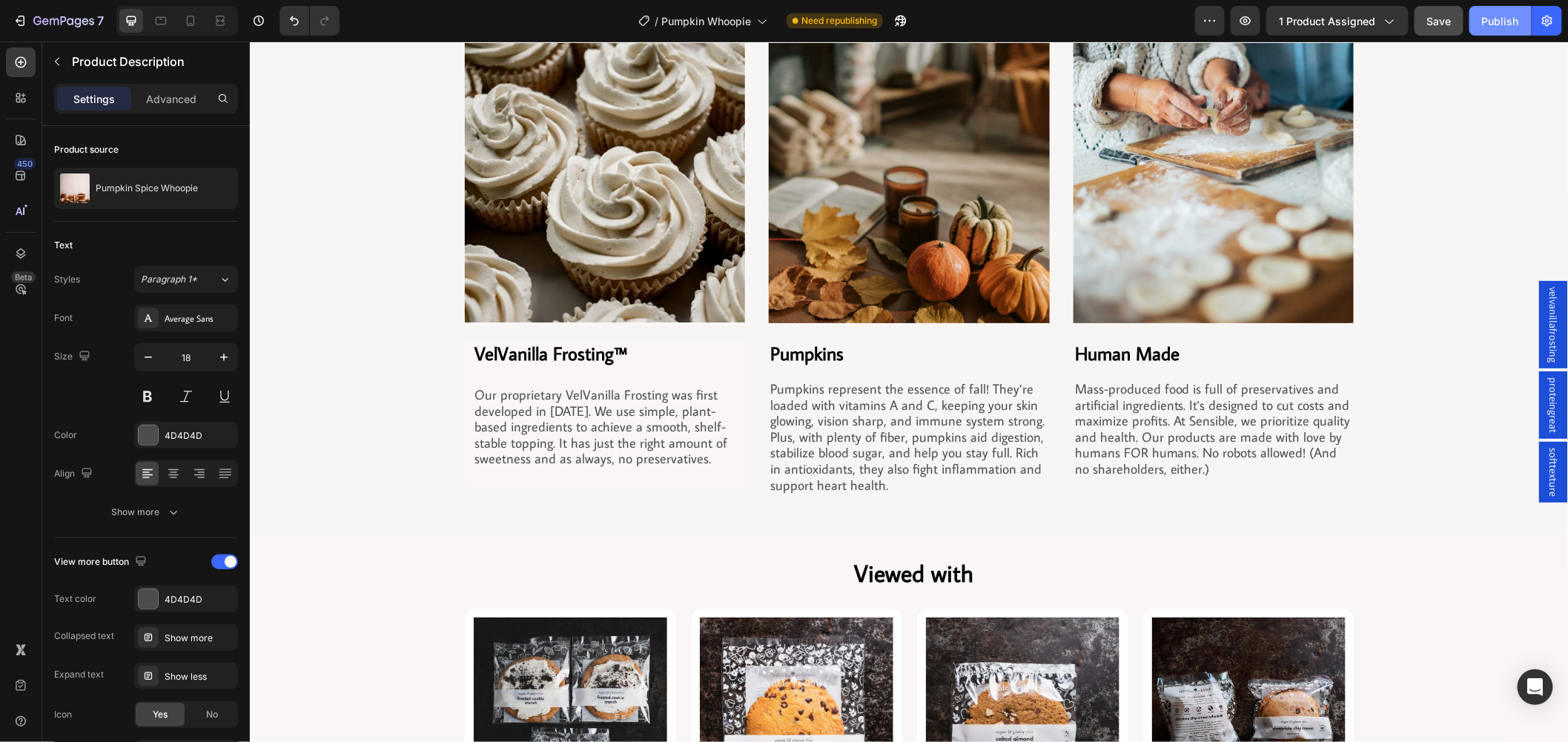
click at [1498, 25] on div "Publish" at bounding box center [1501, 21] width 37 height 16
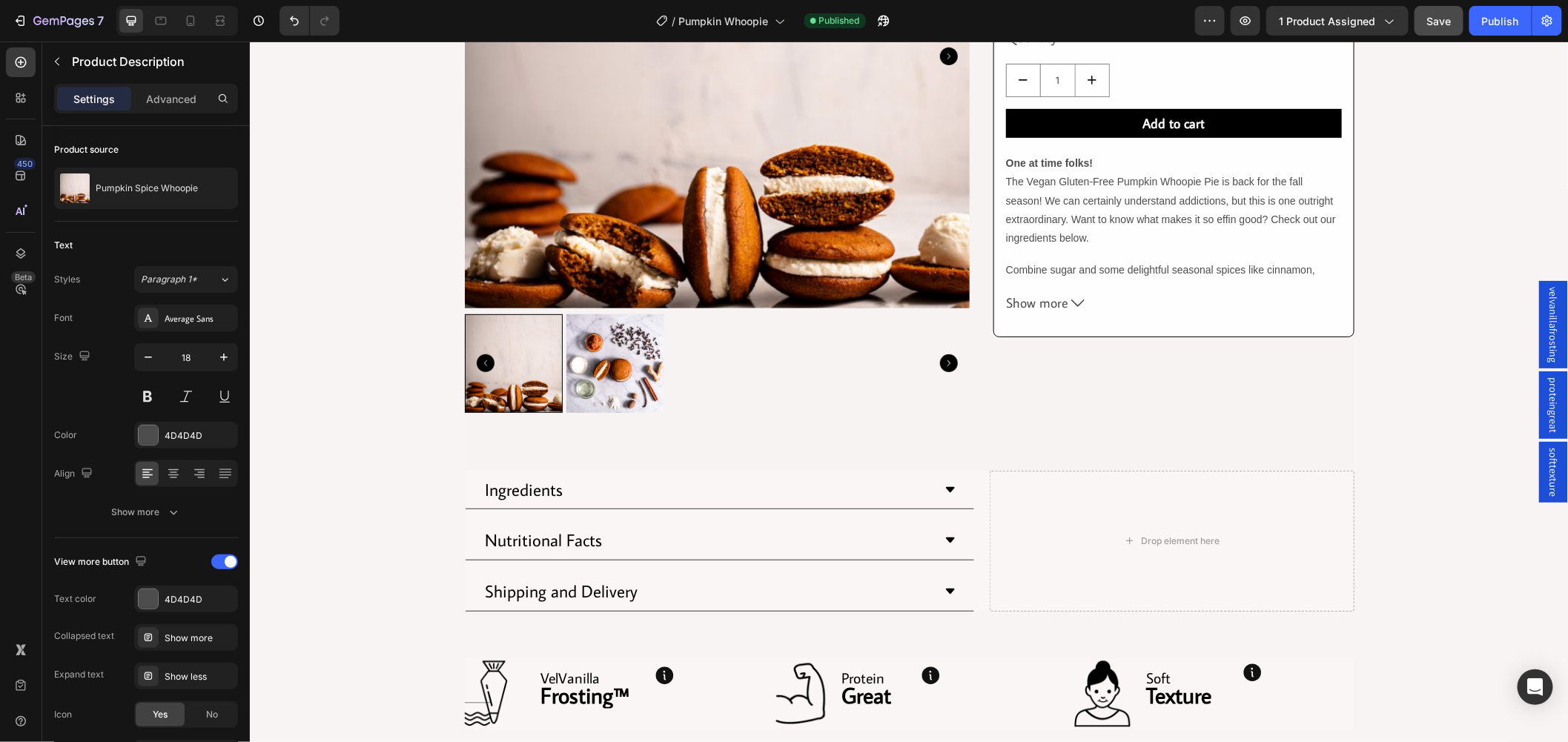
scroll to position [412, 0]
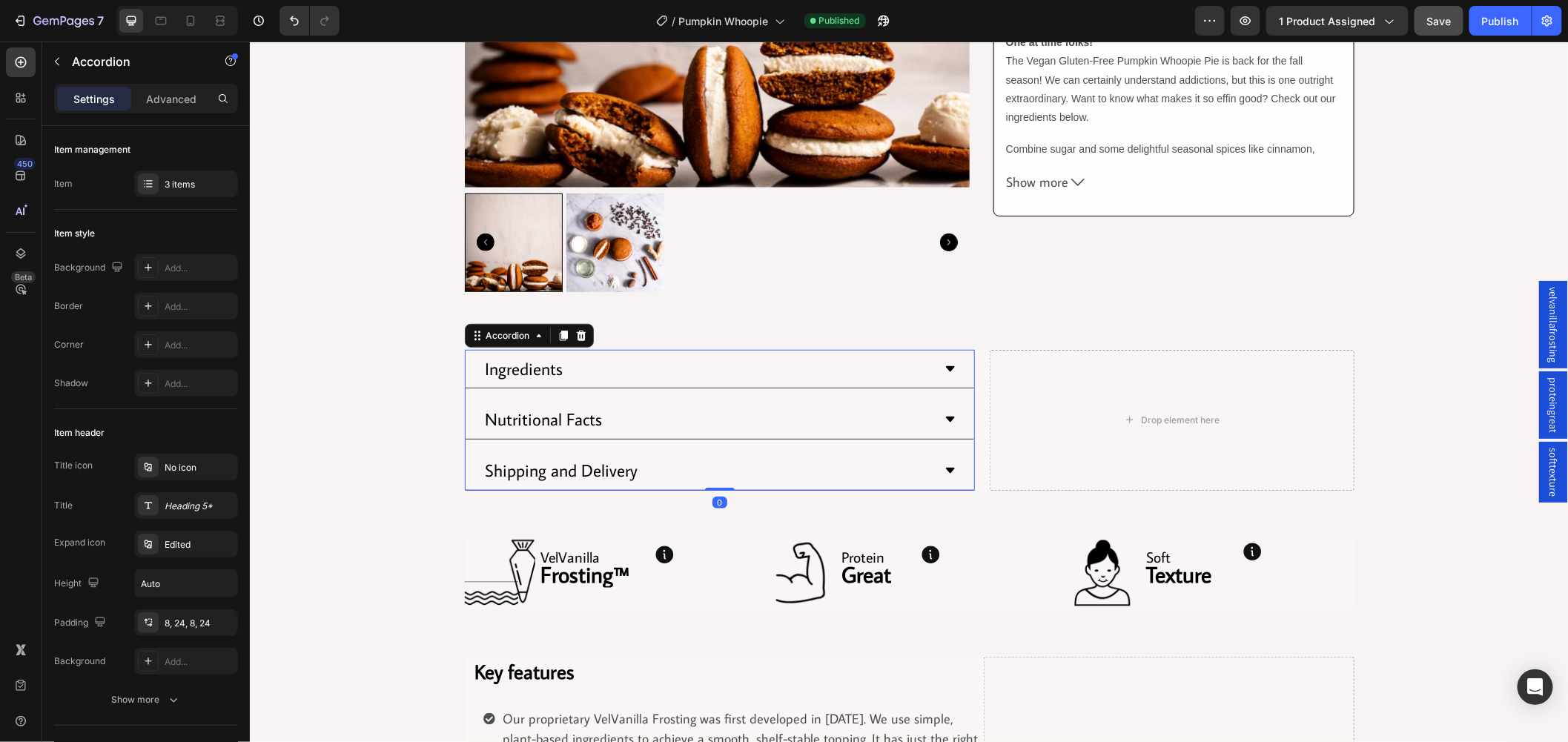
click at [938, 373] on div "Ingredients" at bounding box center [719, 369] width 509 height 39
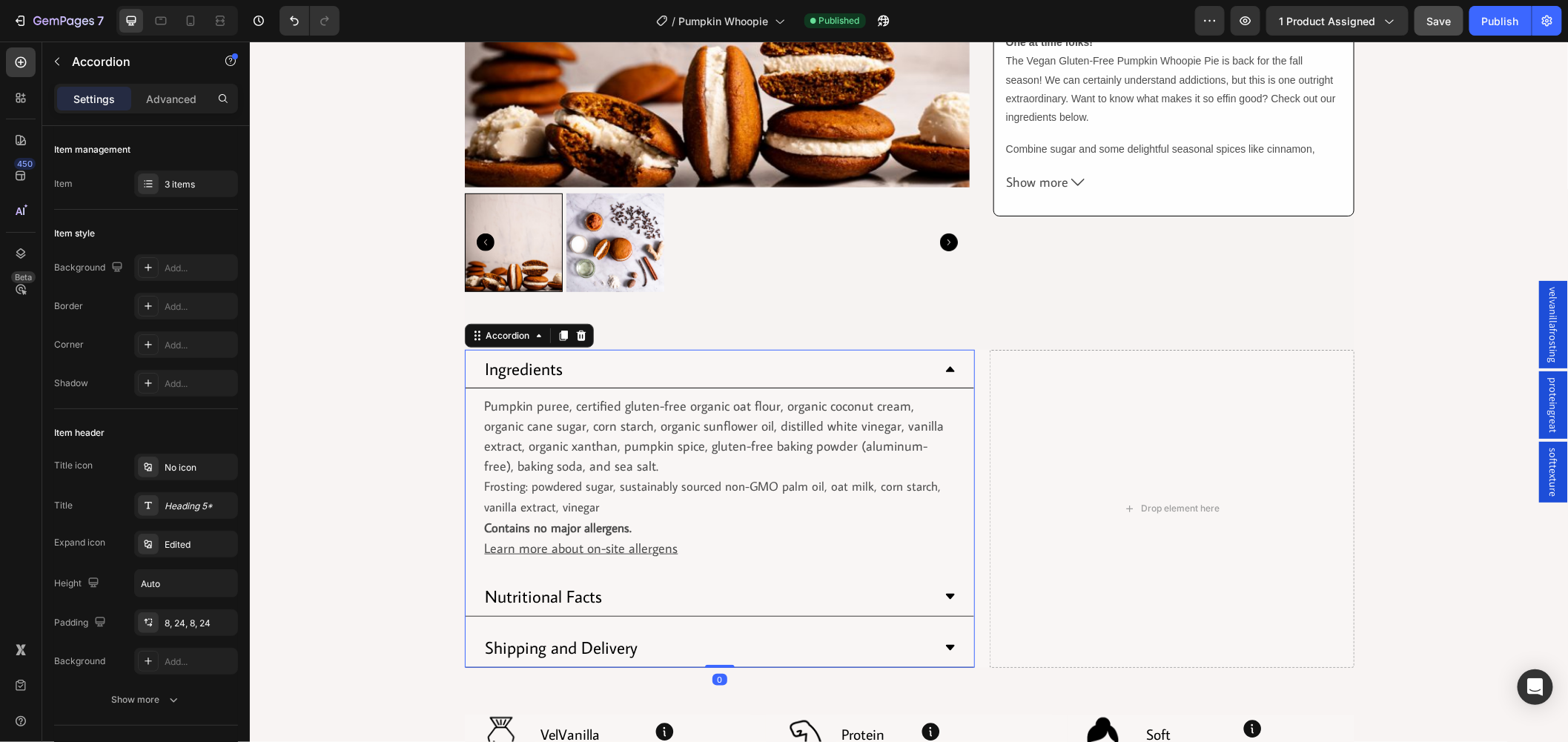
click at [862, 585] on div "Nutritional Facts" at bounding box center [707, 596] width 449 height 26
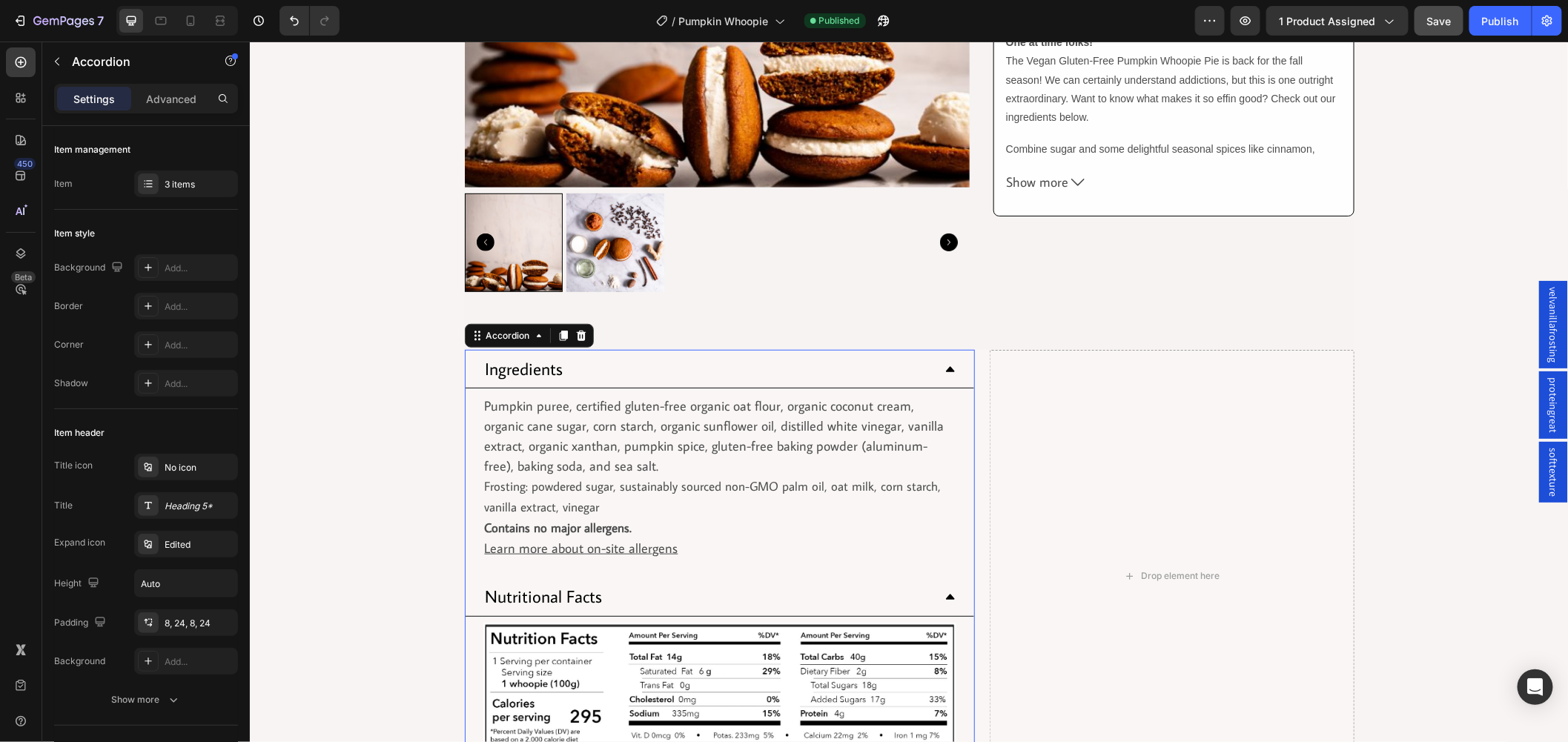
click at [864, 586] on div "Nutritional Facts" at bounding box center [707, 596] width 449 height 26
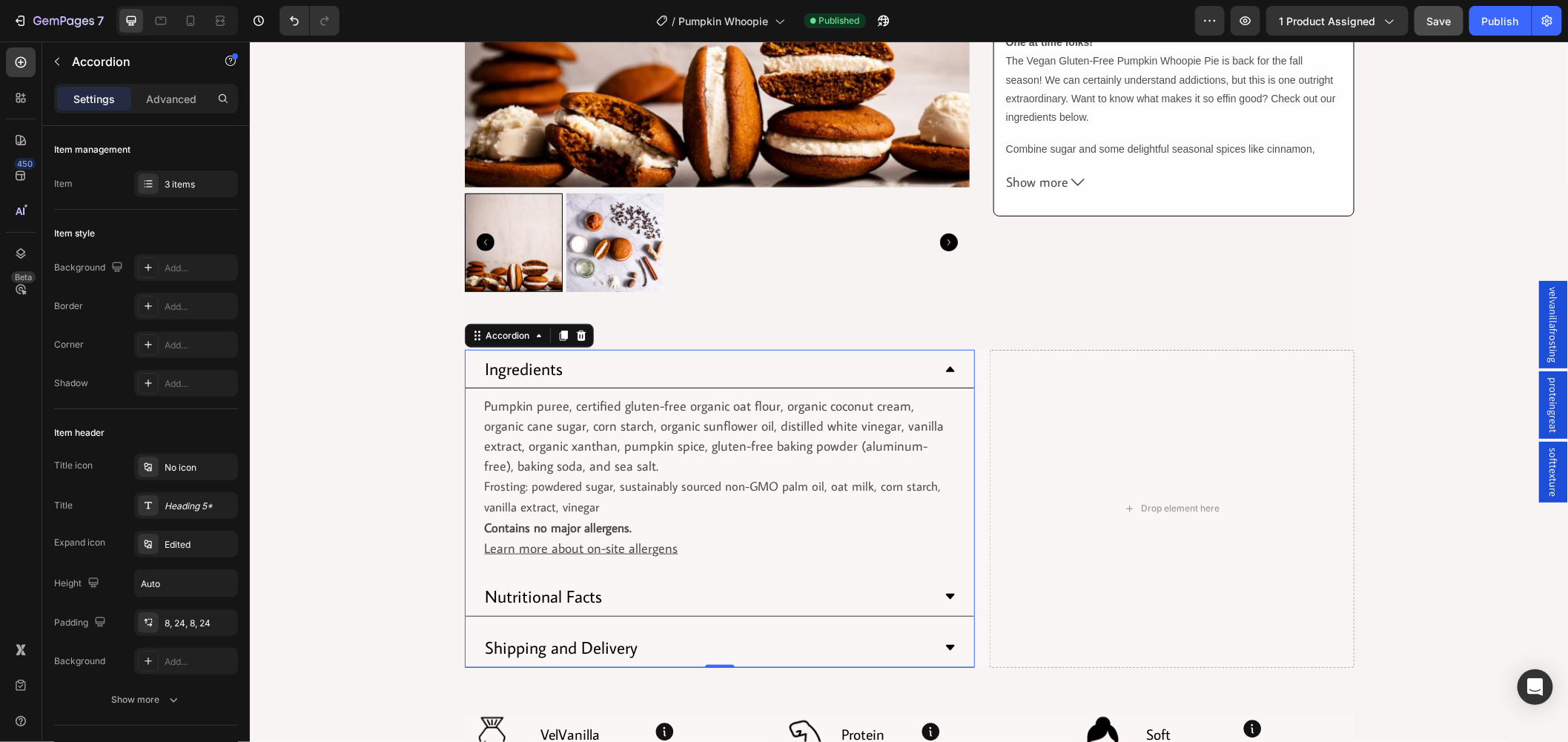
click at [923, 372] on div "Ingredients" at bounding box center [707, 369] width 449 height 26
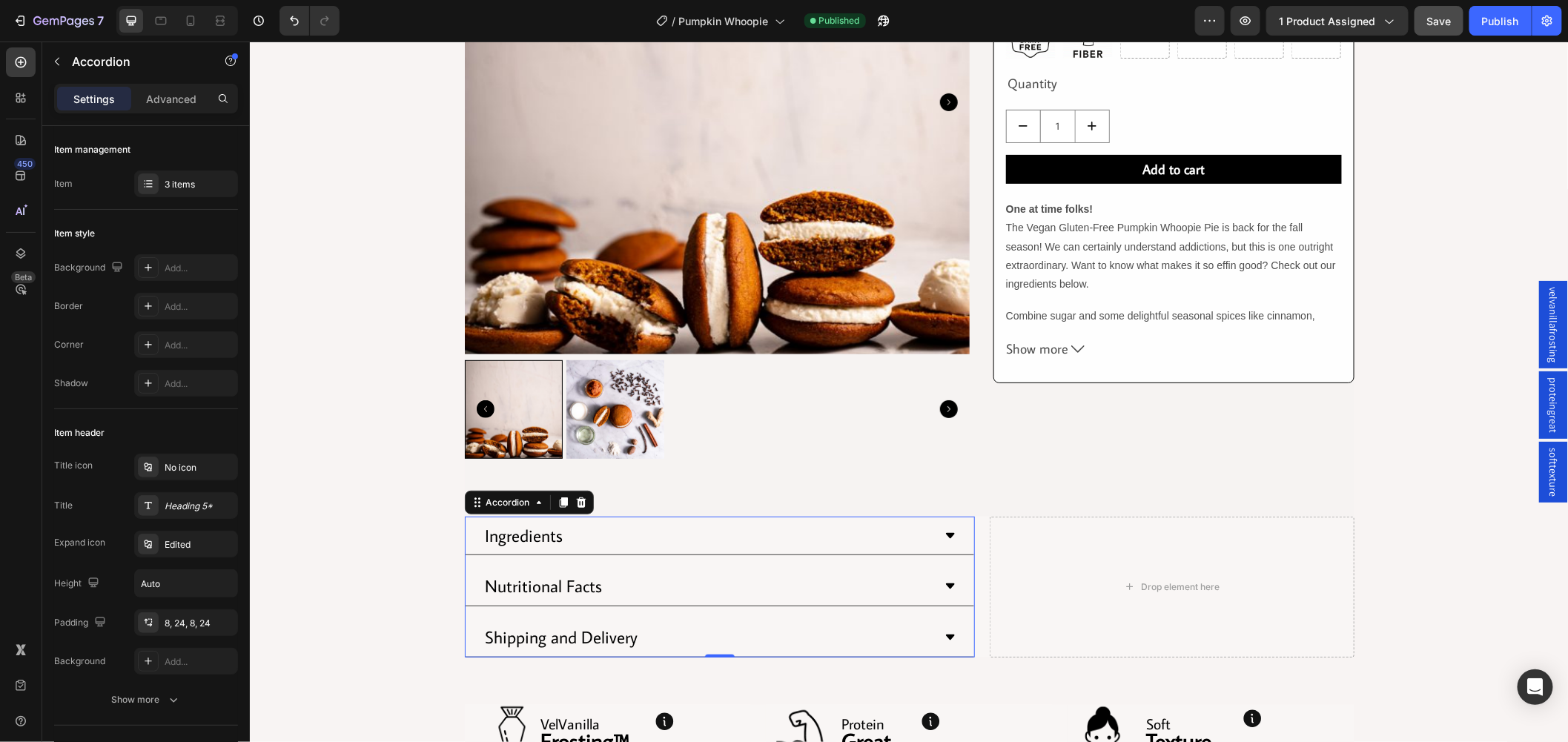
scroll to position [0, 0]
